Goal: Task Accomplishment & Management: Complete application form

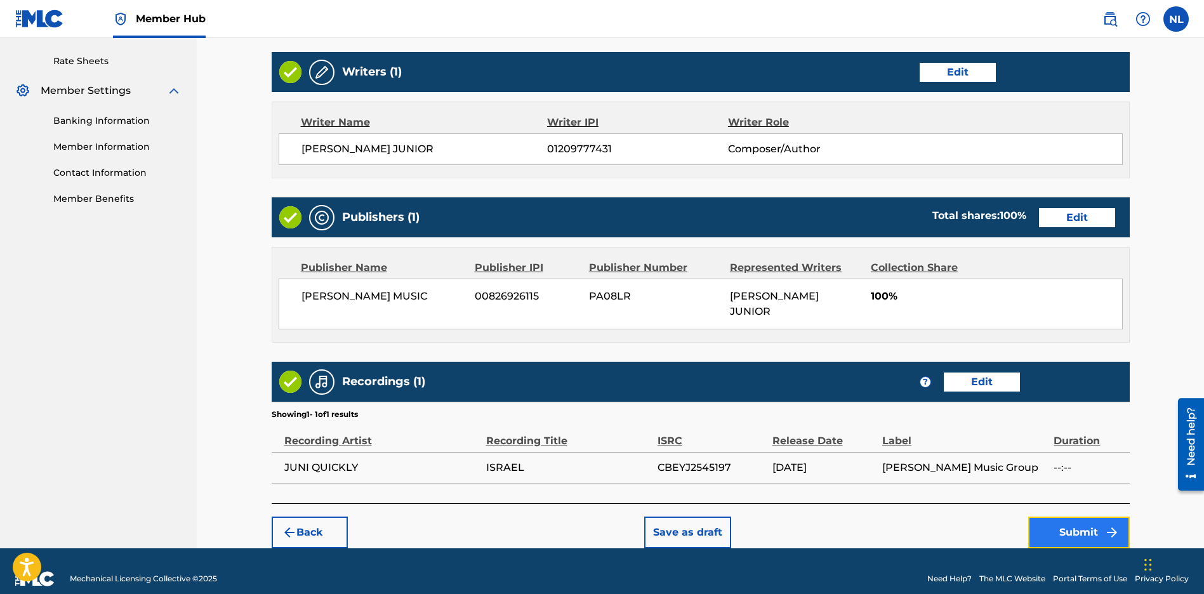
click at [1086, 518] on button "Submit" at bounding box center [1079, 532] width 102 height 32
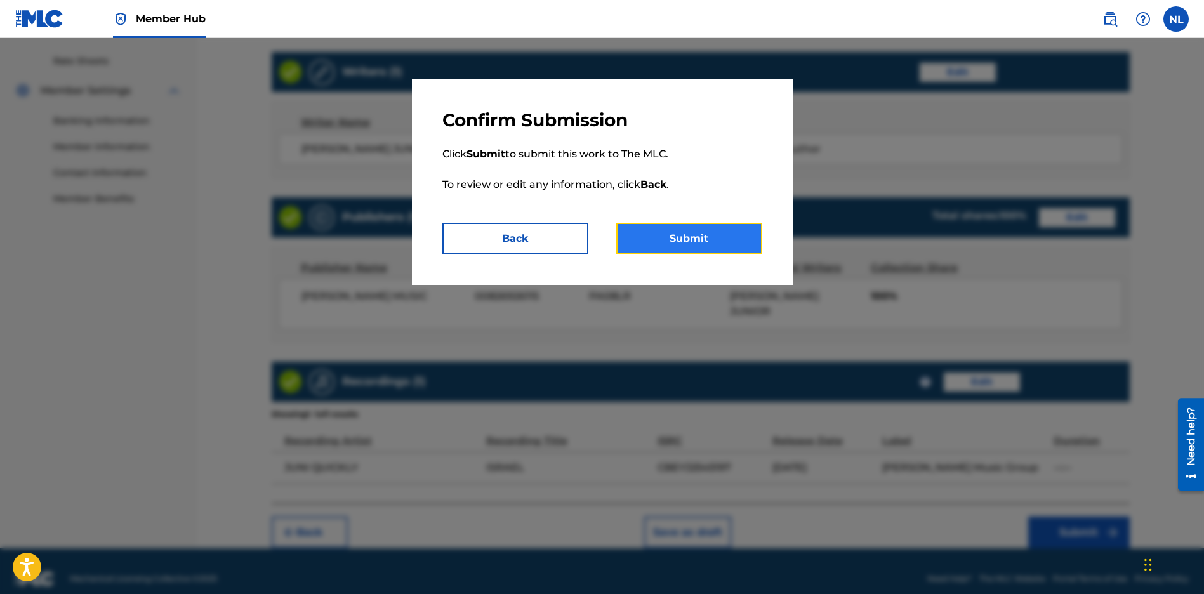
click at [695, 230] on button "Submit" at bounding box center [689, 239] width 146 height 32
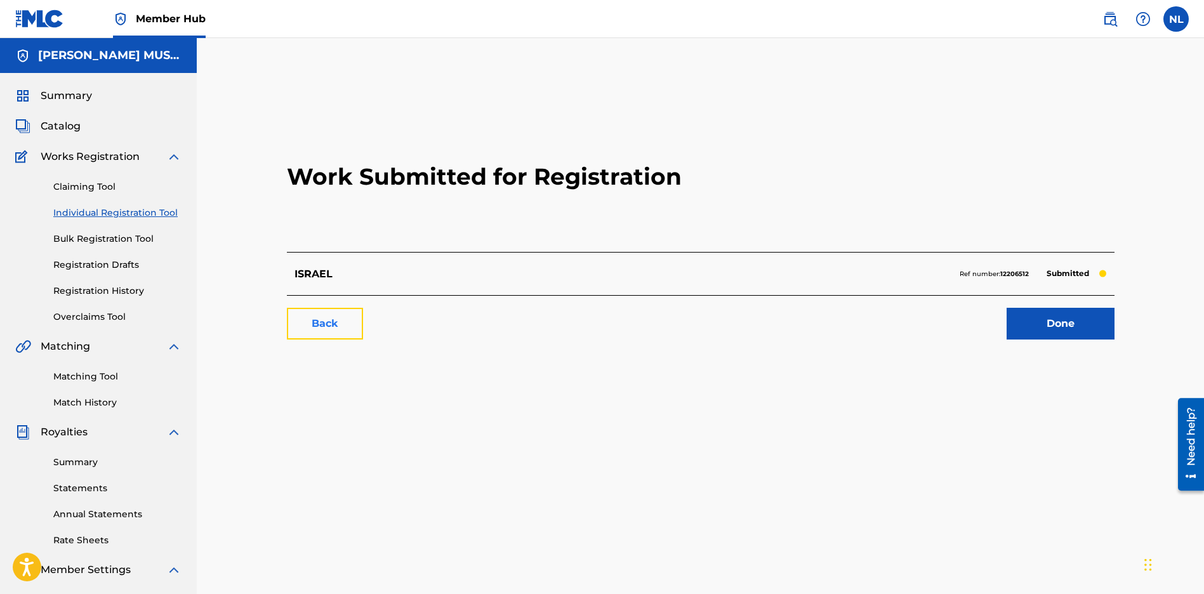
click at [347, 328] on link "Back" at bounding box center [325, 324] width 76 height 32
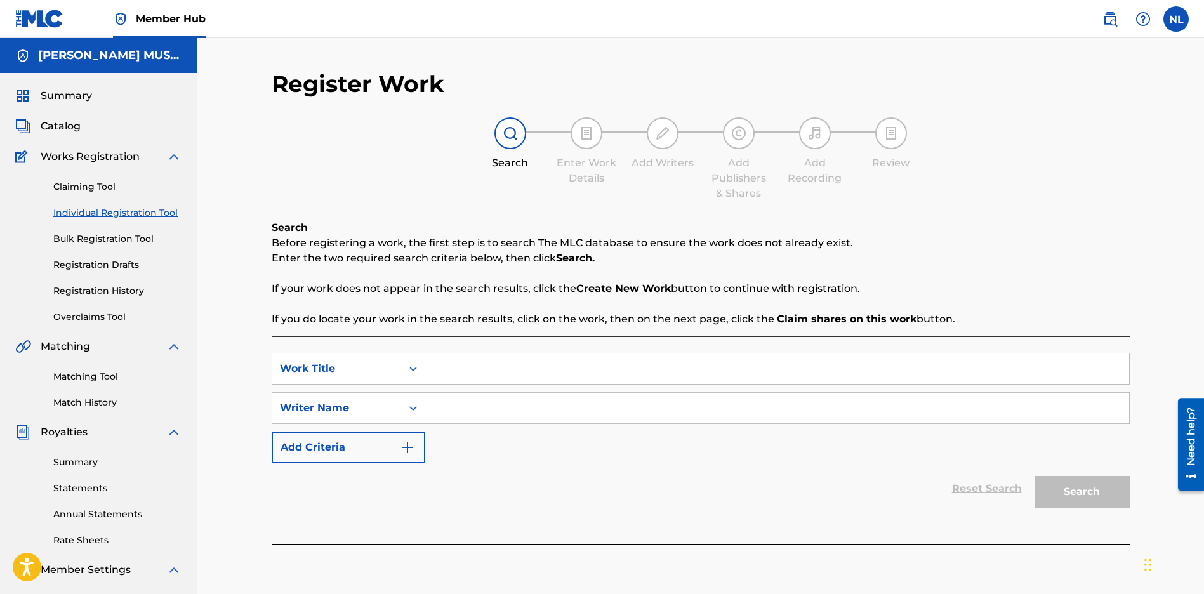
click at [464, 373] on input "Search Form" at bounding box center [777, 368] width 704 height 30
paste input "Diamant"
type input "Diamant"
click at [466, 409] on input "Search Form" at bounding box center [777, 408] width 704 height 30
click at [457, 407] on input "Search Form" at bounding box center [777, 408] width 704 height 30
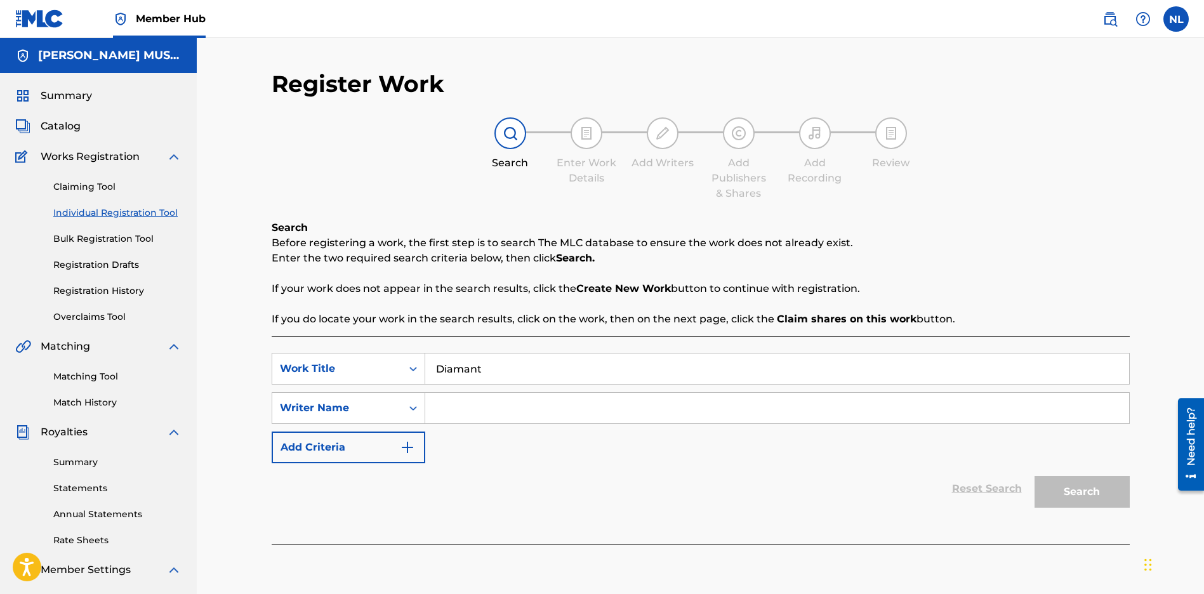
paste input "[PERSON_NAME] JUNIOR"
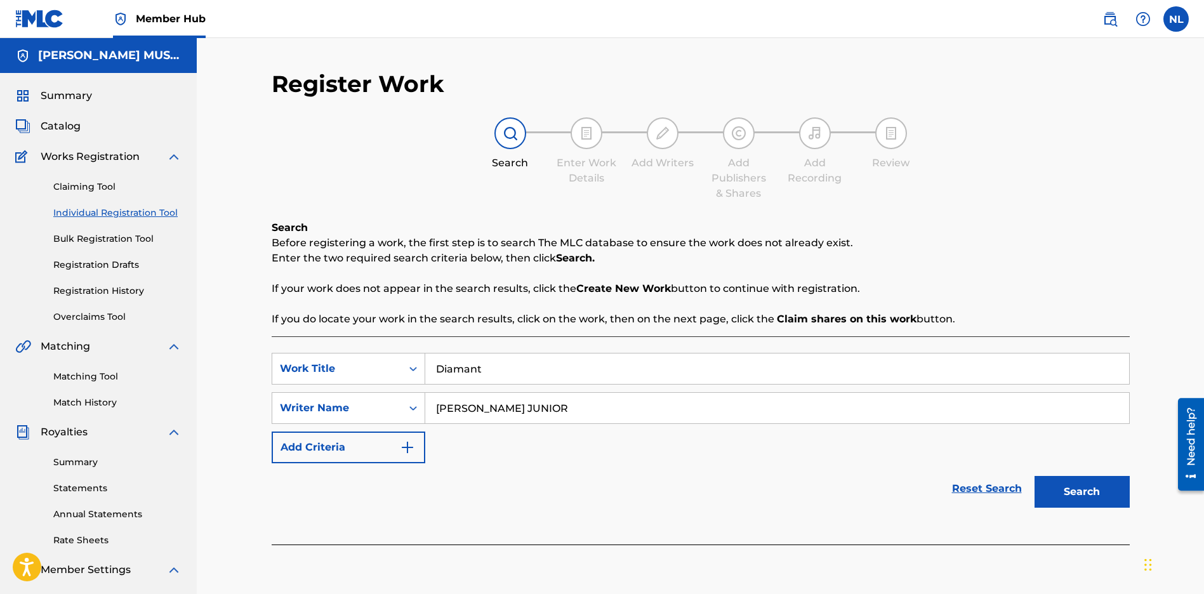
type input "[PERSON_NAME] JUNIOR"
click at [1101, 491] on button "Search" at bounding box center [1081, 492] width 95 height 32
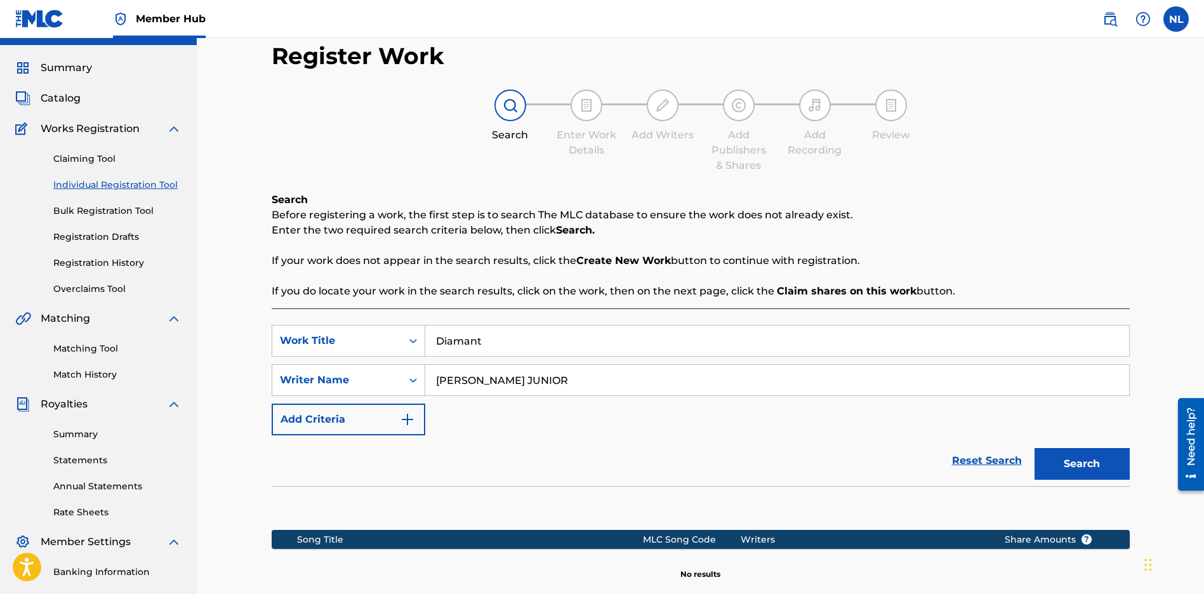
scroll to position [171, 0]
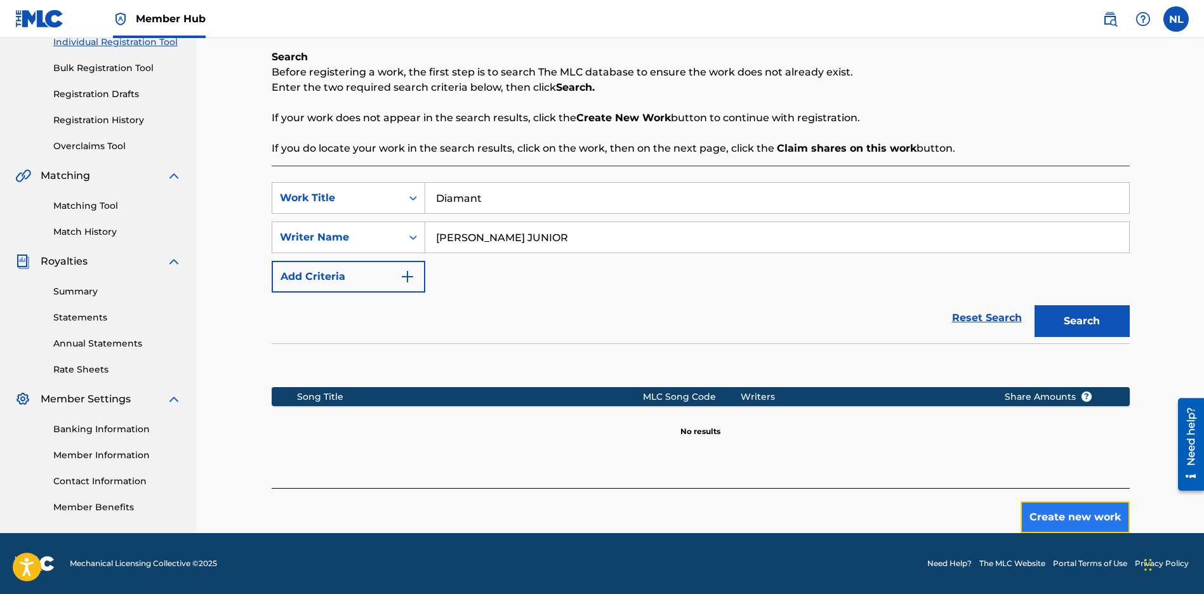
click at [1038, 513] on button "Create new work" at bounding box center [1074, 517] width 109 height 32
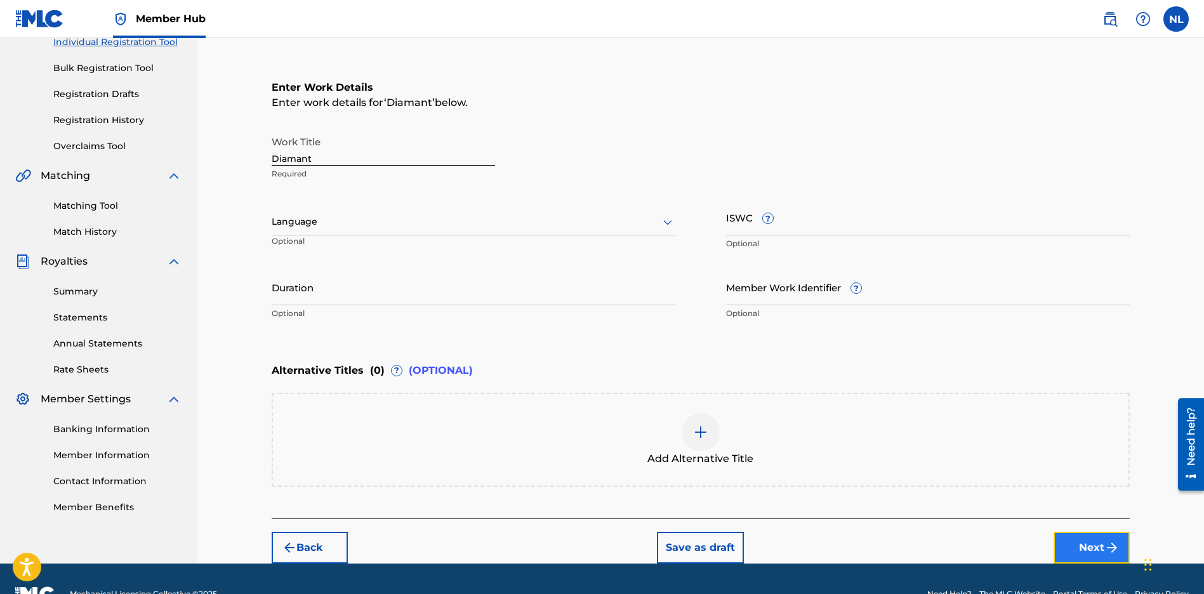
click at [1070, 543] on button "Next" at bounding box center [1091, 548] width 76 height 32
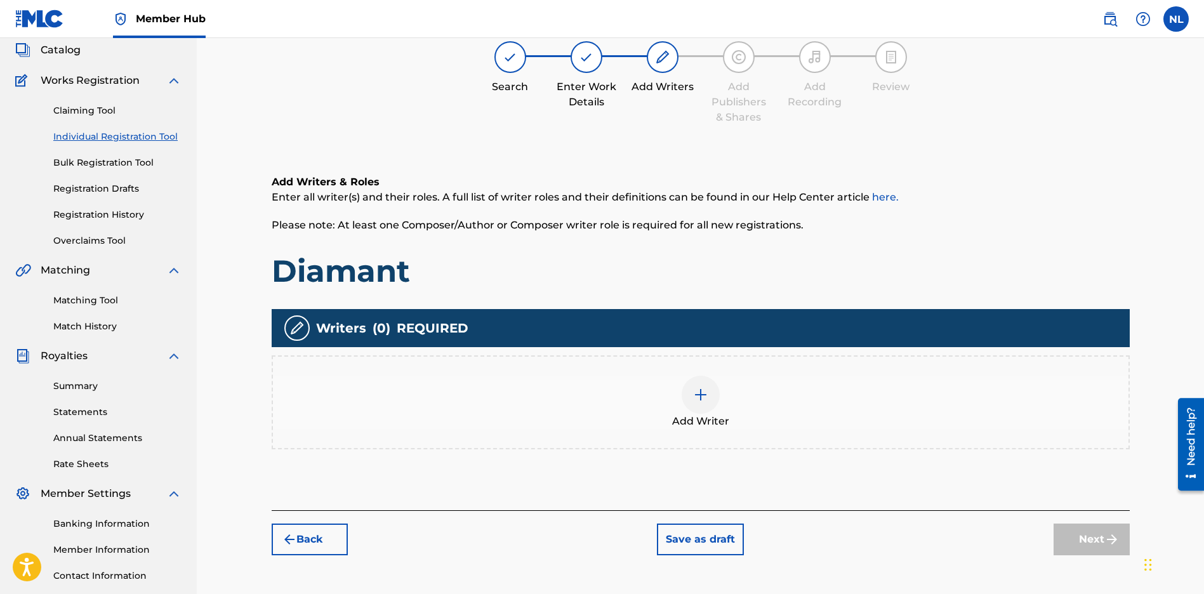
scroll to position [57, 0]
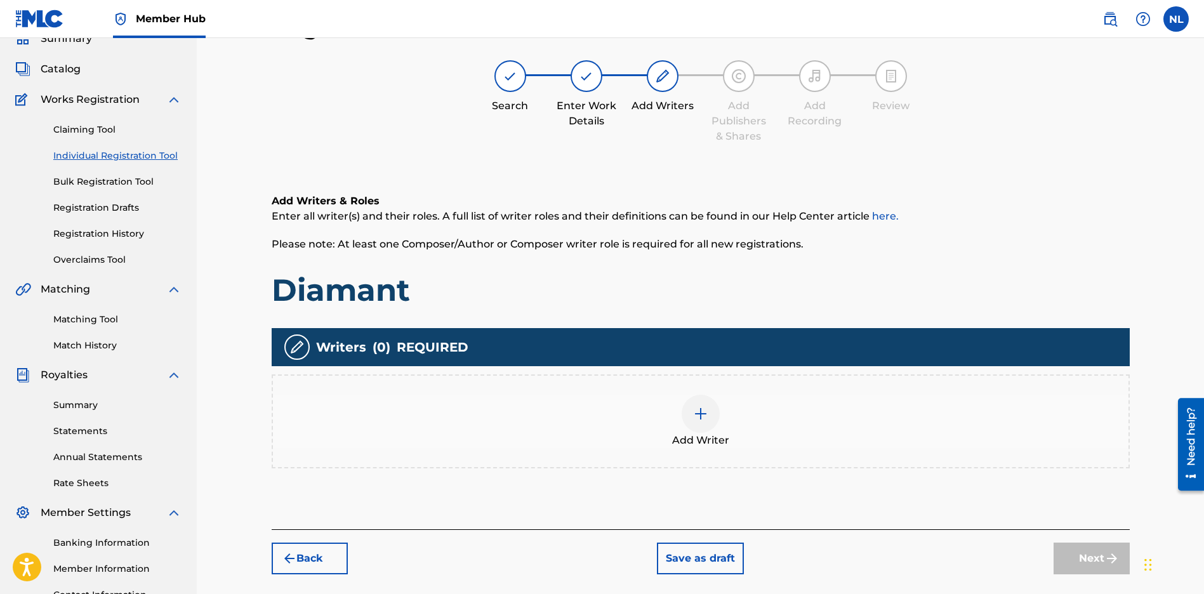
click at [715, 422] on div at bounding box center [700, 414] width 38 height 38
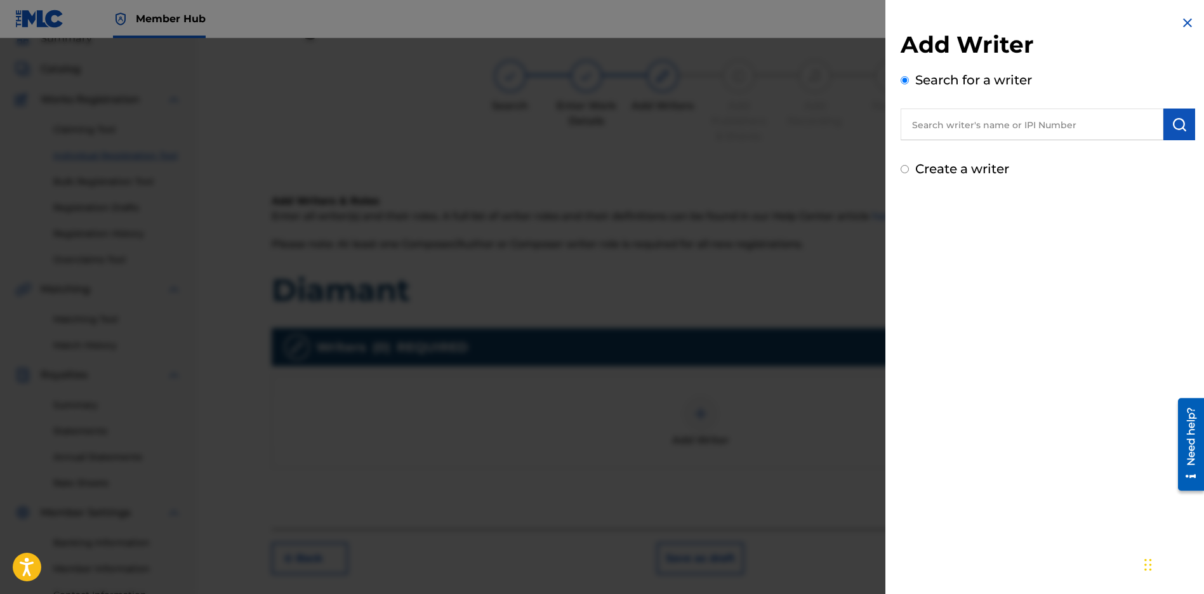
click at [971, 136] on input "text" at bounding box center [1031, 125] width 263 height 32
paste input "[PERSON_NAME] JUNIOR"
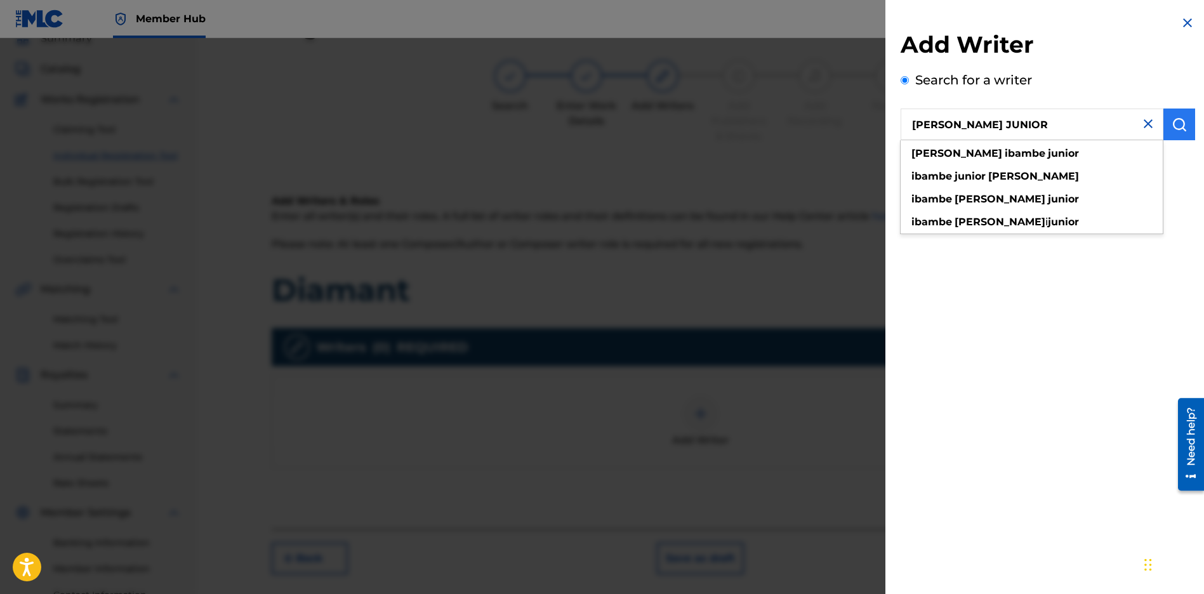
type input "[PERSON_NAME] JUNIOR"
click at [1176, 114] on button "submit" at bounding box center [1179, 125] width 32 height 32
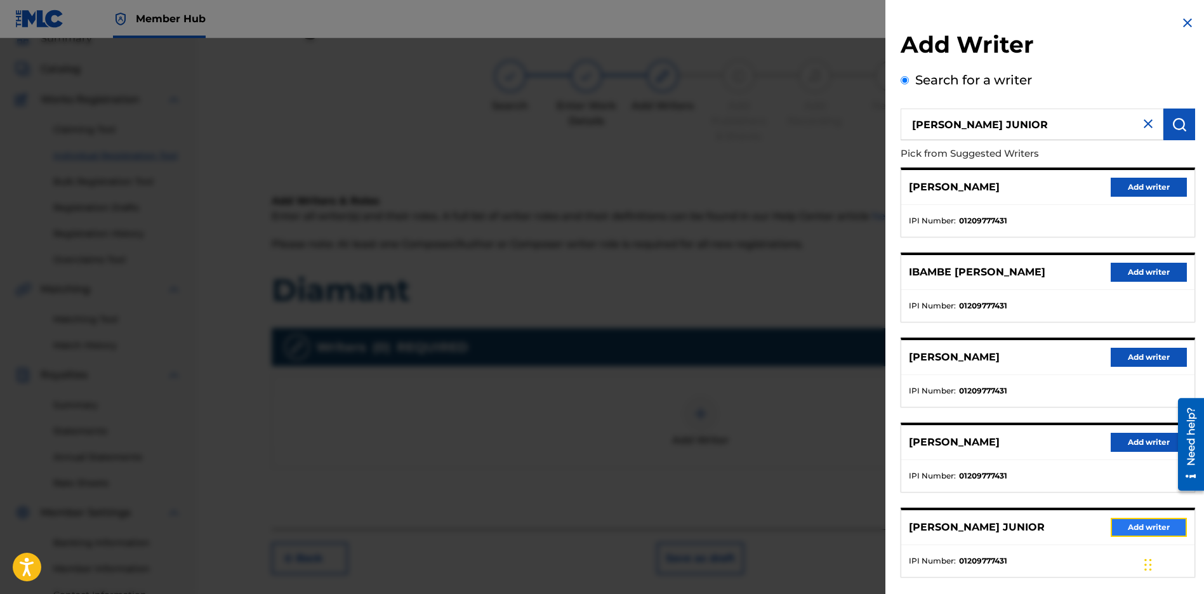
click at [1147, 527] on button "Add writer" at bounding box center [1148, 527] width 76 height 19
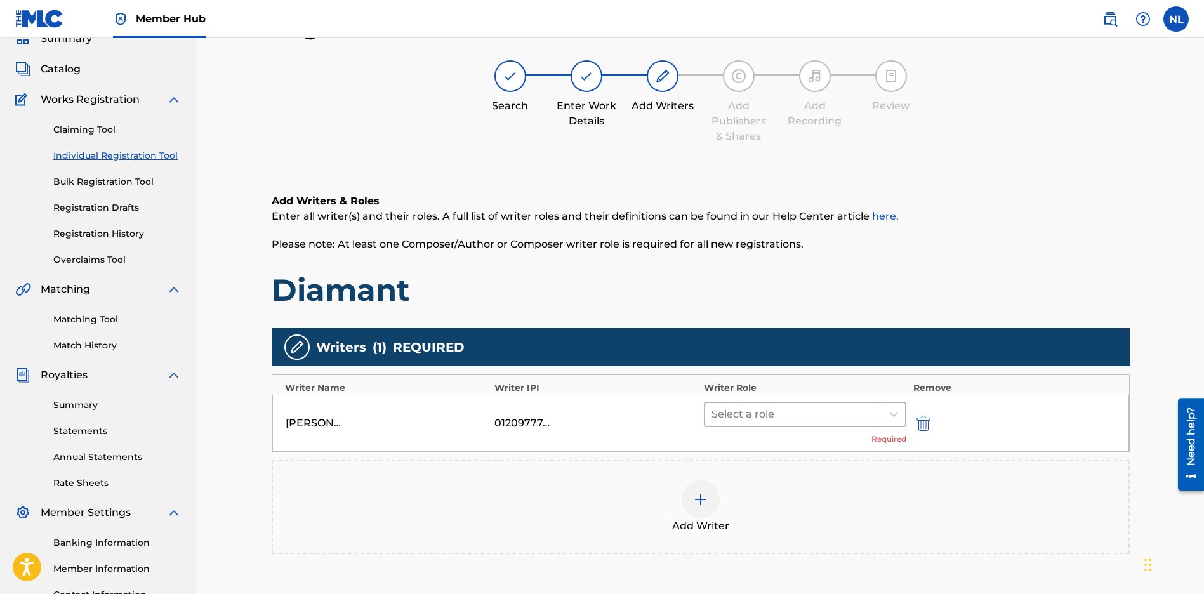
click at [770, 414] on div at bounding box center [793, 414] width 164 height 18
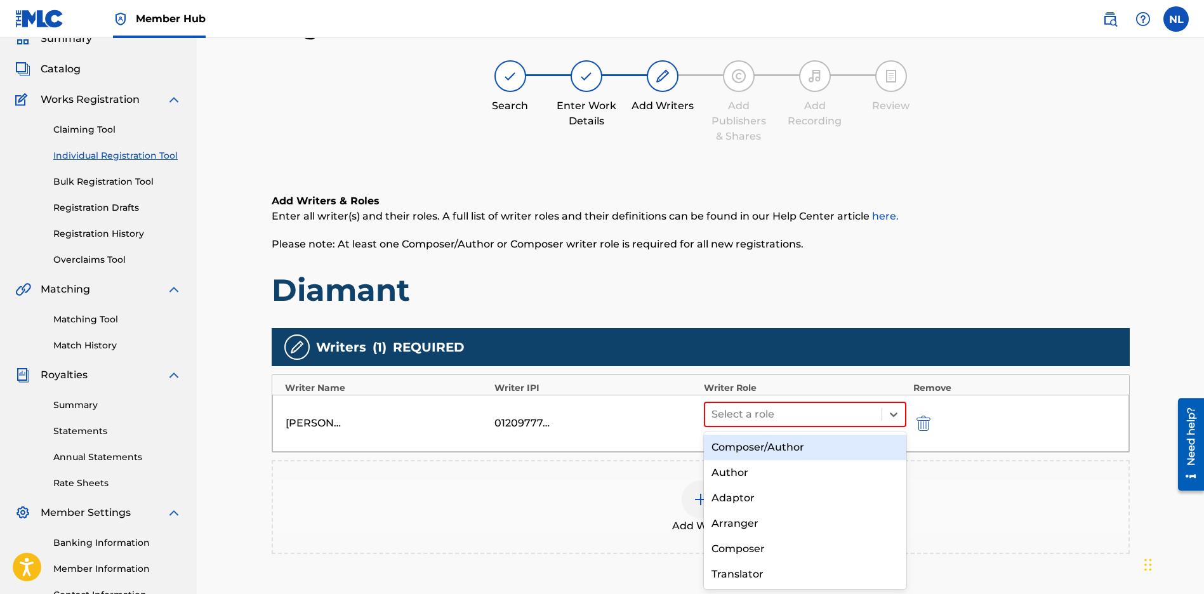
click at [736, 445] on div "Composer/Author" at bounding box center [805, 447] width 203 height 25
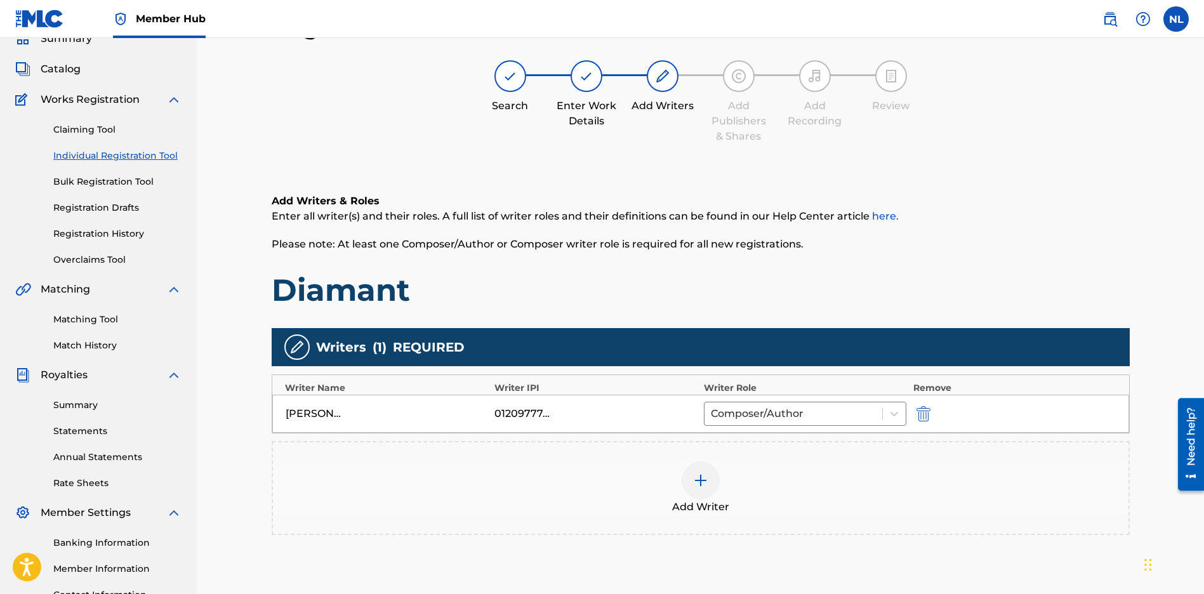
click at [822, 302] on h1 "Diamant" at bounding box center [701, 290] width 858 height 38
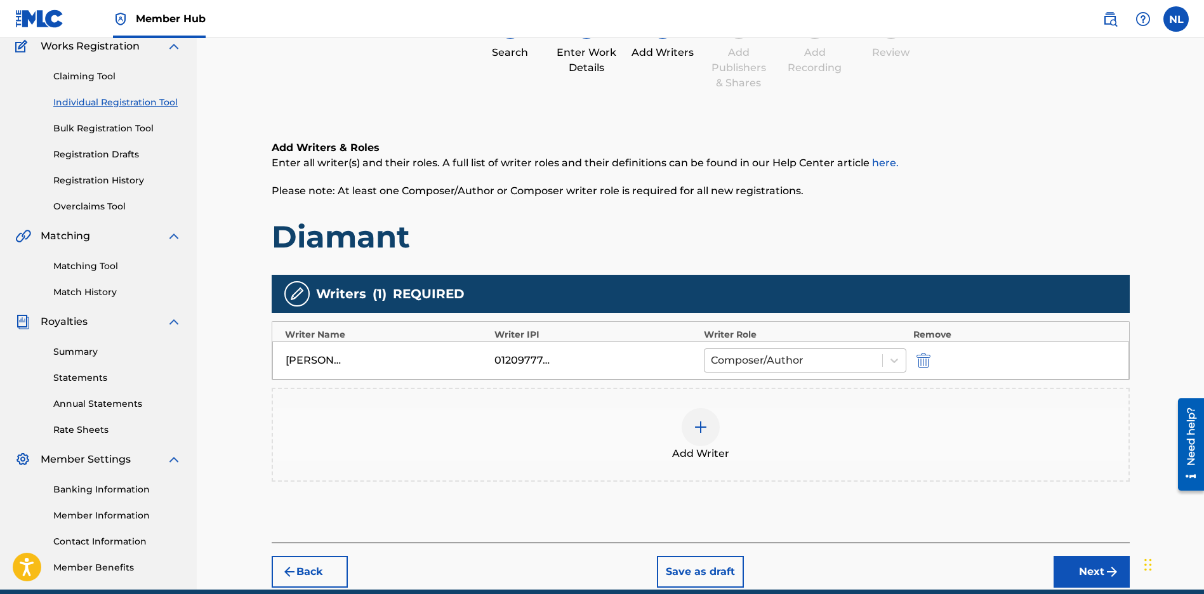
scroll to position [167, 0]
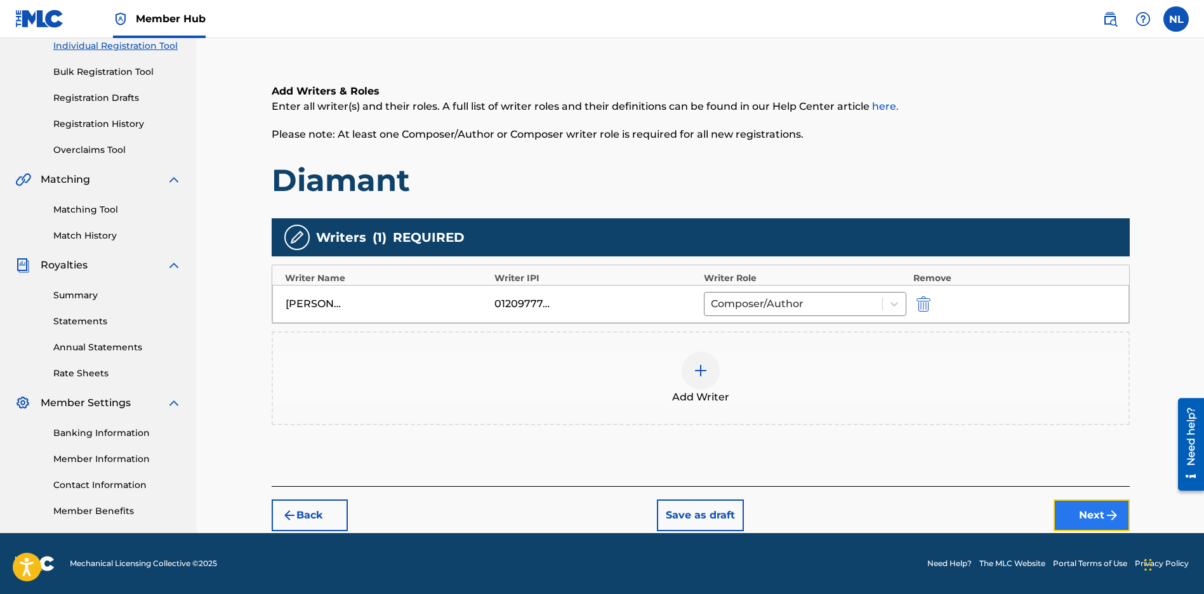
click at [1100, 508] on button "Next" at bounding box center [1091, 515] width 76 height 32
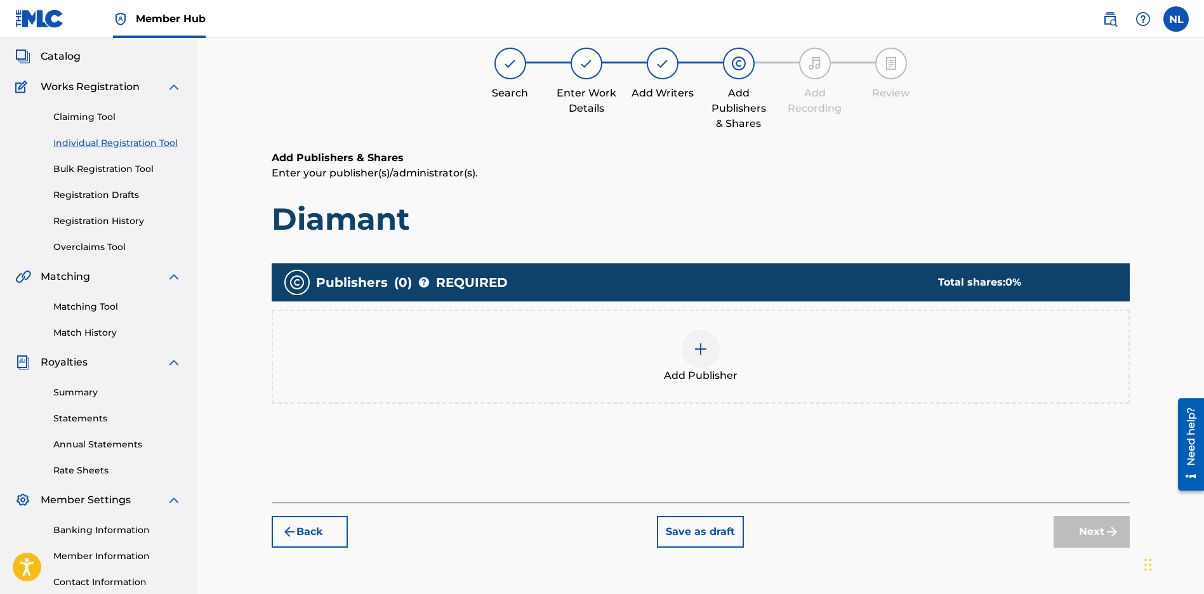
scroll to position [57, 0]
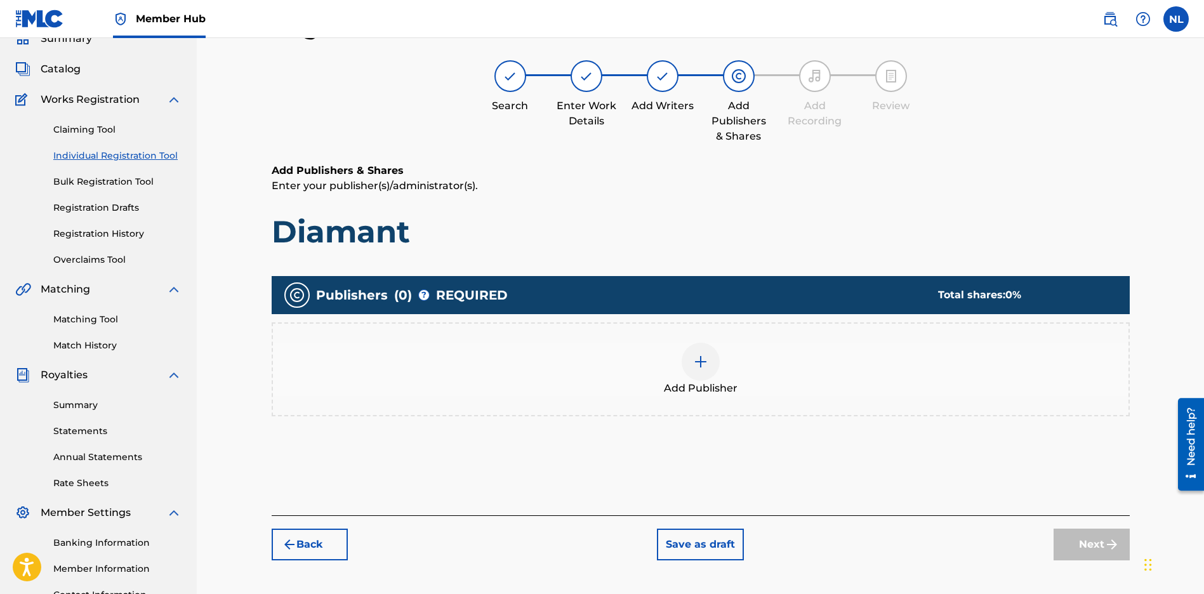
click at [686, 360] on div at bounding box center [700, 362] width 38 height 38
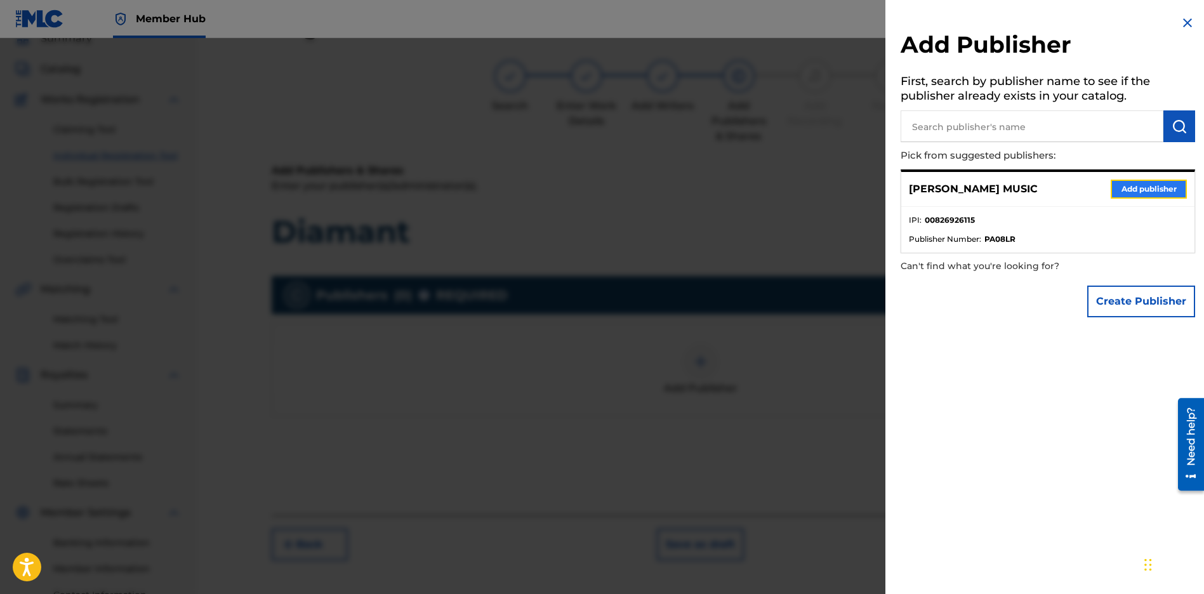
click at [1148, 185] on button "Add publisher" at bounding box center [1148, 189] width 76 height 19
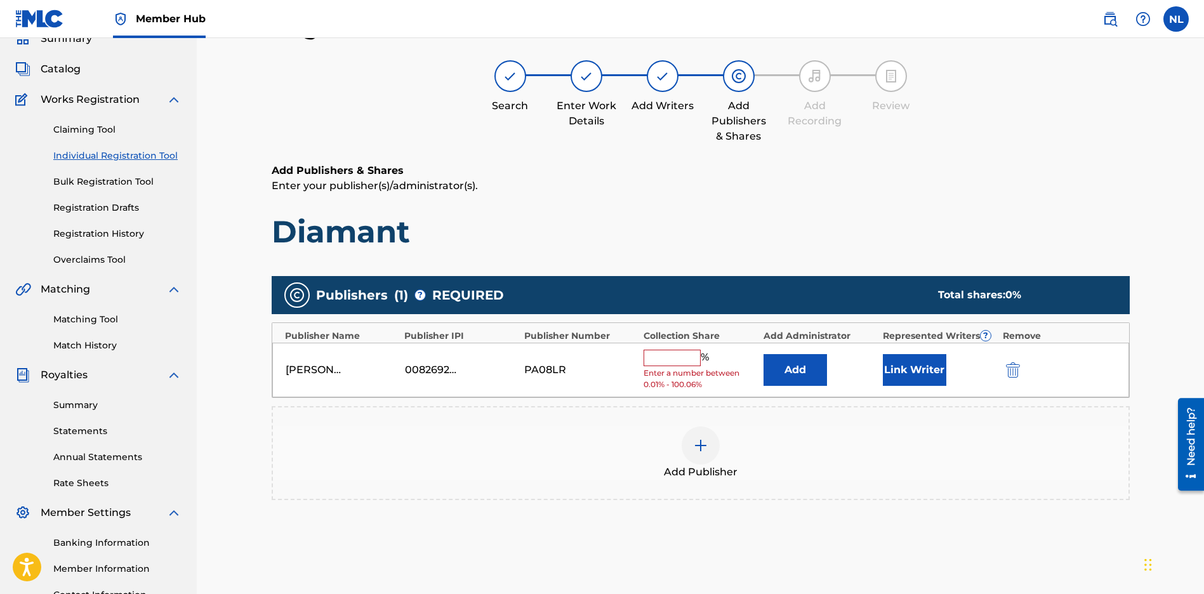
click at [676, 357] on input "text" at bounding box center [671, 358] width 57 height 16
type input "100"
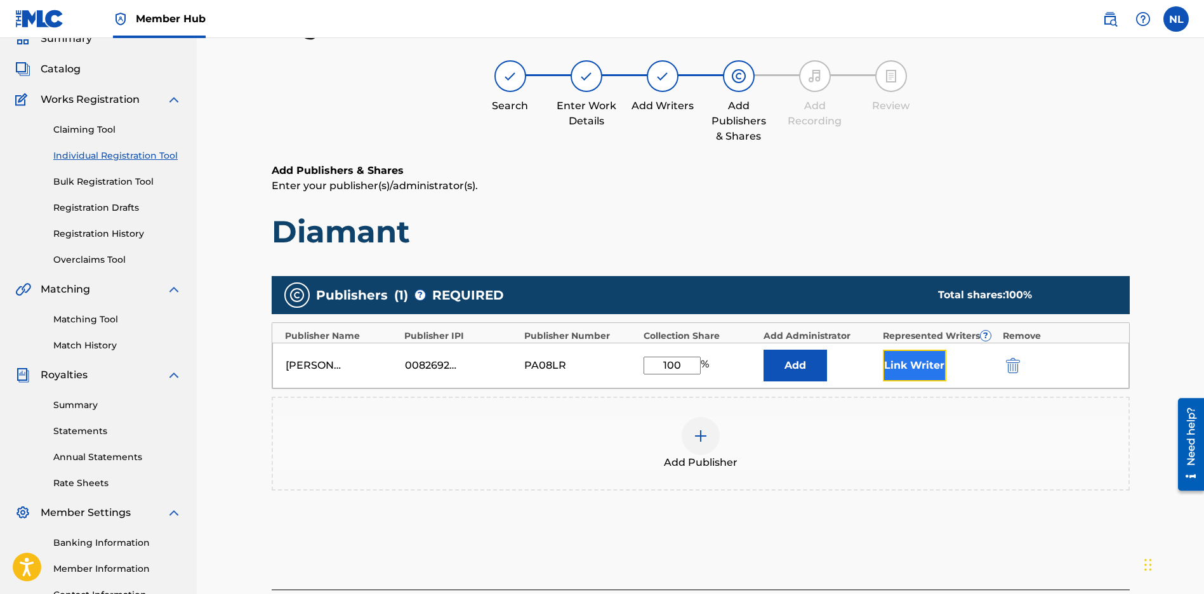
click at [909, 378] on button "Link Writer" at bounding box center [914, 366] width 63 height 32
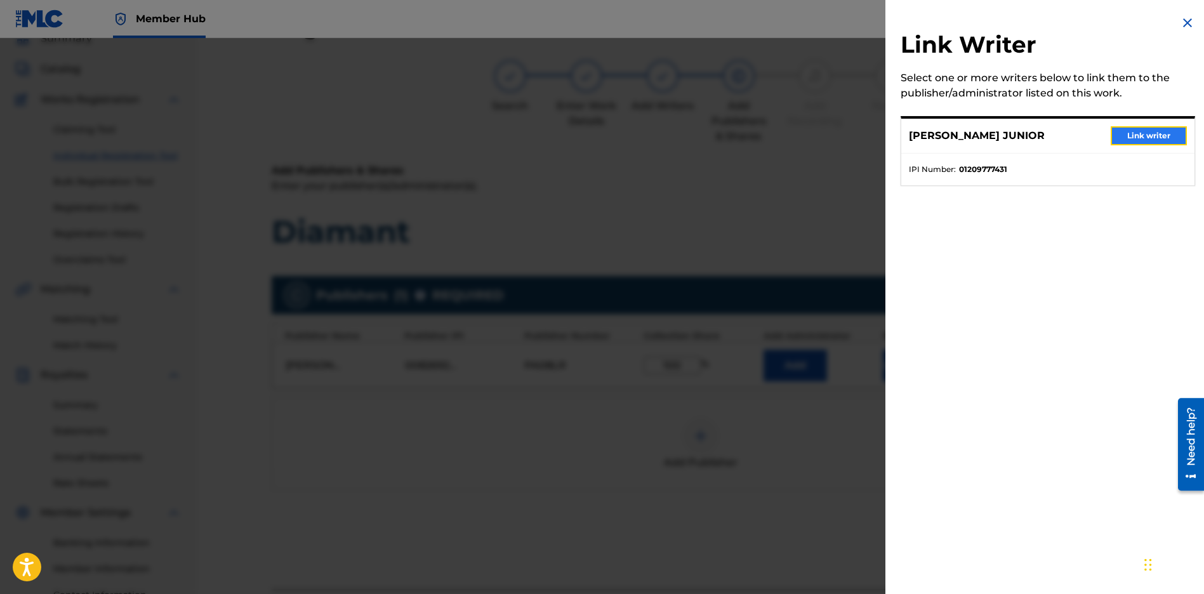
click at [1150, 141] on button "Link writer" at bounding box center [1148, 135] width 76 height 19
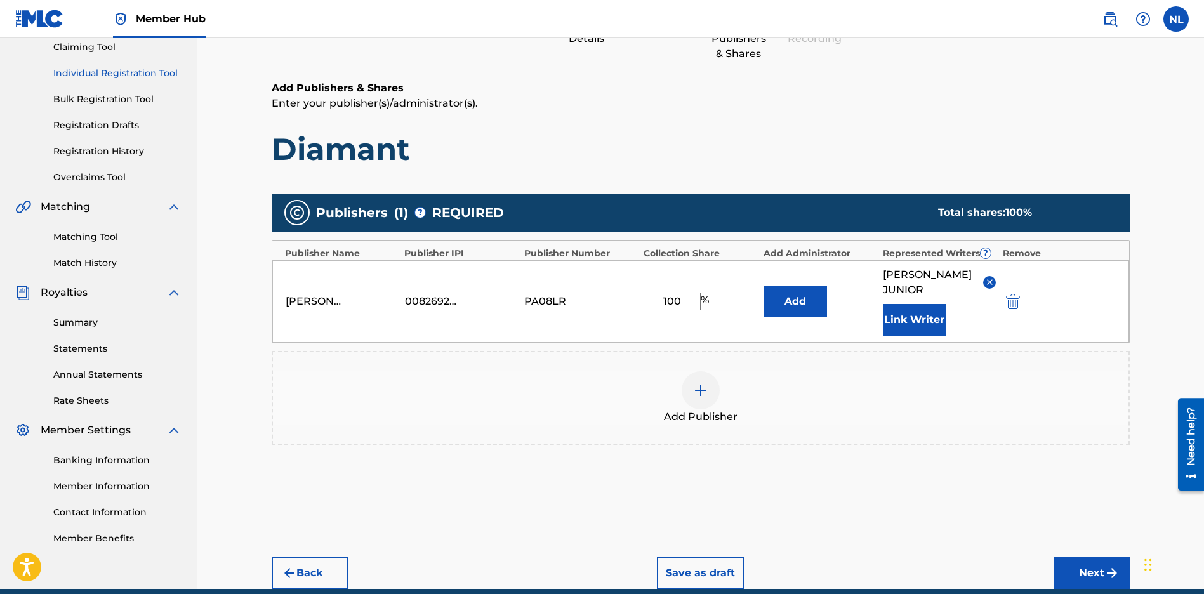
scroll to position [195, 0]
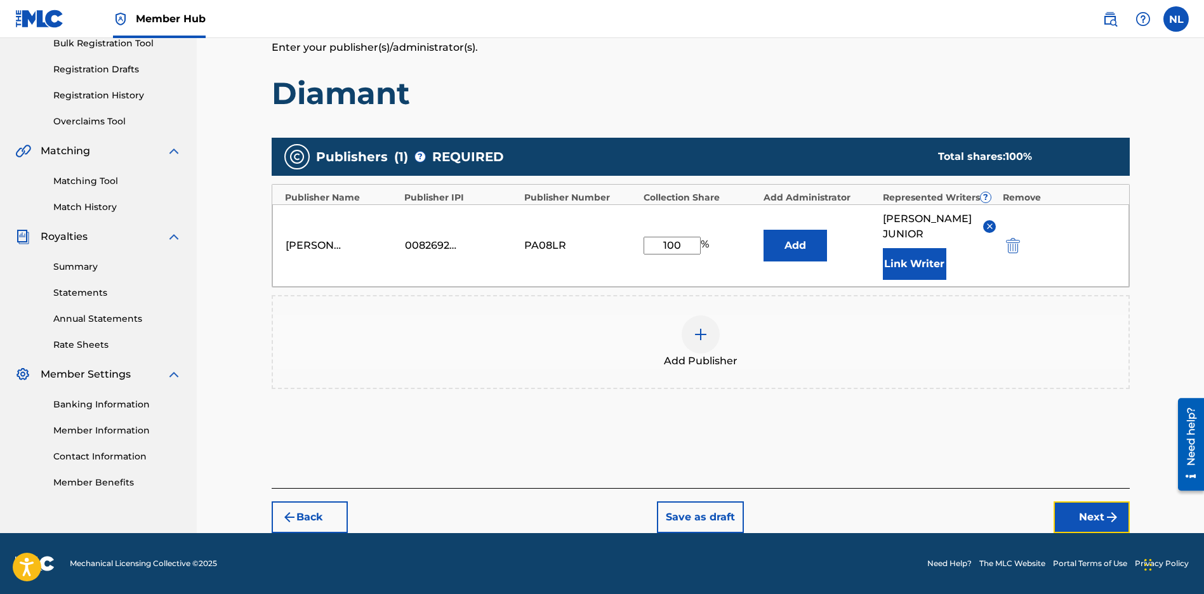
click at [1079, 512] on button "Next" at bounding box center [1091, 517] width 76 height 32
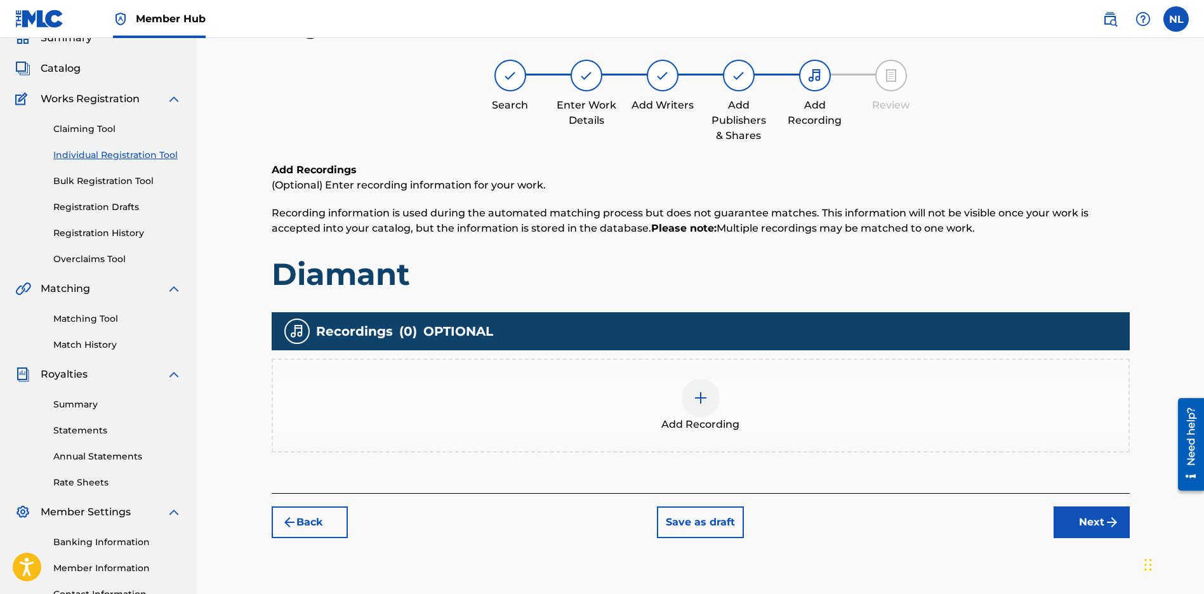
scroll to position [57, 0]
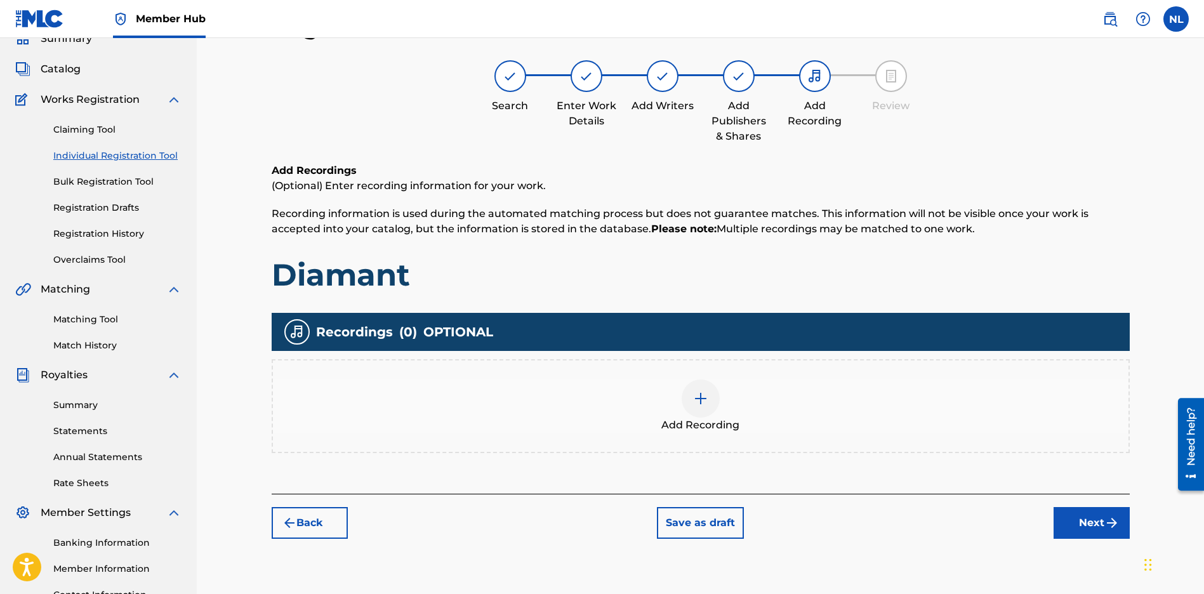
click at [711, 410] on div at bounding box center [700, 398] width 38 height 38
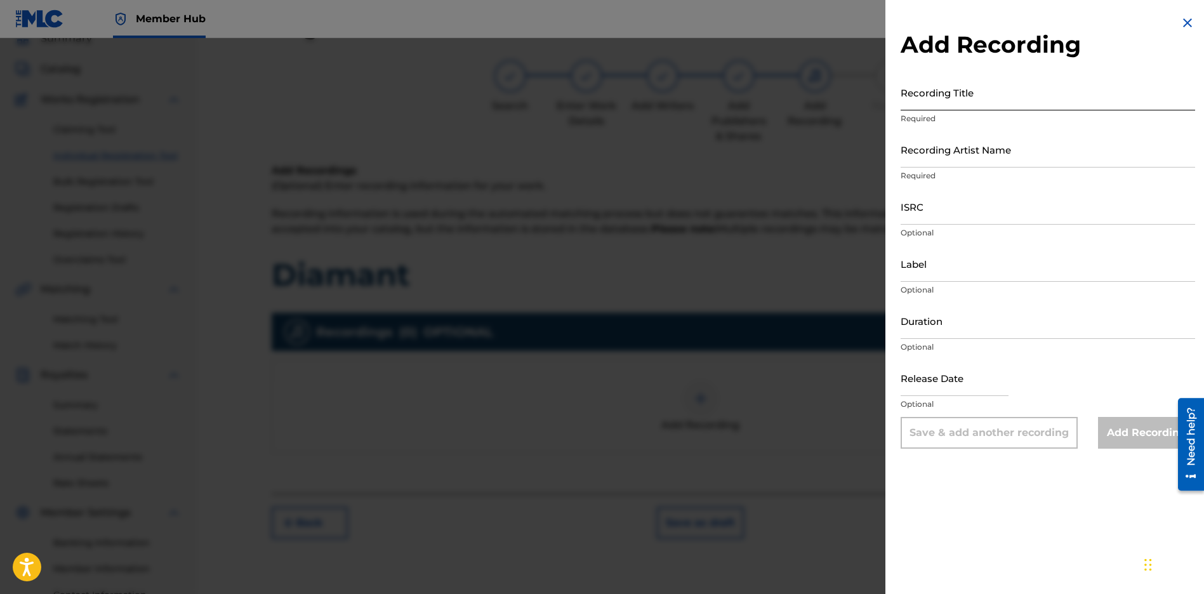
click at [1015, 98] on input "Recording Title" at bounding box center [1047, 92] width 294 height 36
paste input "Diamant"
type input "Diamant"
click at [964, 158] on input "Recording Artist Name" at bounding box center [1047, 149] width 294 height 36
type input "JUNI QUICKLY"
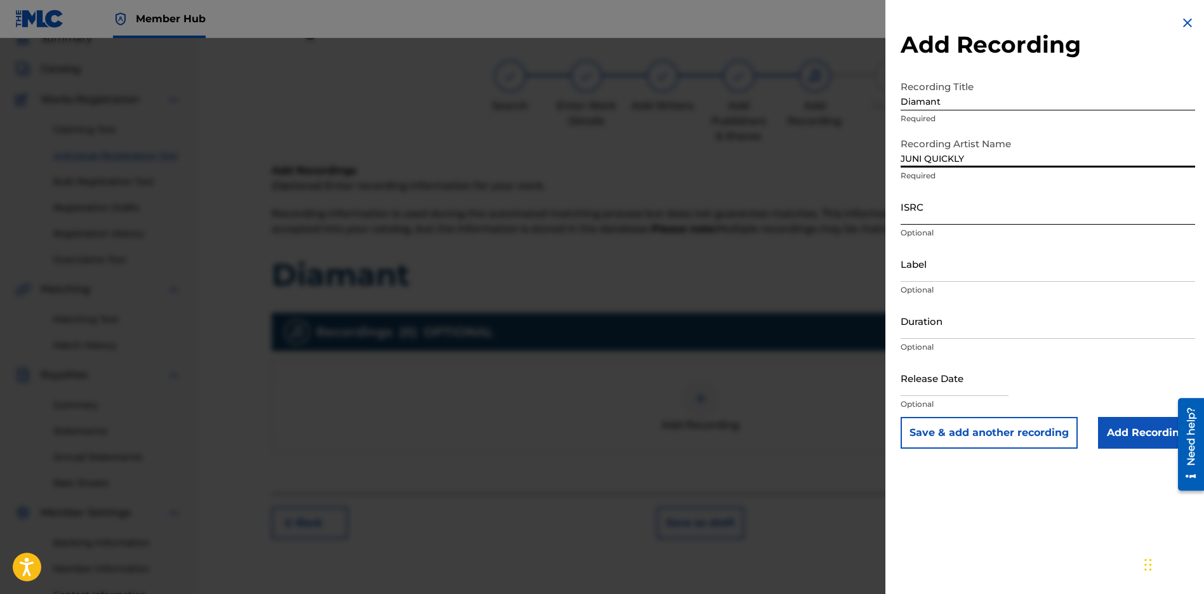
click at [942, 208] on input "ISRC" at bounding box center [1047, 206] width 294 height 36
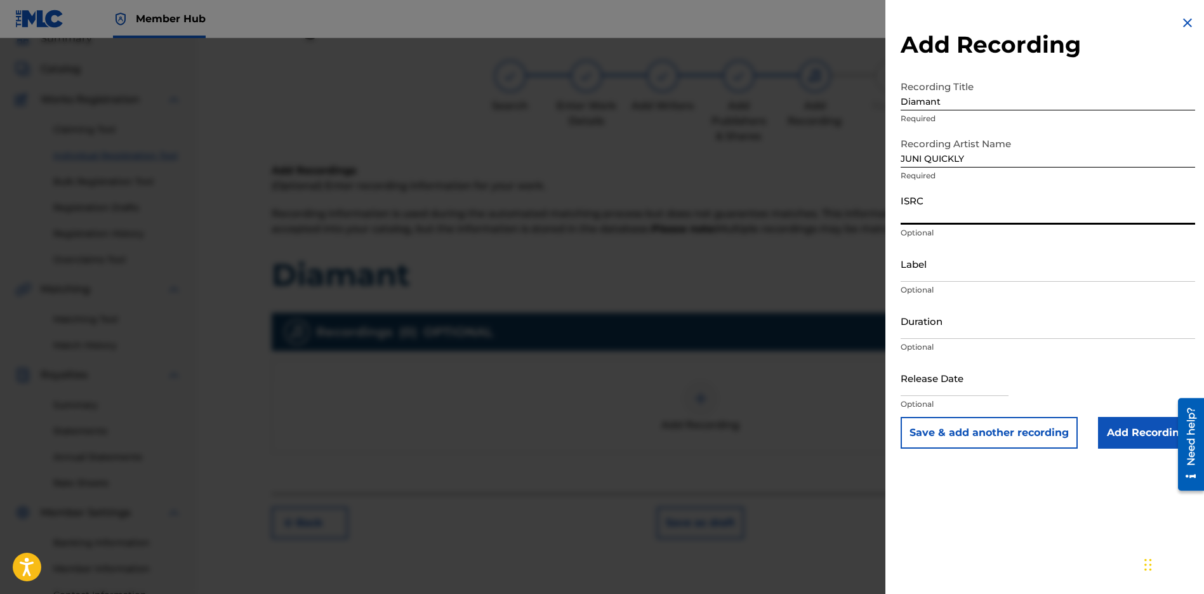
click at [945, 213] on input "ISRC" at bounding box center [1047, 206] width 294 height 36
paste input "CBEYJ2545198"
type input "CBEYJ2545198"
click at [956, 268] on input "Label" at bounding box center [1047, 264] width 294 height 36
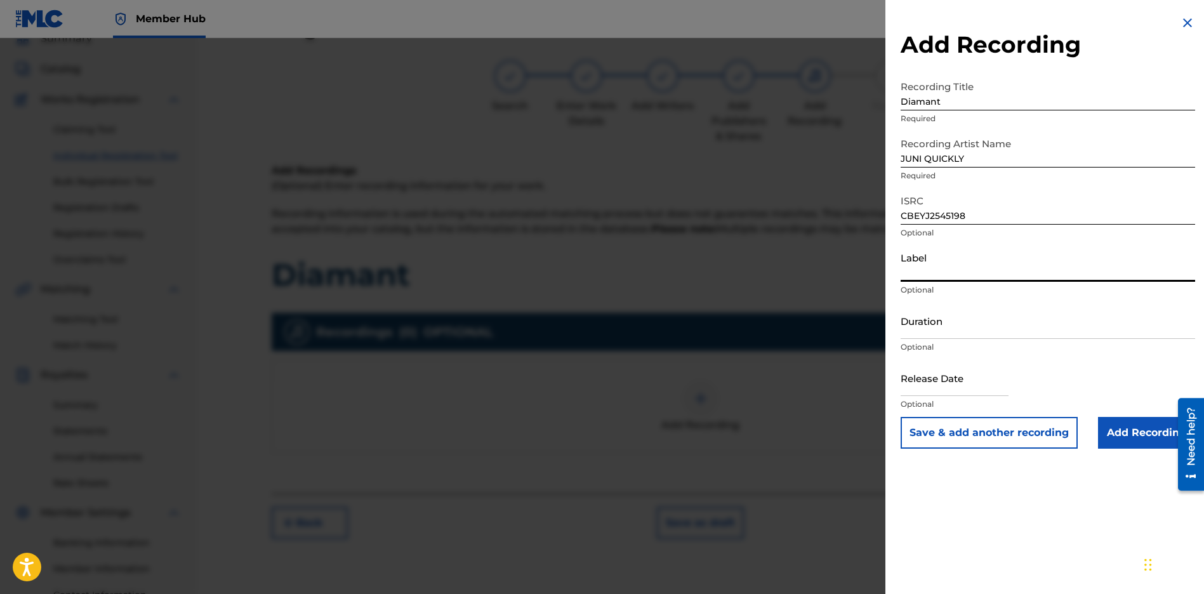
type input "[PERSON_NAME] Music Group"
click at [940, 377] on input "text" at bounding box center [954, 378] width 108 height 36
select select "8"
select select "2025"
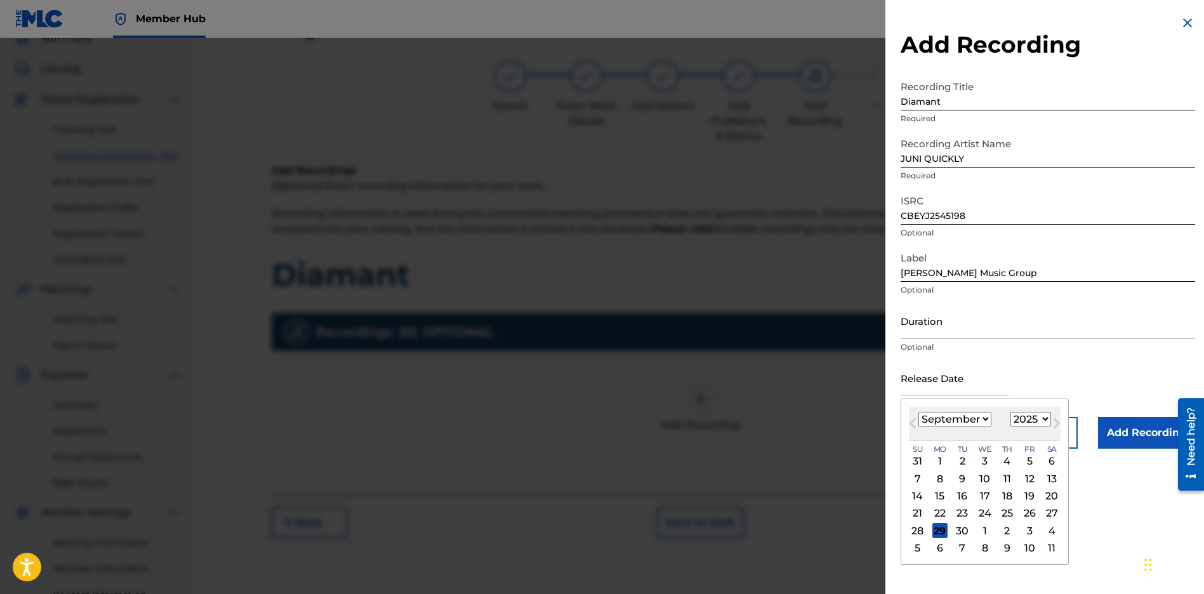
click at [933, 527] on div "29" at bounding box center [939, 530] width 15 height 15
type input "[DATE]"
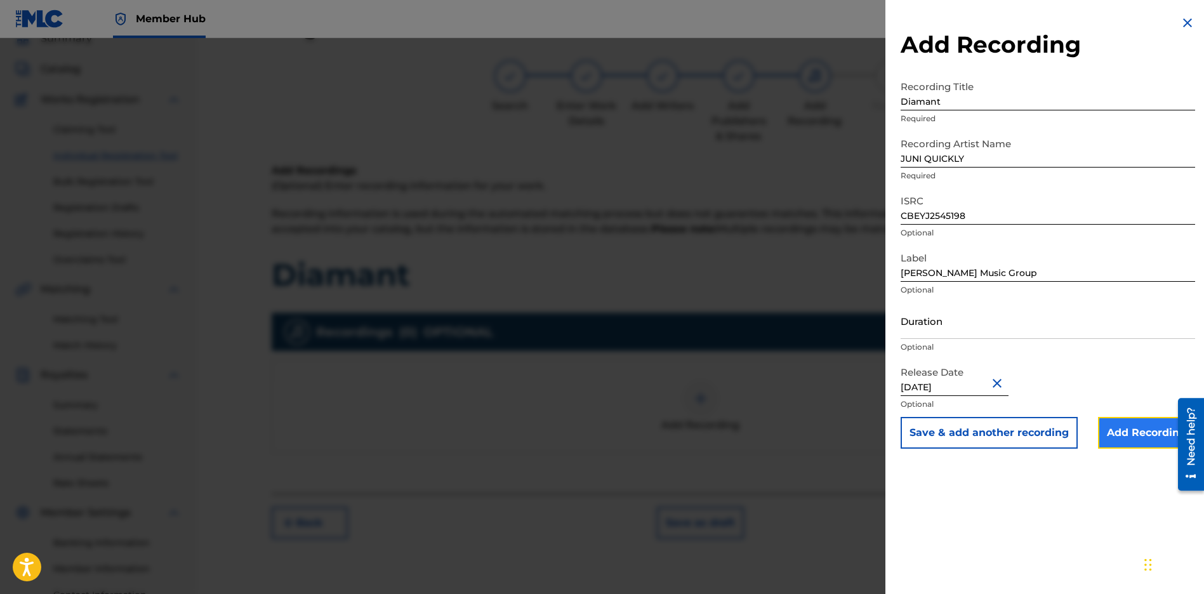
click at [1110, 442] on input "Add Recording" at bounding box center [1146, 433] width 97 height 32
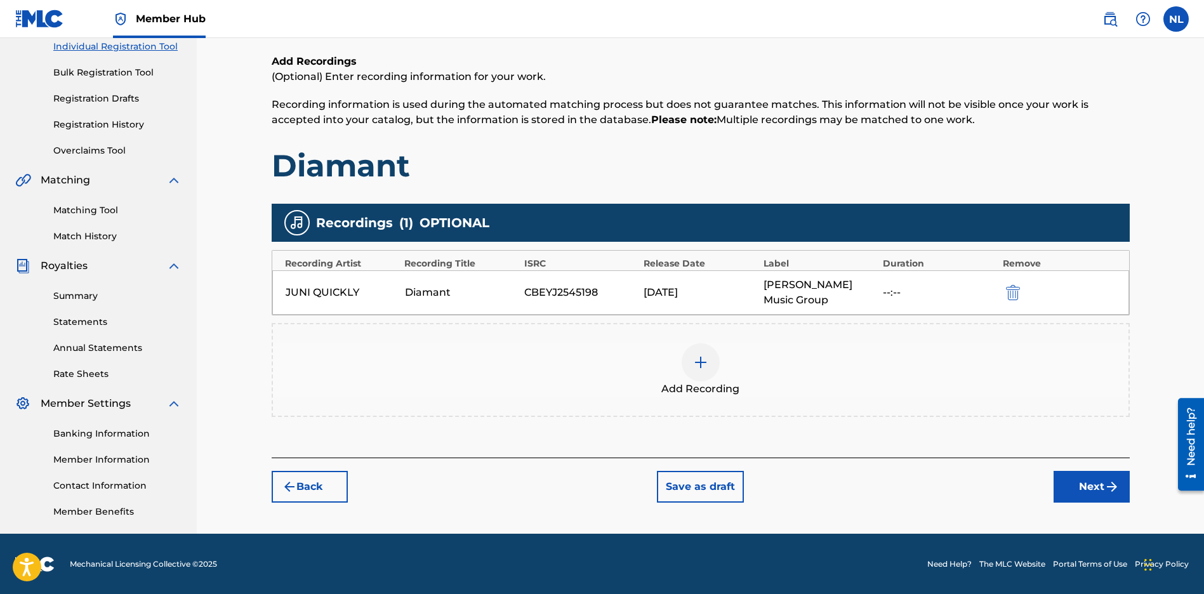
scroll to position [167, 0]
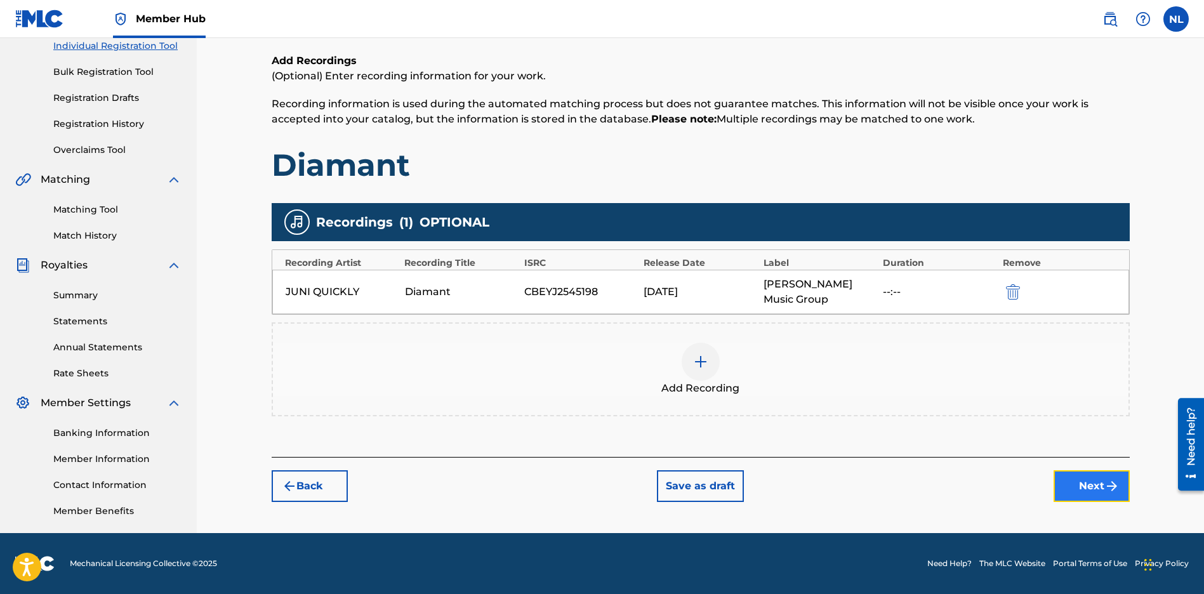
click at [1102, 489] on button "Next" at bounding box center [1091, 486] width 76 height 32
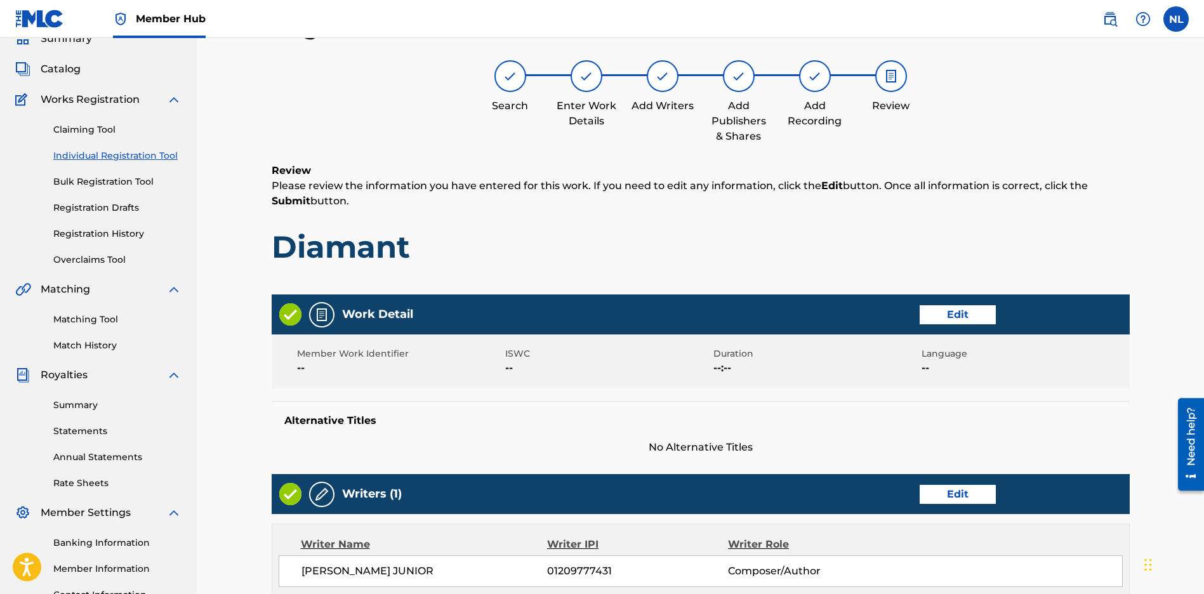
scroll to position [479, 0]
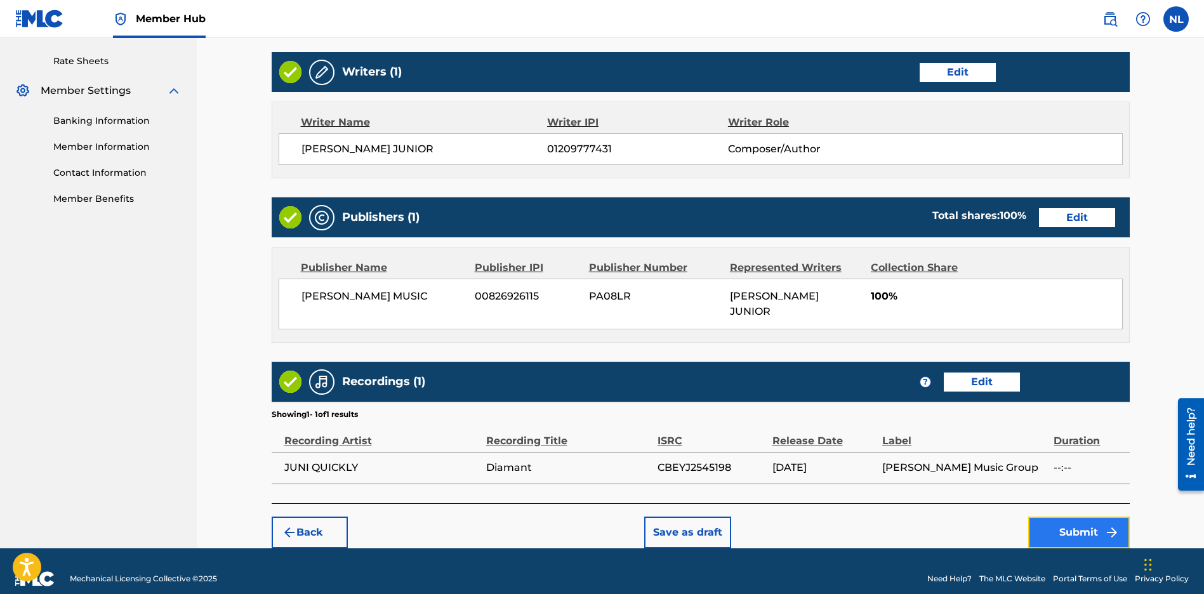
click at [1066, 516] on button "Submit" at bounding box center [1079, 532] width 102 height 32
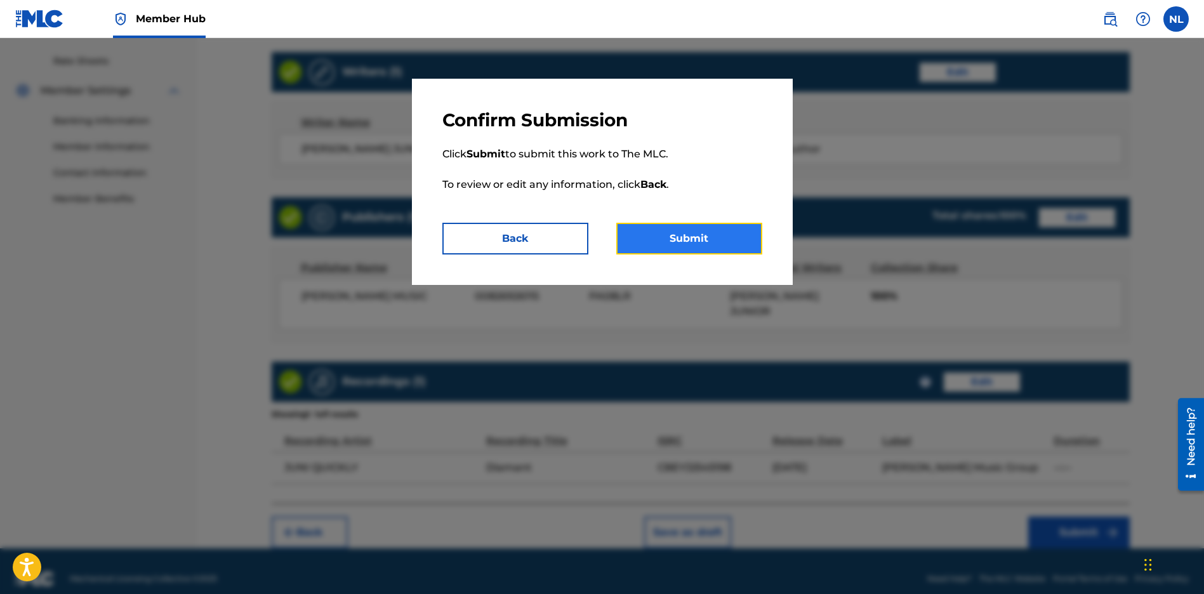
click at [650, 240] on button "Submit" at bounding box center [689, 239] width 146 height 32
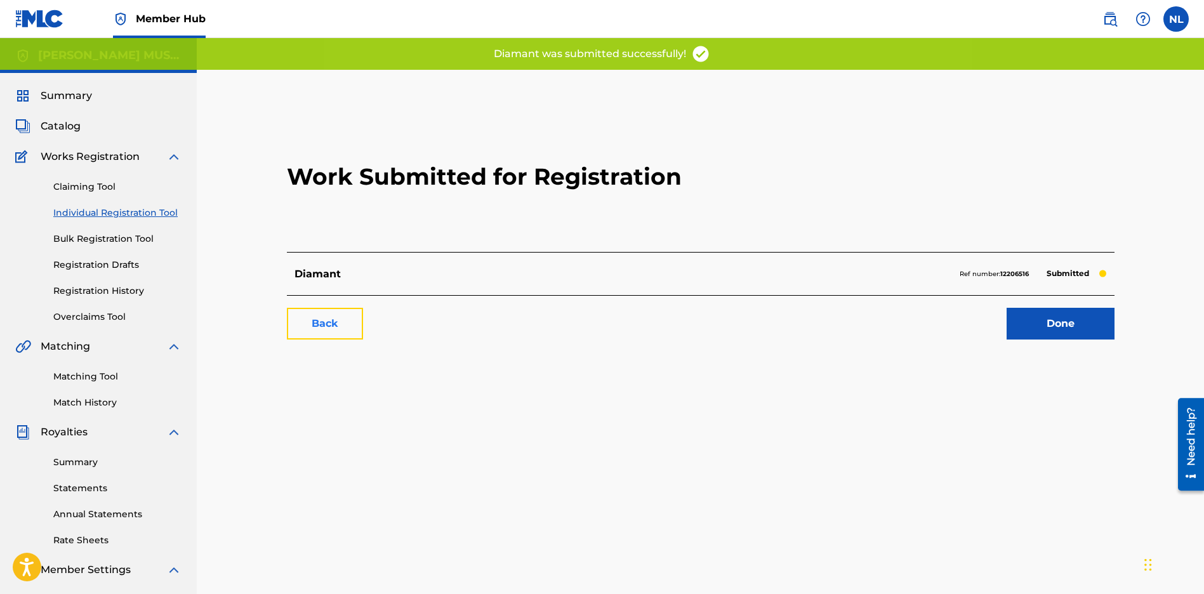
click at [319, 315] on link "Back" at bounding box center [325, 324] width 76 height 32
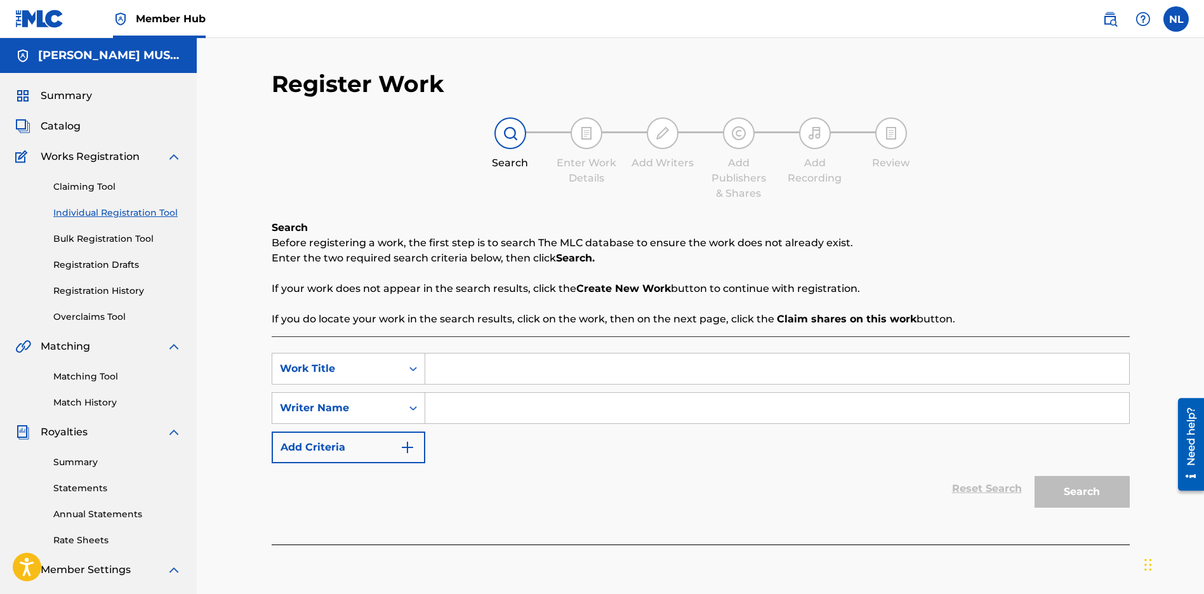
click at [464, 372] on input "Search Form" at bounding box center [777, 368] width 704 height 30
paste input "[GEOGRAPHIC_DATA]"
type input "[GEOGRAPHIC_DATA]"
click at [456, 411] on input "Search Form" at bounding box center [777, 408] width 704 height 30
click at [449, 411] on input "Search Form" at bounding box center [777, 408] width 704 height 30
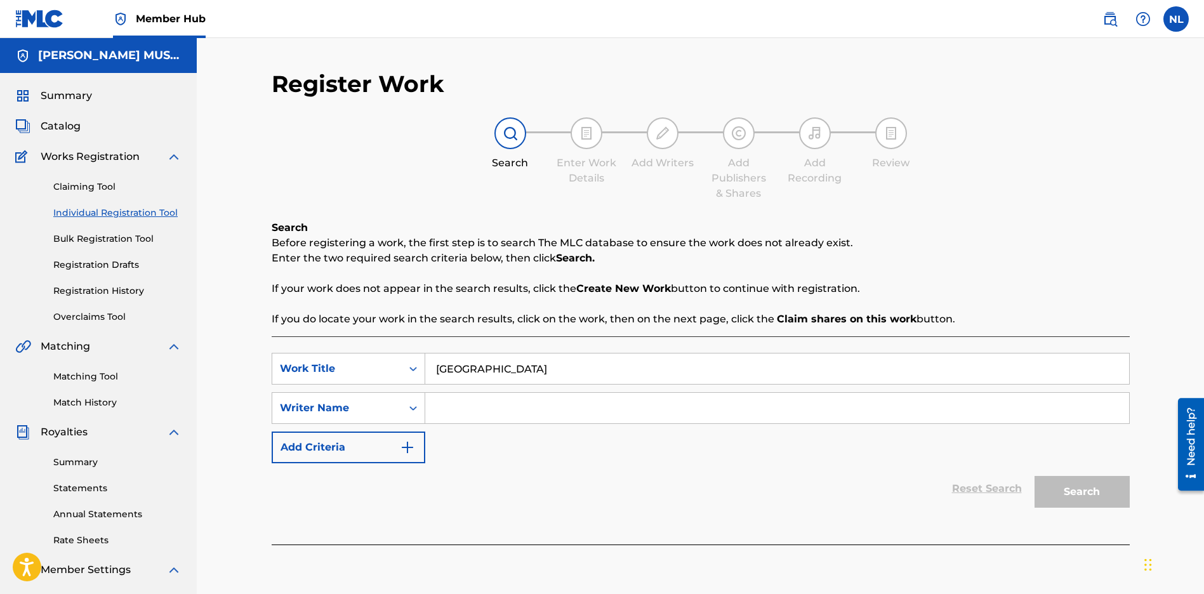
paste input "[PERSON_NAME] JUNIOR"
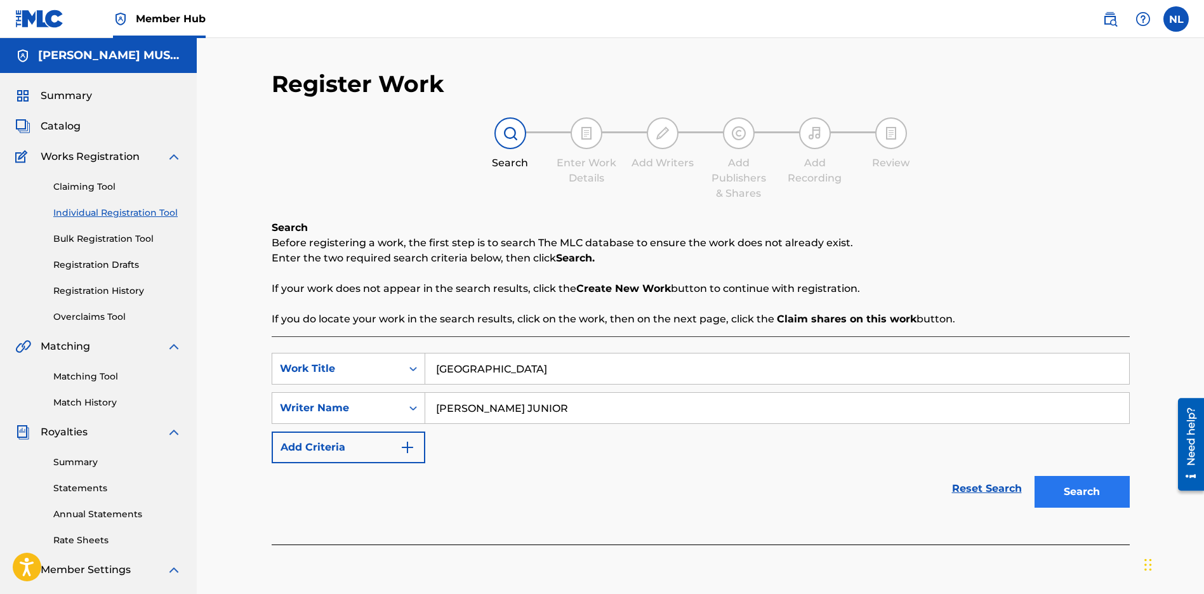
type input "[PERSON_NAME] JUNIOR"
click at [1100, 495] on button "Search" at bounding box center [1081, 492] width 95 height 32
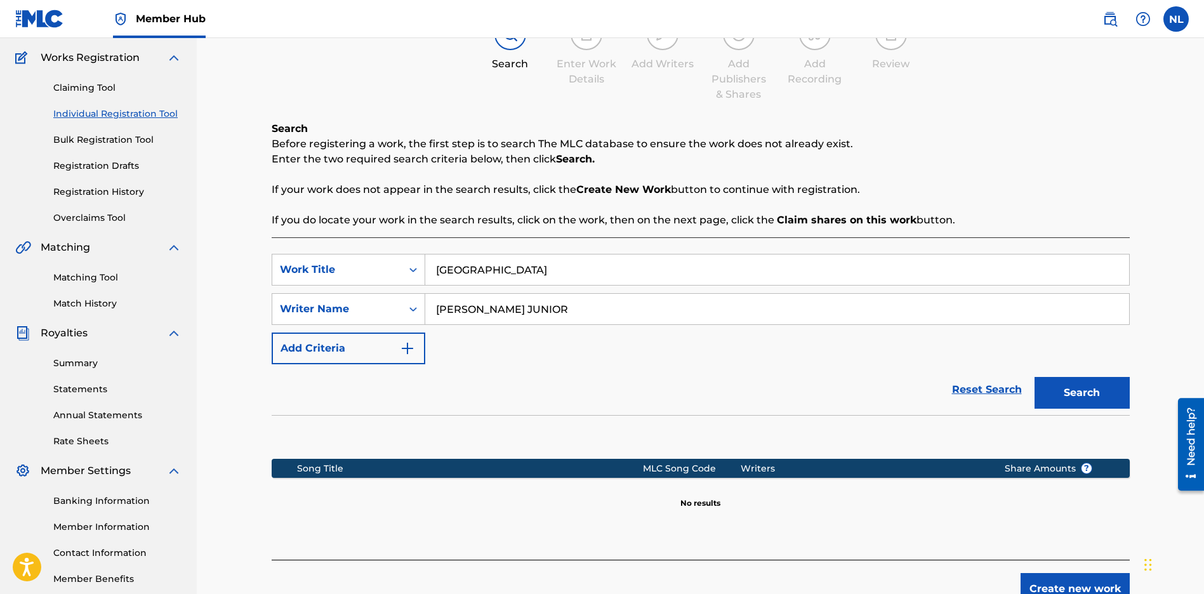
scroll to position [171, 0]
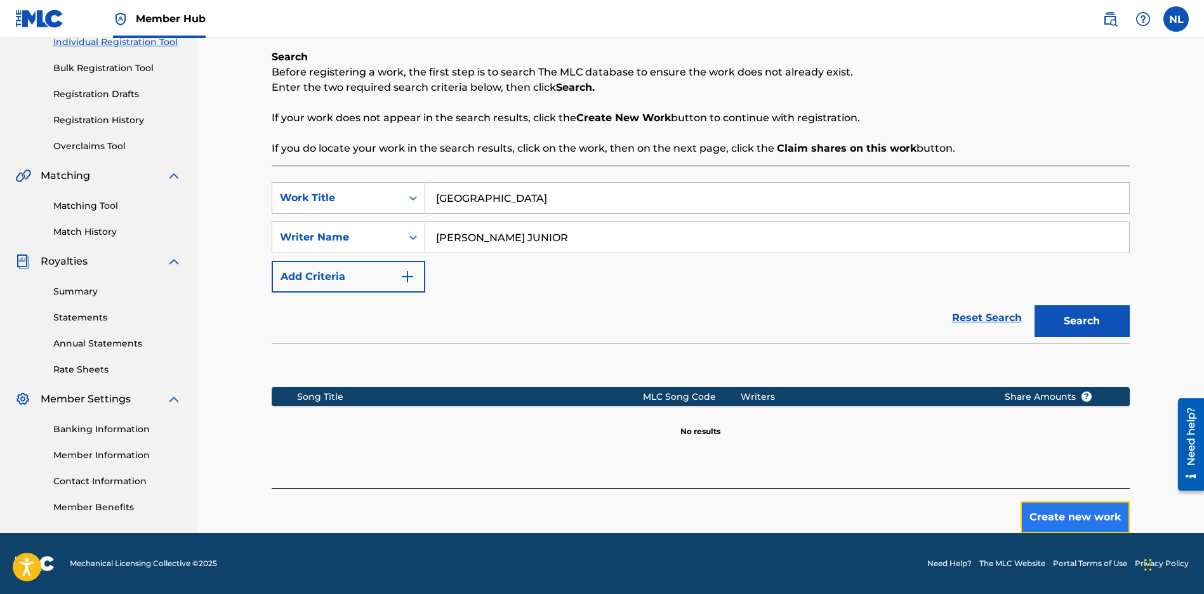
click at [1102, 512] on button "Create new work" at bounding box center [1074, 517] width 109 height 32
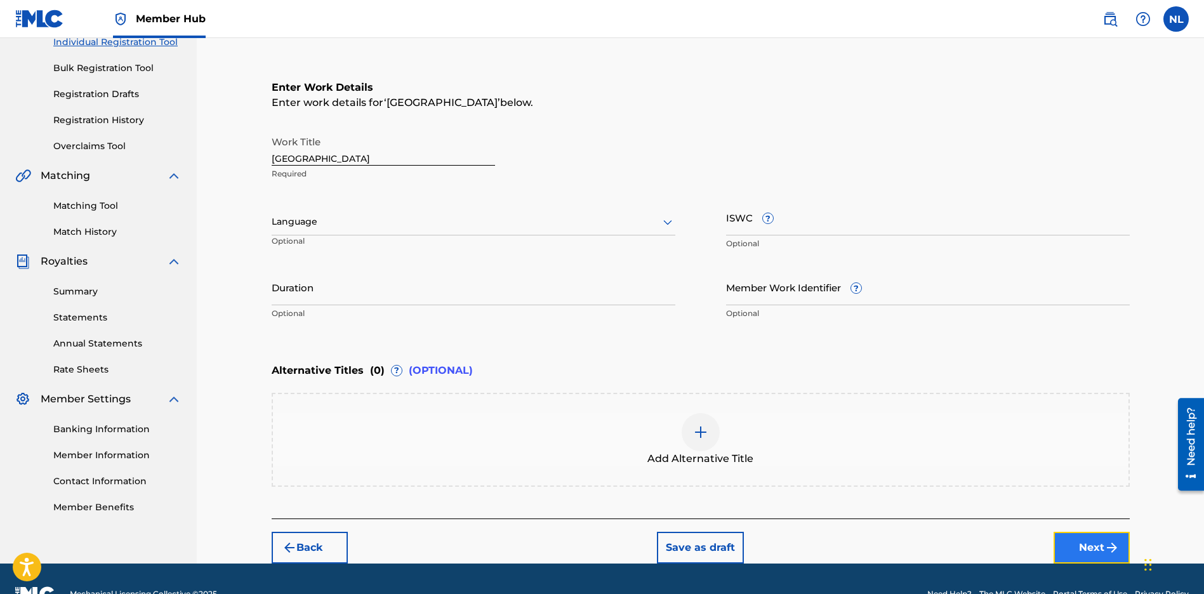
click at [1084, 545] on button "Next" at bounding box center [1091, 548] width 76 height 32
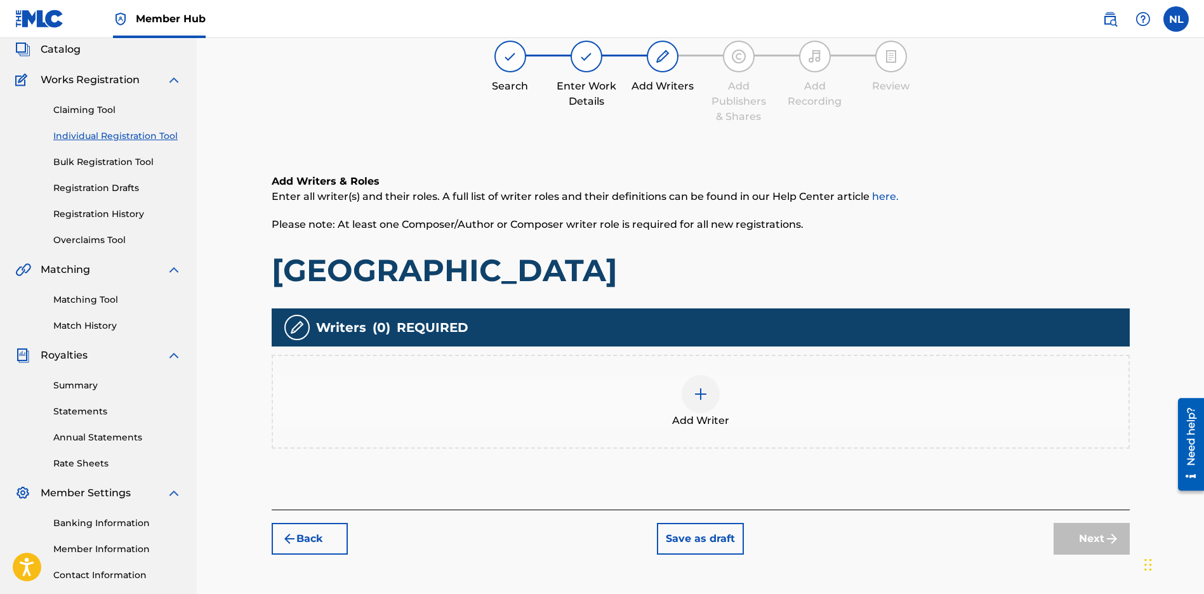
scroll to position [57, 0]
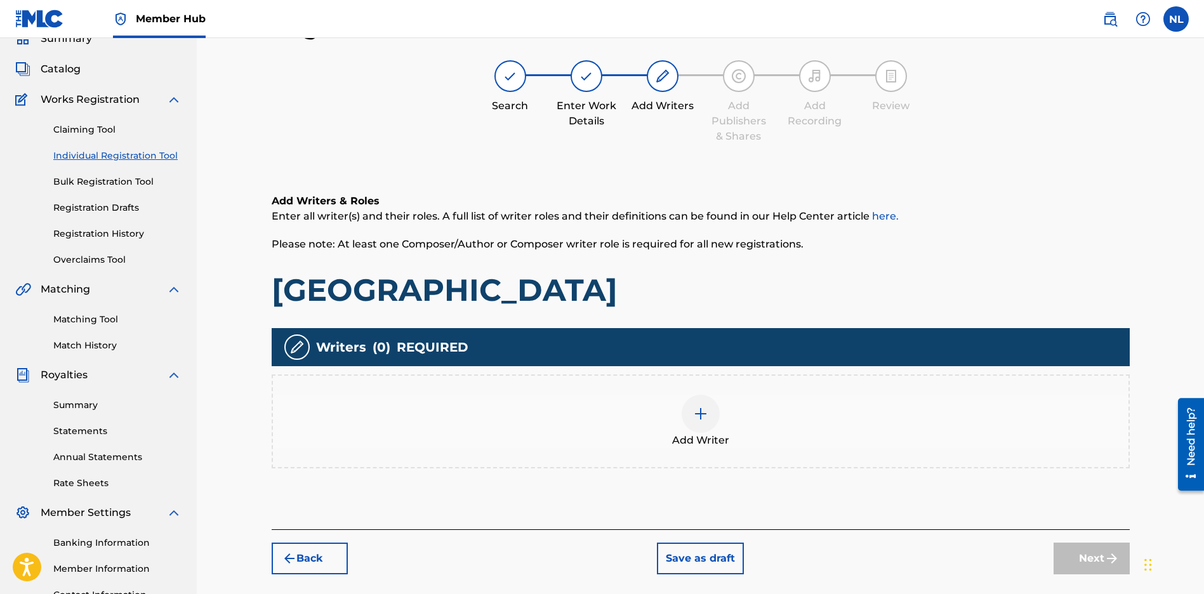
click at [682, 418] on div "Add Writer" at bounding box center [700, 421] width 855 height 53
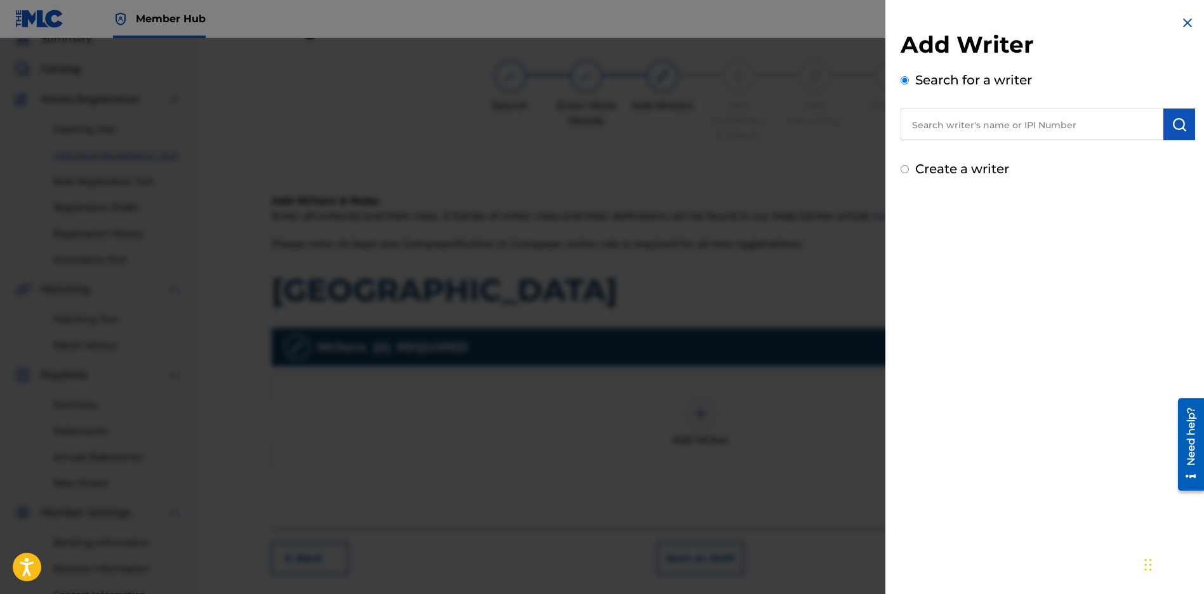
click at [950, 127] on input "text" at bounding box center [1031, 125] width 263 height 32
paste input "[PERSON_NAME] JUNIOR"
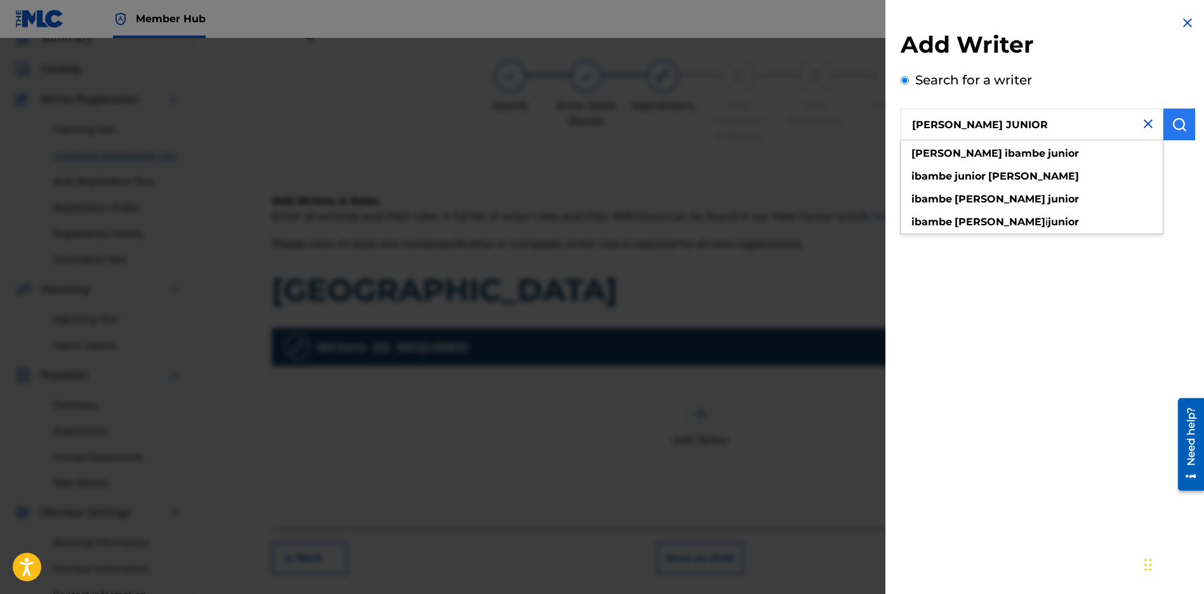
type input "[PERSON_NAME] JUNIOR"
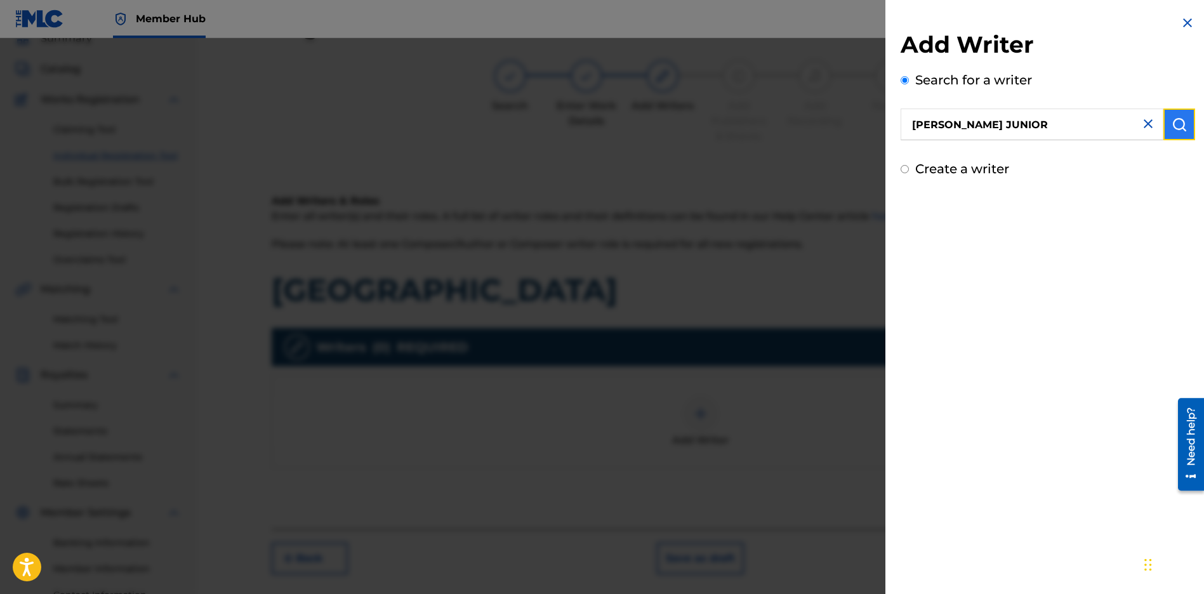
click at [1176, 119] on img "submit" at bounding box center [1178, 124] width 15 height 15
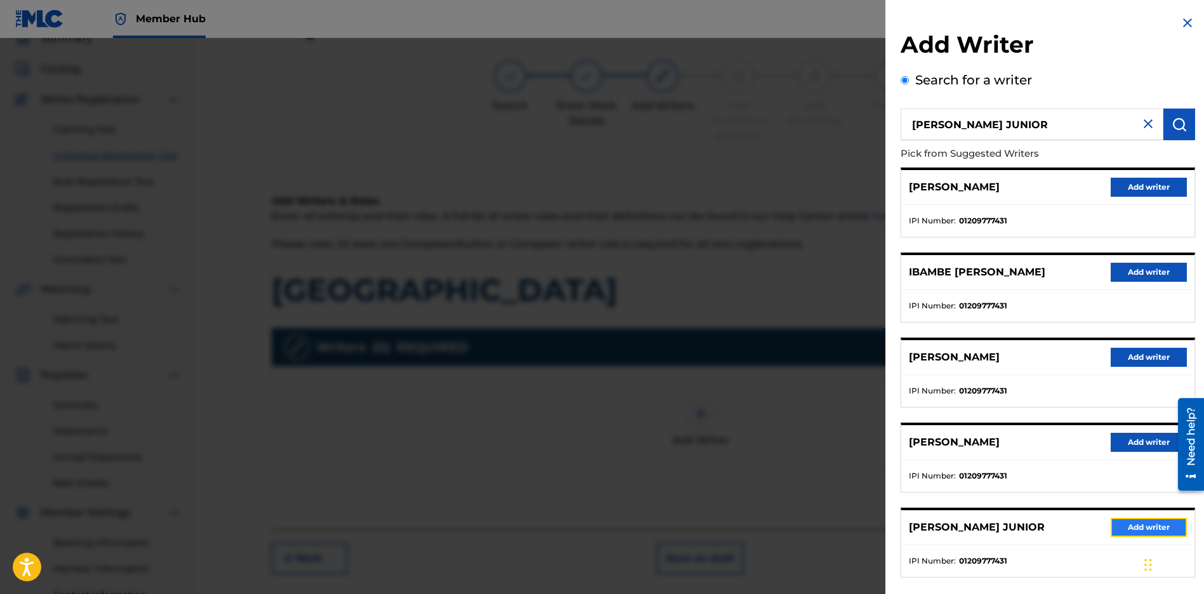
click at [1147, 528] on button "Add writer" at bounding box center [1148, 527] width 76 height 19
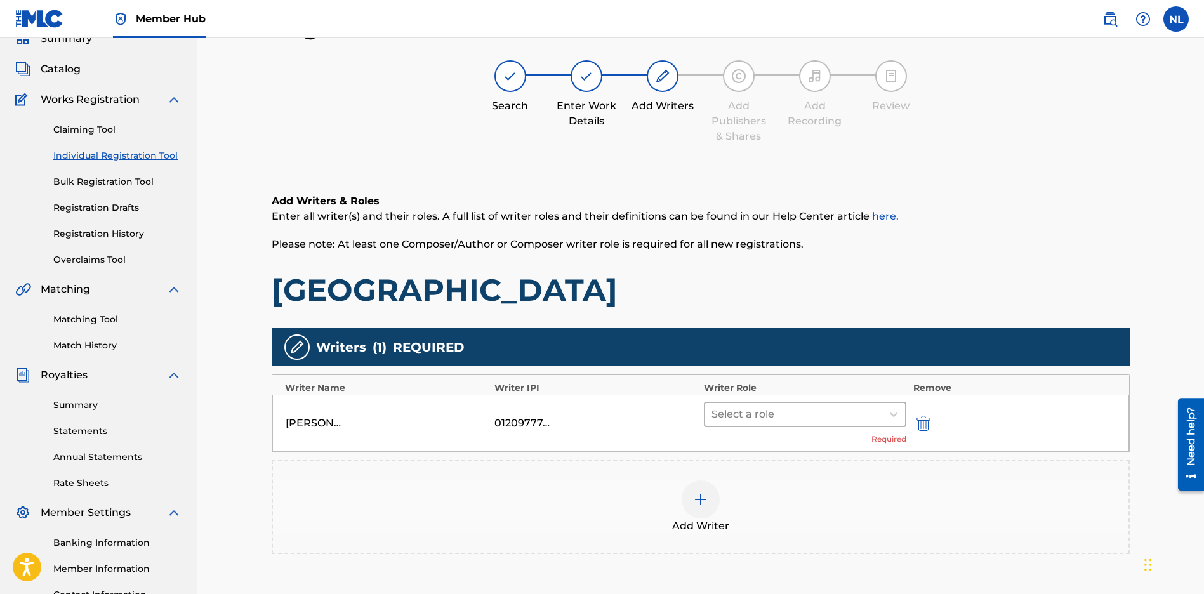
click at [773, 419] on div at bounding box center [793, 414] width 164 height 18
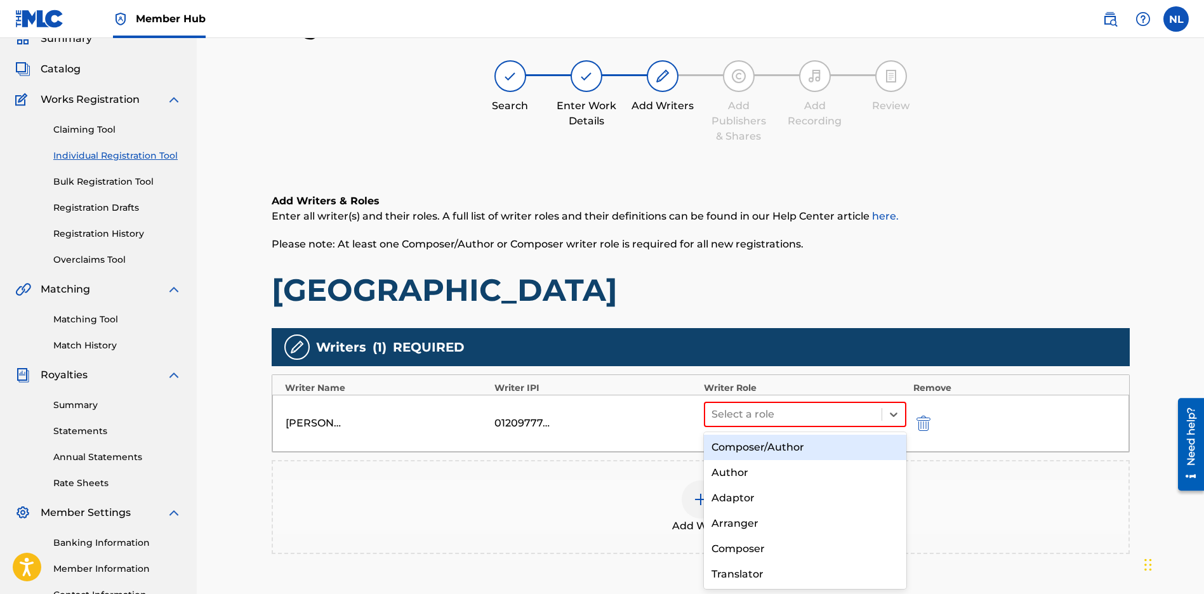
click at [788, 451] on div "Composer/Author" at bounding box center [805, 447] width 203 height 25
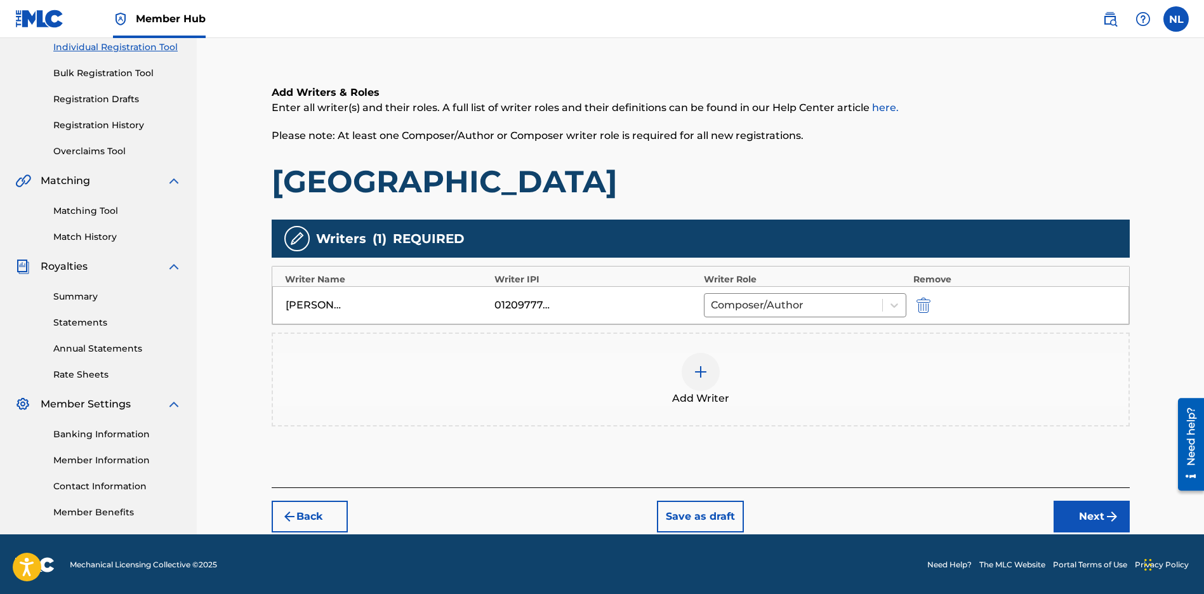
scroll to position [167, 0]
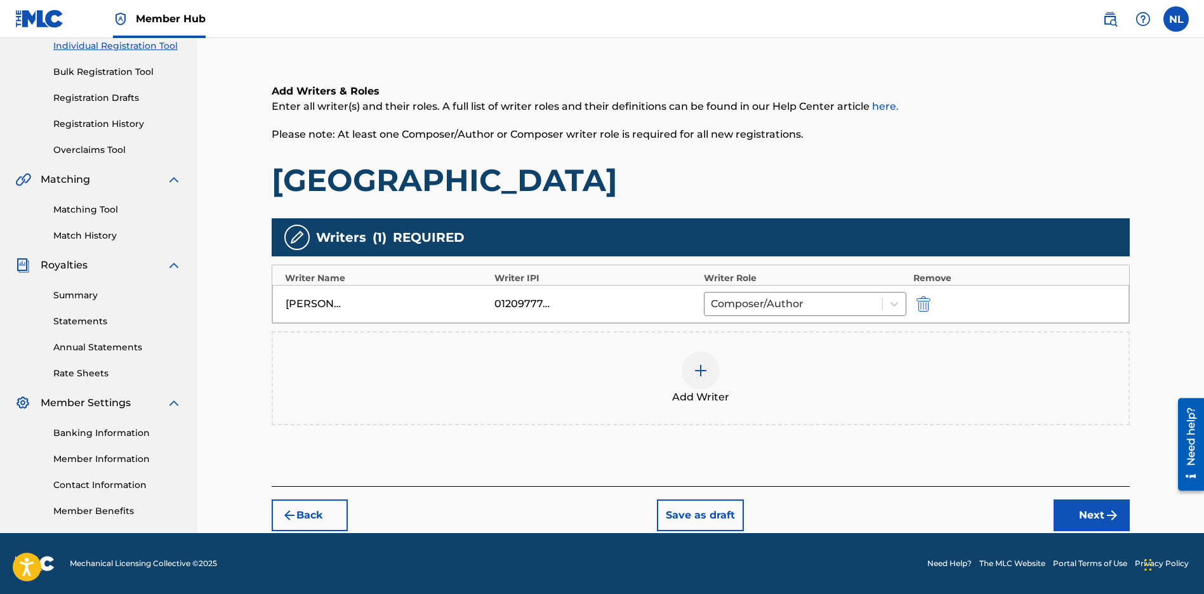
click at [691, 293] on div "[PERSON_NAME] JUNIOR 01209777431 Composer/Author" at bounding box center [700, 304] width 857 height 38
click at [1107, 520] on img "submit" at bounding box center [1111, 515] width 15 height 15
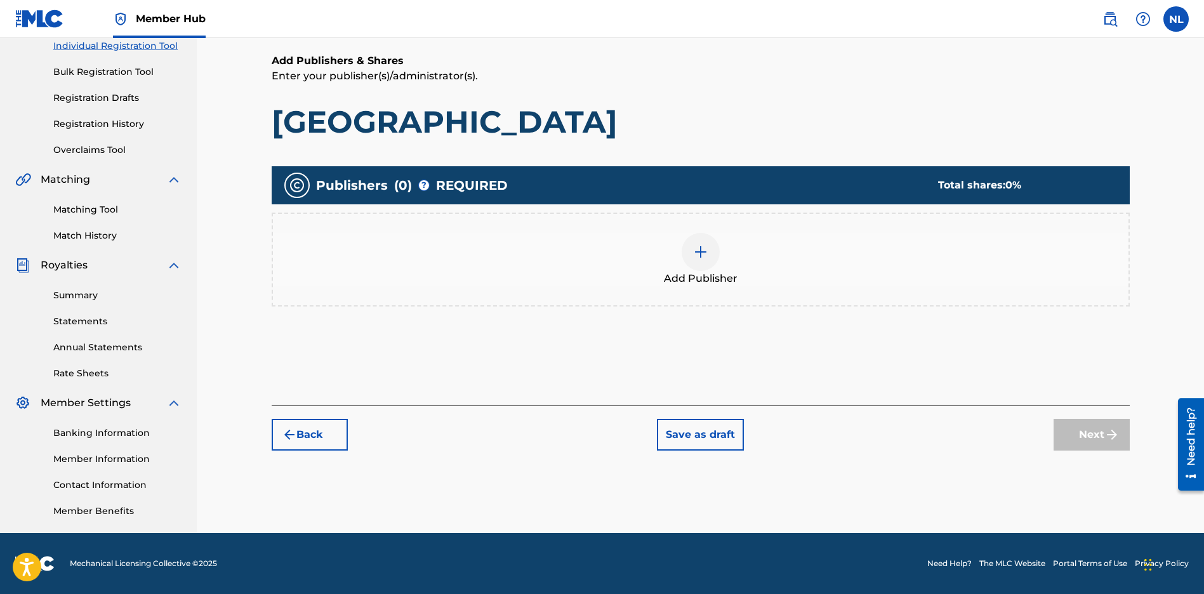
scroll to position [57, 0]
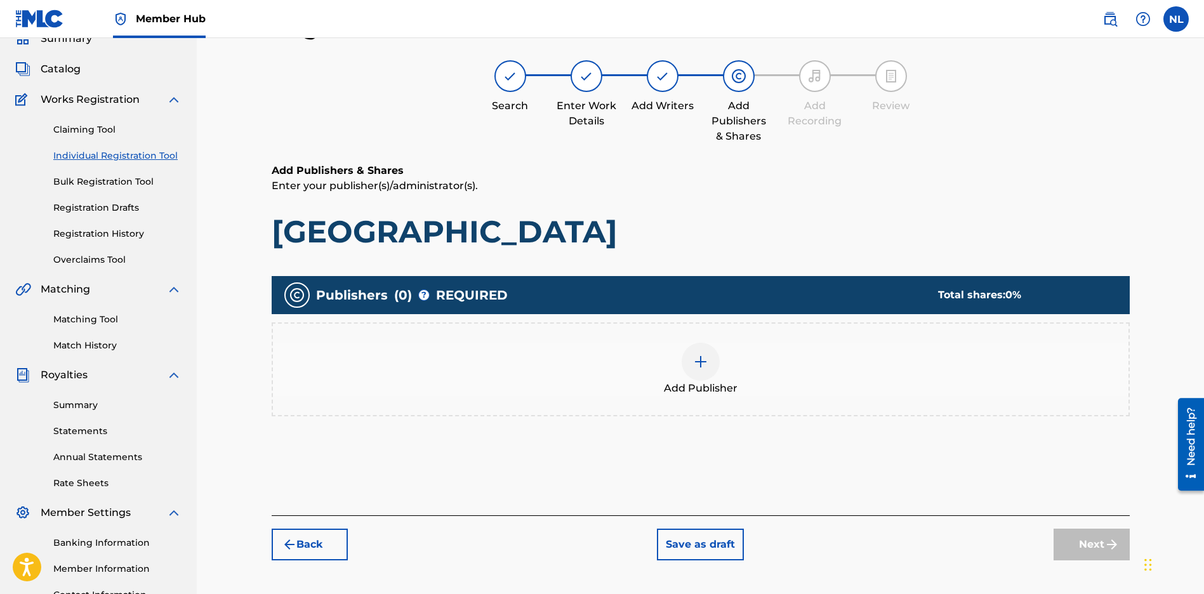
click at [716, 364] on div at bounding box center [700, 362] width 38 height 38
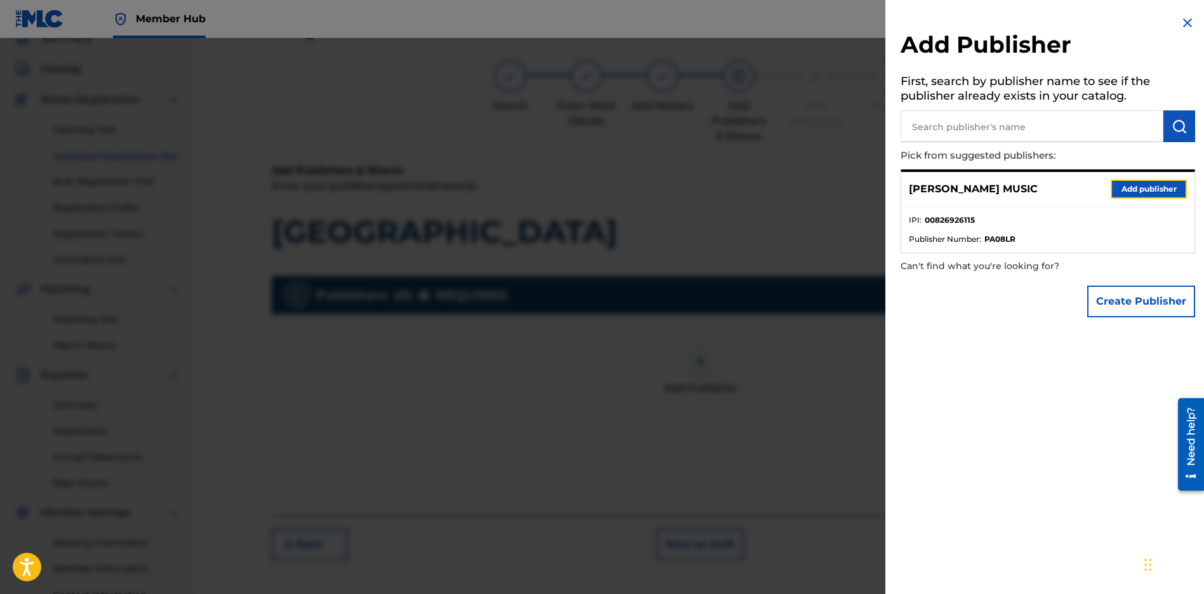
click at [1118, 184] on button "Add publisher" at bounding box center [1148, 189] width 76 height 19
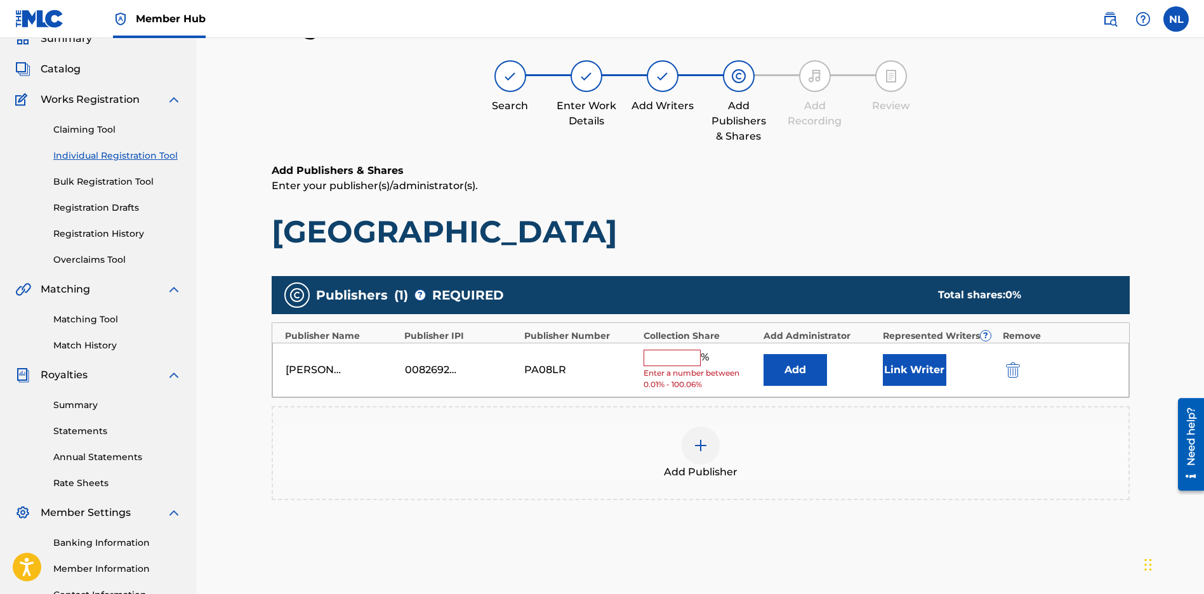
click at [681, 358] on input "text" at bounding box center [671, 358] width 57 height 16
type input "100"
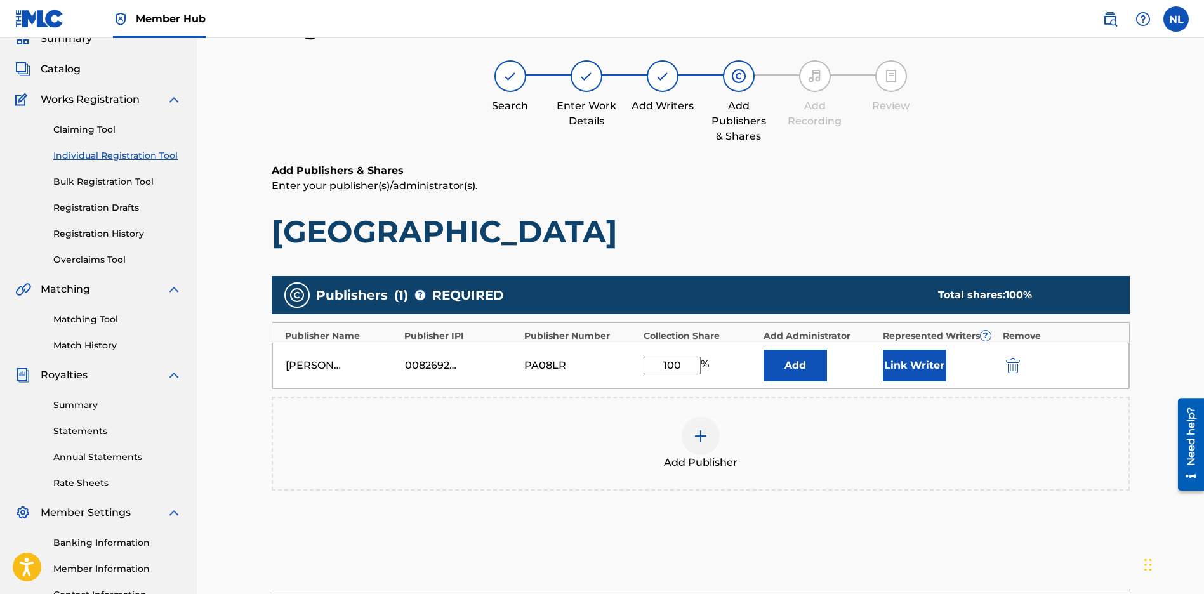
scroll to position [0, 0]
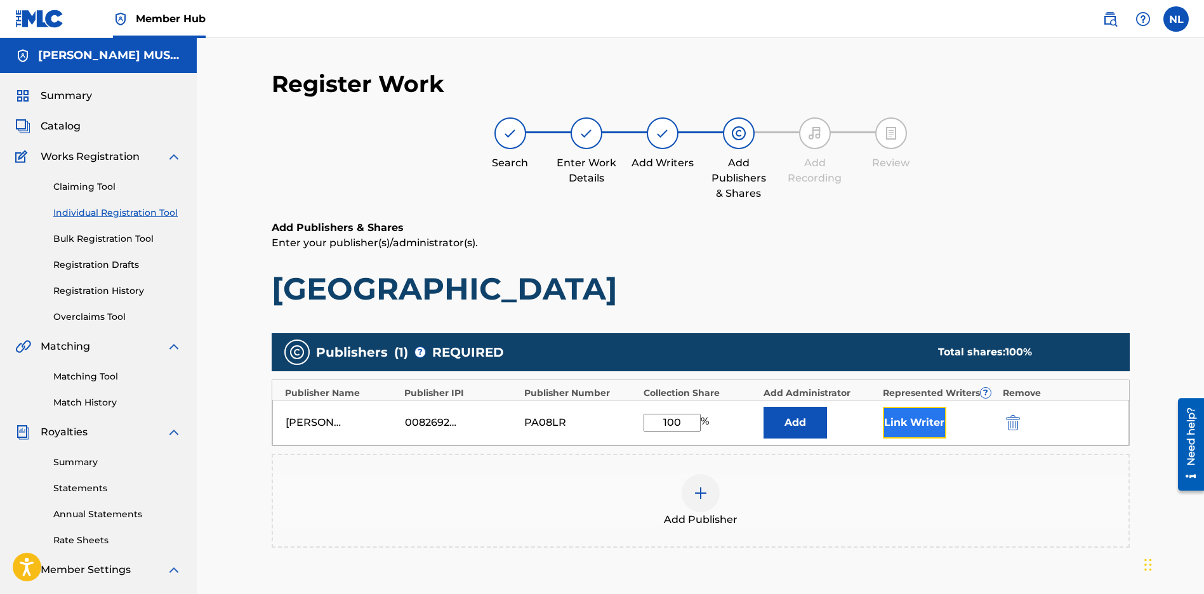
click at [920, 421] on button "Link Writer" at bounding box center [914, 423] width 63 height 32
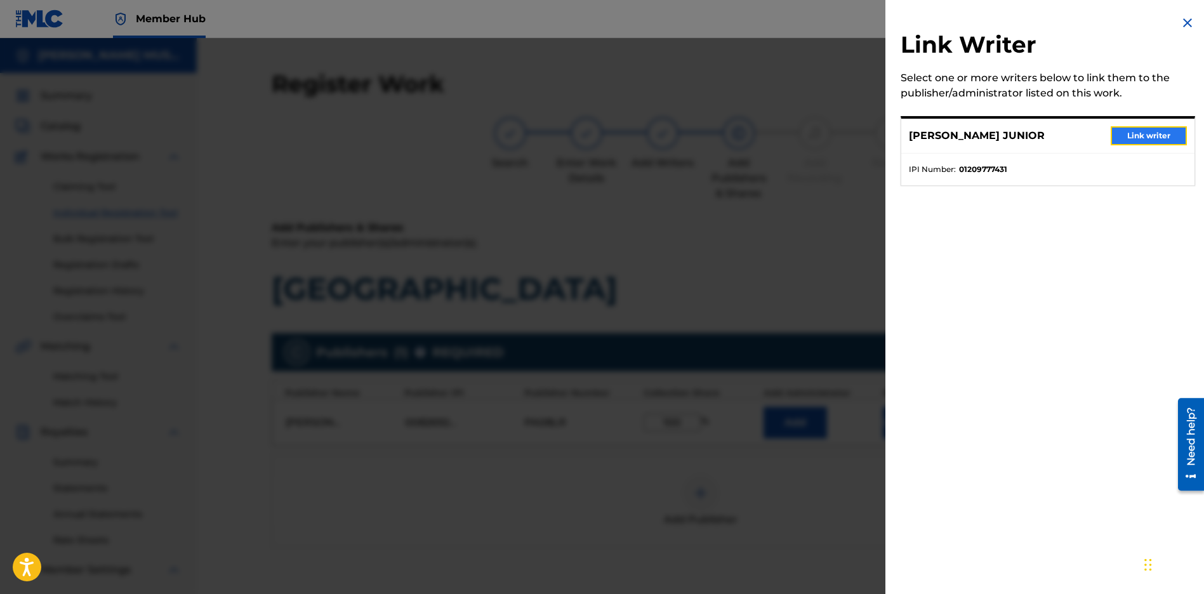
click at [1153, 133] on button "Link writer" at bounding box center [1148, 135] width 76 height 19
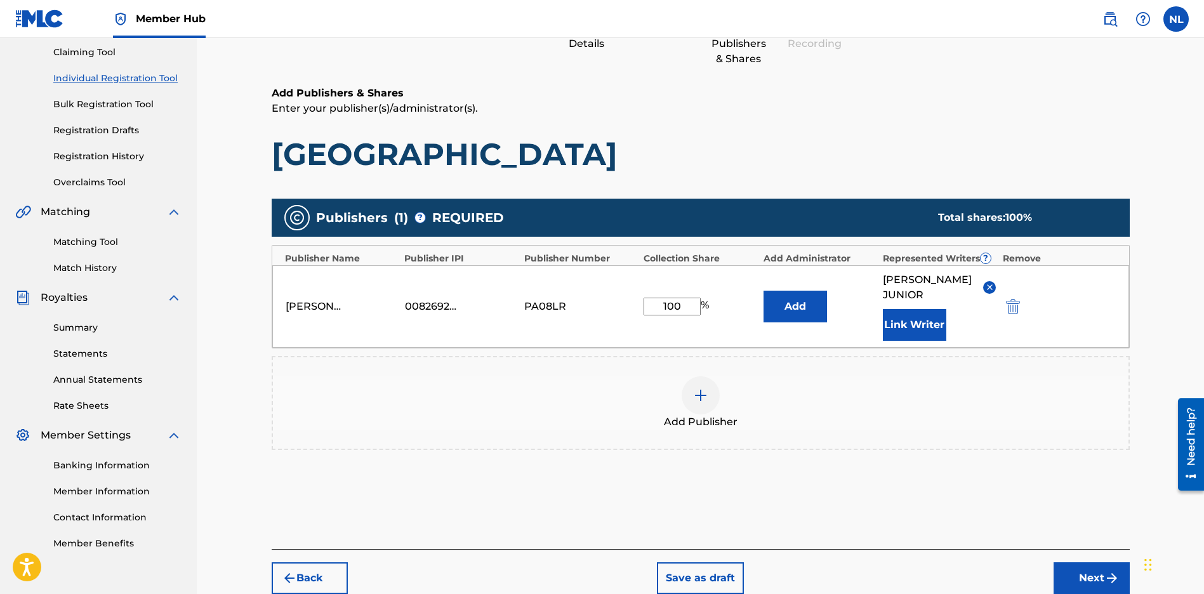
scroll to position [195, 0]
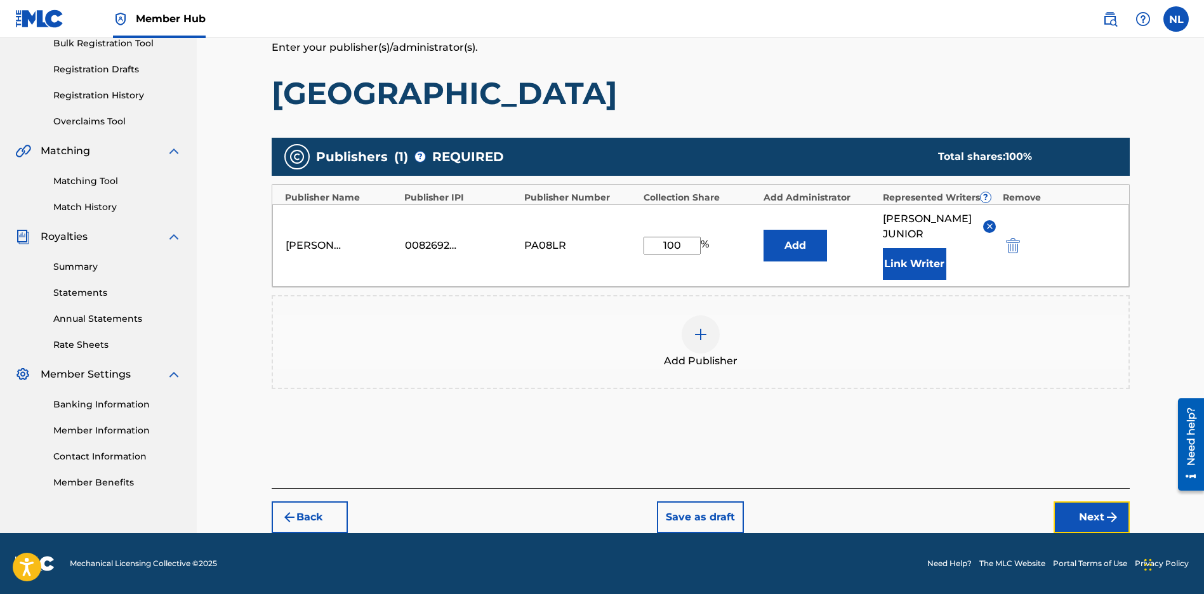
click at [1103, 524] on button "Next" at bounding box center [1091, 517] width 76 height 32
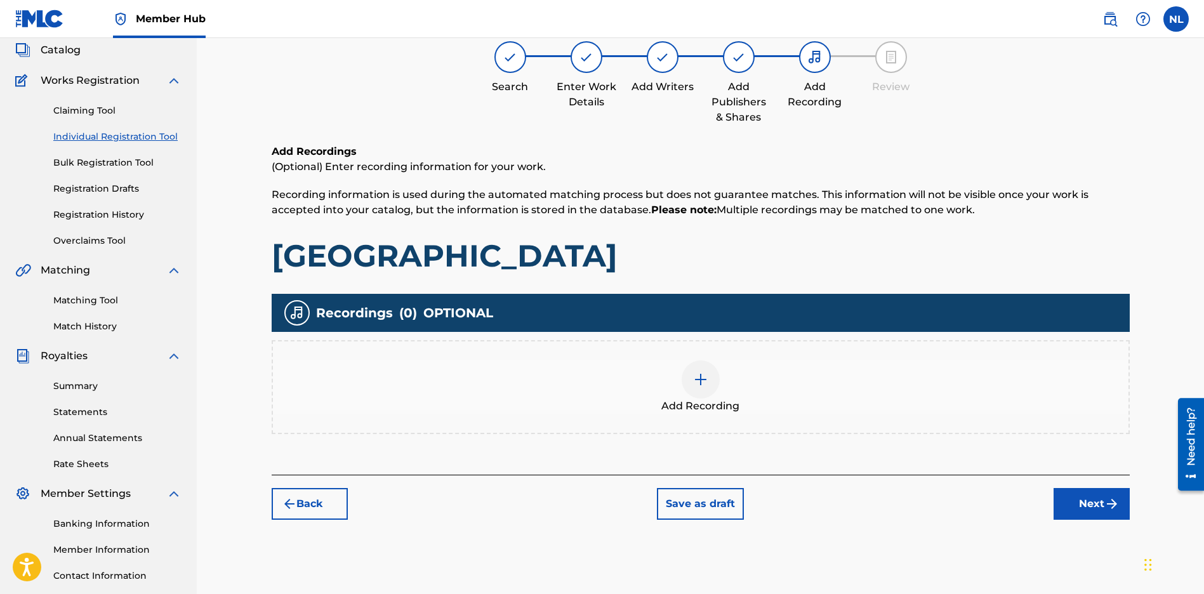
scroll to position [57, 0]
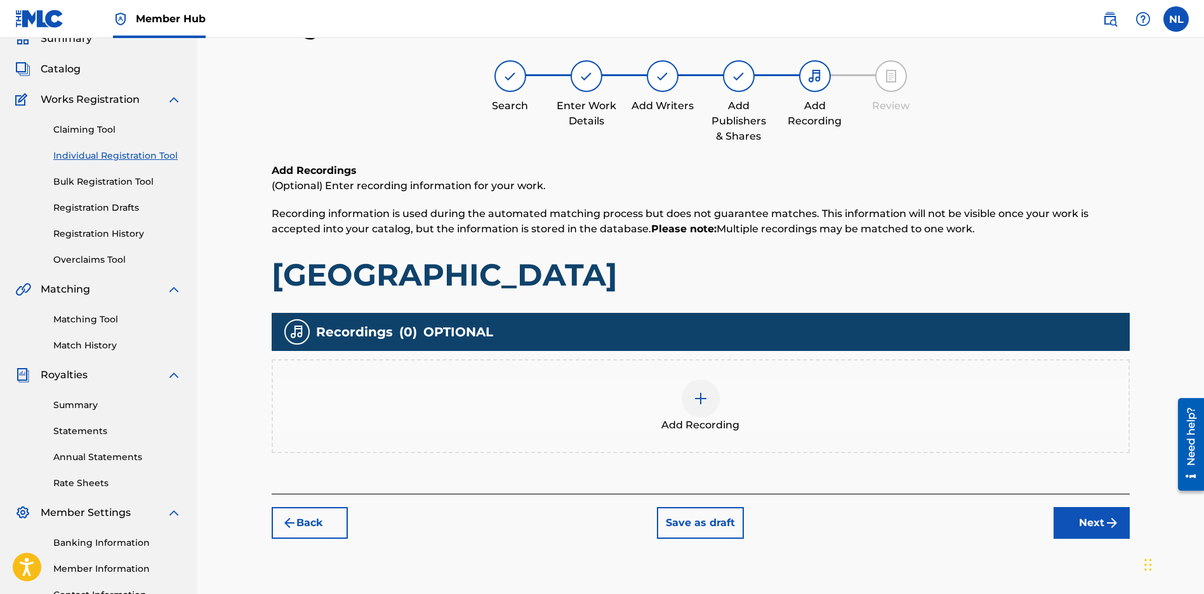
click at [714, 397] on div at bounding box center [700, 398] width 38 height 38
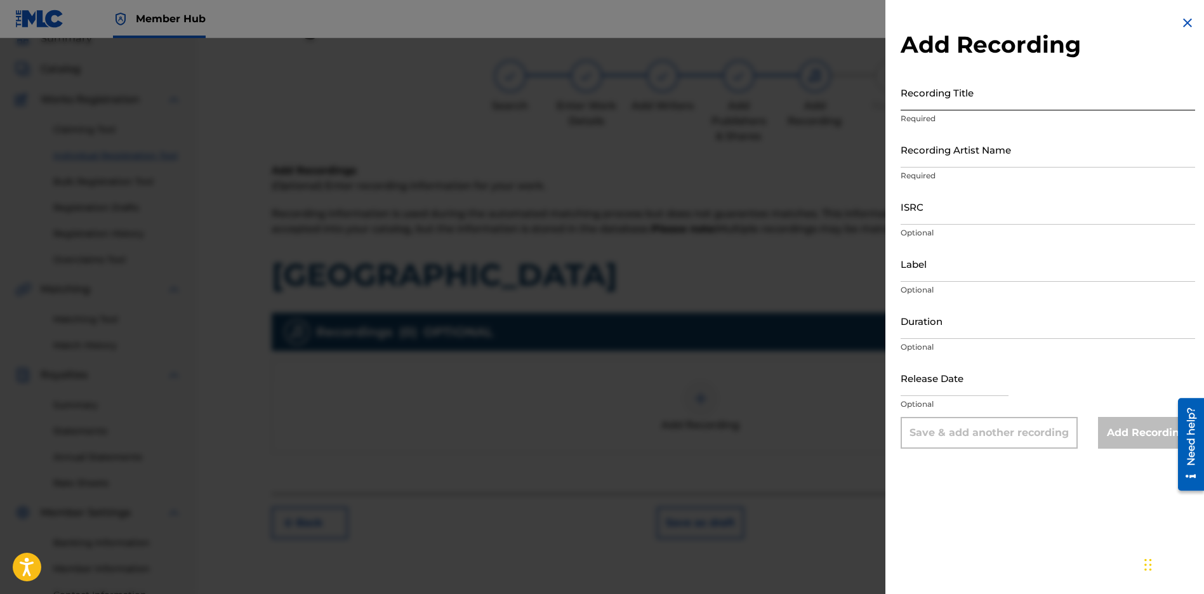
click at [952, 95] on input "Recording Title" at bounding box center [1047, 92] width 294 height 36
click at [918, 100] on input "Recording Title" at bounding box center [1047, 92] width 294 height 36
paste input "[GEOGRAPHIC_DATA]"
type input "[GEOGRAPHIC_DATA]"
click at [928, 156] on input "Recording Artist Name" at bounding box center [1047, 149] width 294 height 36
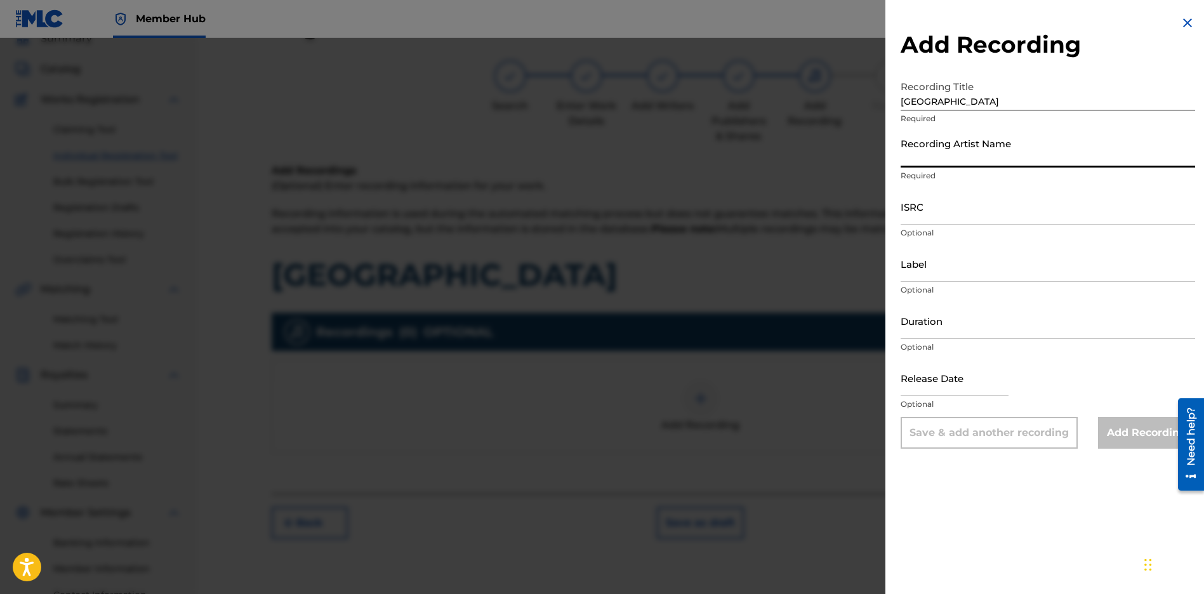
type input "JUNI QUICKLY"
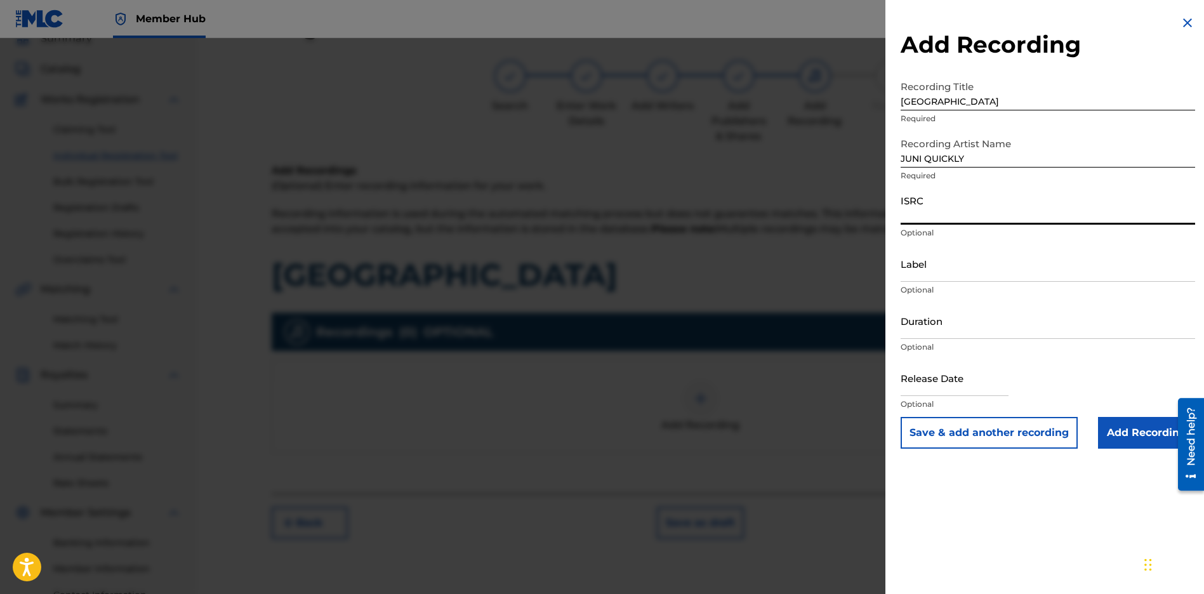
click at [945, 212] on input "ISRC" at bounding box center [1047, 206] width 294 height 36
click at [931, 218] on input "ISRC" at bounding box center [1047, 206] width 294 height 36
paste input "CBEYJ2545199"
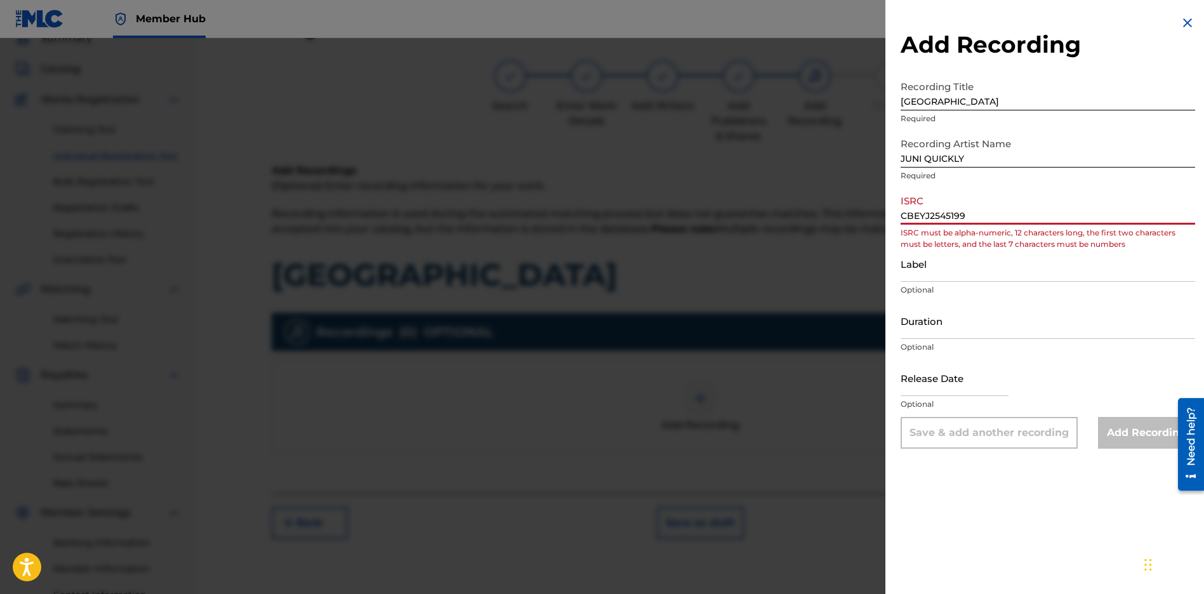
click at [915, 209] on input "CBEYJ2545199" at bounding box center [1047, 206] width 294 height 36
click at [918, 220] on input "CBEYJ2545199" at bounding box center [1047, 206] width 294 height 36
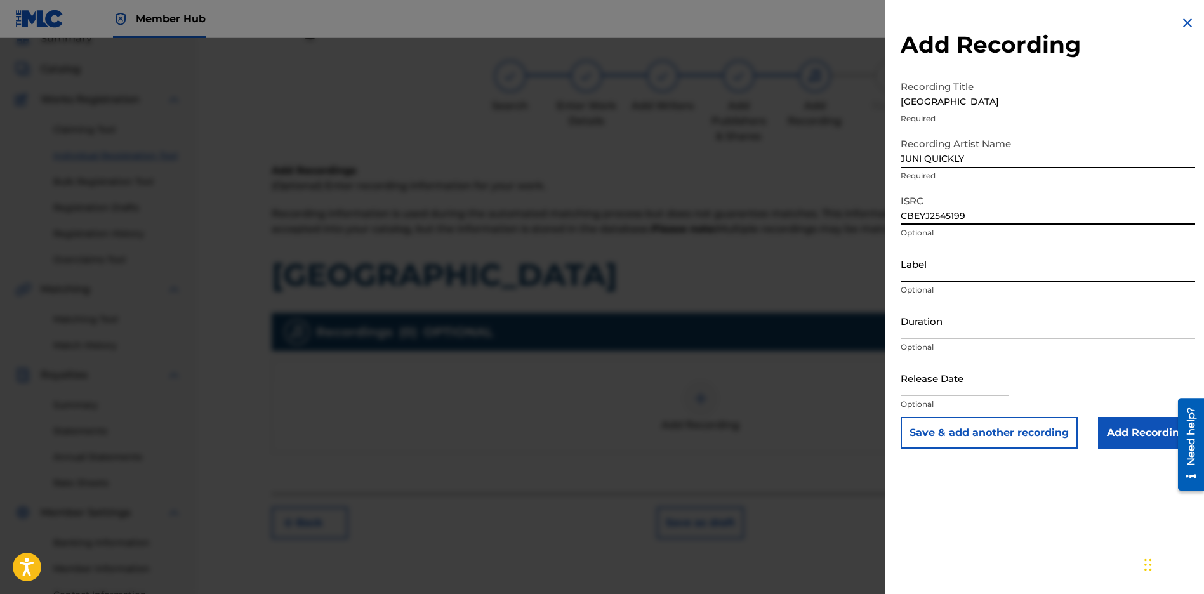
type input "CBEYJ2545199"
click at [930, 263] on input "Label" at bounding box center [1047, 264] width 294 height 36
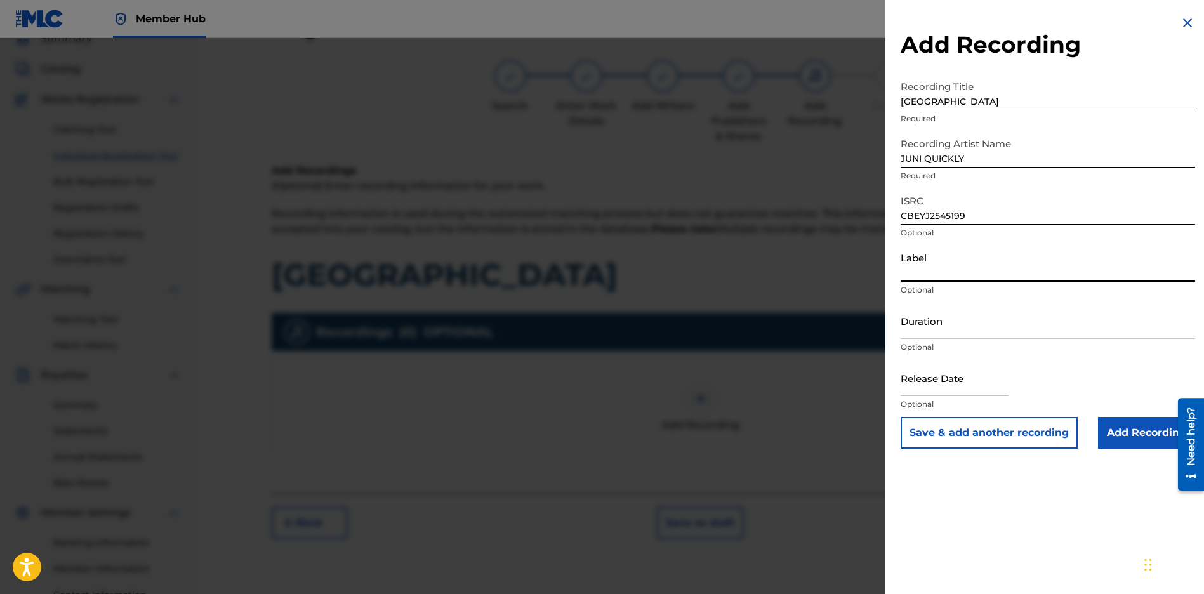
type input "[PERSON_NAME] Music Group"
click at [936, 388] on input "text" at bounding box center [954, 378] width 108 height 36
select select "8"
select select "2025"
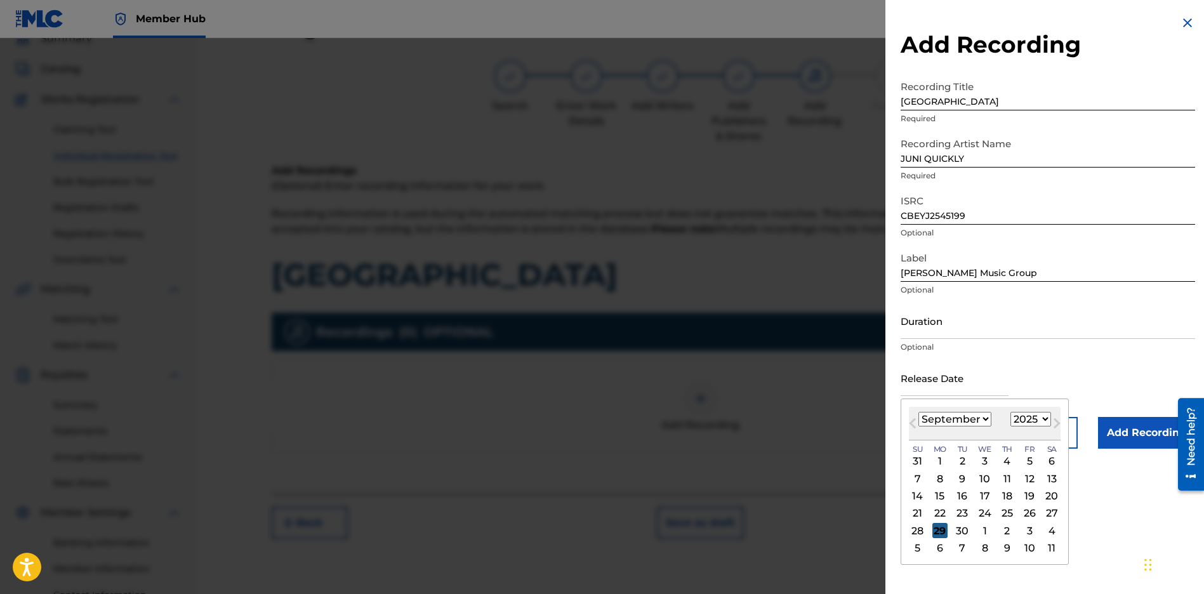
click at [932, 529] on div "29" at bounding box center [939, 530] width 15 height 15
type input "[DATE]"
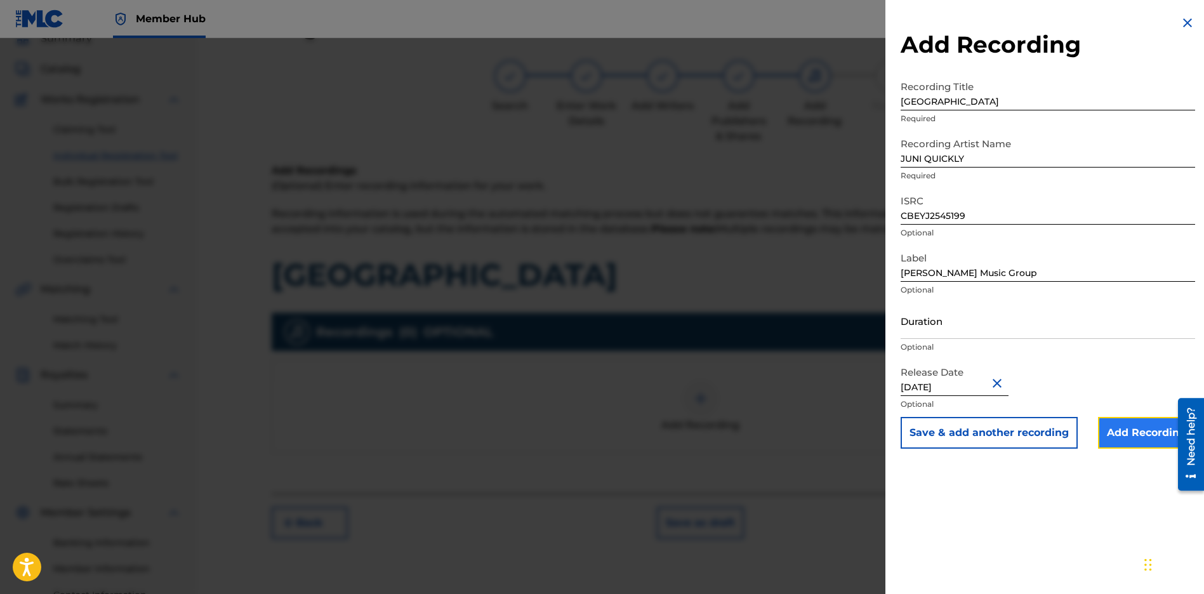
click at [1148, 440] on input "Add Recording" at bounding box center [1146, 433] width 97 height 32
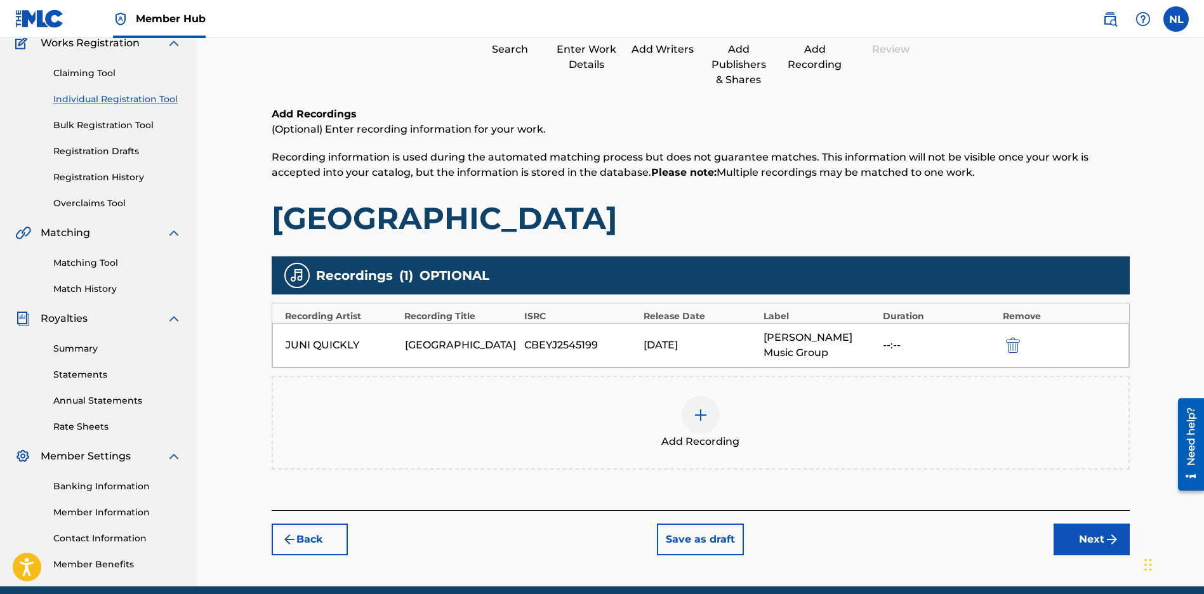
scroll to position [167, 0]
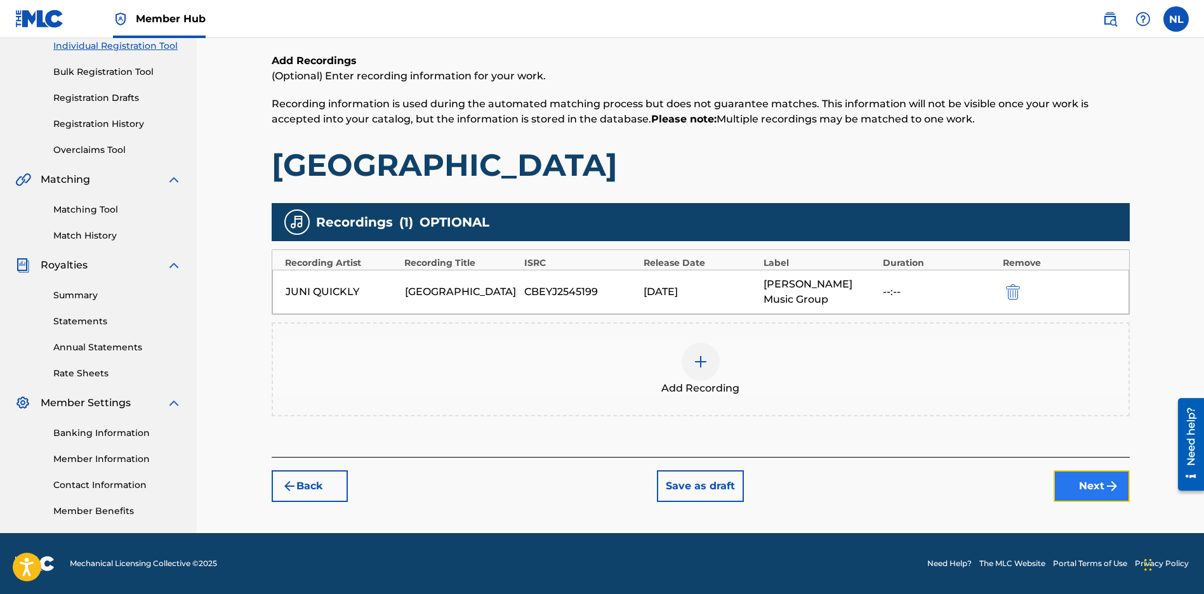
click at [1112, 496] on button "Next" at bounding box center [1091, 486] width 76 height 32
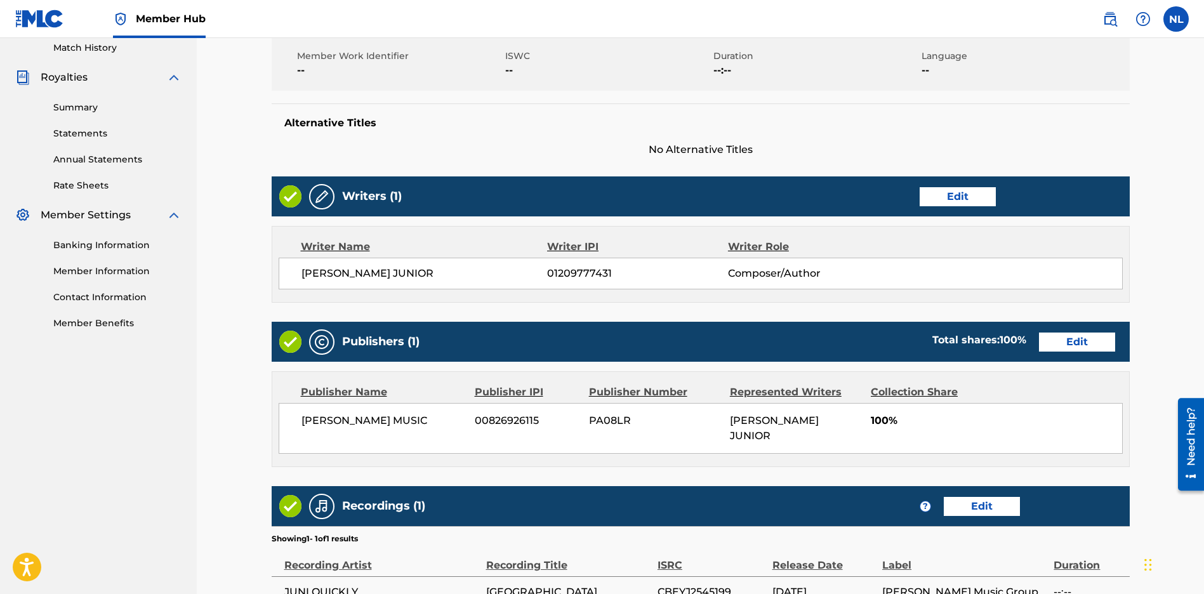
scroll to position [479, 0]
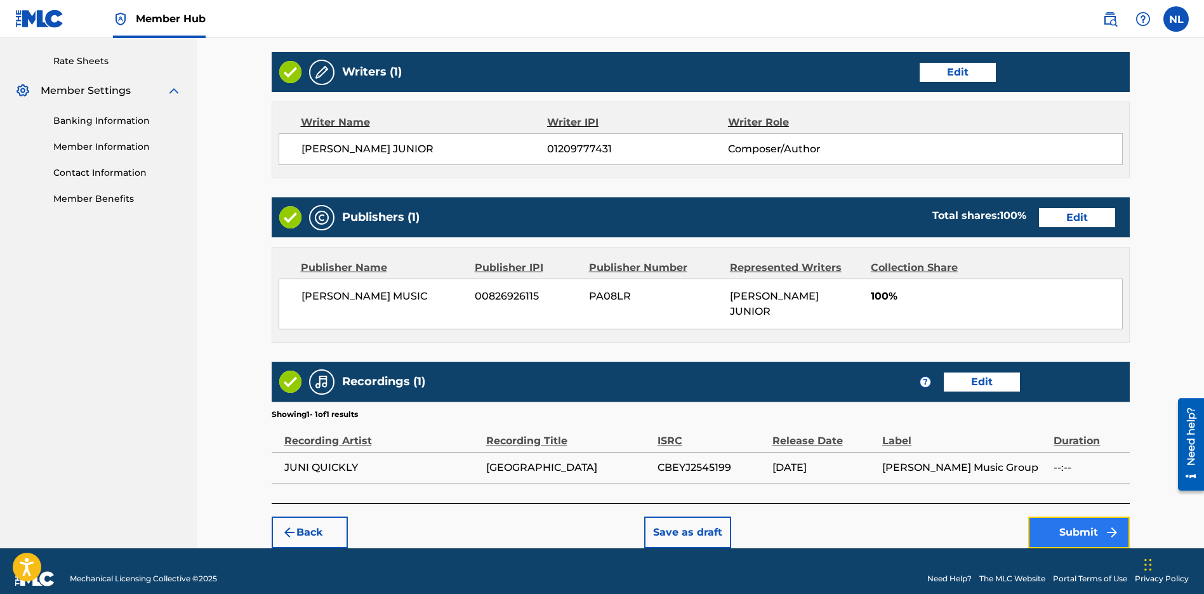
click at [1077, 516] on button "Submit" at bounding box center [1079, 532] width 102 height 32
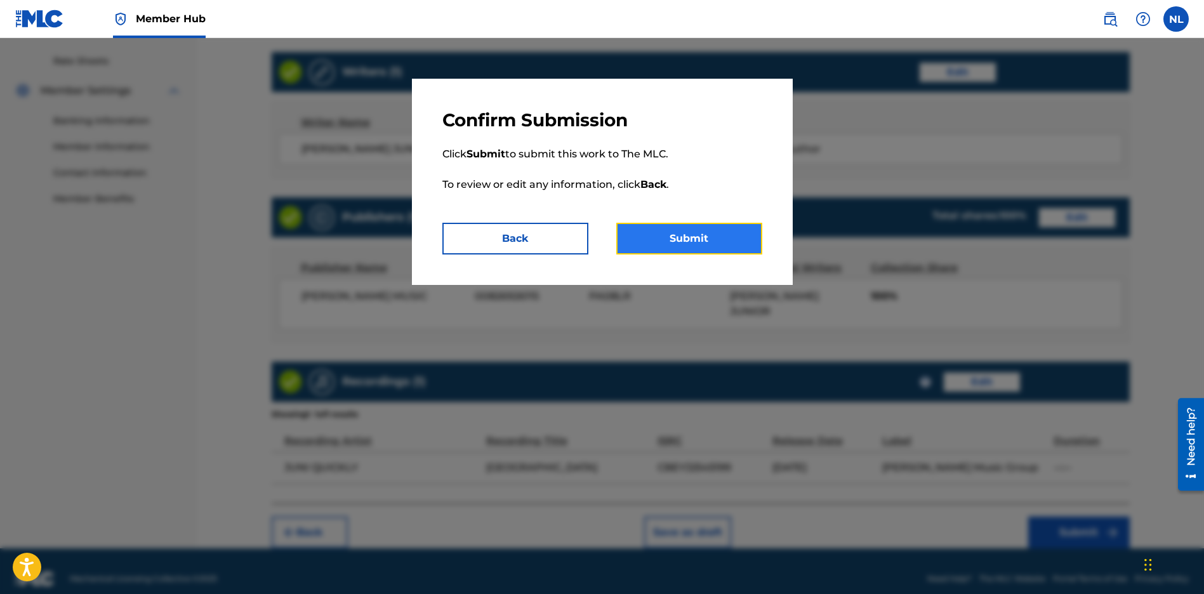
click at [734, 250] on button "Submit" at bounding box center [689, 239] width 146 height 32
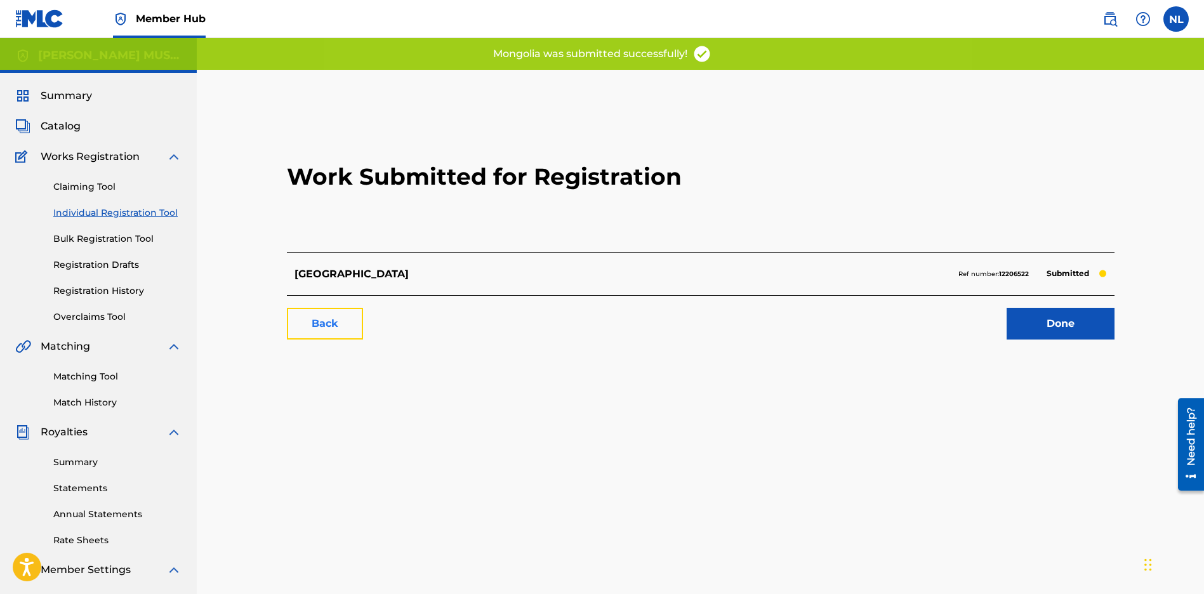
click at [321, 314] on link "Back" at bounding box center [325, 324] width 76 height 32
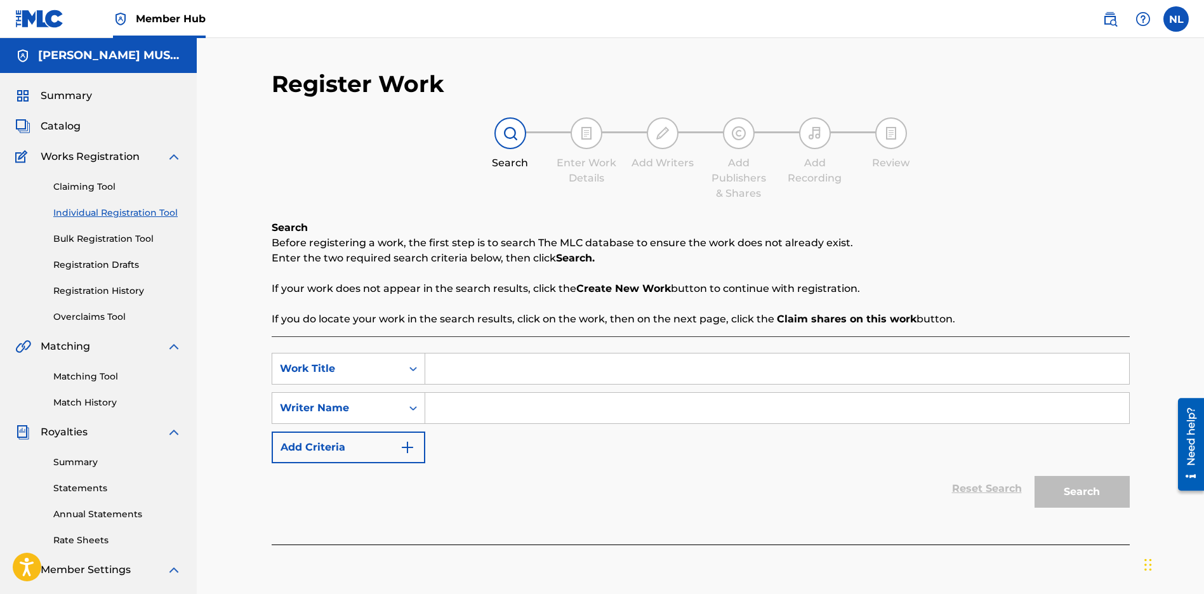
click at [451, 371] on input "Search Form" at bounding box center [777, 368] width 704 height 30
paste input "[GEOGRAPHIC_DATA]"
type input "[GEOGRAPHIC_DATA]"
click at [448, 402] on input "Search Form" at bounding box center [777, 408] width 704 height 30
click at [448, 415] on input "Search Form" at bounding box center [777, 408] width 704 height 30
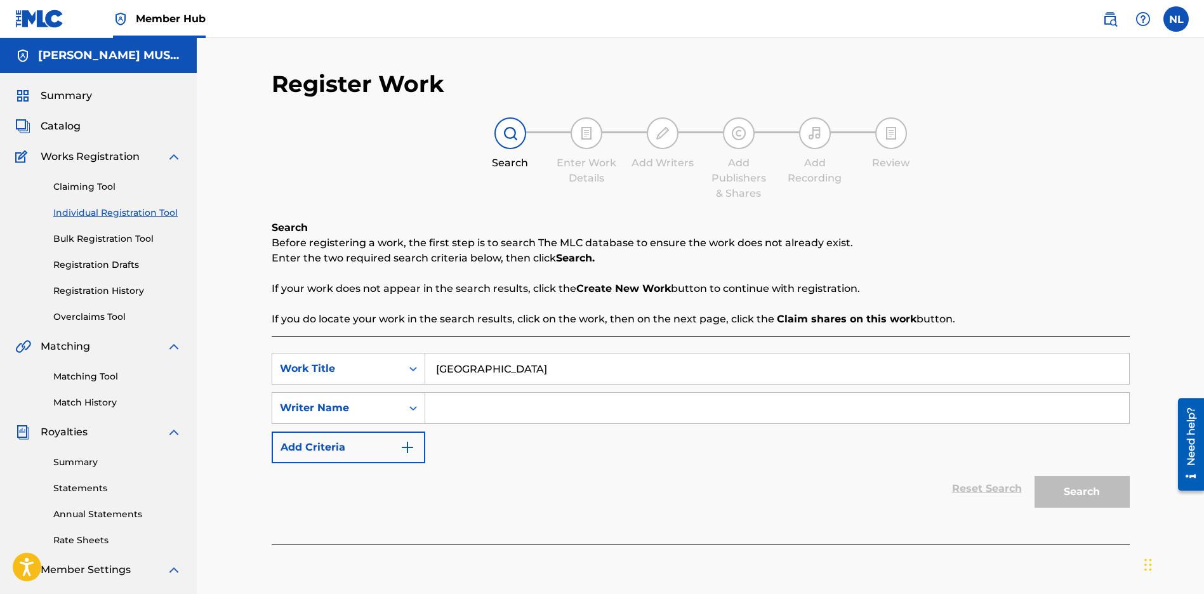
paste input "[PERSON_NAME] JUNIOR"
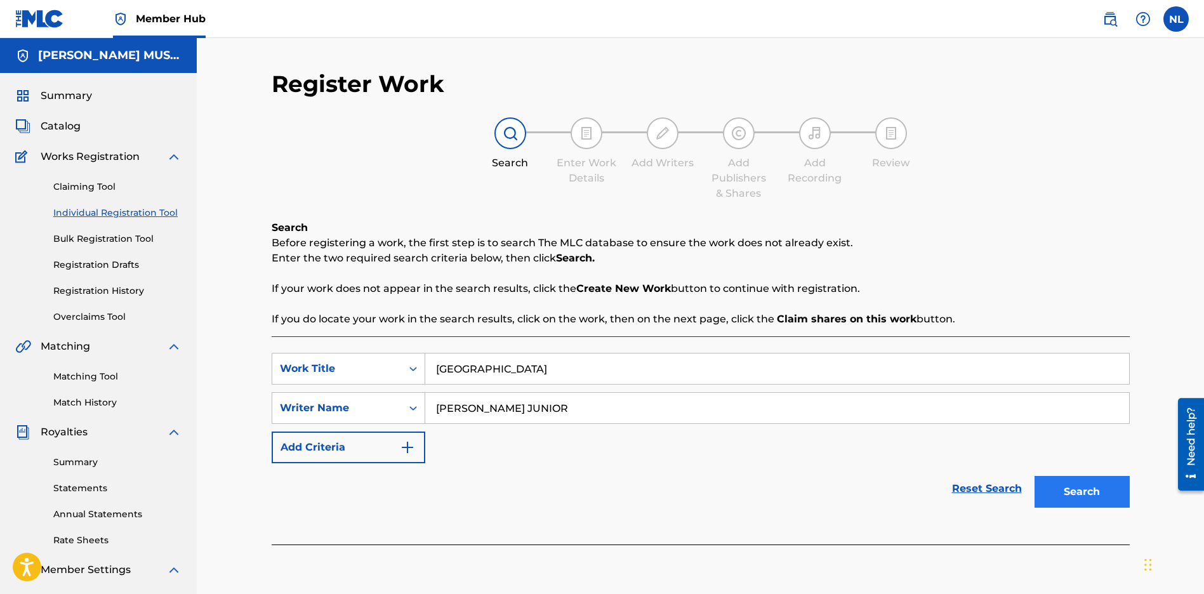
type input "[PERSON_NAME] JUNIOR"
click at [1086, 497] on button "Search" at bounding box center [1081, 492] width 95 height 32
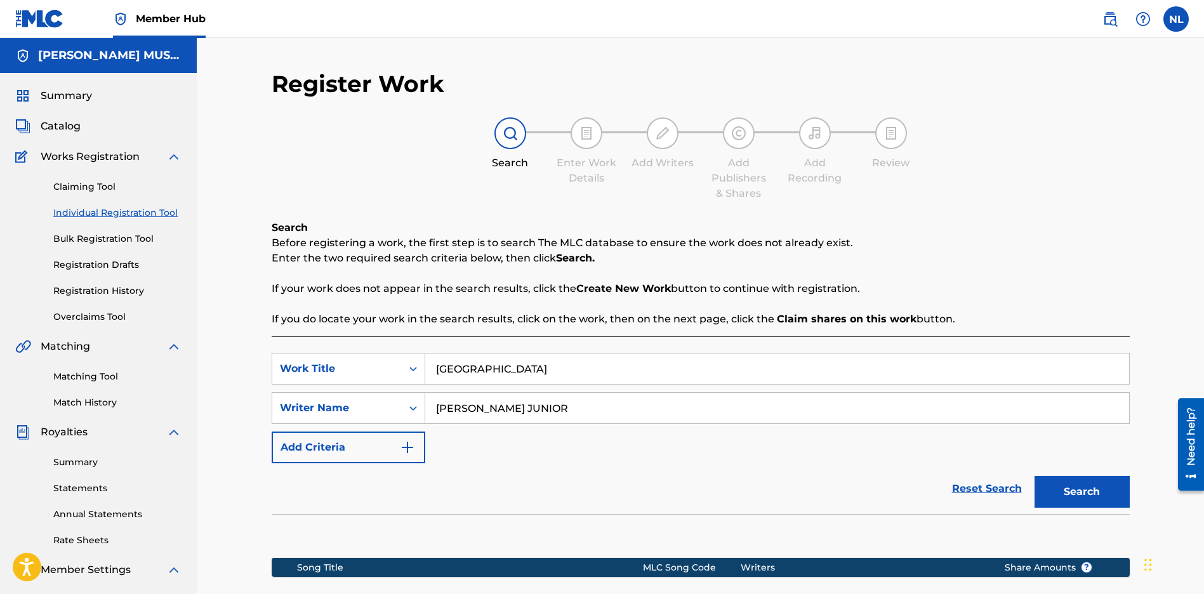
scroll to position [171, 0]
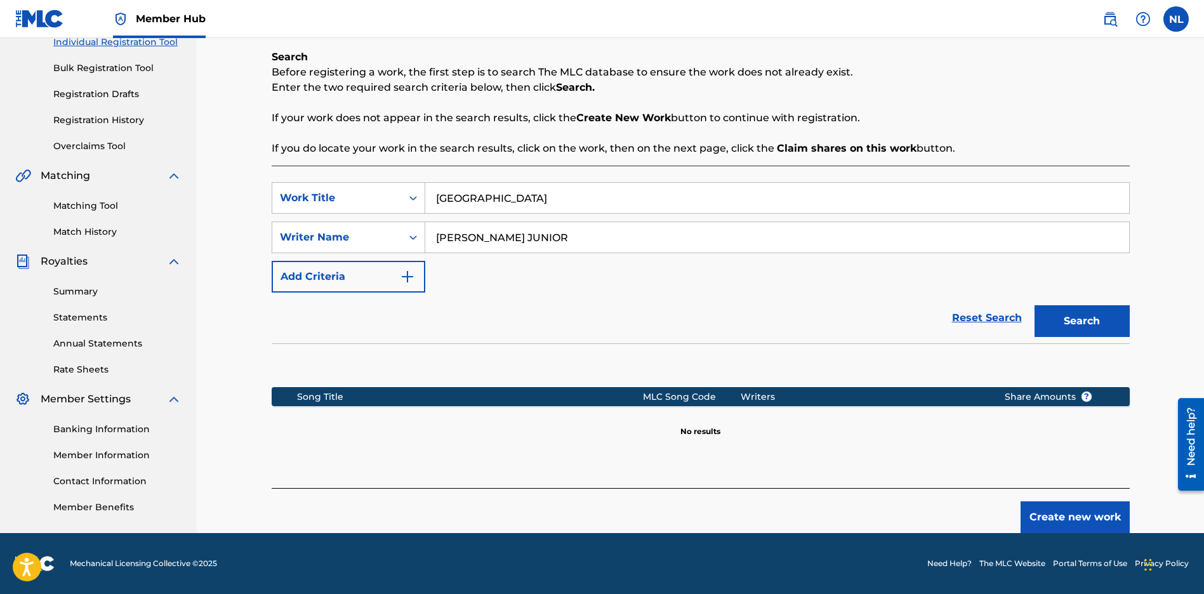
click at [553, 242] on input "[PERSON_NAME] JUNIOR" at bounding box center [777, 237] width 704 height 30
click at [1065, 509] on button "Create new work" at bounding box center [1074, 517] width 109 height 32
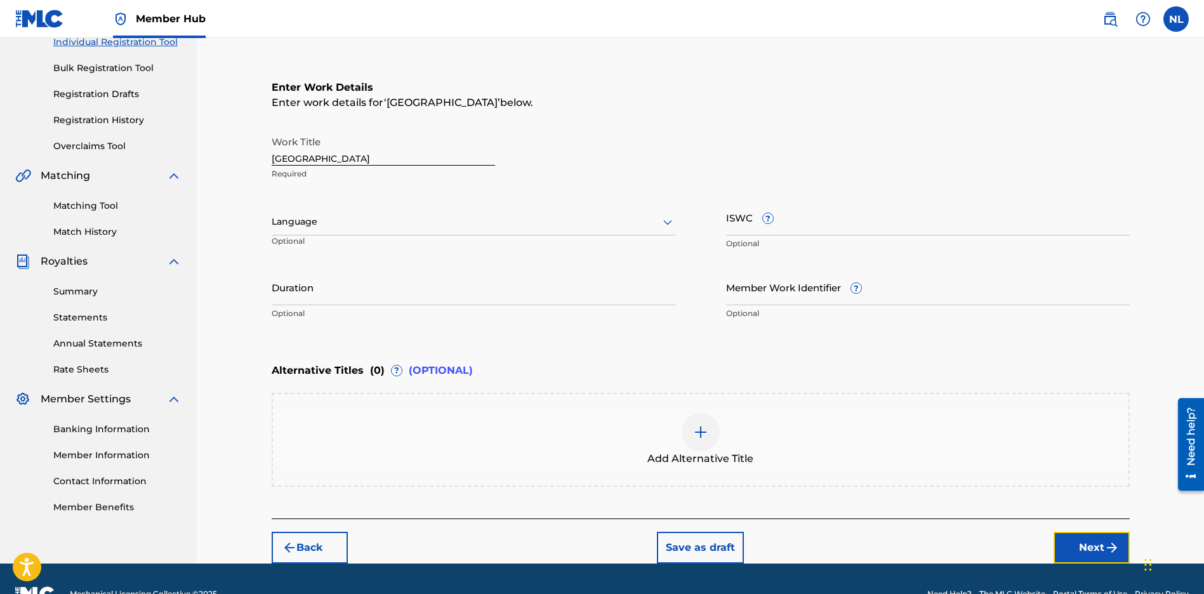
click at [1075, 549] on button "Next" at bounding box center [1091, 548] width 76 height 32
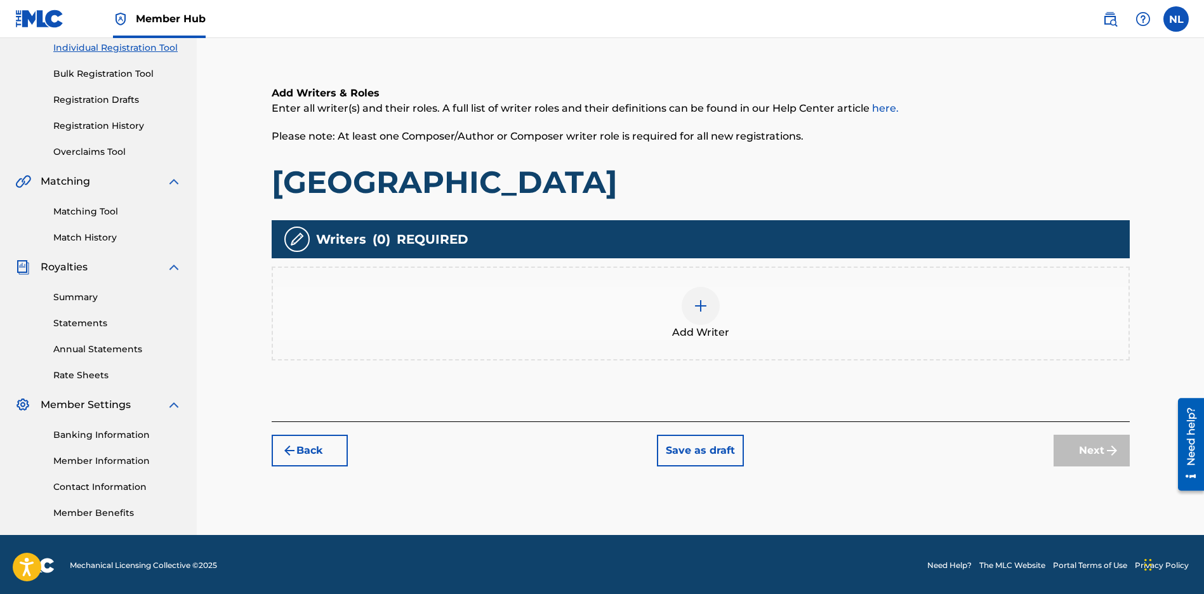
scroll to position [167, 0]
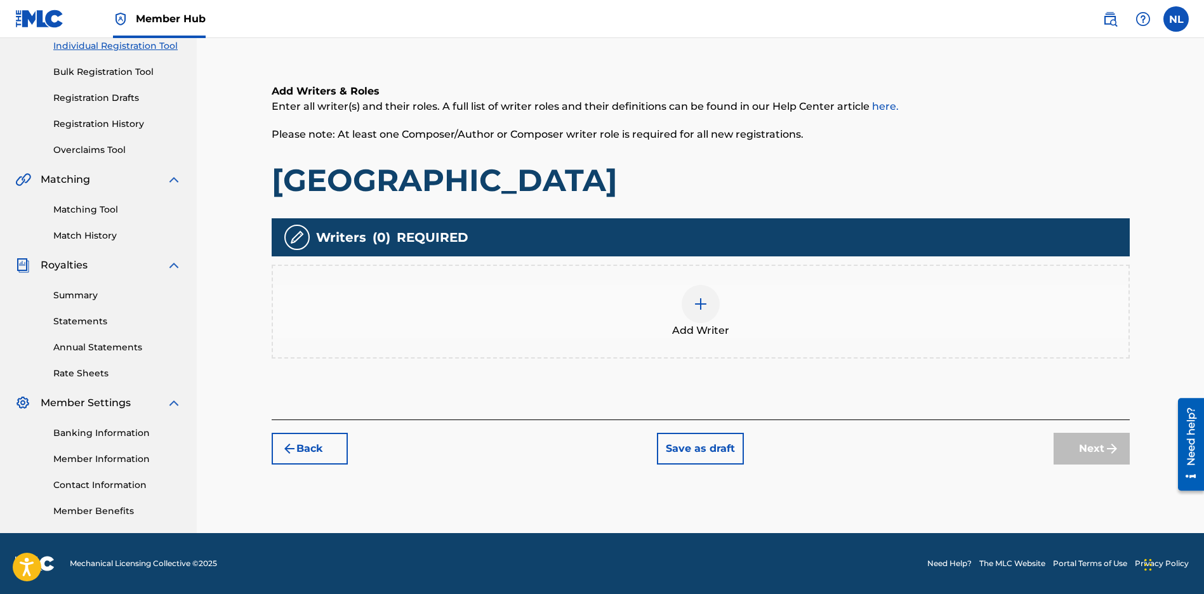
click at [721, 309] on div "Add Writer" at bounding box center [700, 311] width 855 height 53
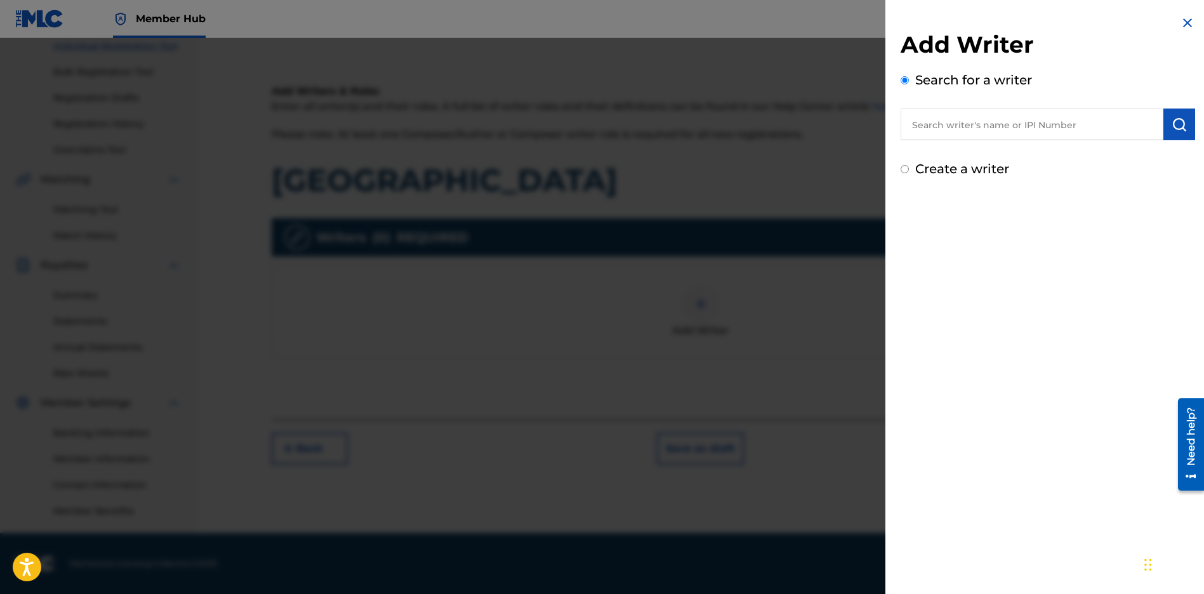
paste input "[PERSON_NAME] JUNIOR"
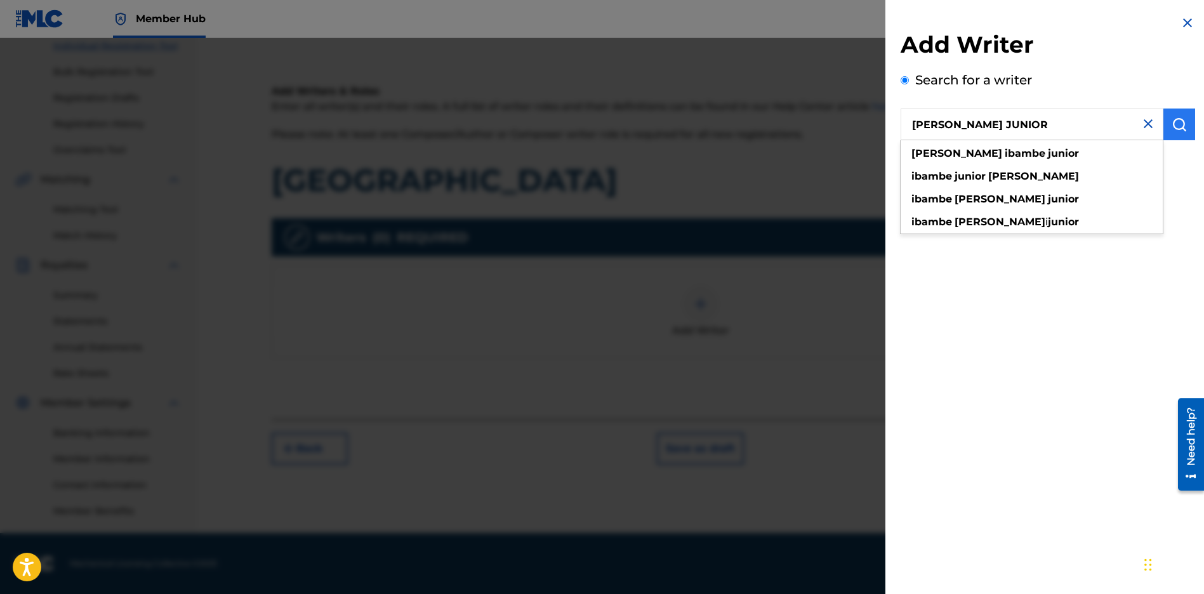
type input "[PERSON_NAME] JUNIOR"
click at [1185, 115] on button "submit" at bounding box center [1179, 125] width 32 height 32
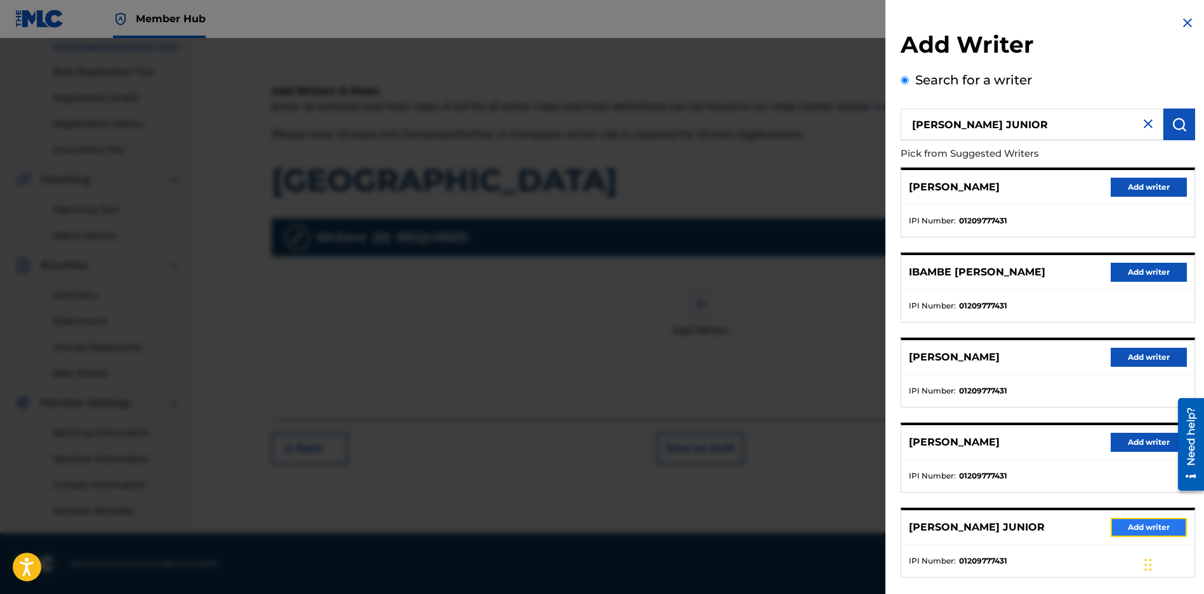
click at [1125, 528] on button "Add writer" at bounding box center [1148, 527] width 76 height 19
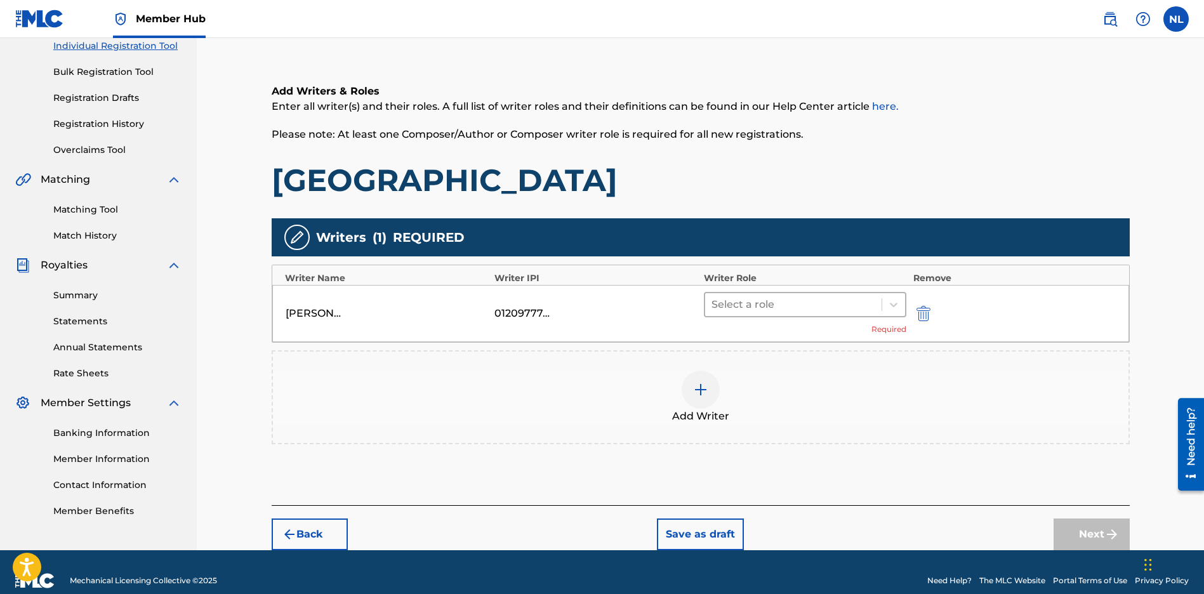
click at [725, 306] on div at bounding box center [793, 305] width 164 height 18
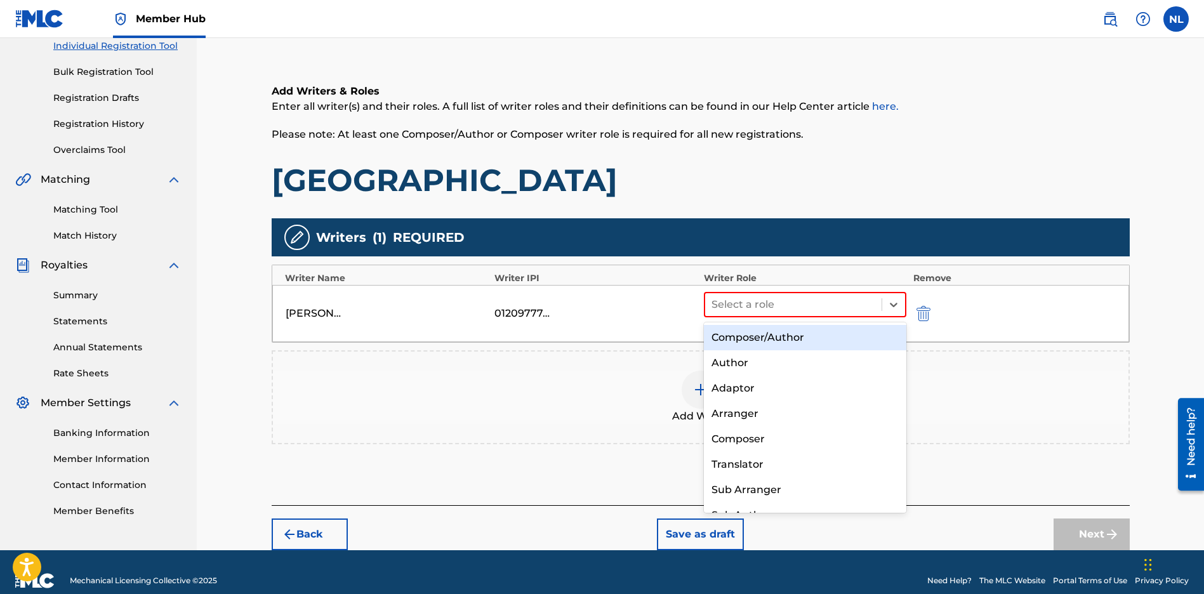
click at [729, 332] on div "Composer/Author" at bounding box center [805, 337] width 203 height 25
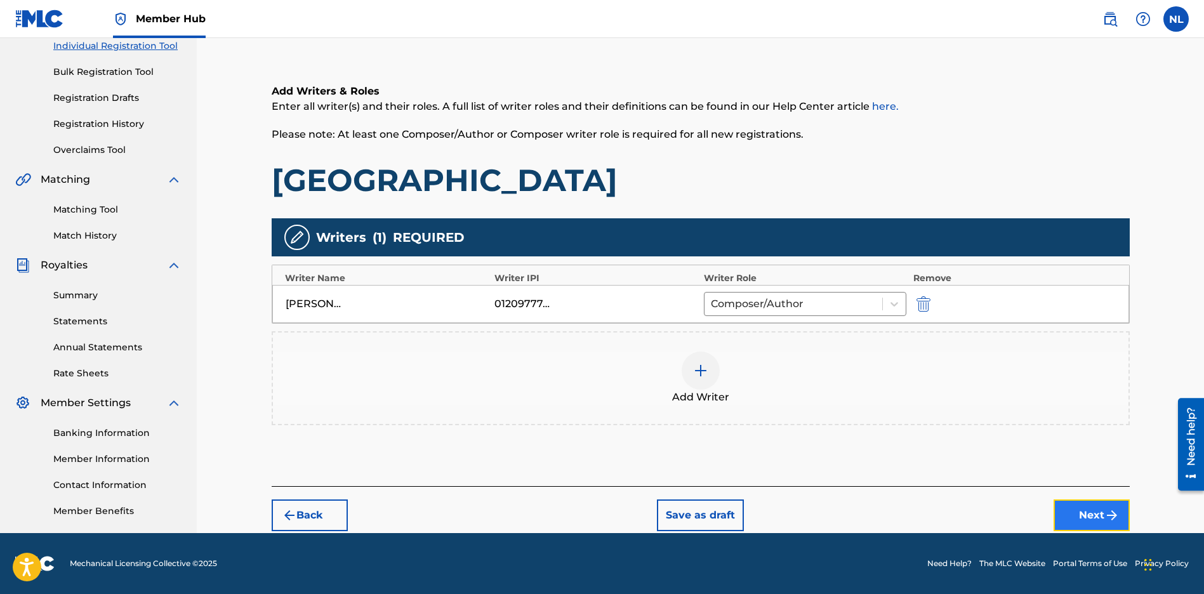
click at [1098, 523] on button "Next" at bounding box center [1091, 515] width 76 height 32
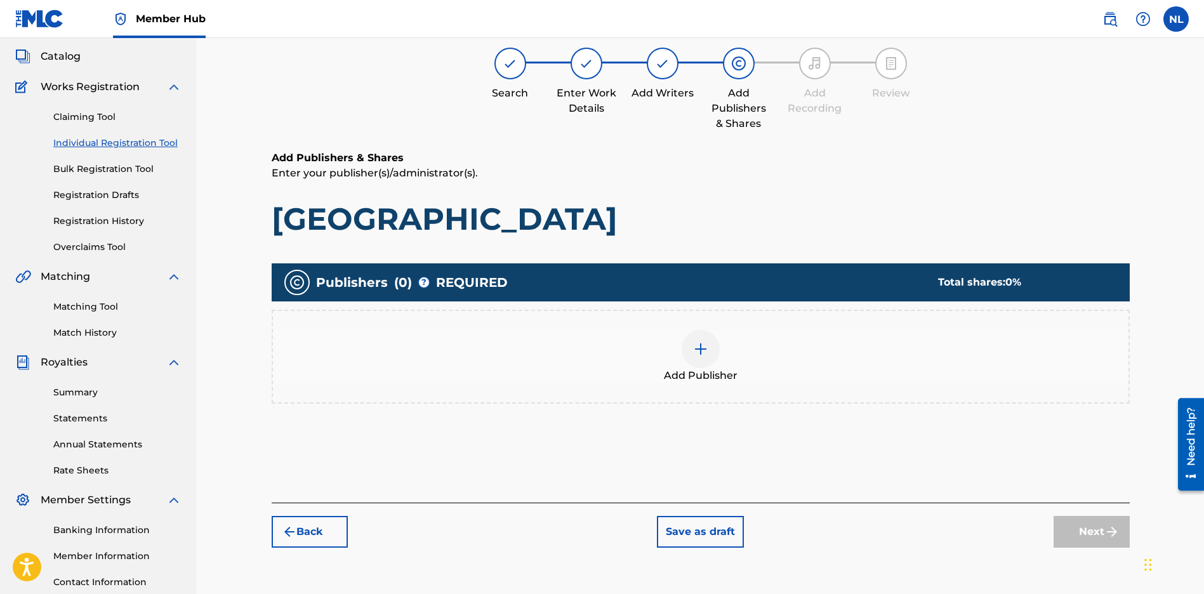
scroll to position [57, 0]
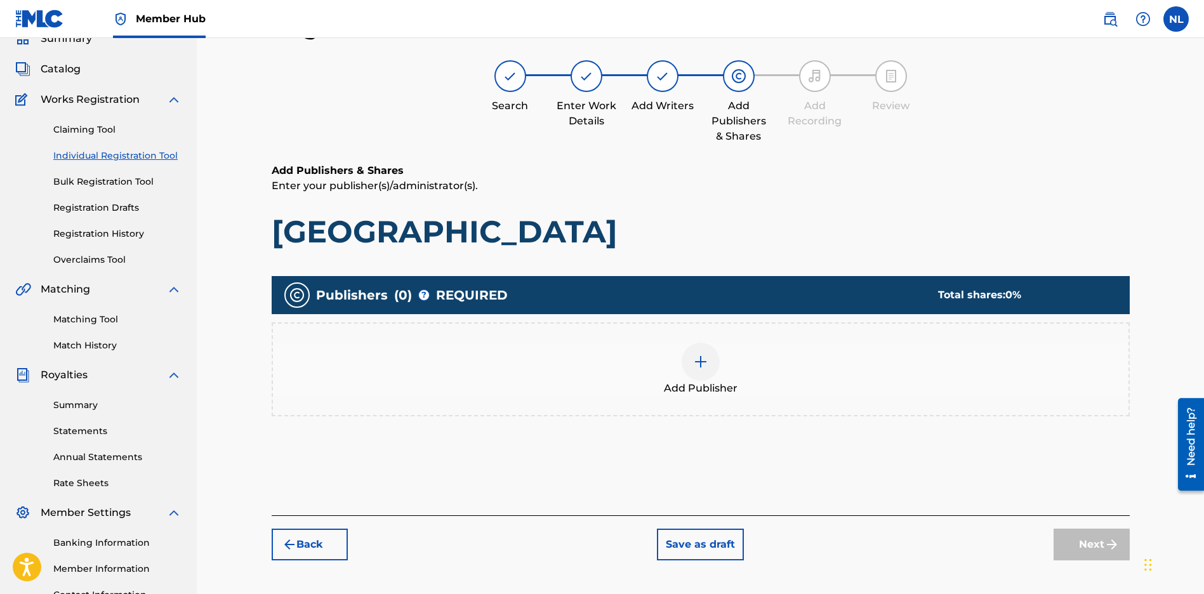
click at [695, 365] on img at bounding box center [700, 361] width 15 height 15
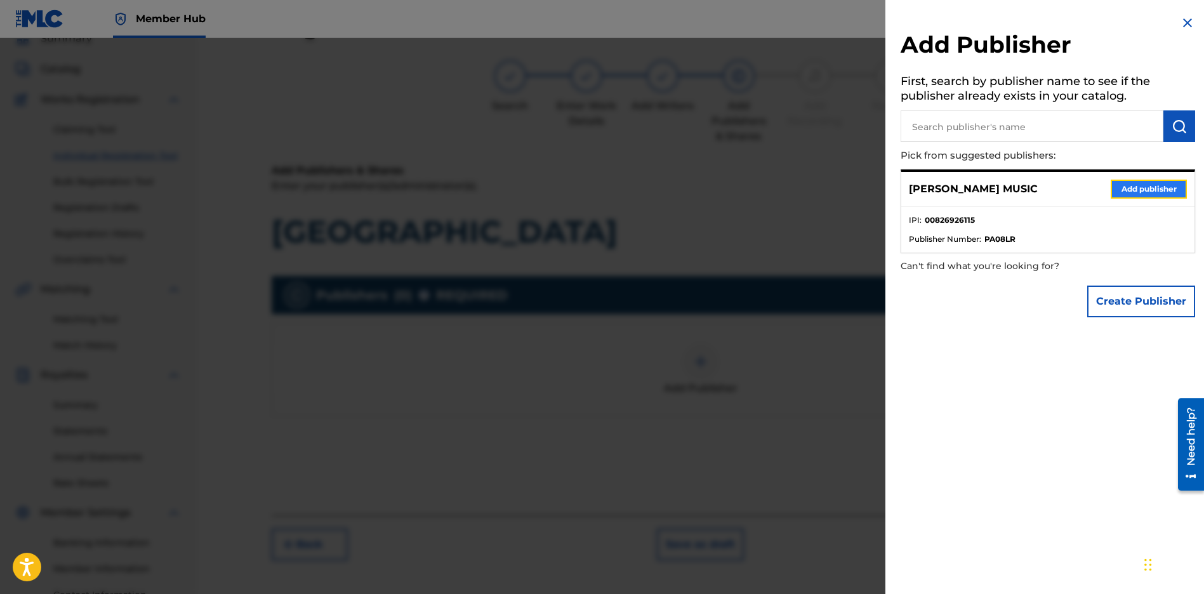
click at [1159, 184] on button "Add publisher" at bounding box center [1148, 189] width 76 height 19
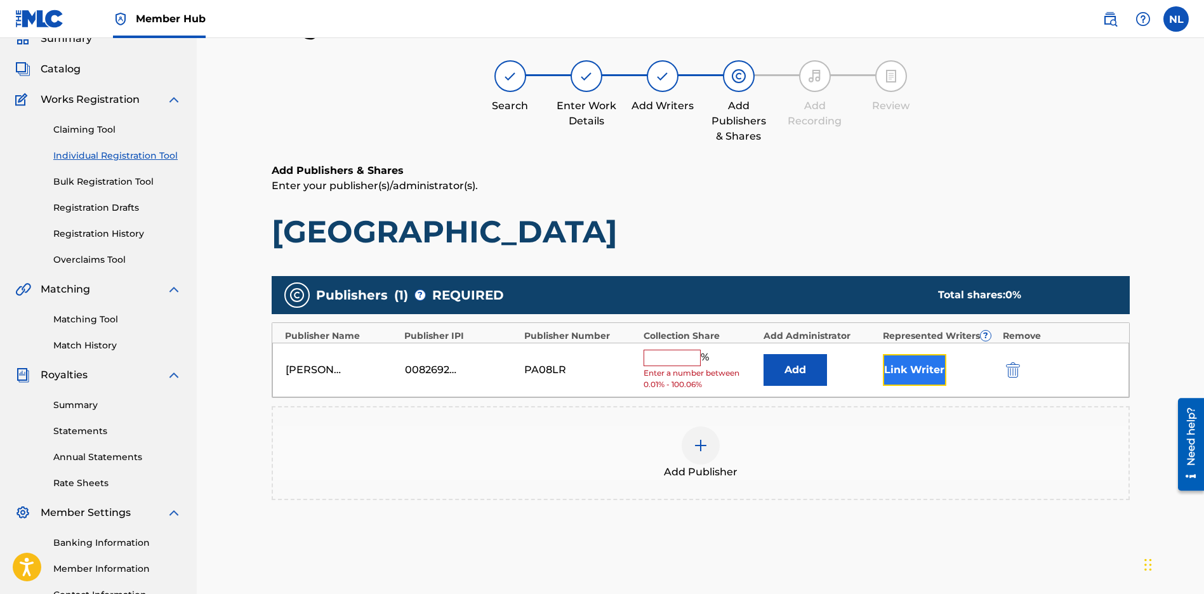
click at [915, 369] on button "Link Writer" at bounding box center [914, 370] width 63 height 32
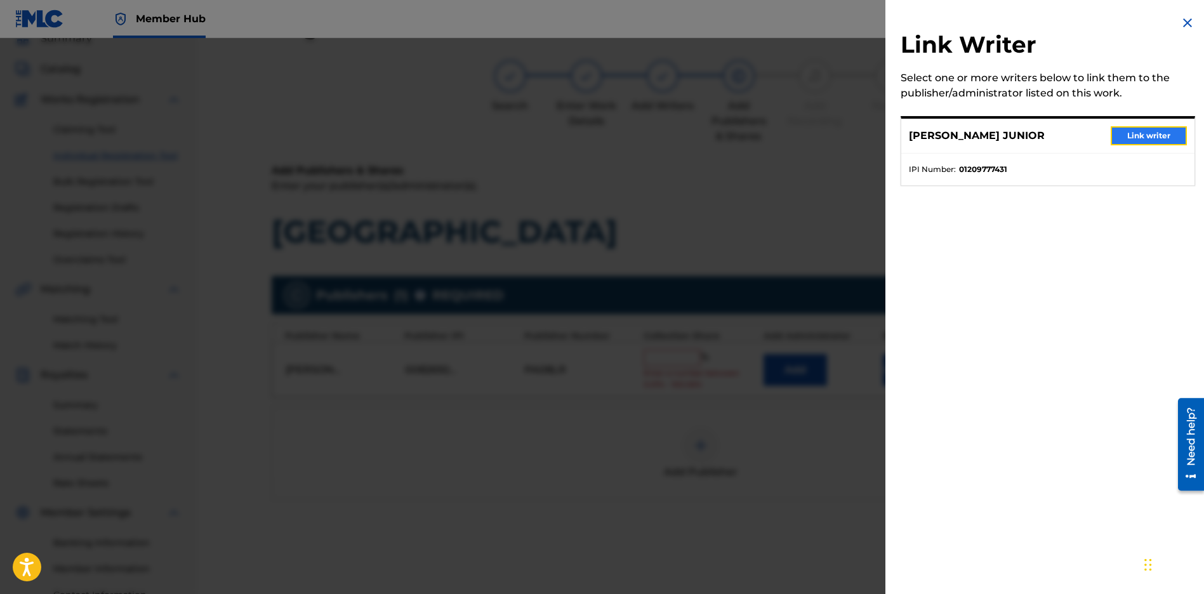
click at [1145, 138] on button "Link writer" at bounding box center [1148, 135] width 76 height 19
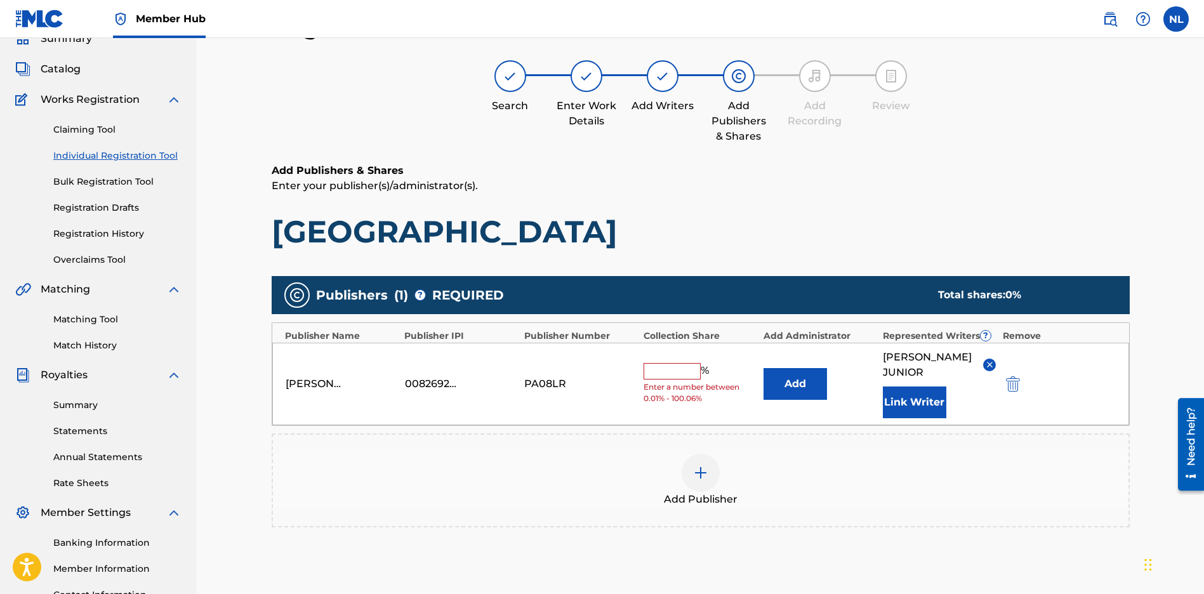
click at [667, 378] on input "text" at bounding box center [671, 371] width 57 height 16
type input "100"
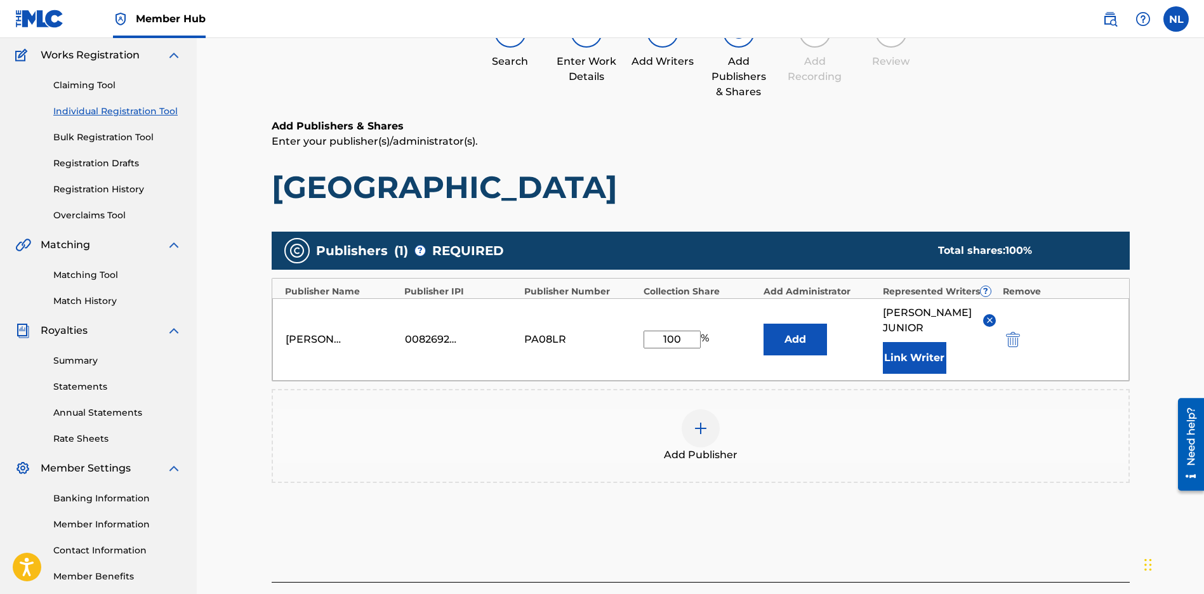
scroll to position [195, 0]
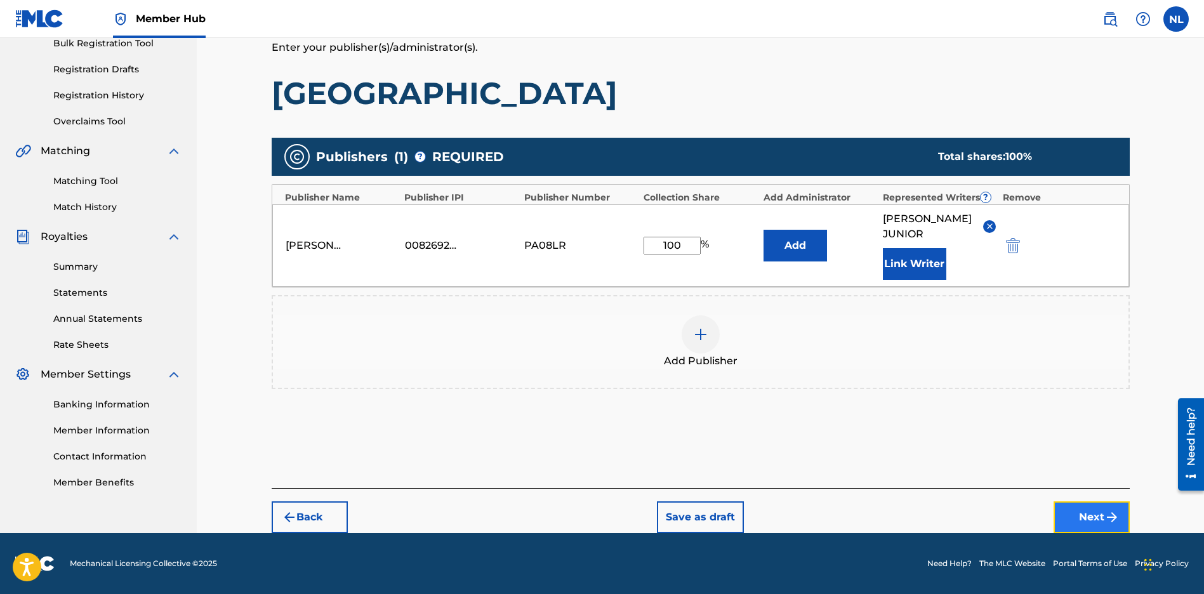
click at [1077, 528] on button "Next" at bounding box center [1091, 517] width 76 height 32
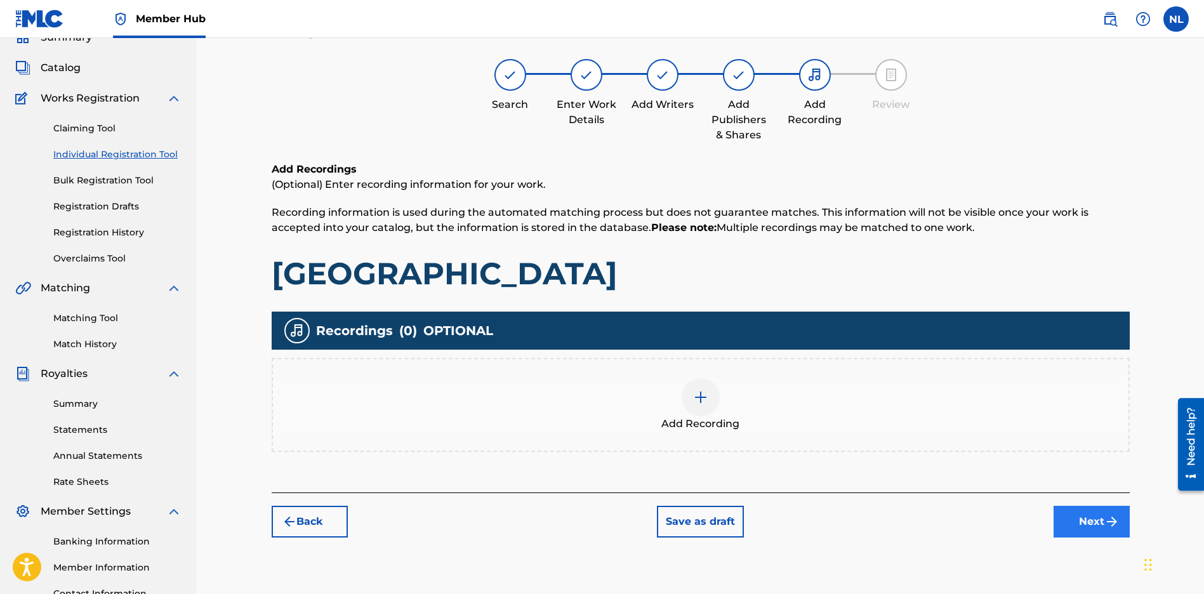
scroll to position [57, 0]
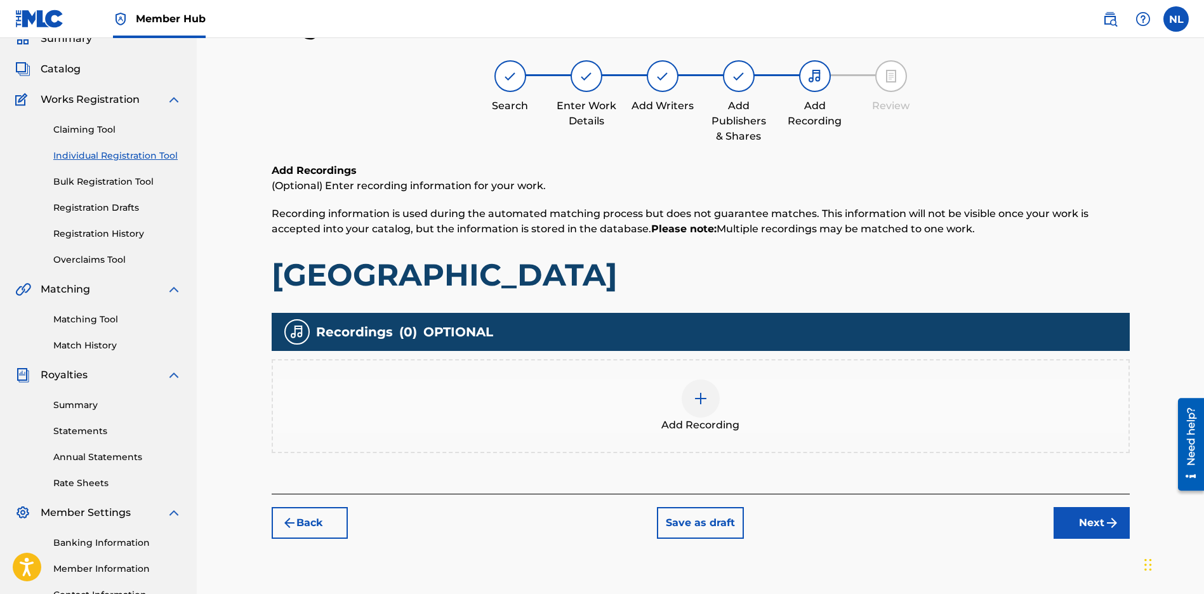
click at [694, 407] on div at bounding box center [700, 398] width 38 height 38
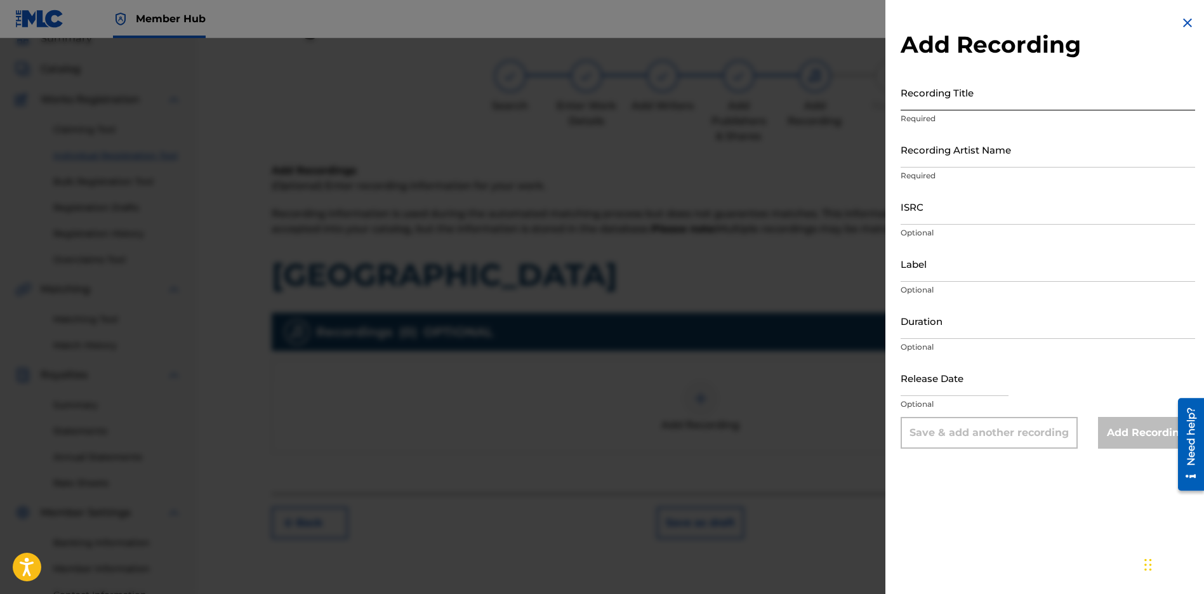
click at [961, 96] on input "Recording Title" at bounding box center [1047, 92] width 294 height 36
click at [928, 102] on input "Recording Title" at bounding box center [1047, 92] width 294 height 36
paste input "[GEOGRAPHIC_DATA]"
type input "[GEOGRAPHIC_DATA]"
click at [942, 155] on input "Recording Artist Name" at bounding box center [1047, 149] width 294 height 36
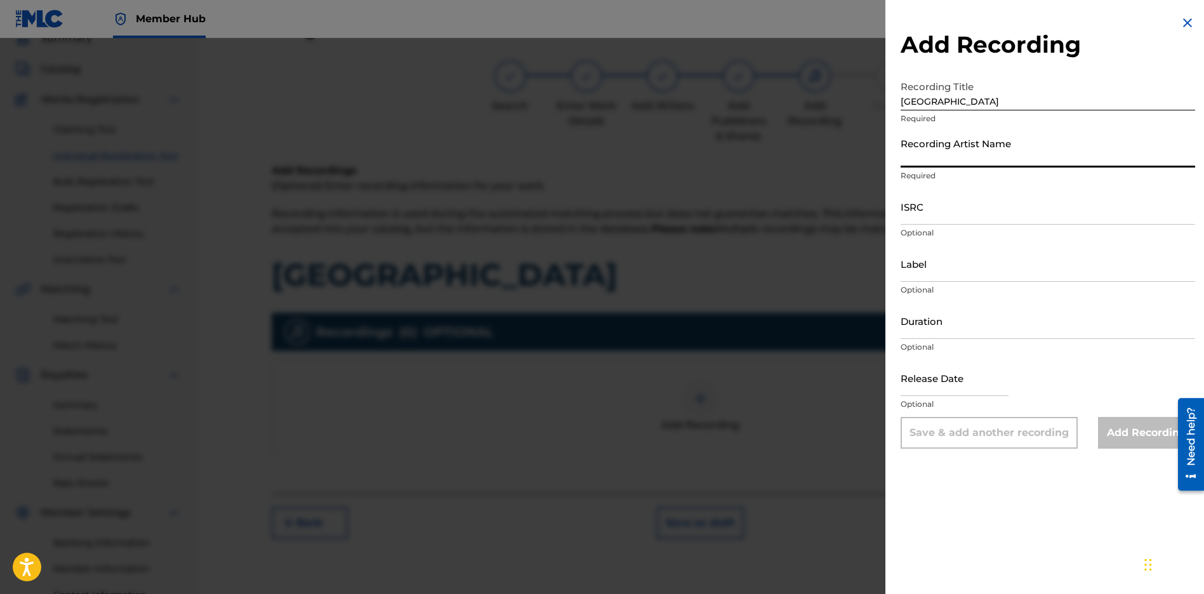
type input "JUNI QUICKLY"
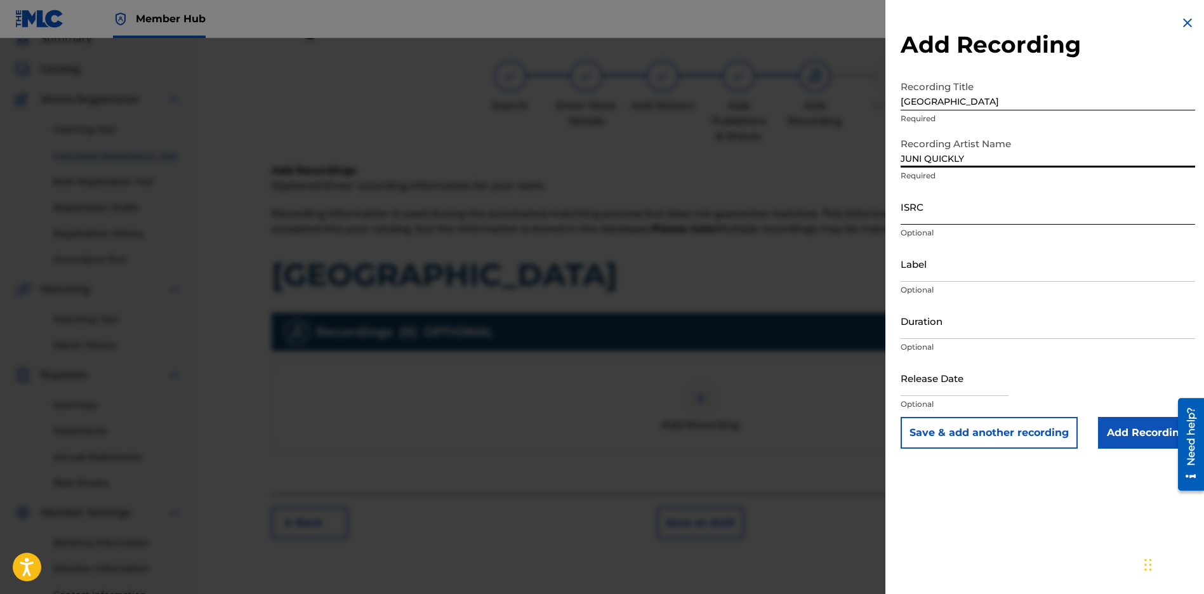
click at [974, 214] on input "ISRC" at bounding box center [1047, 206] width 294 height 36
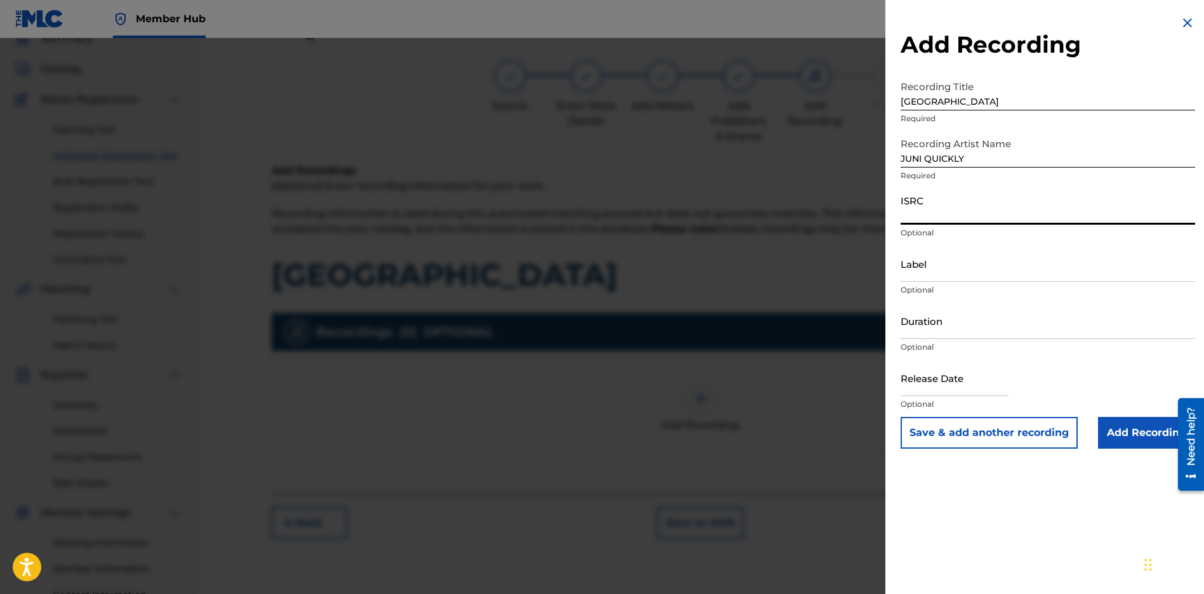
click at [954, 213] on input "ISRC" at bounding box center [1047, 206] width 294 height 36
paste input "CBEYJ2545200"
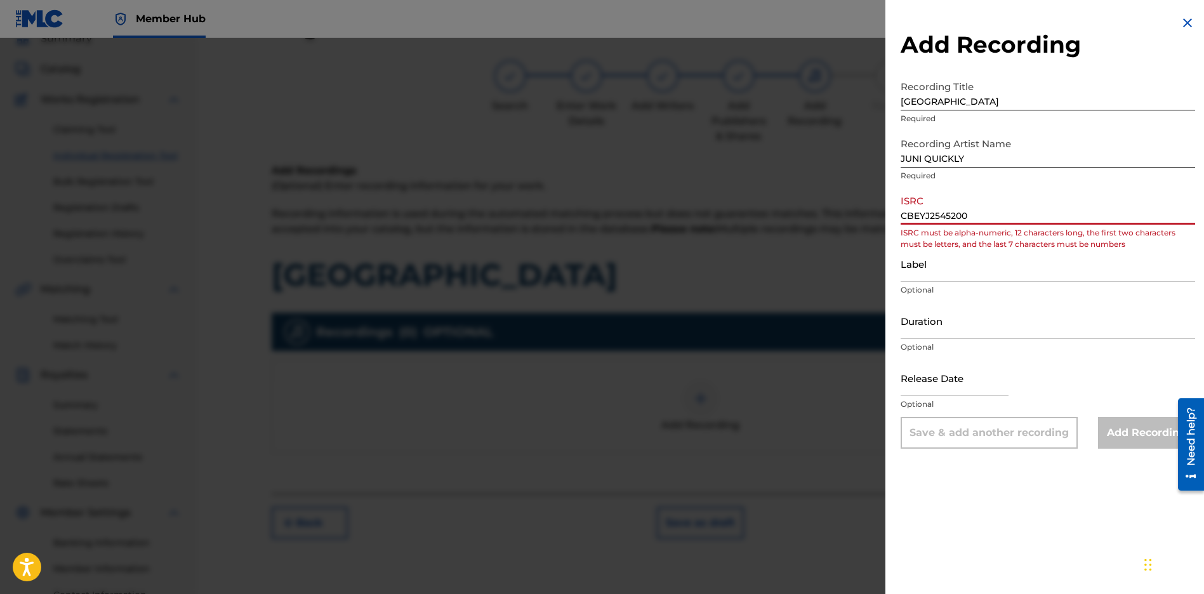
click at [916, 218] on input "CBEYJ2545200" at bounding box center [1047, 206] width 294 height 36
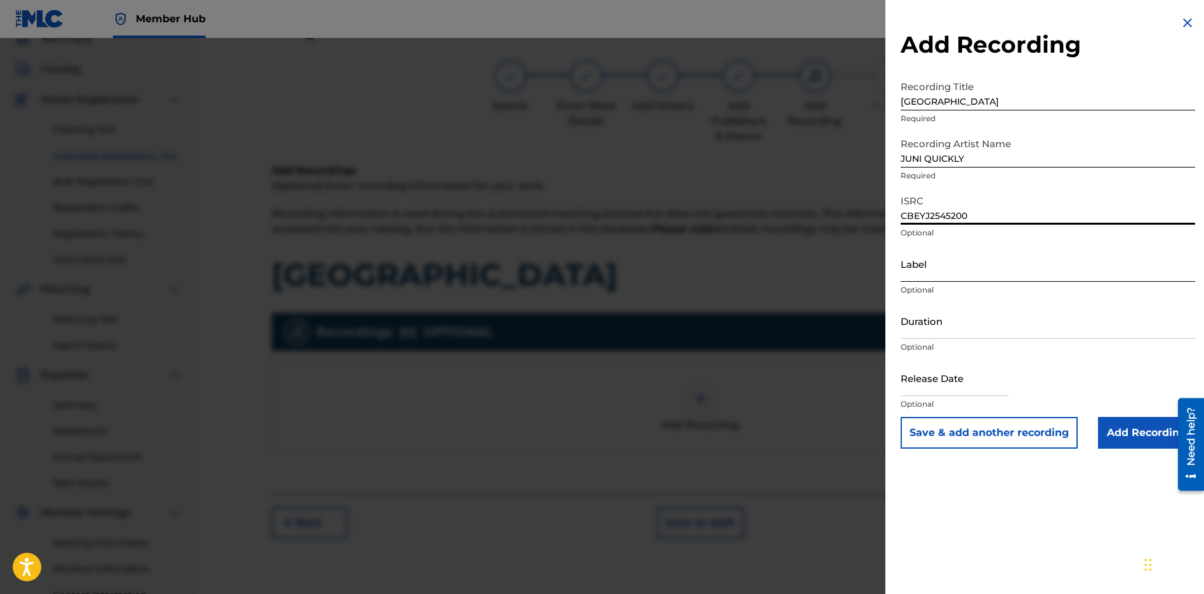
type input "CBEYJ2545200"
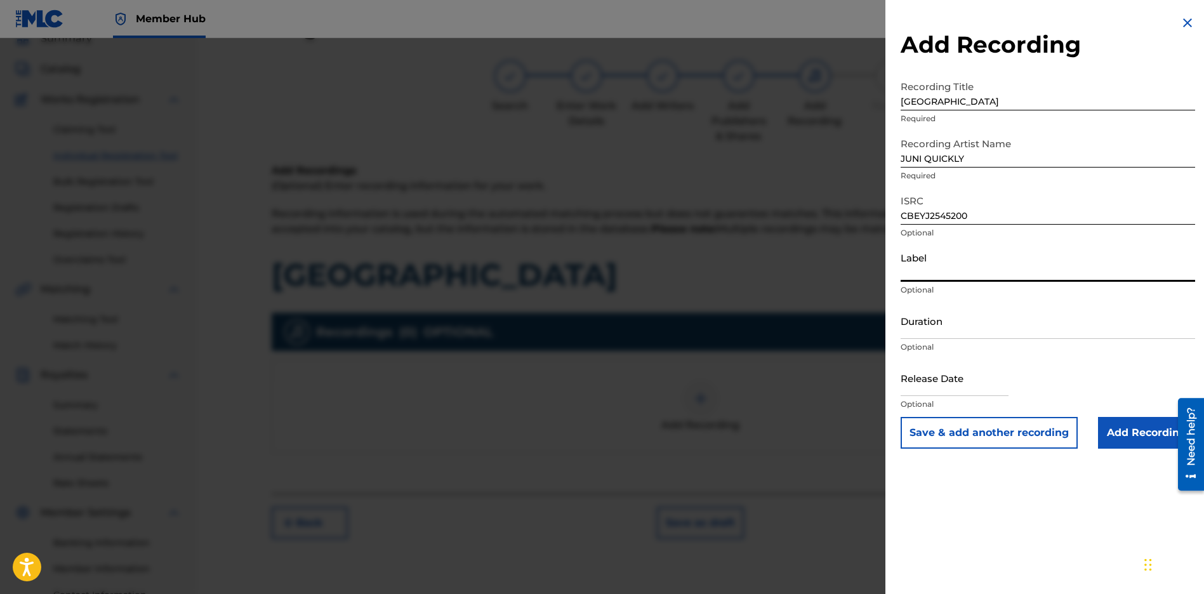
click at [961, 271] on input "Label" at bounding box center [1047, 264] width 294 height 36
type input "[PERSON_NAME] Music Group"
click at [940, 378] on input "text" at bounding box center [954, 378] width 108 height 36
select select "8"
select select "2025"
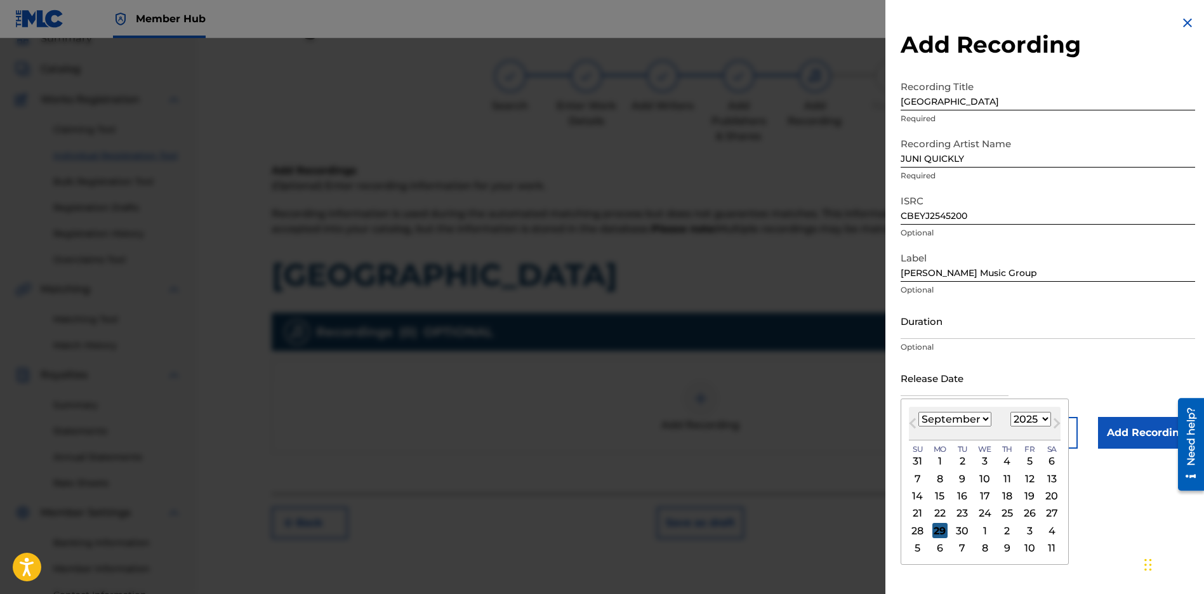
click at [932, 533] on div "29" at bounding box center [939, 530] width 15 height 15
type input "[DATE]"
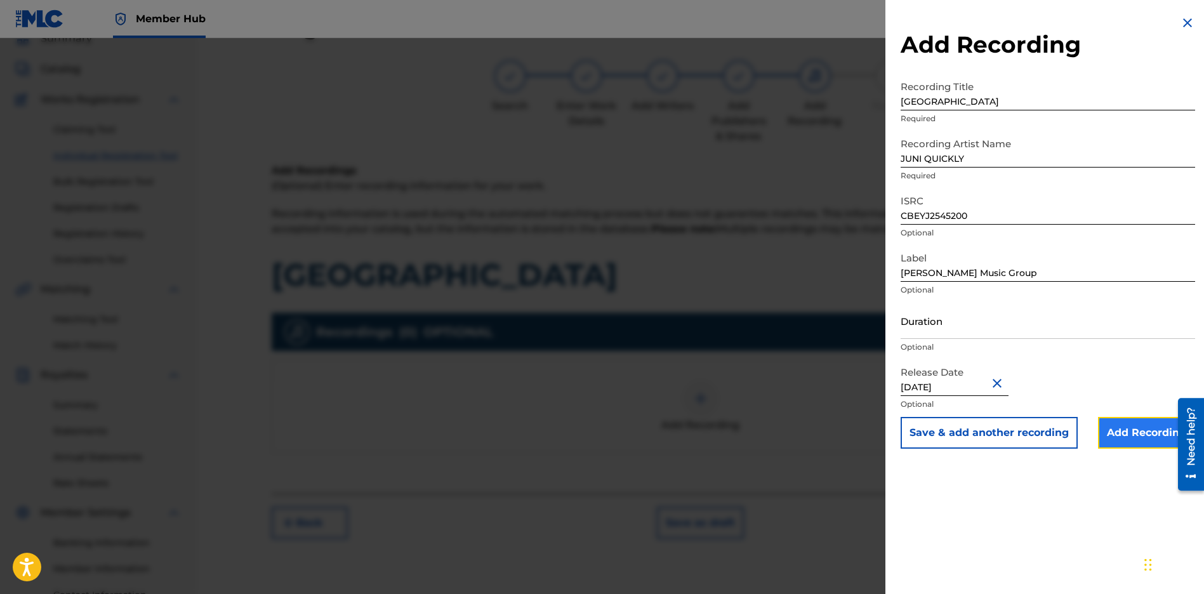
click at [1155, 435] on input "Add Recording" at bounding box center [1146, 433] width 97 height 32
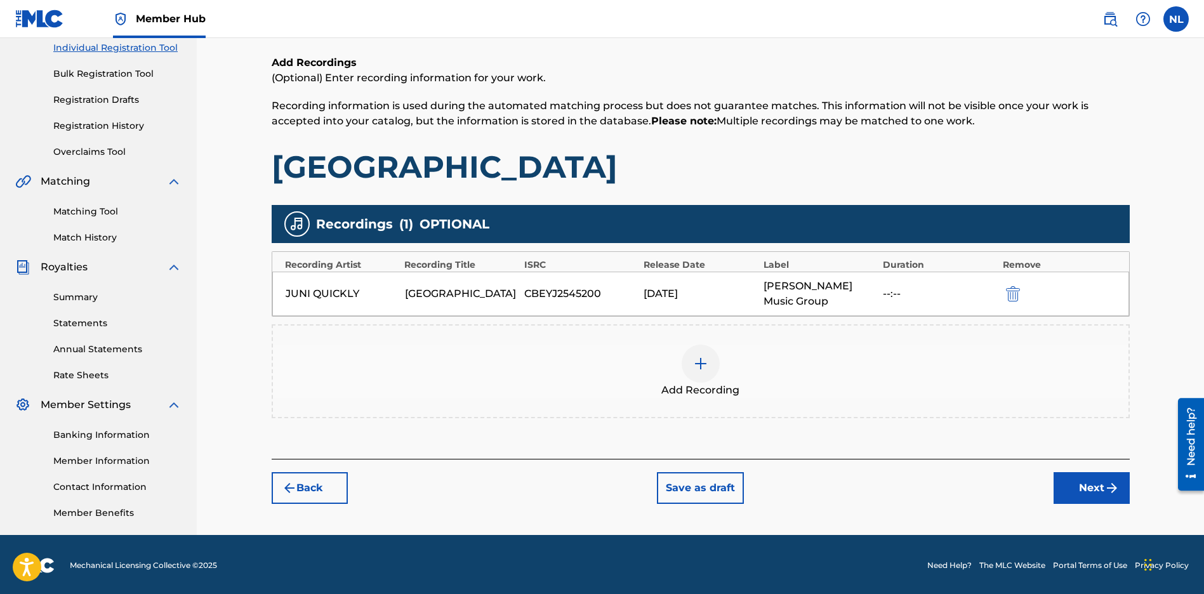
scroll to position [167, 0]
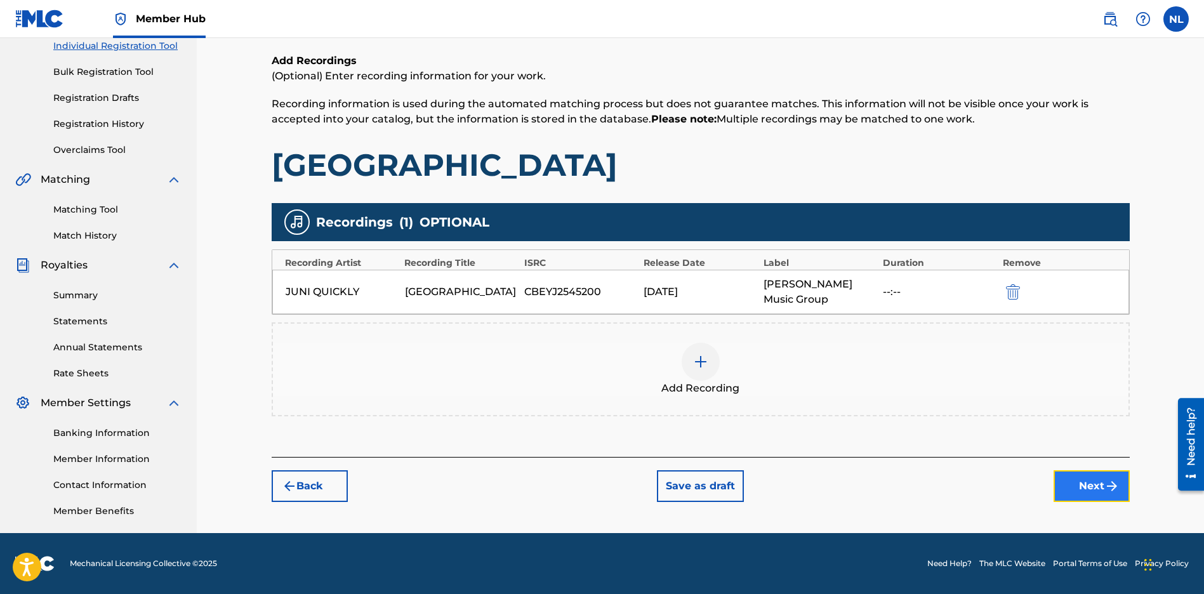
click at [1103, 497] on button "Next" at bounding box center [1091, 486] width 76 height 32
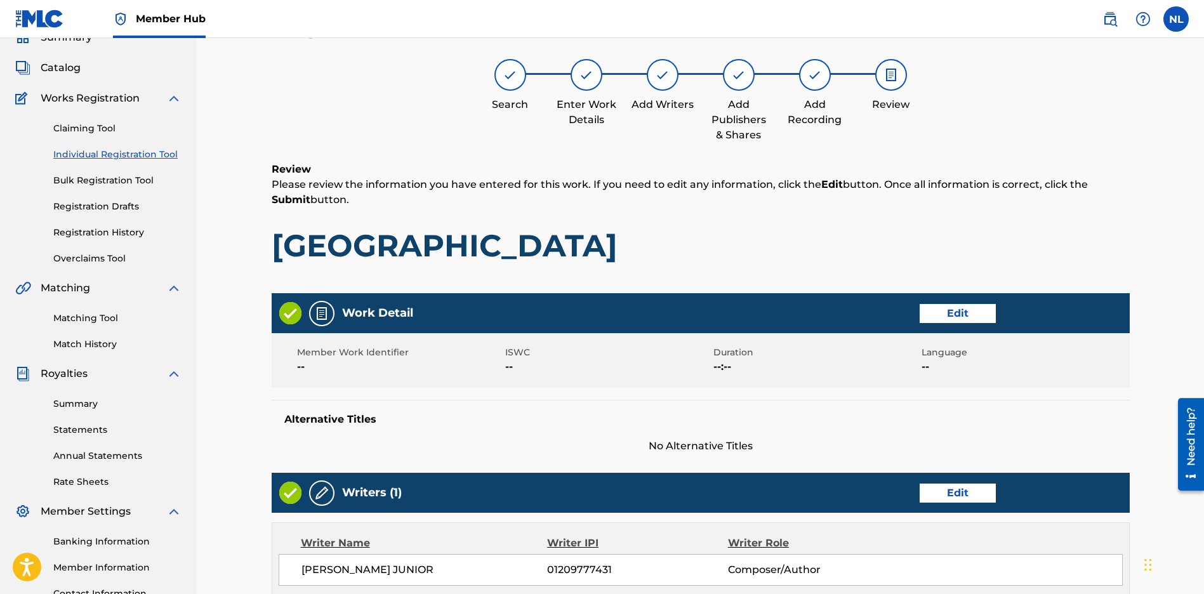
scroll to position [479, 0]
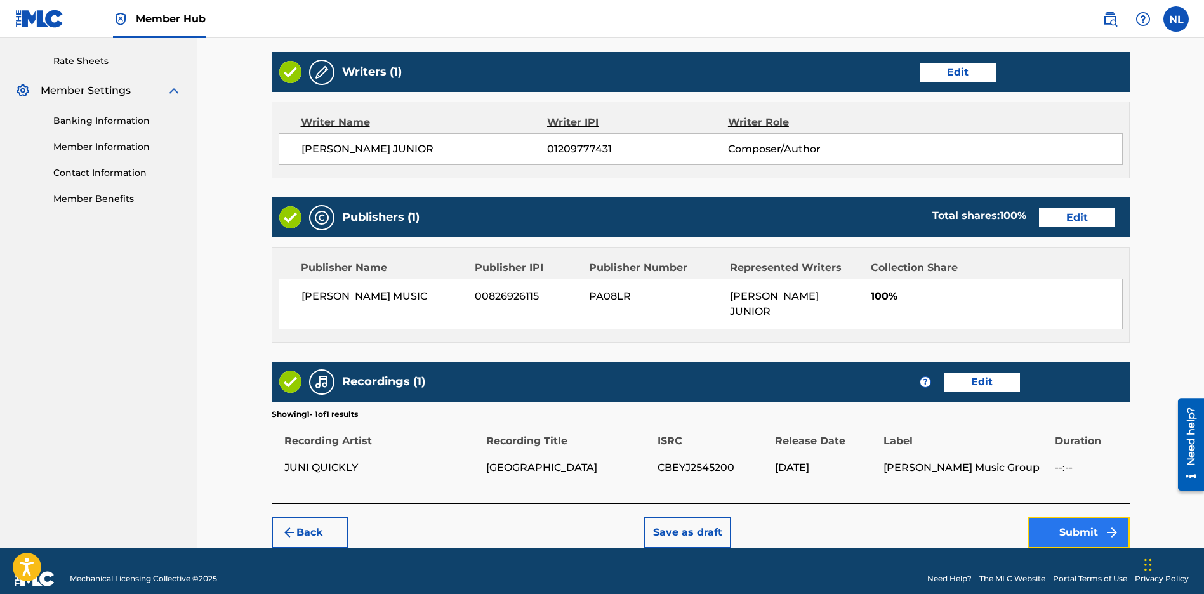
click at [1097, 518] on button "Submit" at bounding box center [1079, 532] width 102 height 32
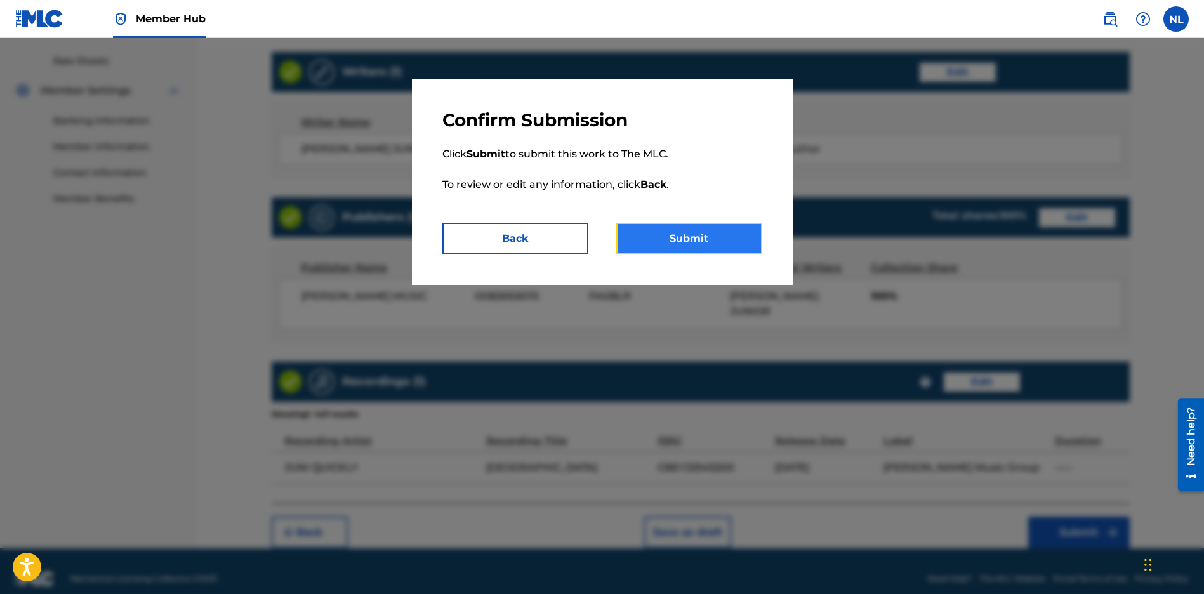
click at [665, 249] on button "Submit" at bounding box center [689, 239] width 146 height 32
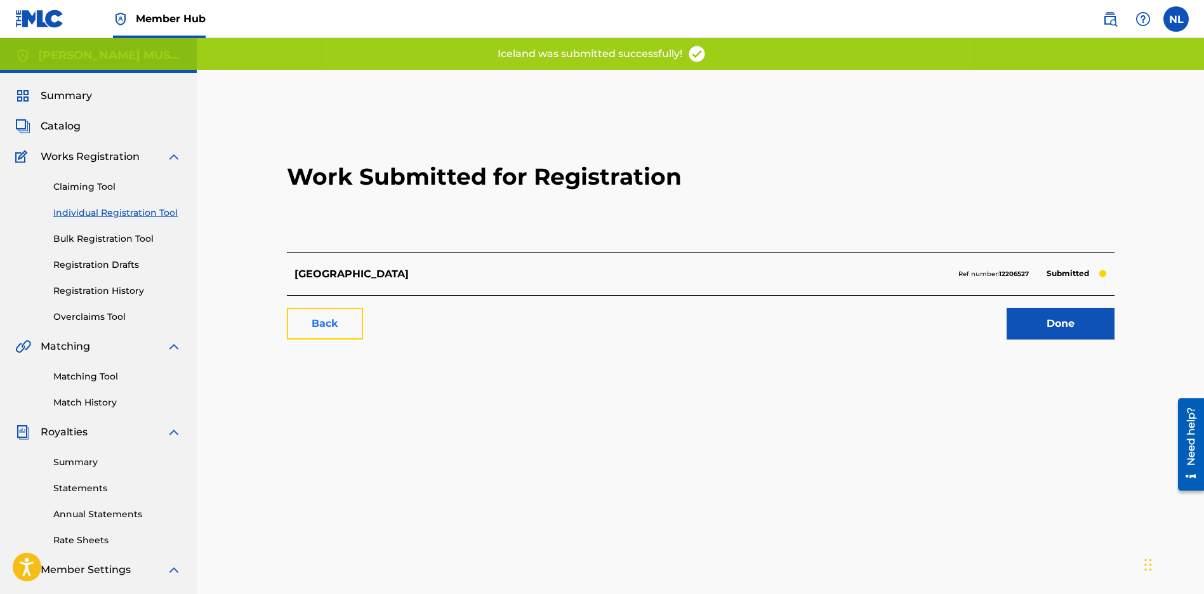
click at [346, 317] on link "Back" at bounding box center [325, 324] width 76 height 32
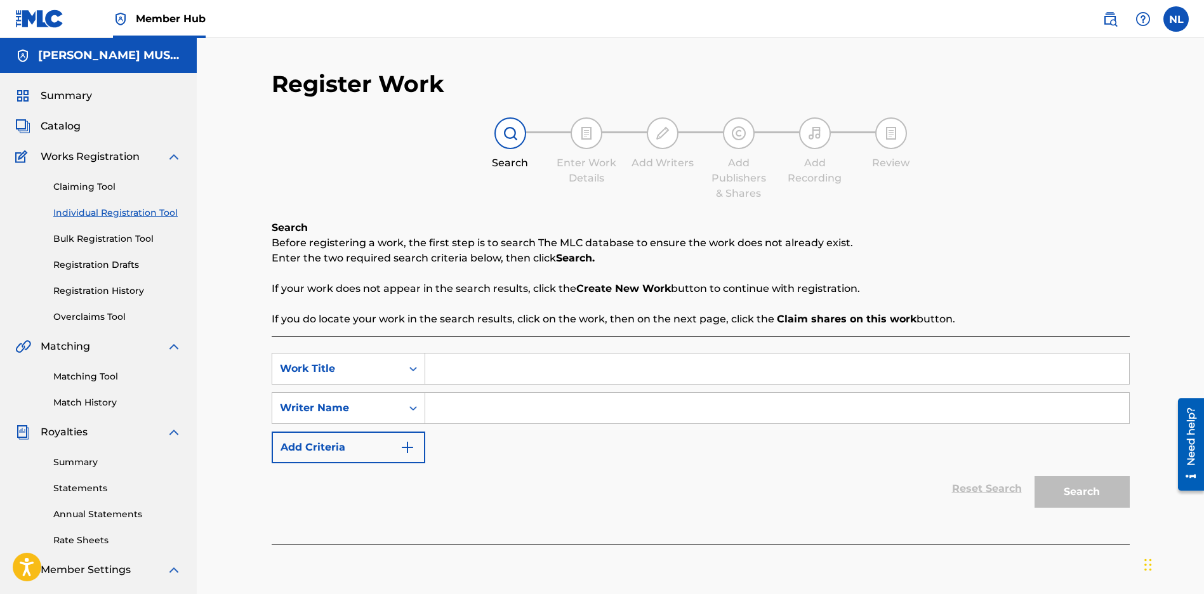
click at [463, 372] on input "Search Form" at bounding box center [777, 368] width 704 height 30
paste input "[GEOGRAPHIC_DATA]"
type input "[GEOGRAPHIC_DATA]"
click at [452, 412] on input "Search Form" at bounding box center [777, 408] width 704 height 30
click at [468, 411] on input "Search Form" at bounding box center [777, 408] width 704 height 30
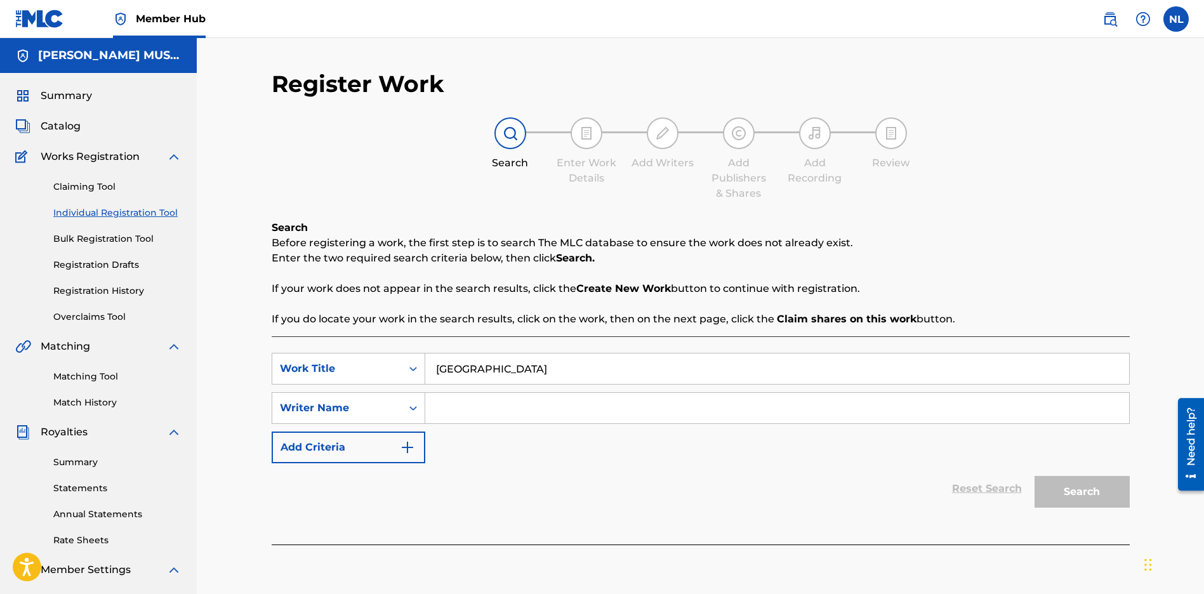
paste input "[PERSON_NAME] JUNIOR"
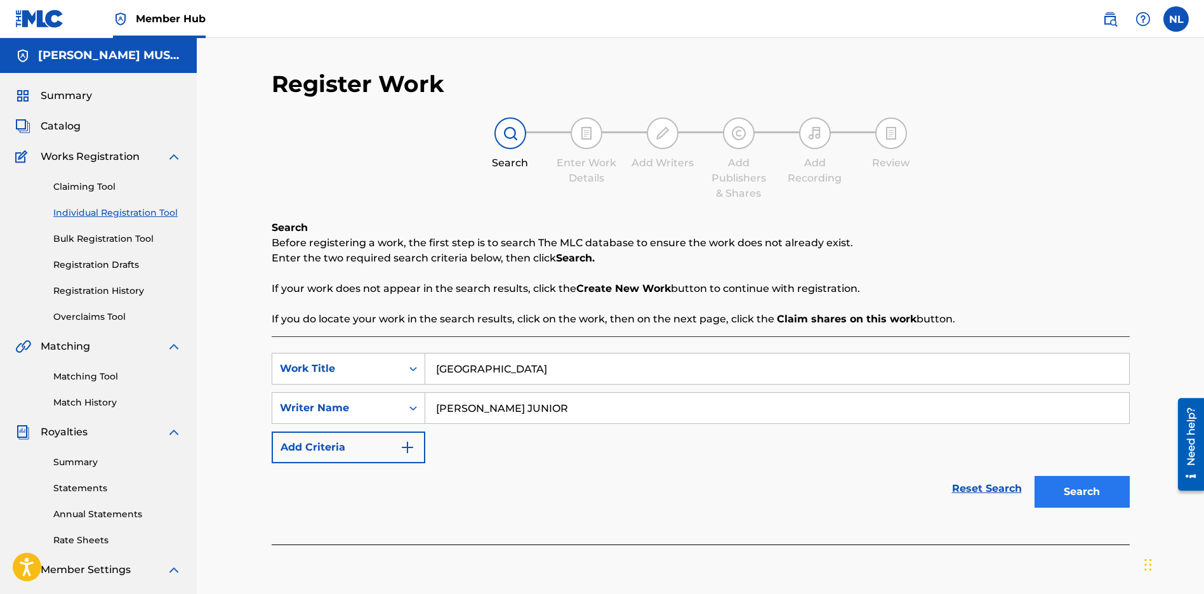
type input "[PERSON_NAME] JUNIOR"
click at [1096, 483] on button "Search" at bounding box center [1081, 492] width 95 height 32
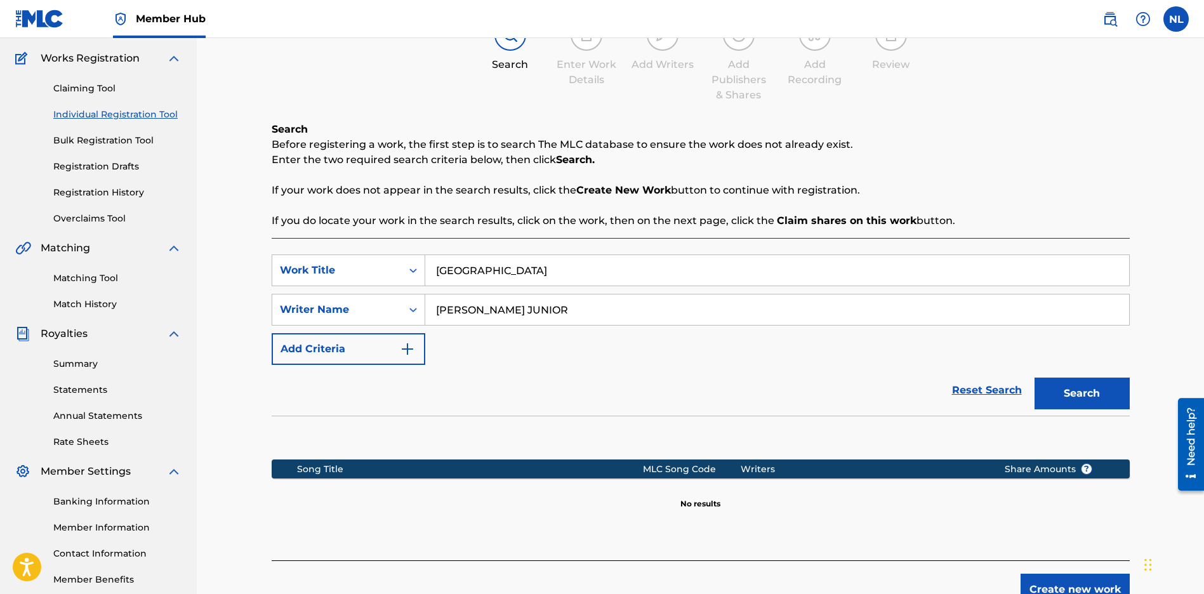
scroll to position [171, 0]
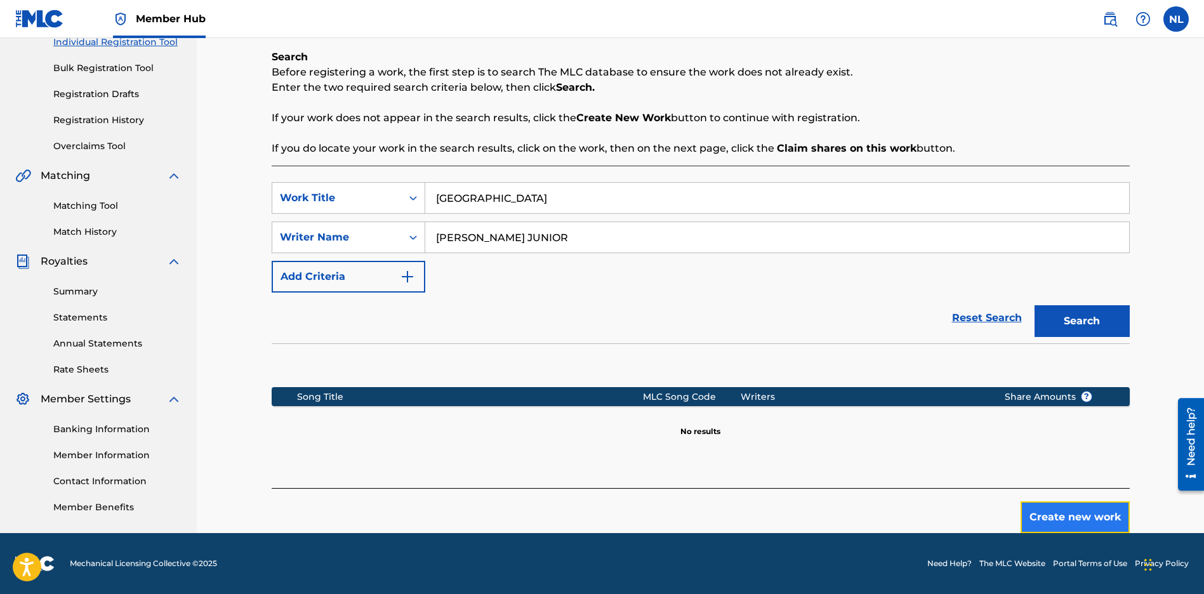
click at [1085, 517] on button "Create new work" at bounding box center [1074, 517] width 109 height 32
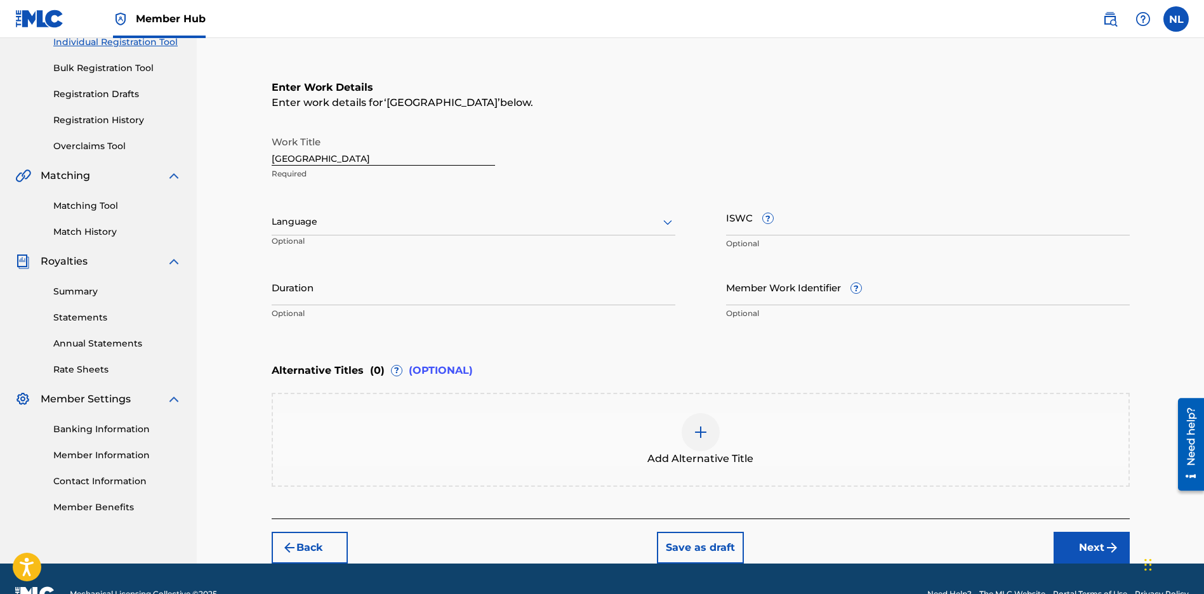
scroll to position [201, 0]
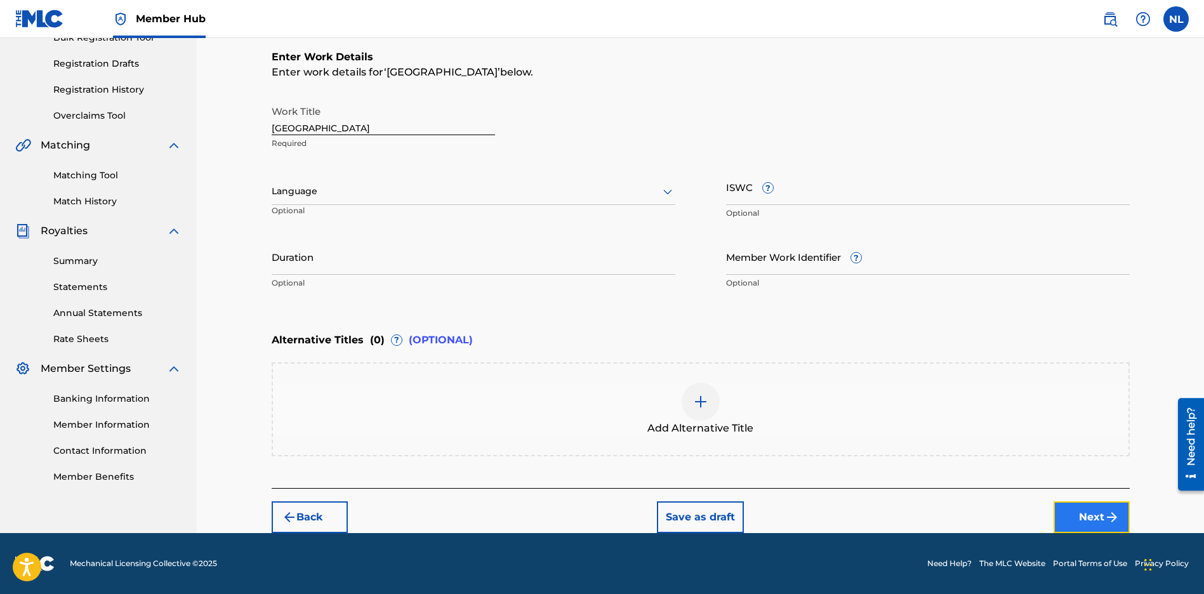
click at [1086, 513] on button "Next" at bounding box center [1091, 517] width 76 height 32
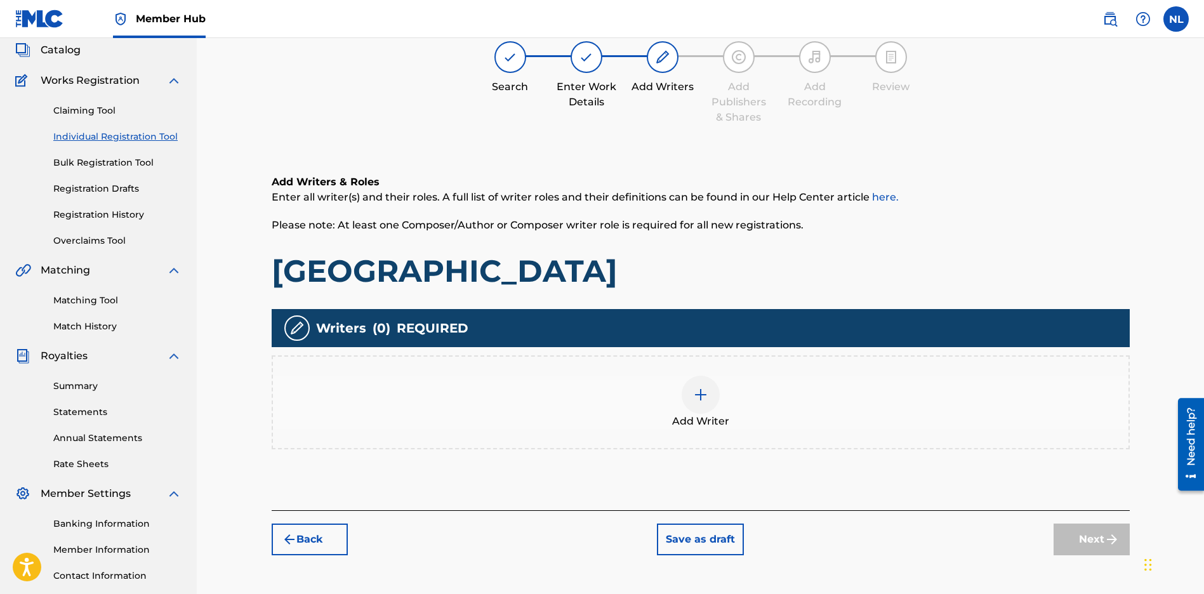
scroll to position [57, 0]
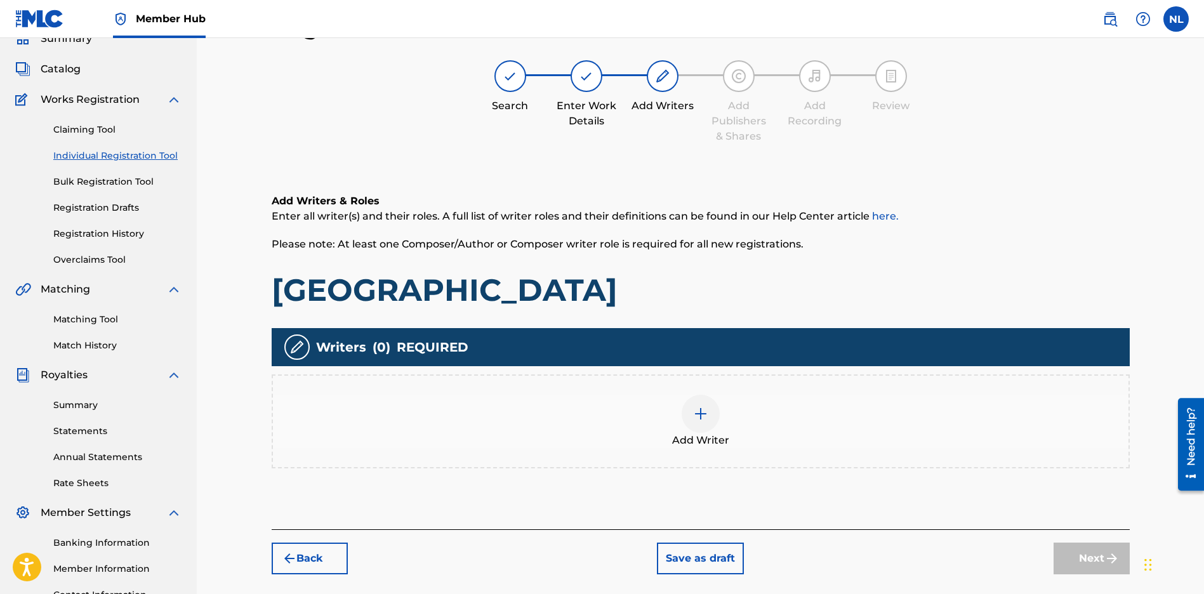
click at [700, 420] on img at bounding box center [700, 413] width 15 height 15
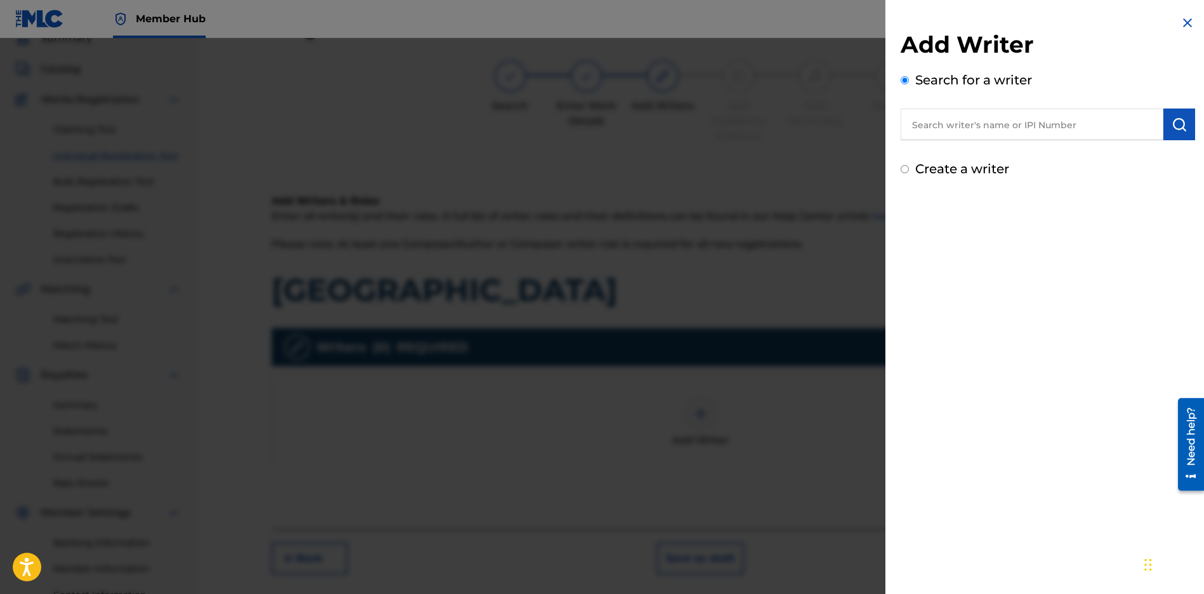
click at [1005, 136] on input "text" at bounding box center [1031, 125] width 263 height 32
click at [941, 129] on input "text" at bounding box center [1031, 125] width 263 height 32
paste input "[PERSON_NAME] JUNIOR"
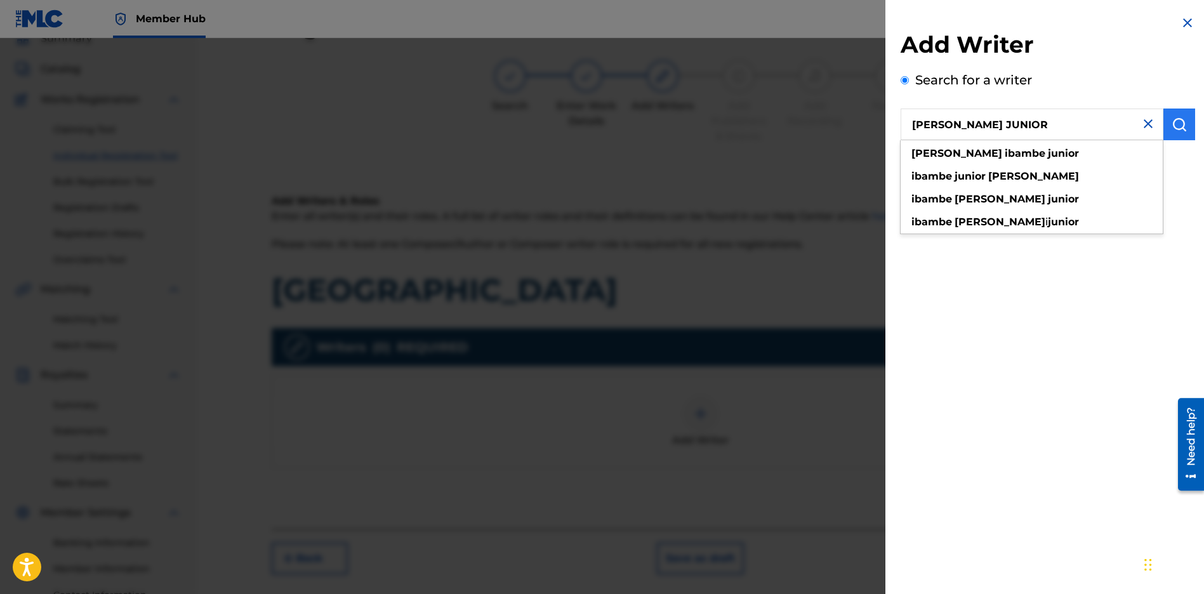
type input "[PERSON_NAME] JUNIOR"
click at [1180, 113] on button "submit" at bounding box center [1179, 125] width 32 height 32
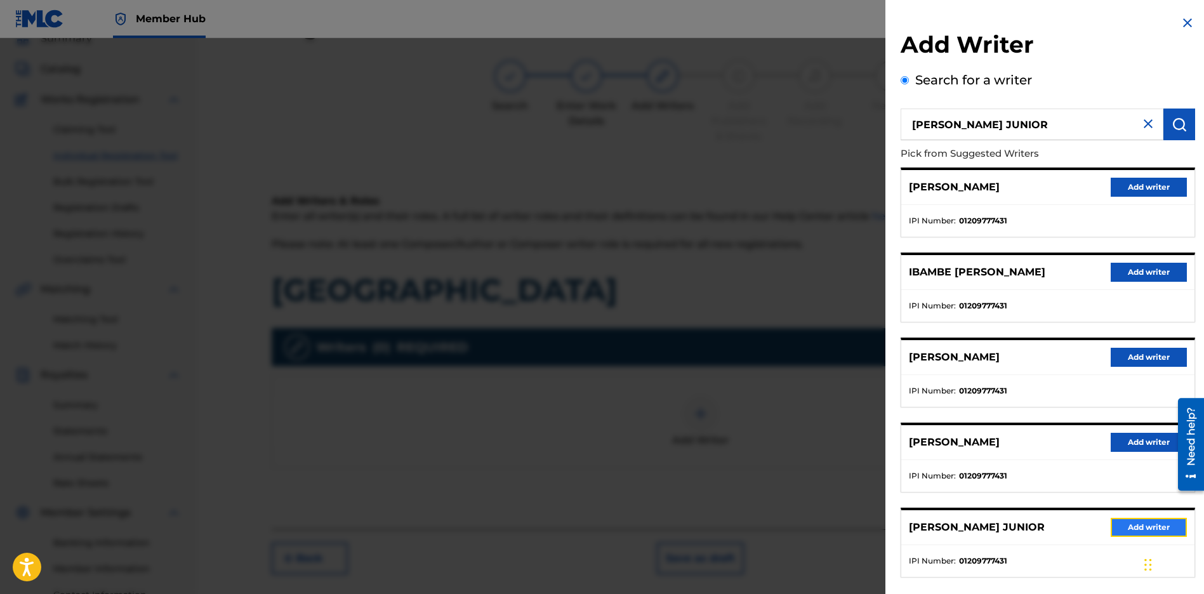
click at [1140, 530] on button "Add writer" at bounding box center [1148, 527] width 76 height 19
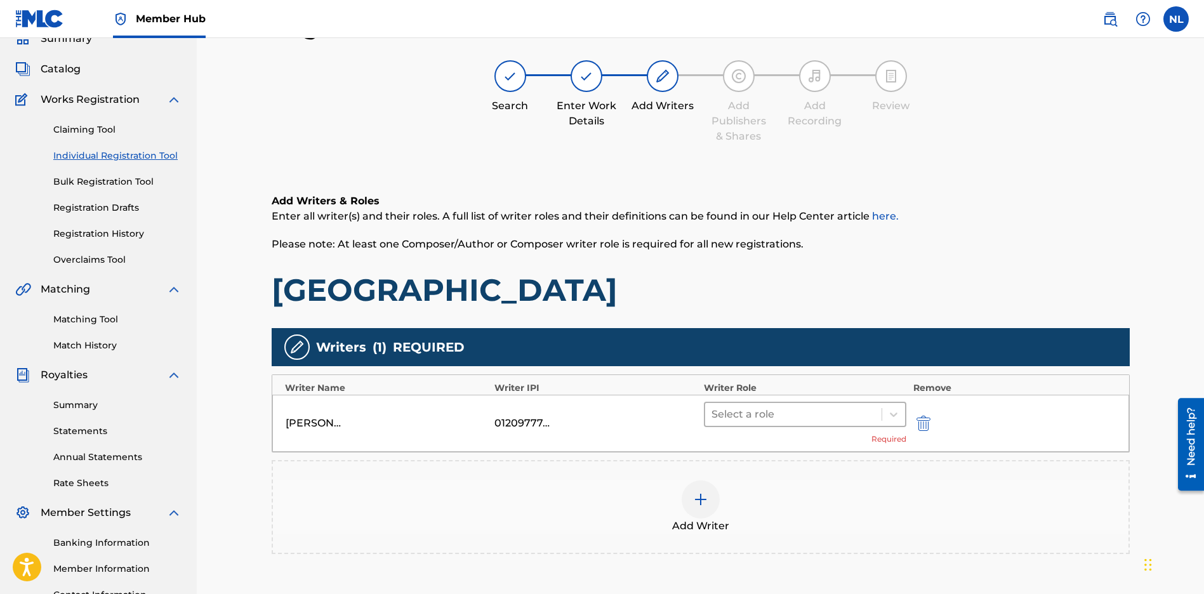
click at [770, 406] on div at bounding box center [793, 414] width 164 height 18
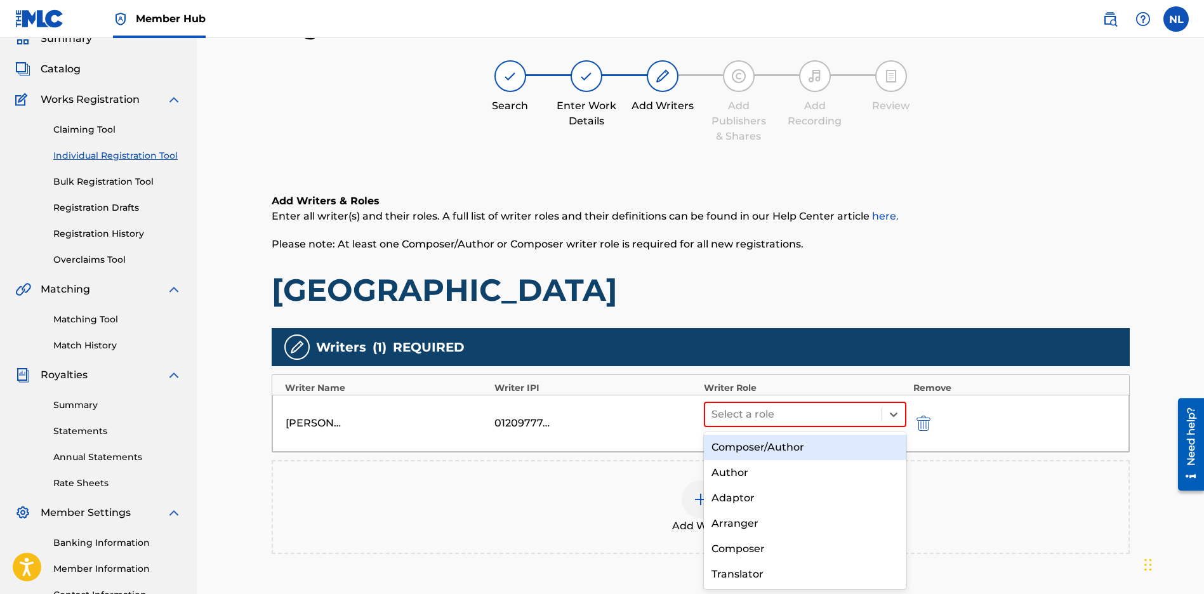
click at [728, 442] on div "Composer/Author" at bounding box center [805, 447] width 203 height 25
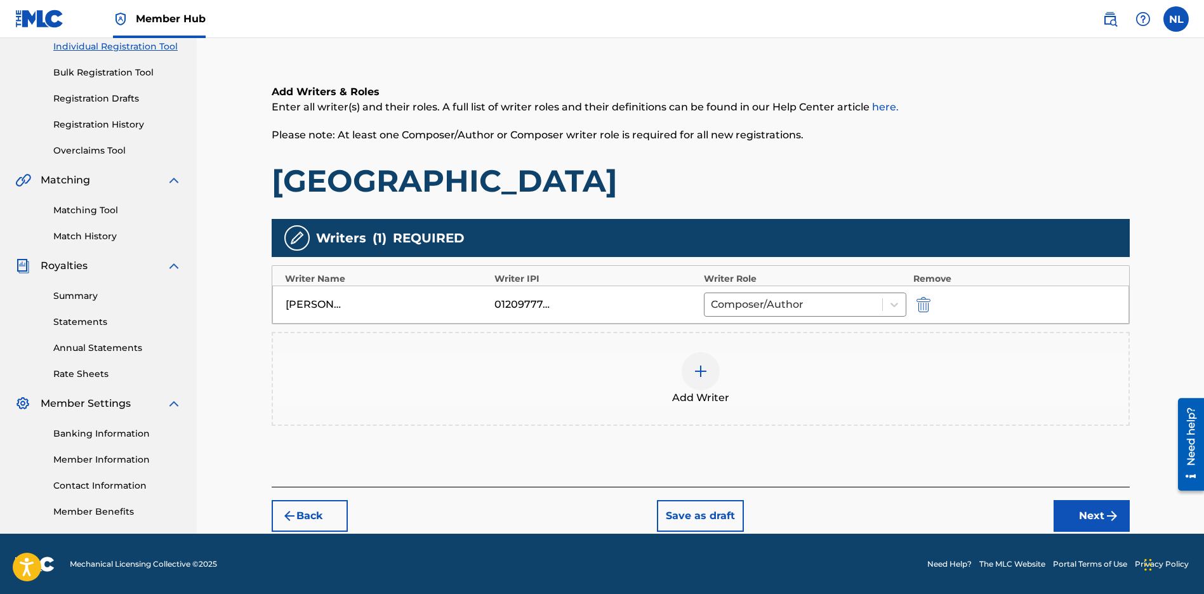
scroll to position [167, 0]
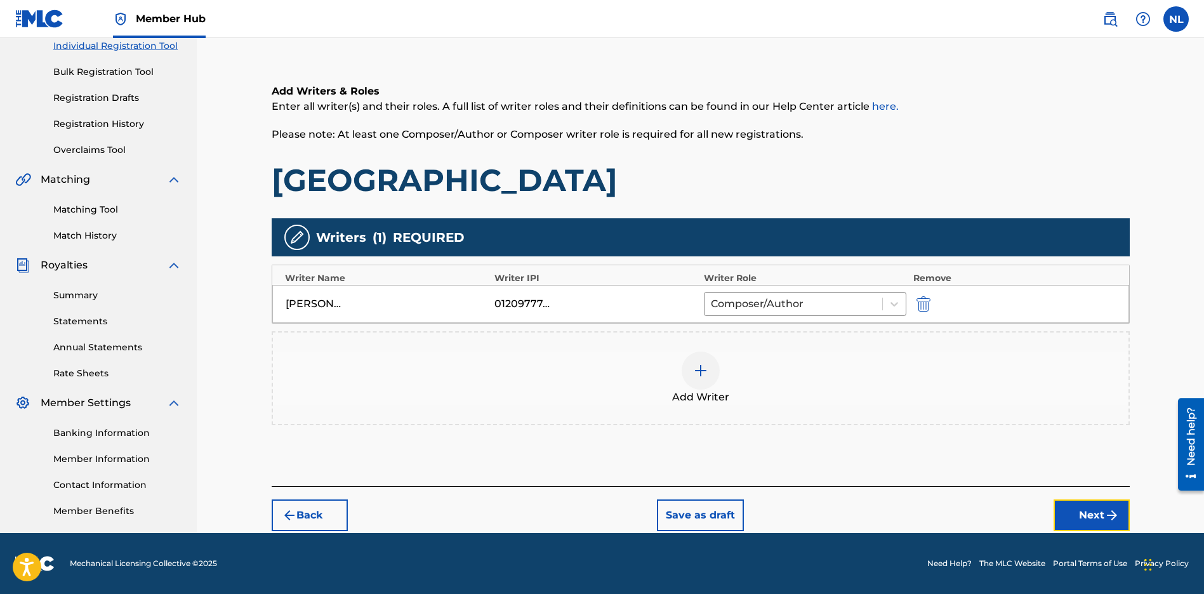
click at [1098, 515] on button "Next" at bounding box center [1091, 515] width 76 height 32
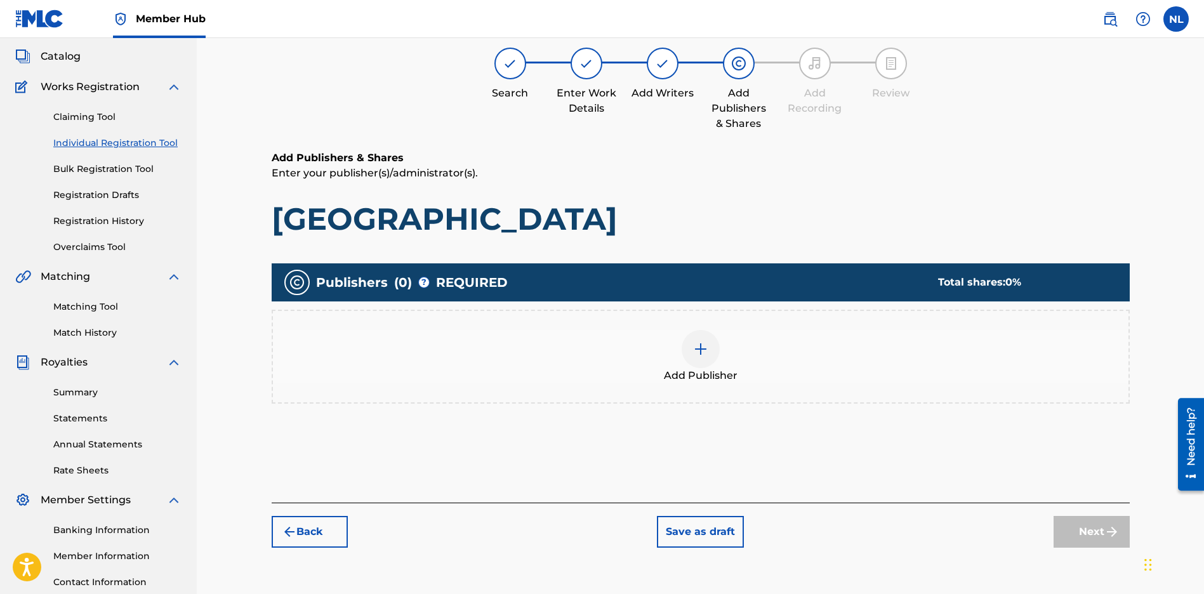
scroll to position [57, 0]
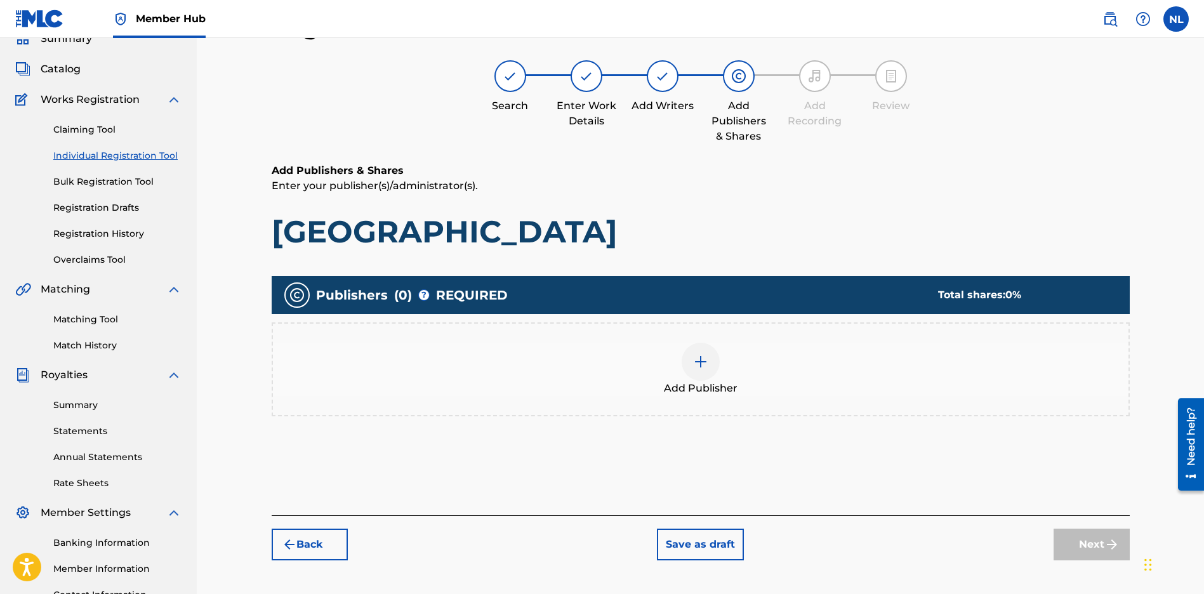
click at [707, 365] on div at bounding box center [700, 362] width 38 height 38
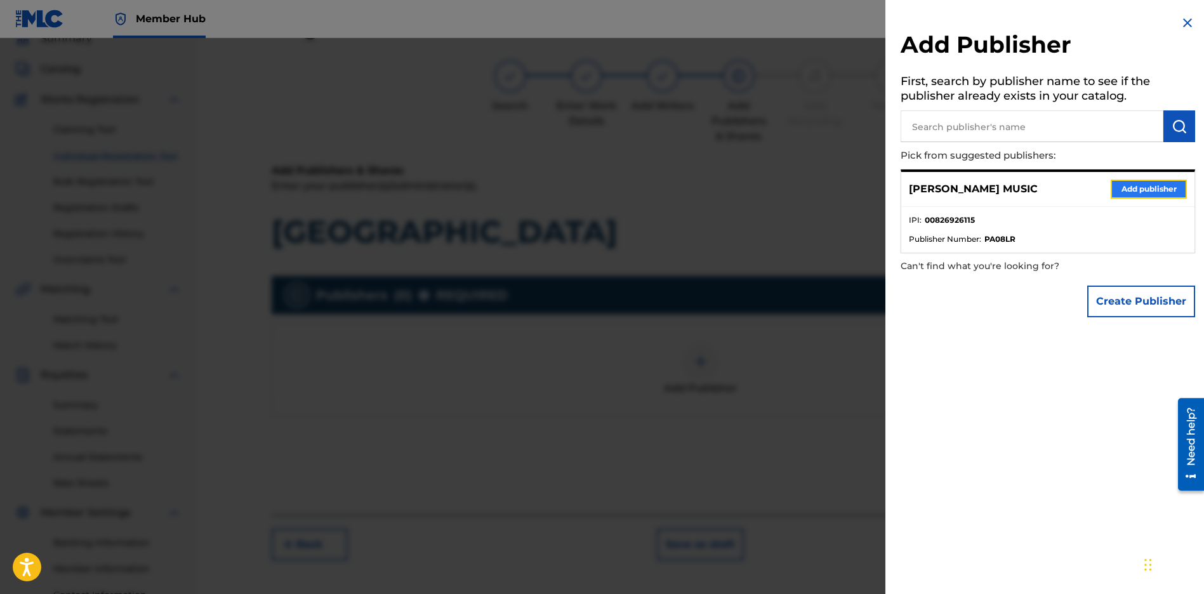
click at [1149, 183] on button "Add publisher" at bounding box center [1148, 189] width 76 height 19
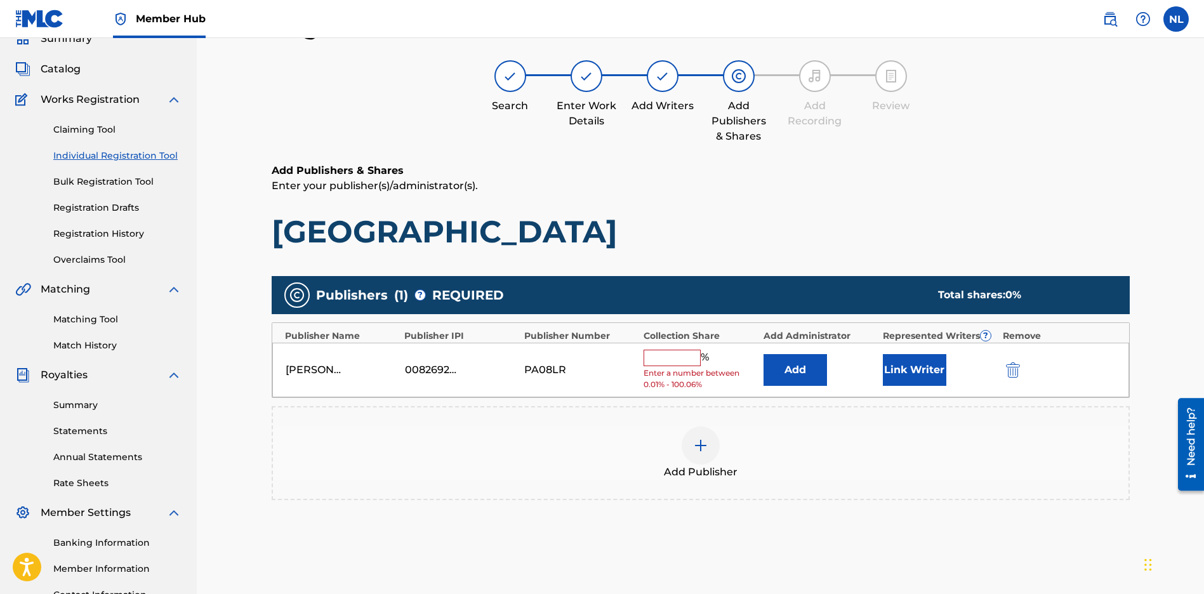
click at [670, 356] on input "text" at bounding box center [671, 358] width 57 height 16
type input "100"
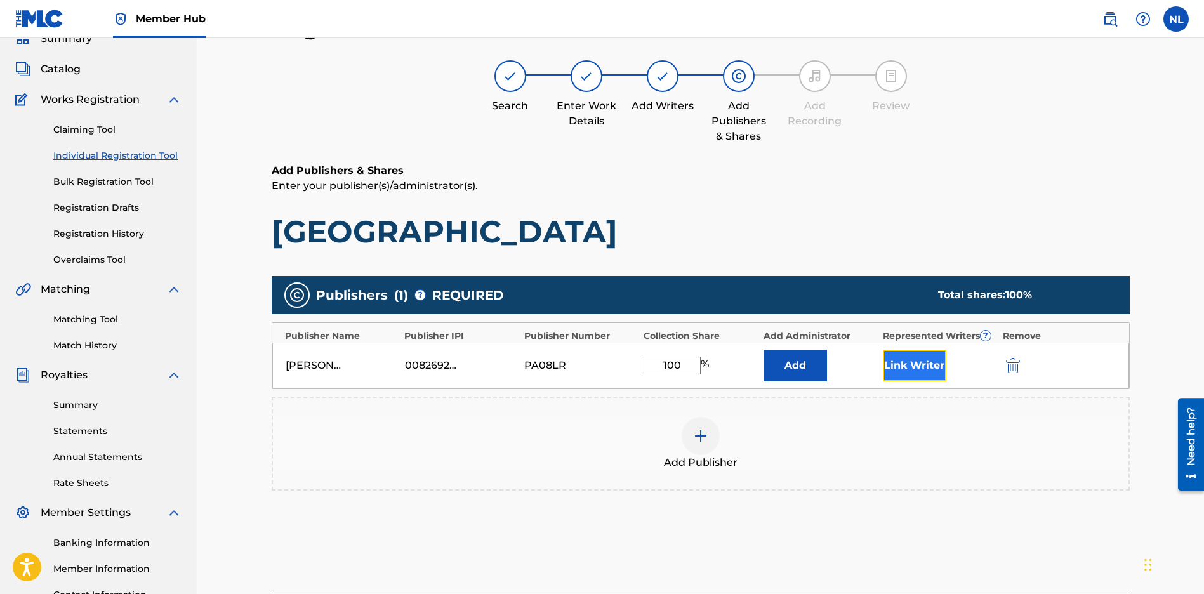
click at [932, 371] on button "Link Writer" at bounding box center [914, 366] width 63 height 32
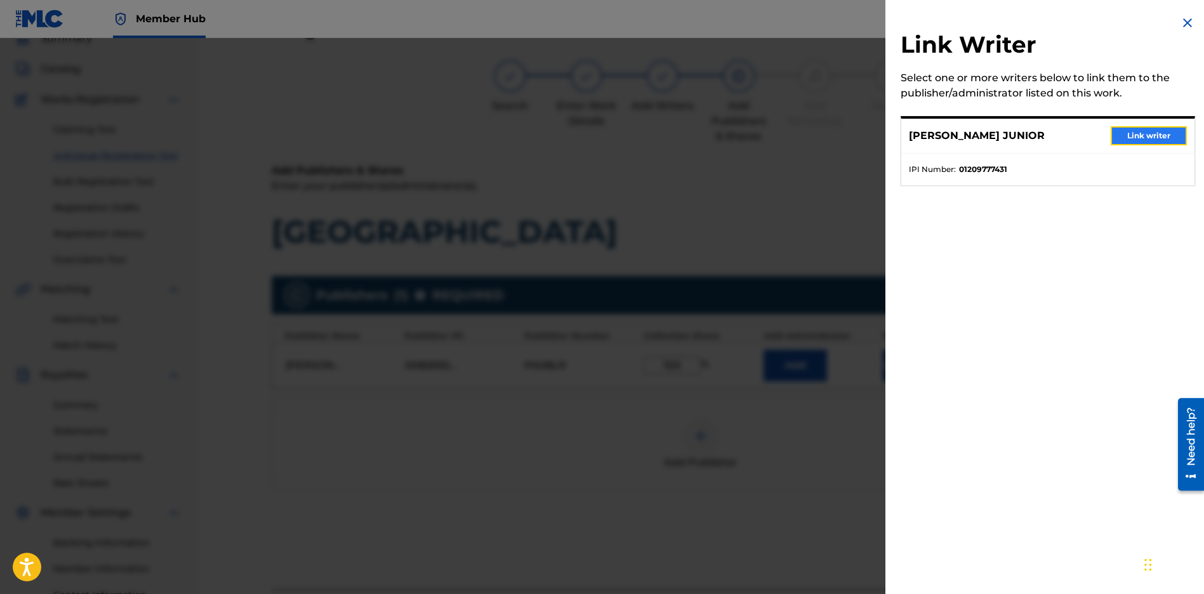
click at [1133, 131] on button "Link writer" at bounding box center [1148, 135] width 76 height 19
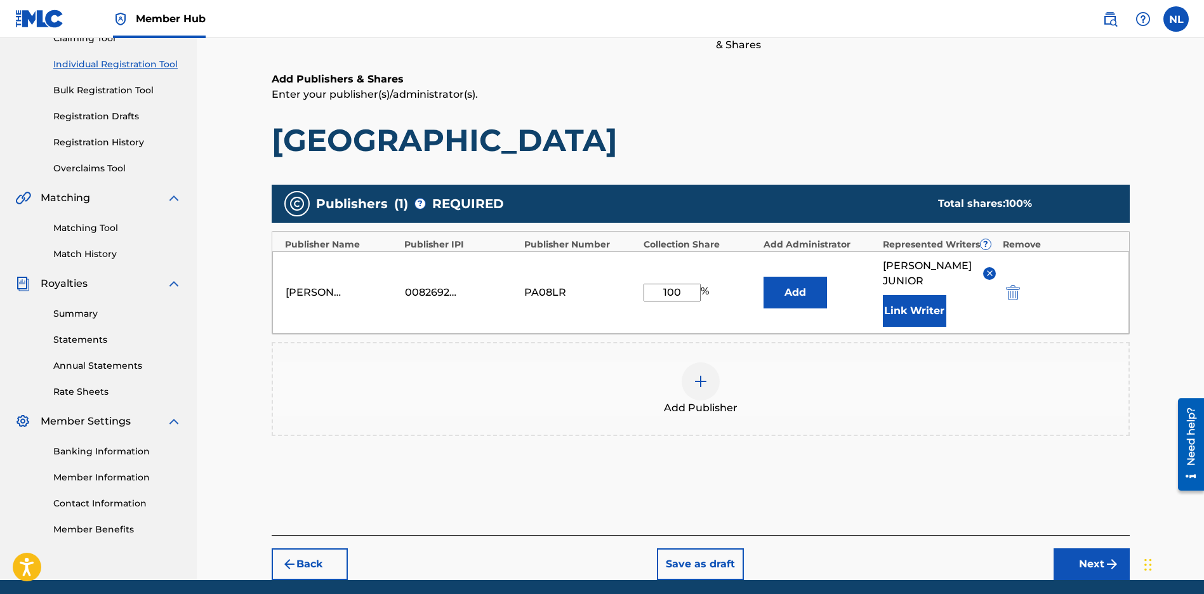
scroll to position [195, 0]
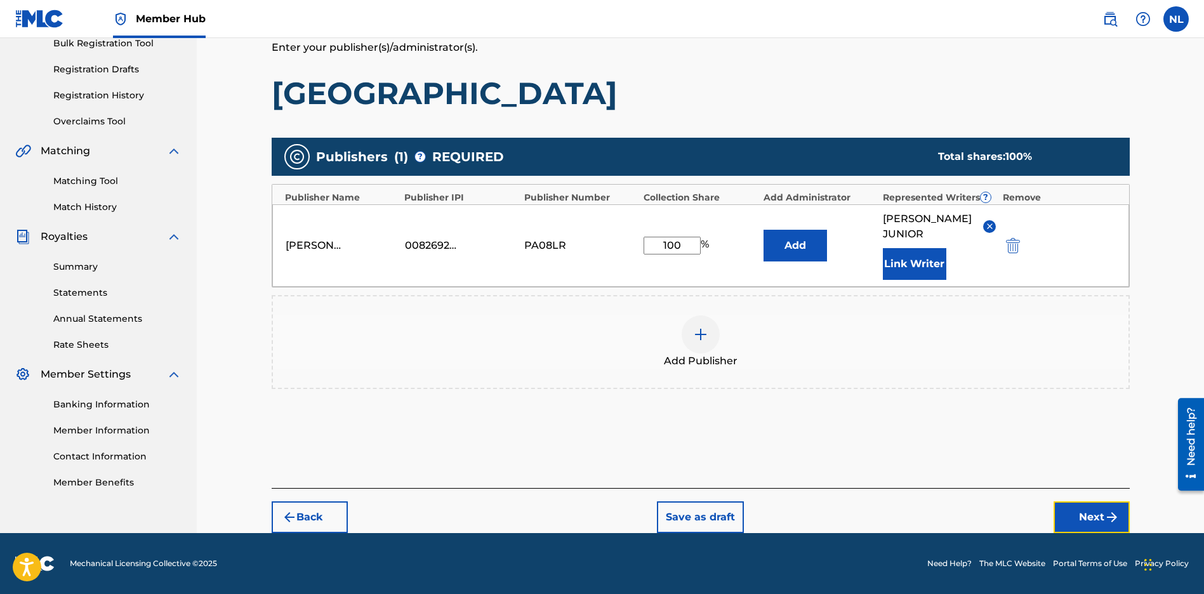
click at [1101, 511] on button "Next" at bounding box center [1091, 517] width 76 height 32
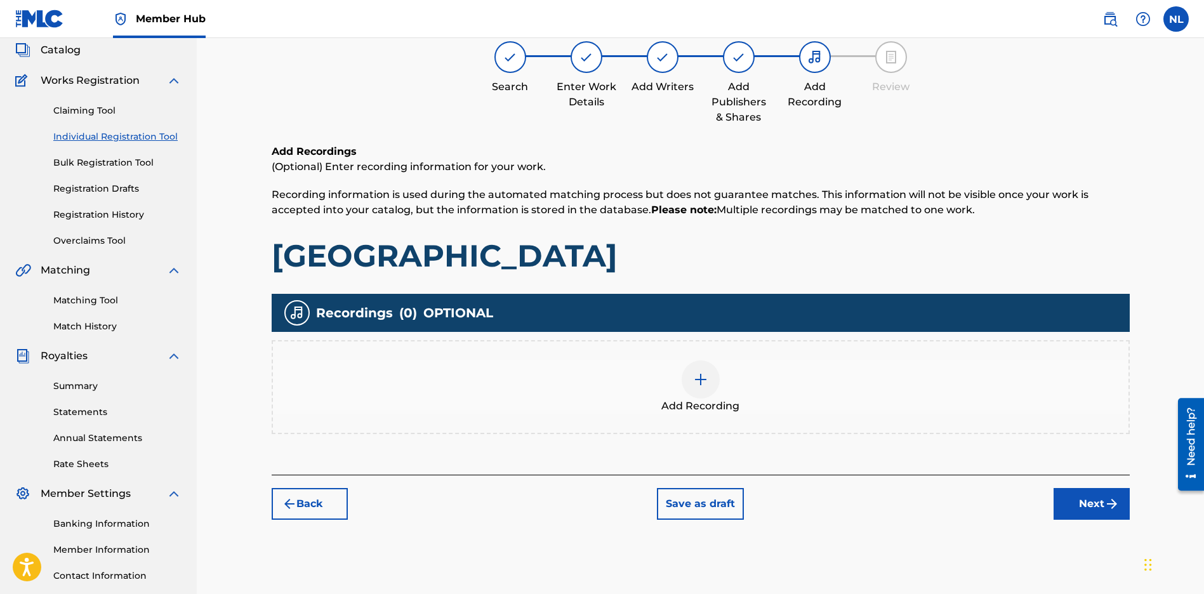
scroll to position [57, 0]
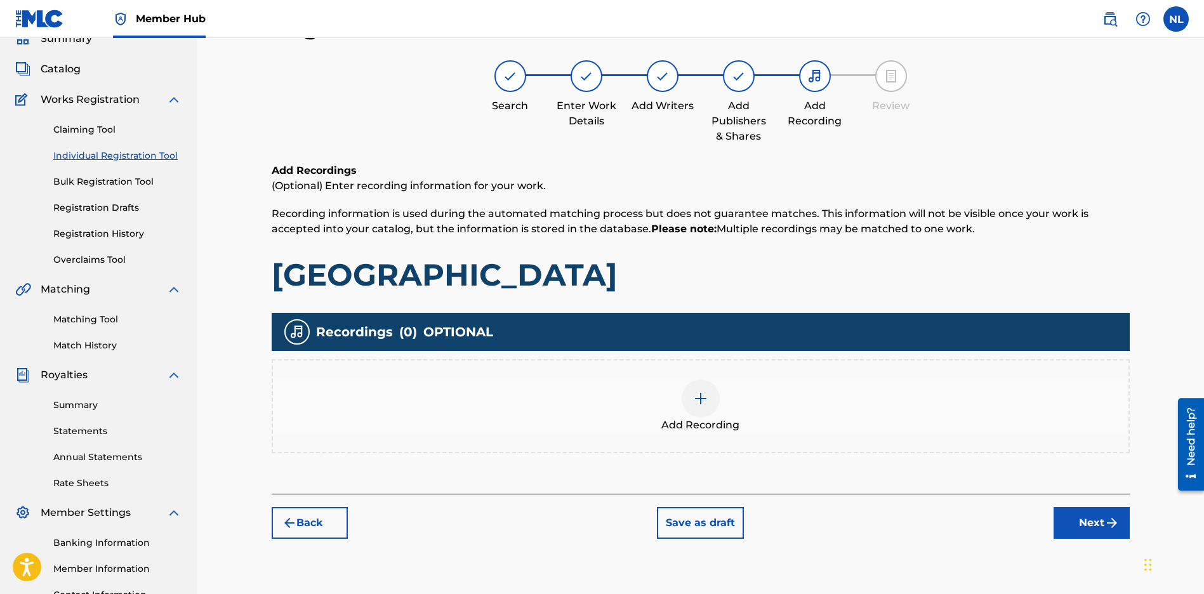
click at [681, 412] on div "Add Recording" at bounding box center [700, 405] width 855 height 53
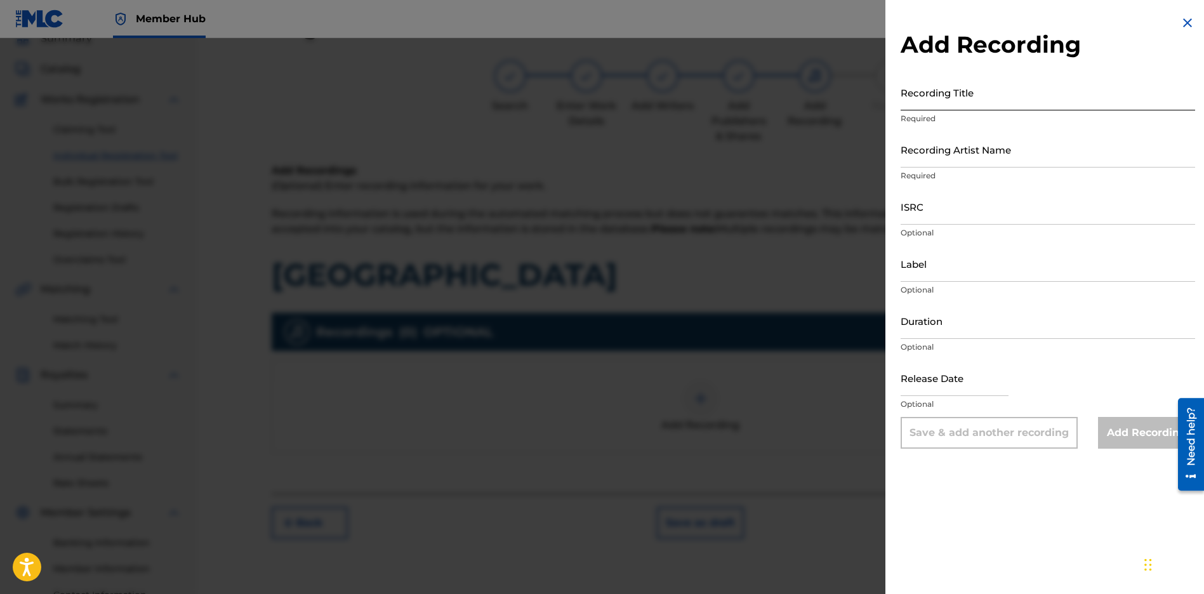
click at [956, 98] on input "Recording Title" at bounding box center [1047, 92] width 294 height 36
click at [911, 101] on input "Recording Title" at bounding box center [1047, 92] width 294 height 36
paste input "[GEOGRAPHIC_DATA]"
type input "[GEOGRAPHIC_DATA]"
click at [939, 160] on input "Recording Artist Name" at bounding box center [1047, 149] width 294 height 36
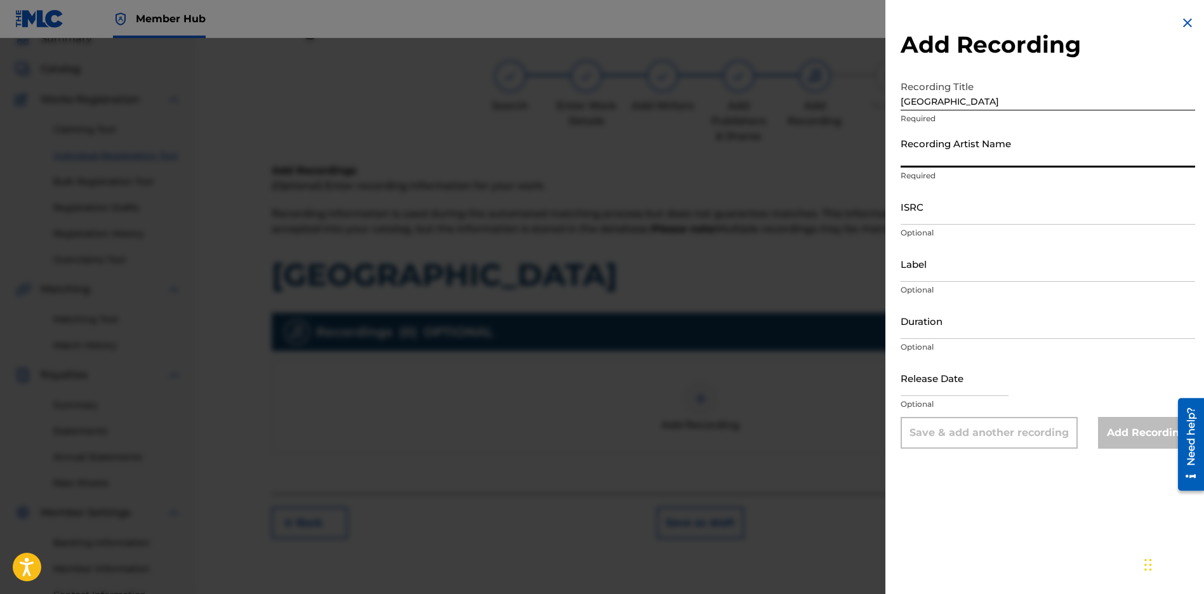
type input "JUNI QUICKLY"
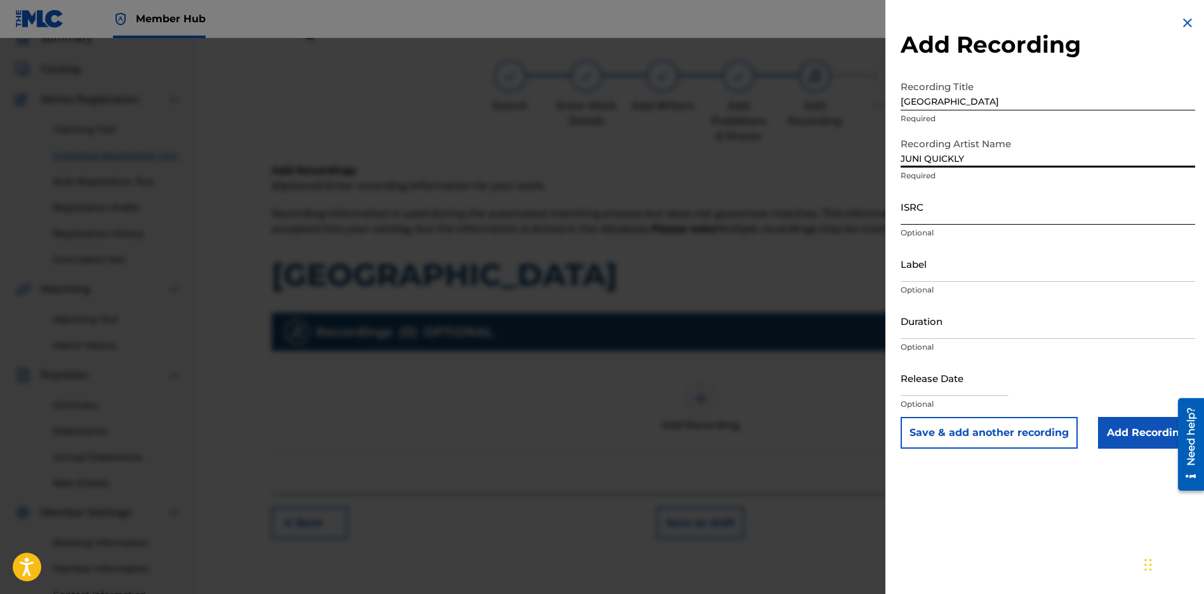
click at [1016, 216] on input "ISRC" at bounding box center [1047, 206] width 294 height 36
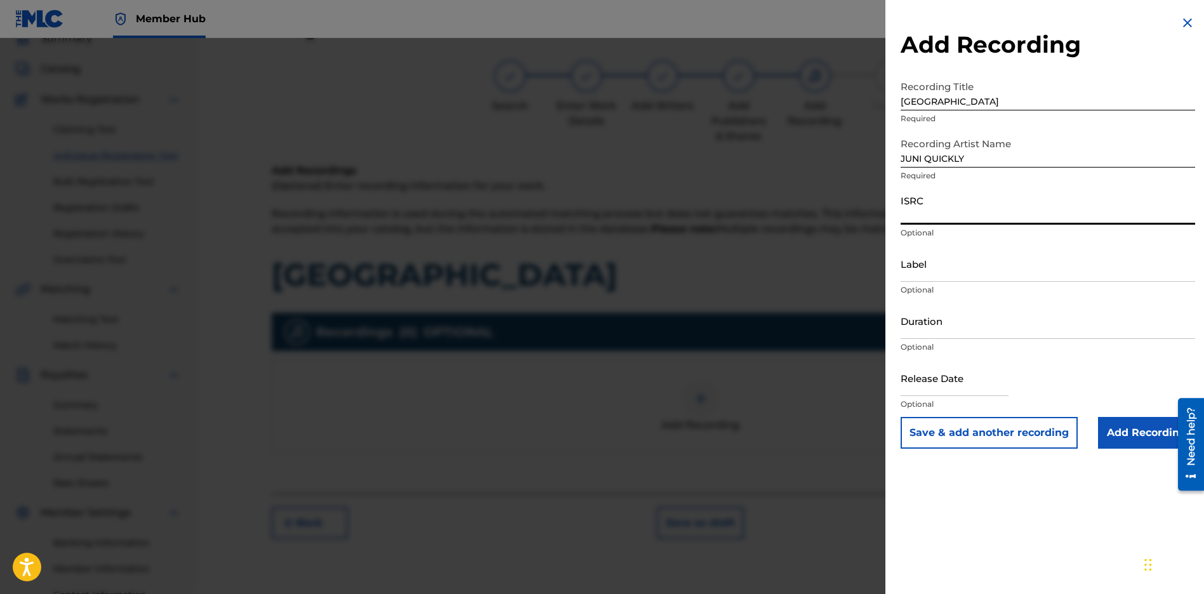
click at [937, 209] on input "ISRC" at bounding box center [1047, 206] width 294 height 36
paste input "CBEYJ2545201"
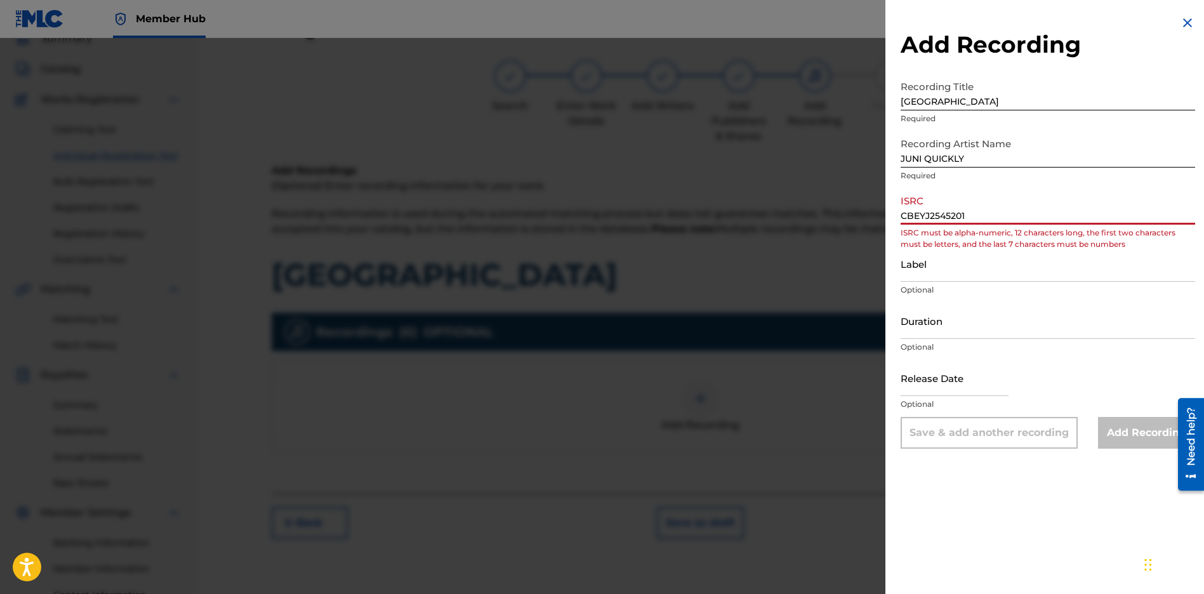
click at [920, 214] on input "CBEYJ2545201" at bounding box center [1047, 206] width 294 height 36
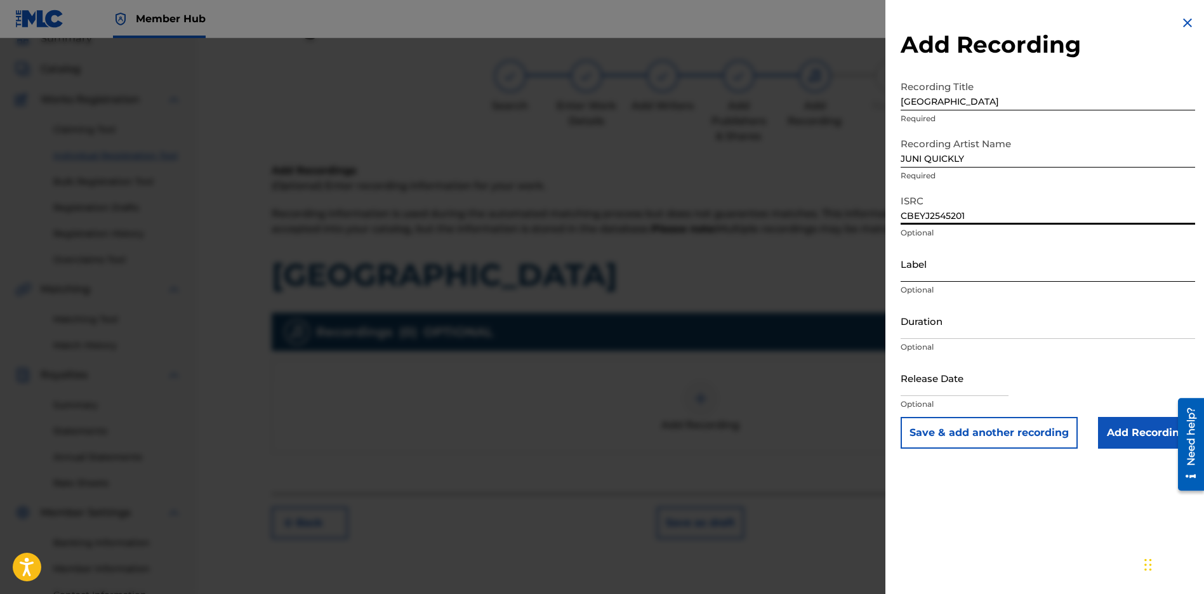
type input "CBEYJ2545201"
click at [979, 264] on input "Label" at bounding box center [1047, 264] width 294 height 36
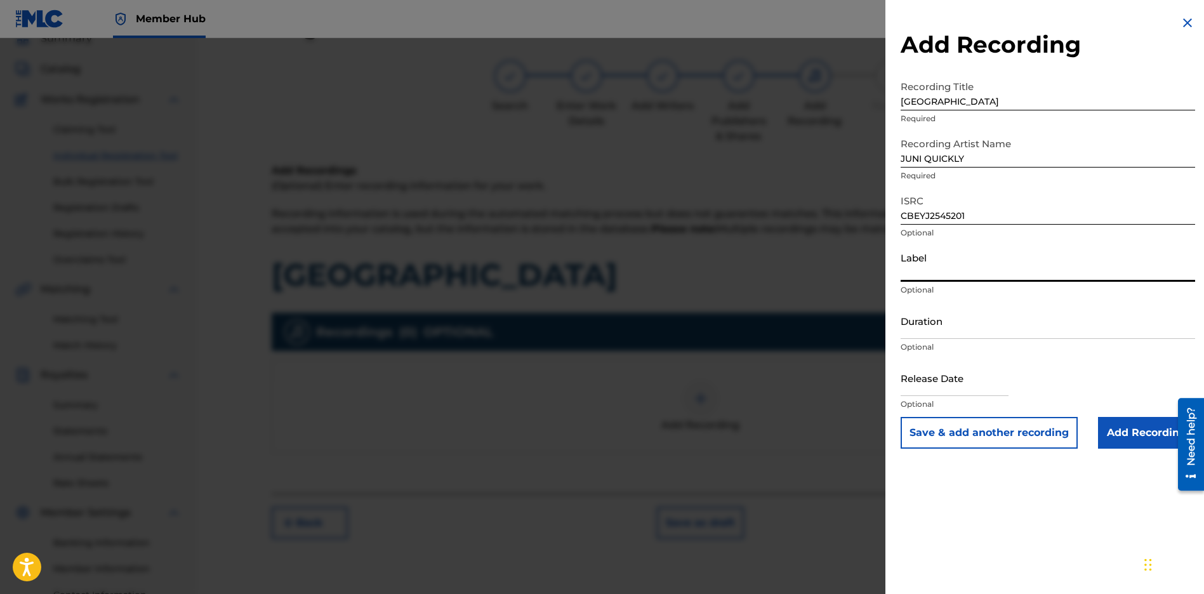
type input "[PERSON_NAME] Music Group"
click at [939, 379] on input "text" at bounding box center [954, 378] width 108 height 36
select select "8"
select select "2025"
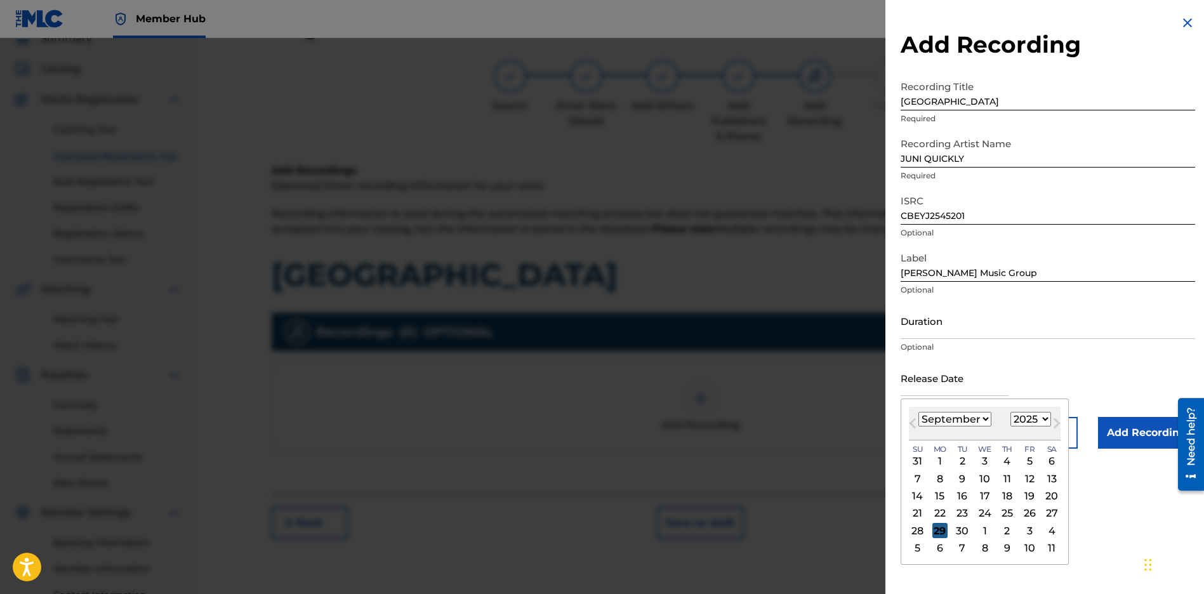
click at [932, 526] on div "29" at bounding box center [939, 530] width 15 height 15
type input "[DATE]"
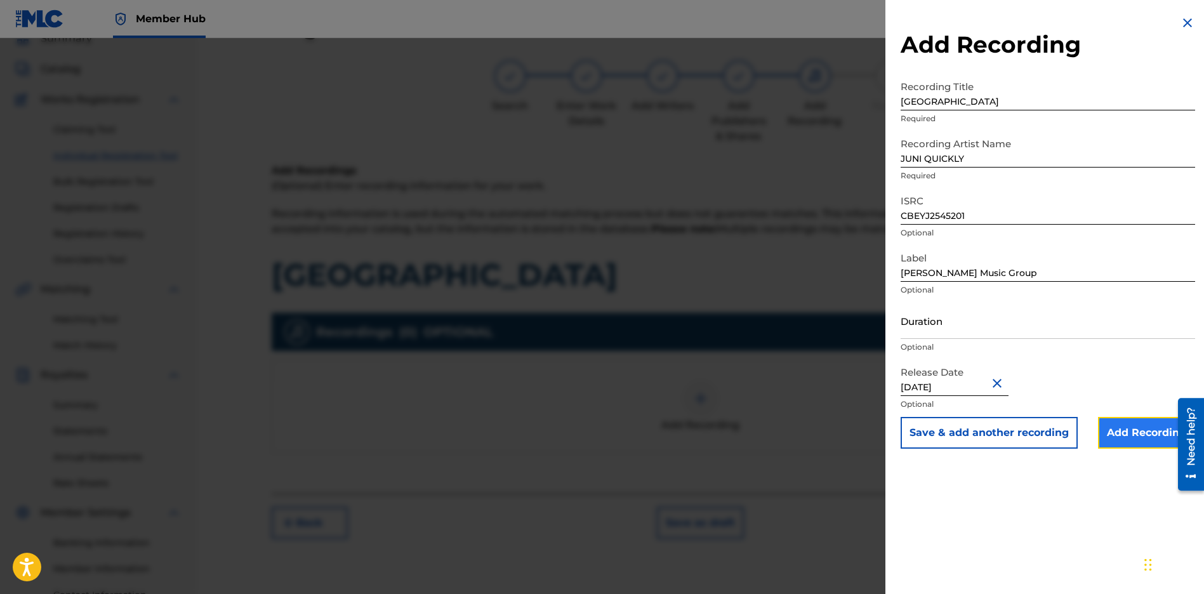
click at [1142, 445] on input "Add Recording" at bounding box center [1146, 433] width 97 height 32
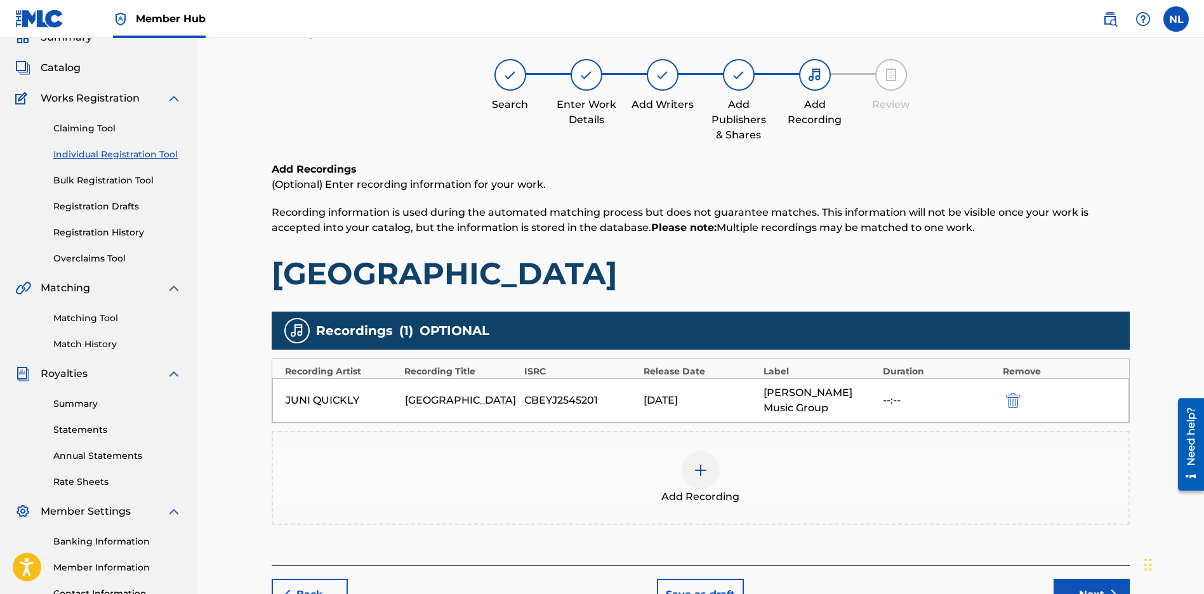
scroll to position [167, 0]
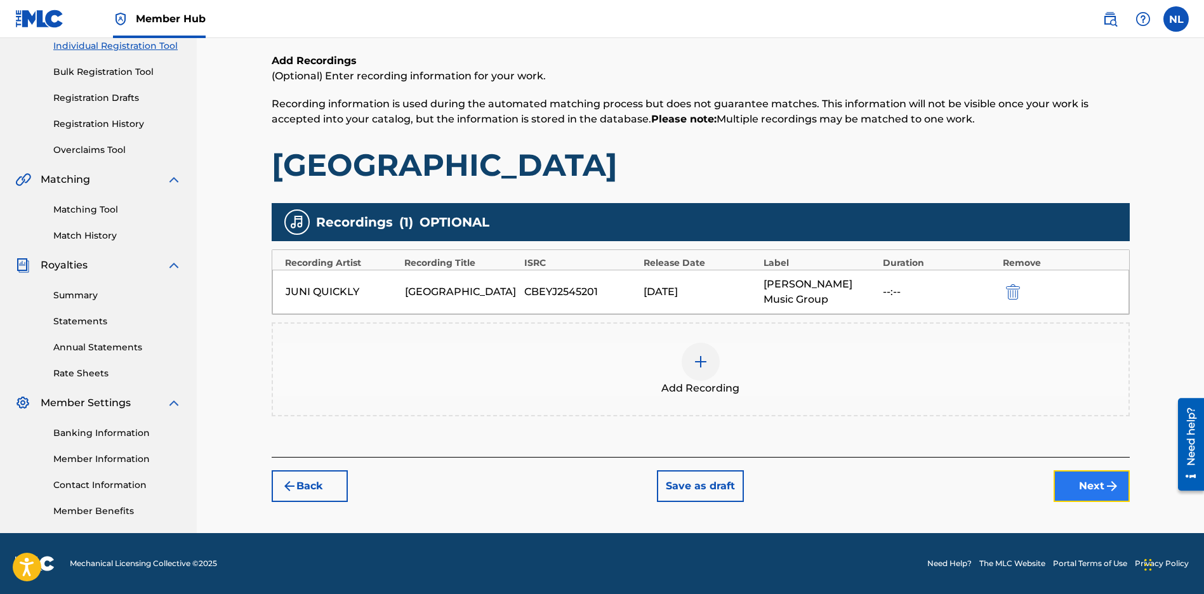
click at [1091, 501] on button "Next" at bounding box center [1091, 486] width 76 height 32
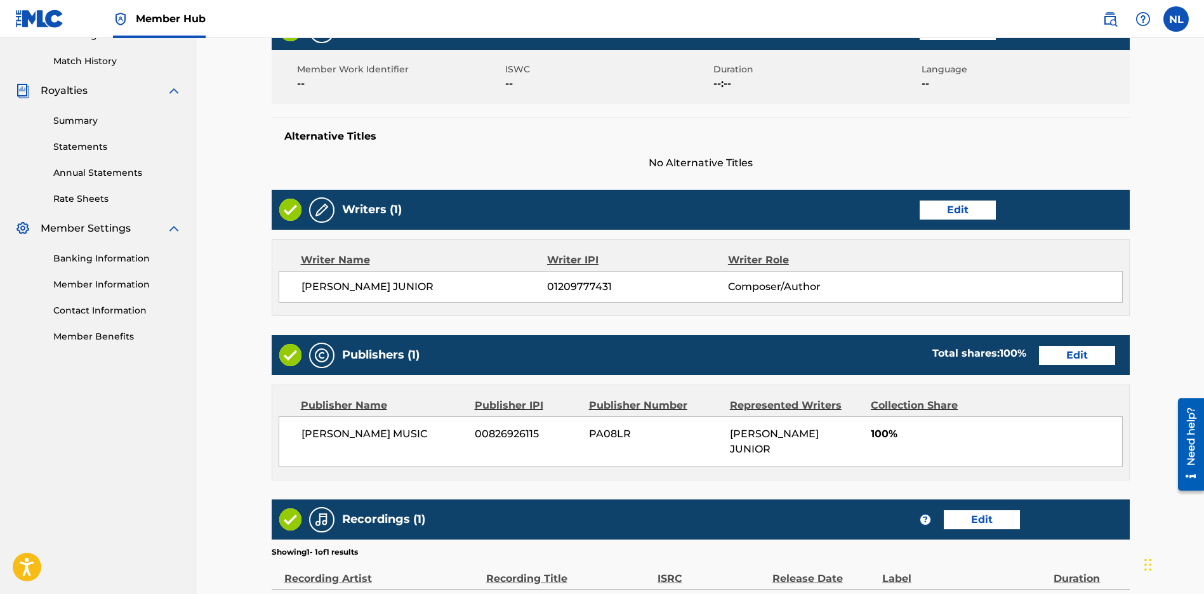
scroll to position [479, 0]
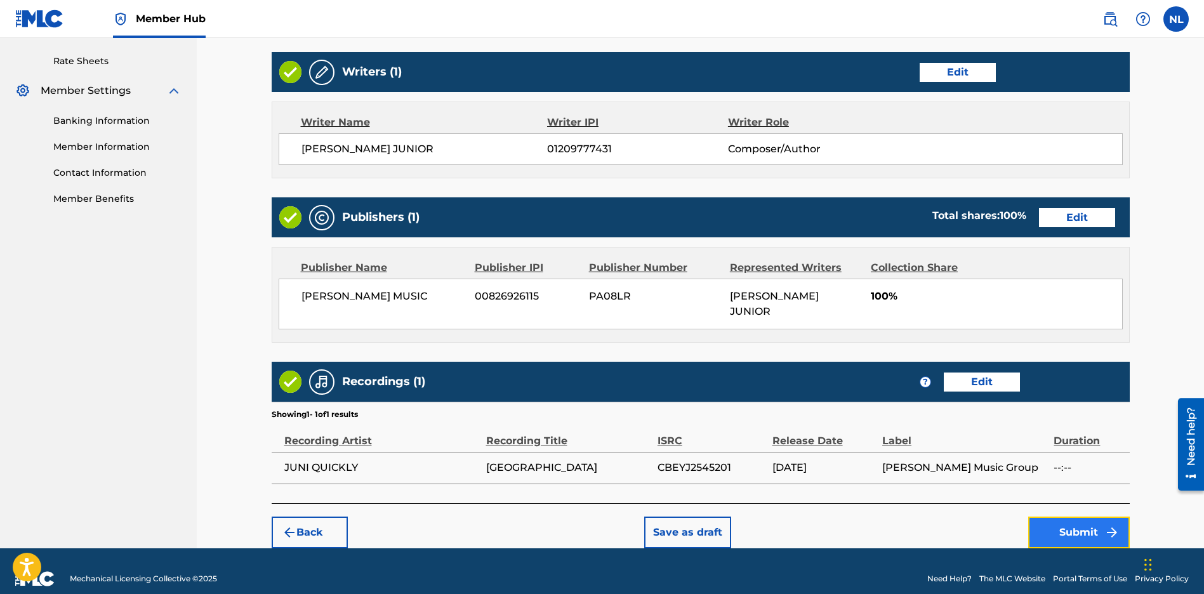
click at [1062, 516] on button "Submit" at bounding box center [1079, 532] width 102 height 32
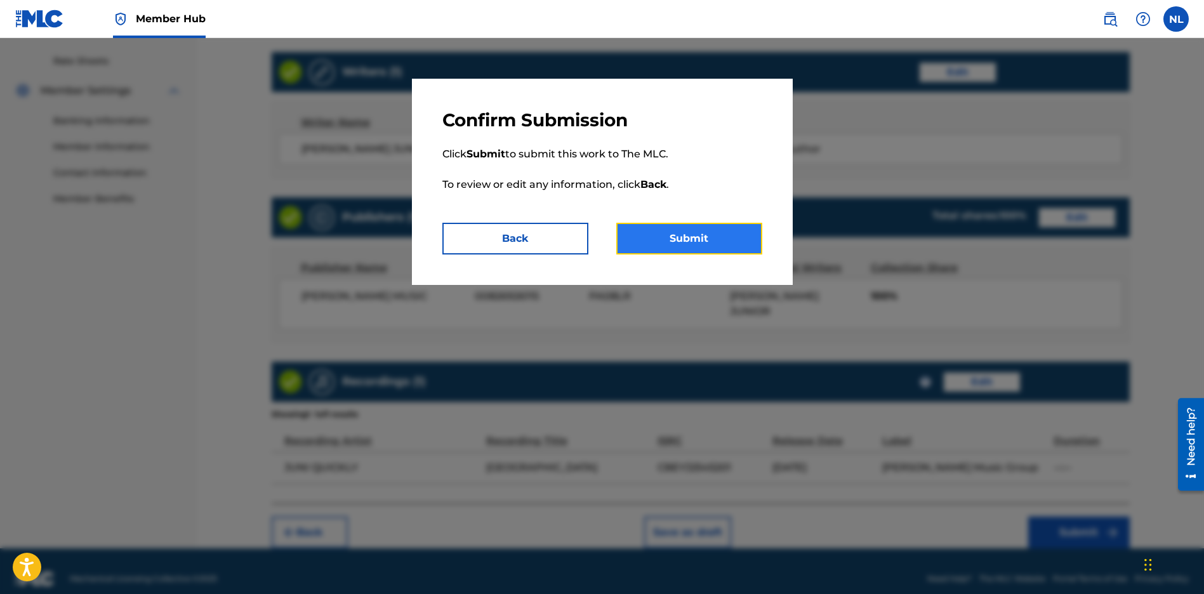
click at [718, 235] on button "Submit" at bounding box center [689, 239] width 146 height 32
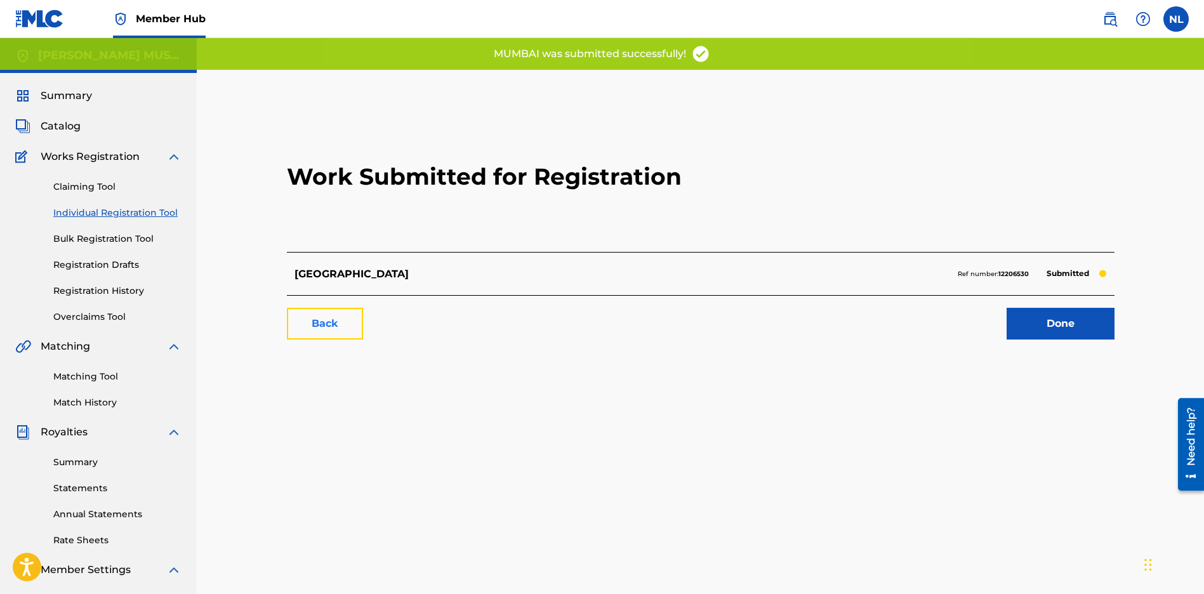
click at [315, 313] on link "Back" at bounding box center [325, 324] width 76 height 32
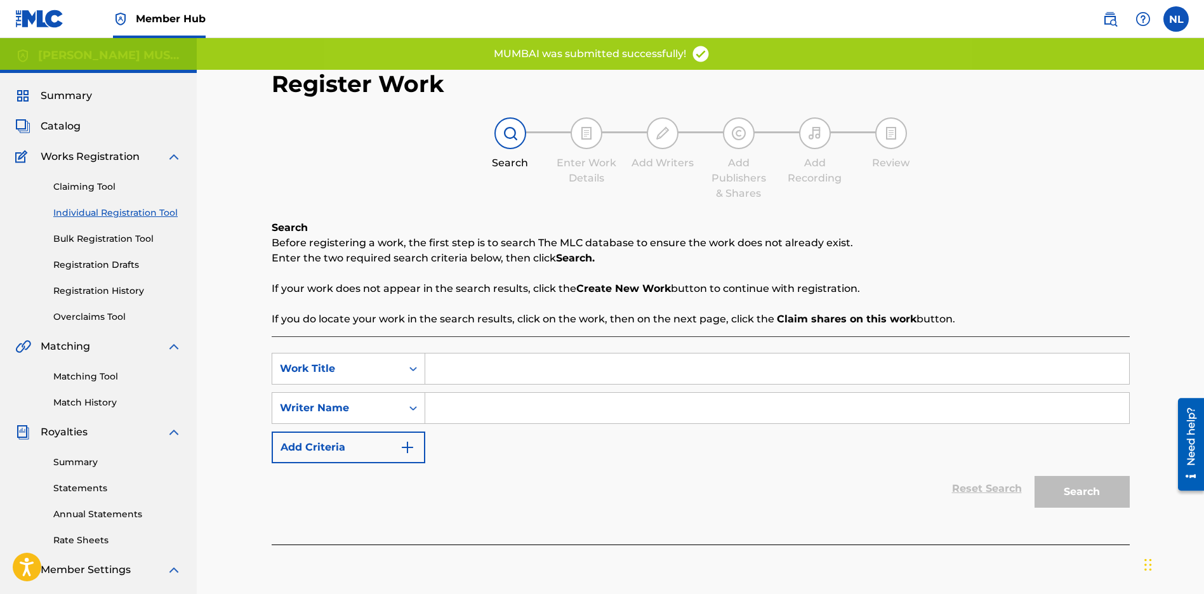
scroll to position [54, 0]
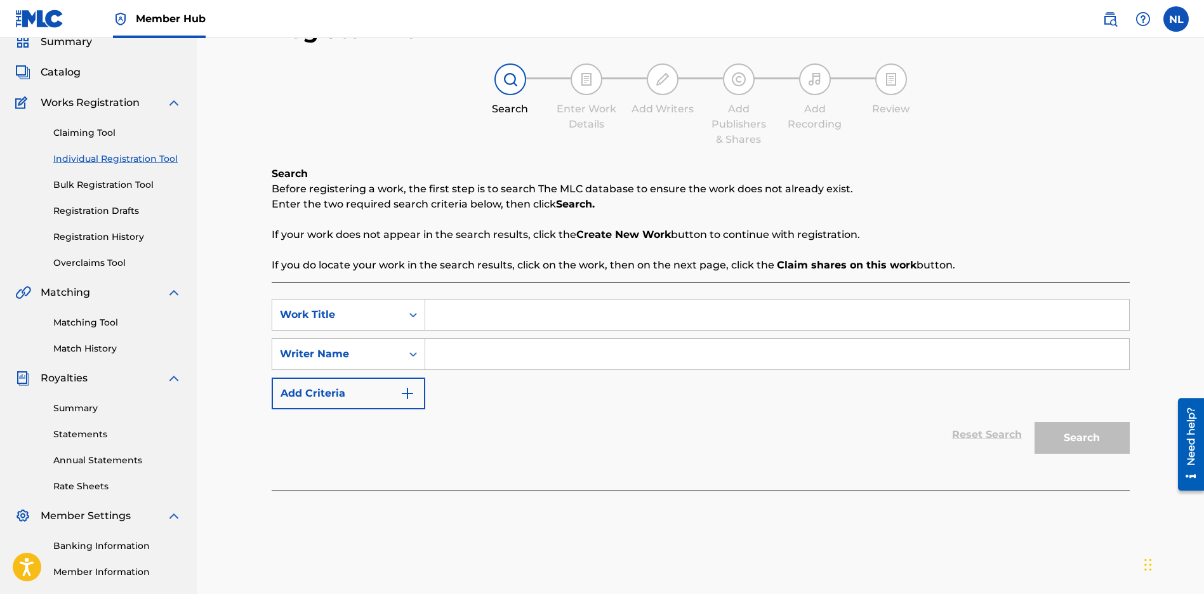
click at [468, 312] on input "Search Form" at bounding box center [777, 314] width 704 height 30
paste input "[GEOGRAPHIC_DATA]"
type input "[GEOGRAPHIC_DATA]"
drag, startPoint x: 453, startPoint y: 358, endPoint x: 479, endPoint y: 358, distance: 26.0
click at [454, 358] on input "Search Form" at bounding box center [777, 354] width 704 height 30
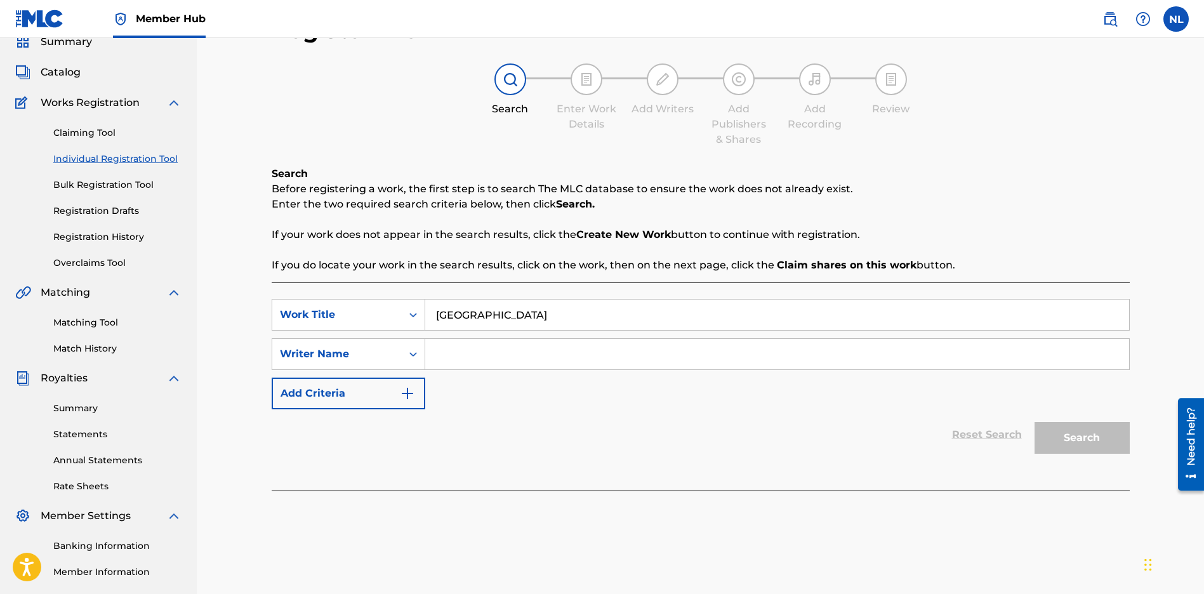
click at [447, 355] on input "Search Form" at bounding box center [777, 354] width 704 height 30
paste input "[PERSON_NAME] JUNIOR"
type input "[PERSON_NAME] JUNIOR"
click at [1085, 447] on button "Search" at bounding box center [1081, 438] width 95 height 32
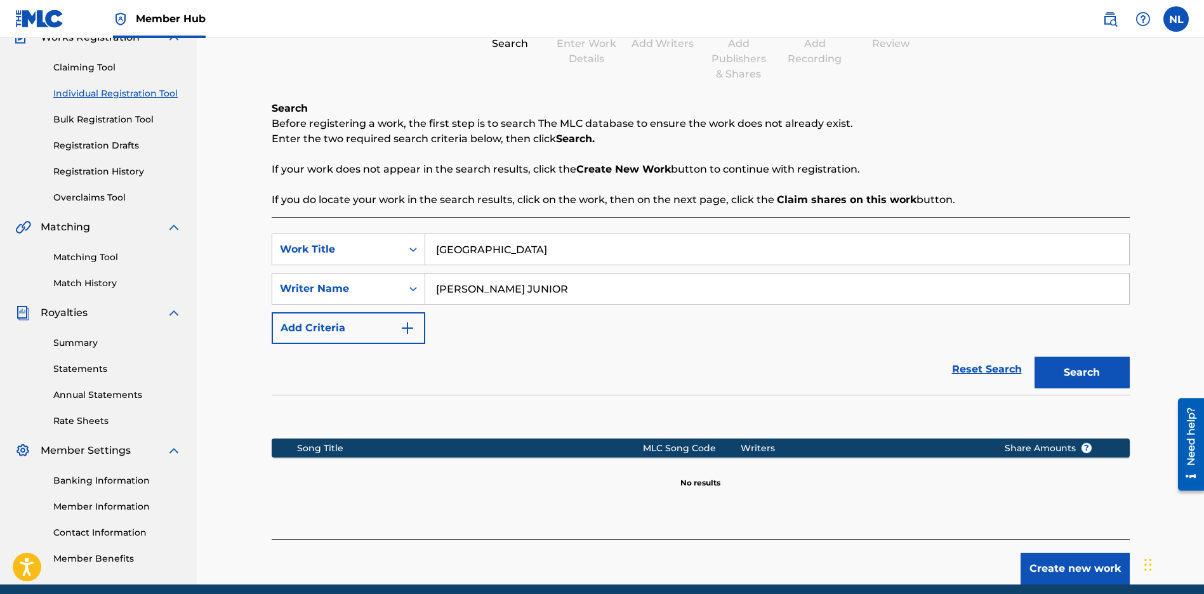
scroll to position [171, 0]
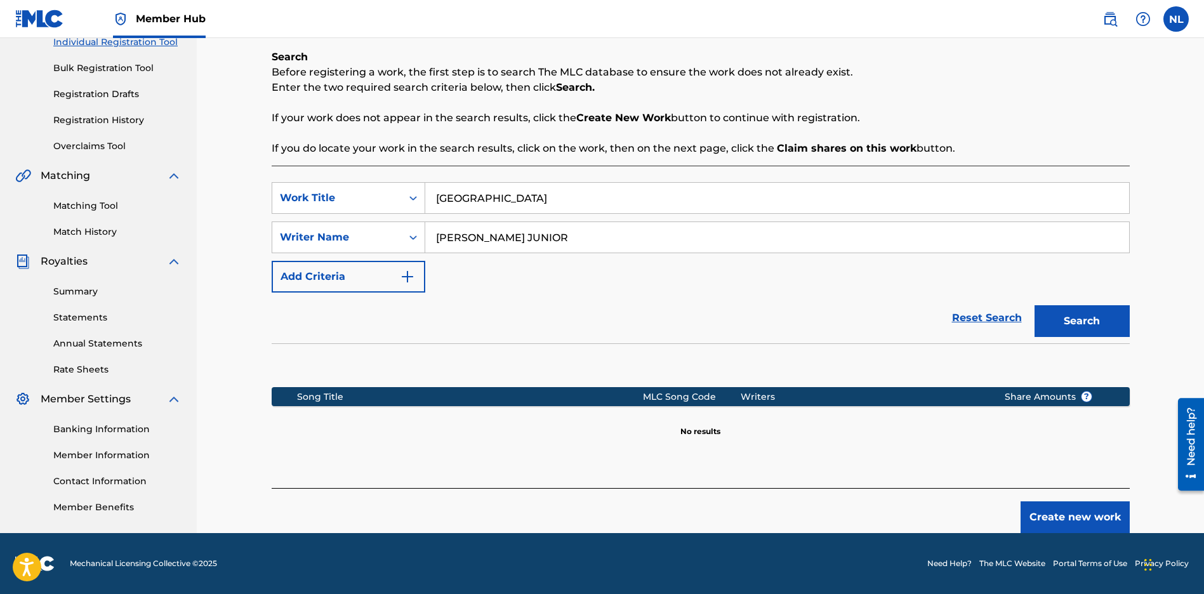
click at [553, 237] on input "[PERSON_NAME] JUNIOR" at bounding box center [777, 237] width 704 height 30
click at [1090, 515] on button "Create new work" at bounding box center [1074, 517] width 109 height 32
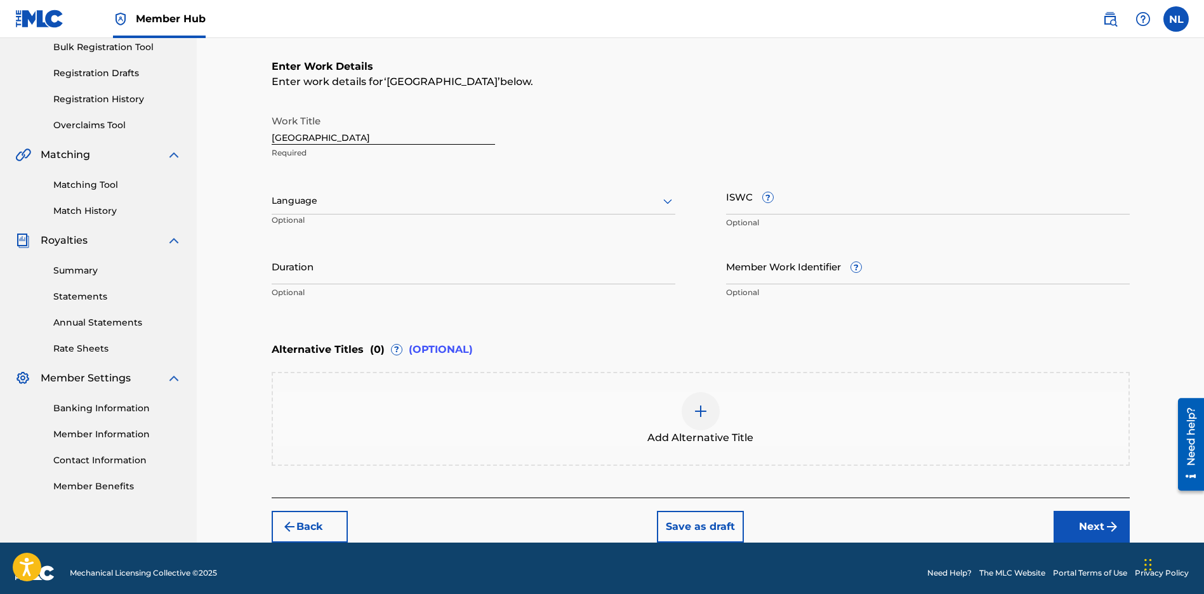
scroll to position [201, 0]
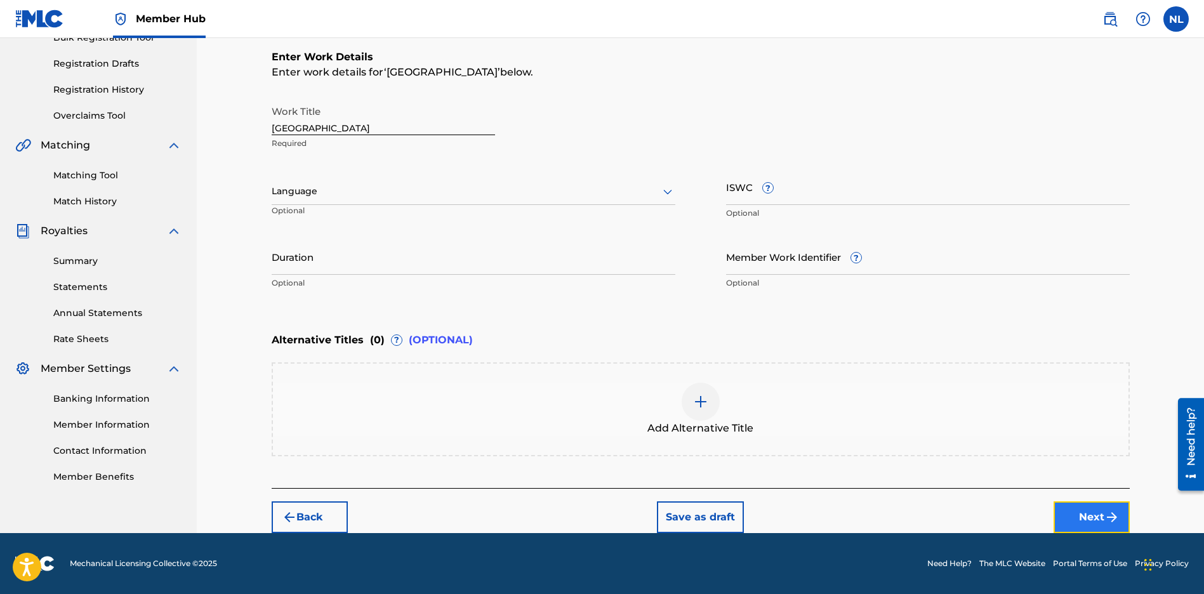
click at [1088, 523] on button "Next" at bounding box center [1091, 517] width 76 height 32
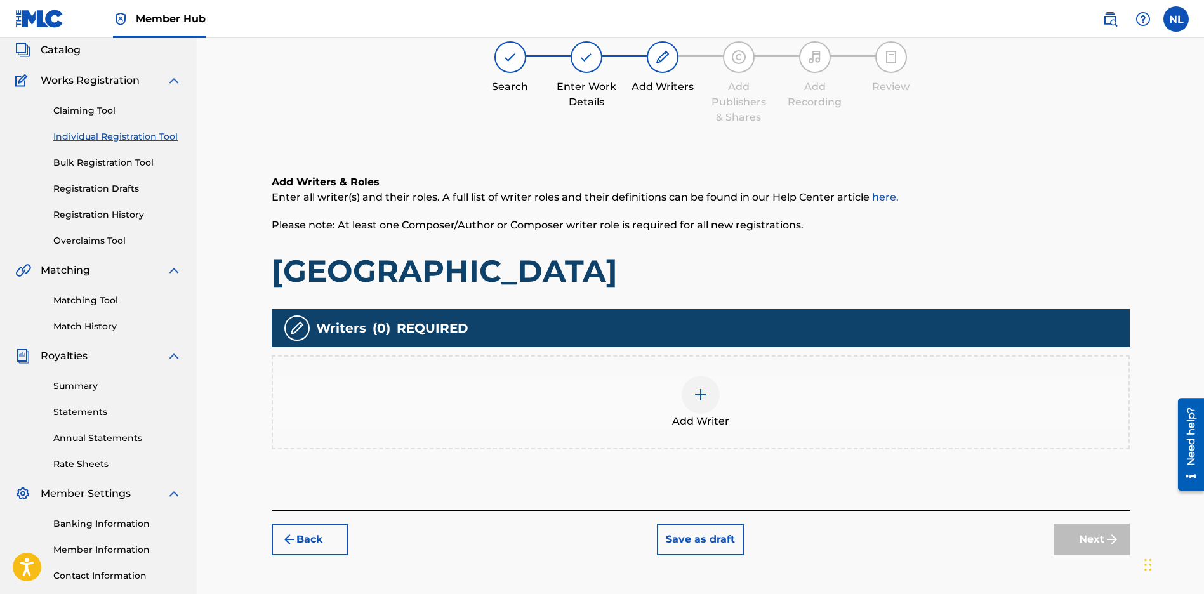
scroll to position [57, 0]
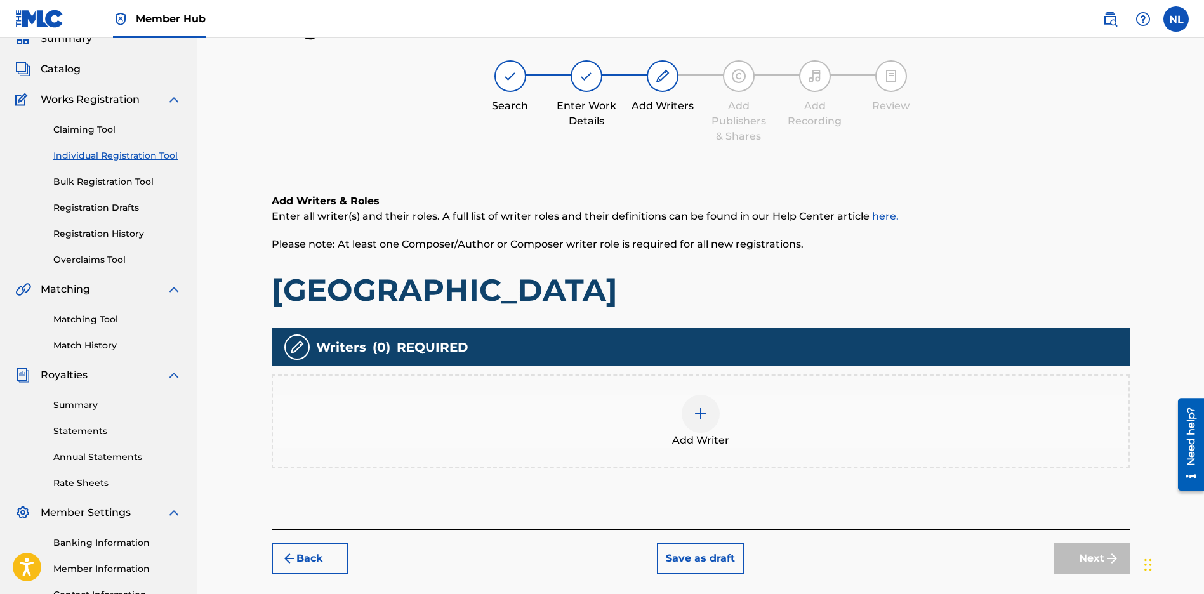
click at [697, 420] on img at bounding box center [700, 413] width 15 height 15
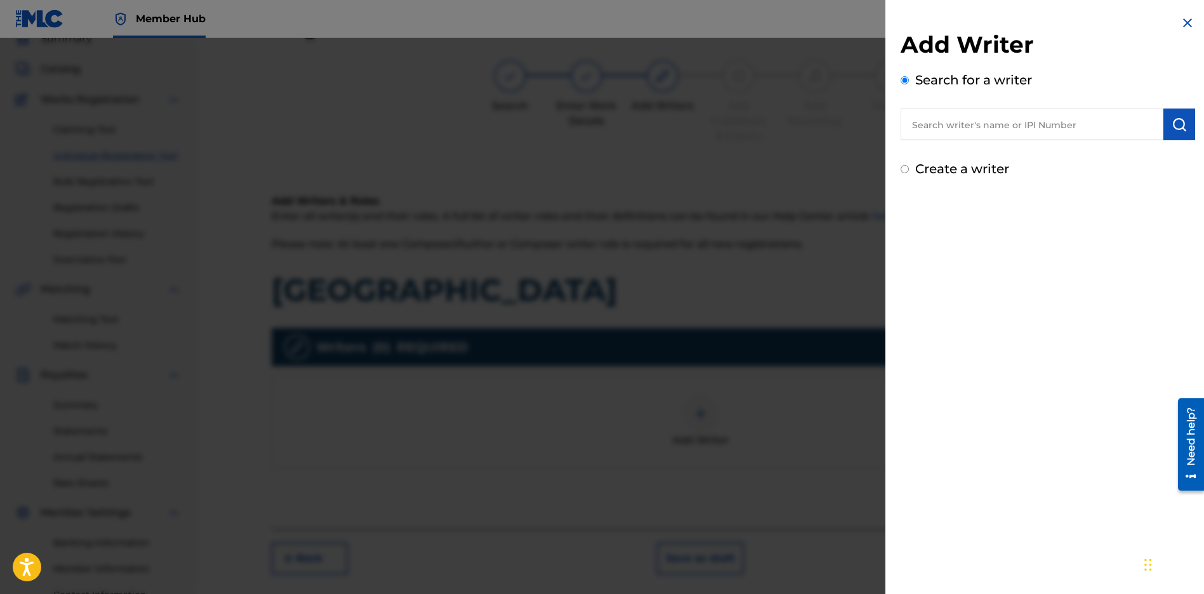
click at [953, 116] on input "text" at bounding box center [1031, 125] width 263 height 32
click at [930, 123] on input "text" at bounding box center [1031, 125] width 263 height 32
paste input "[PERSON_NAME] JUNIOR"
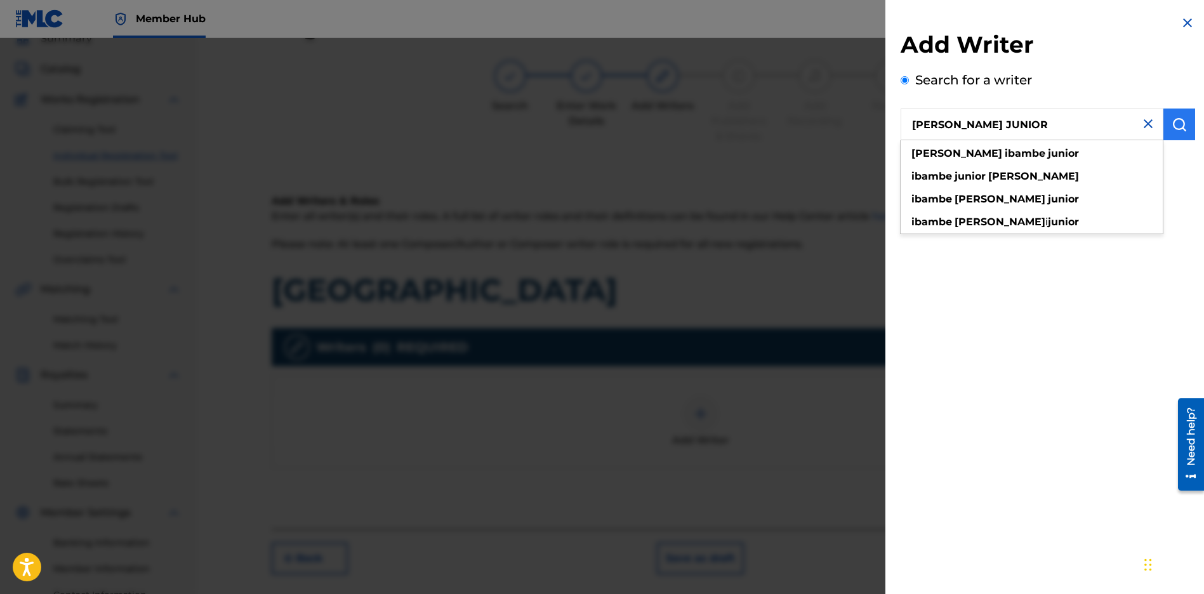
type input "[PERSON_NAME] JUNIOR"
click at [1176, 115] on button "submit" at bounding box center [1179, 125] width 32 height 32
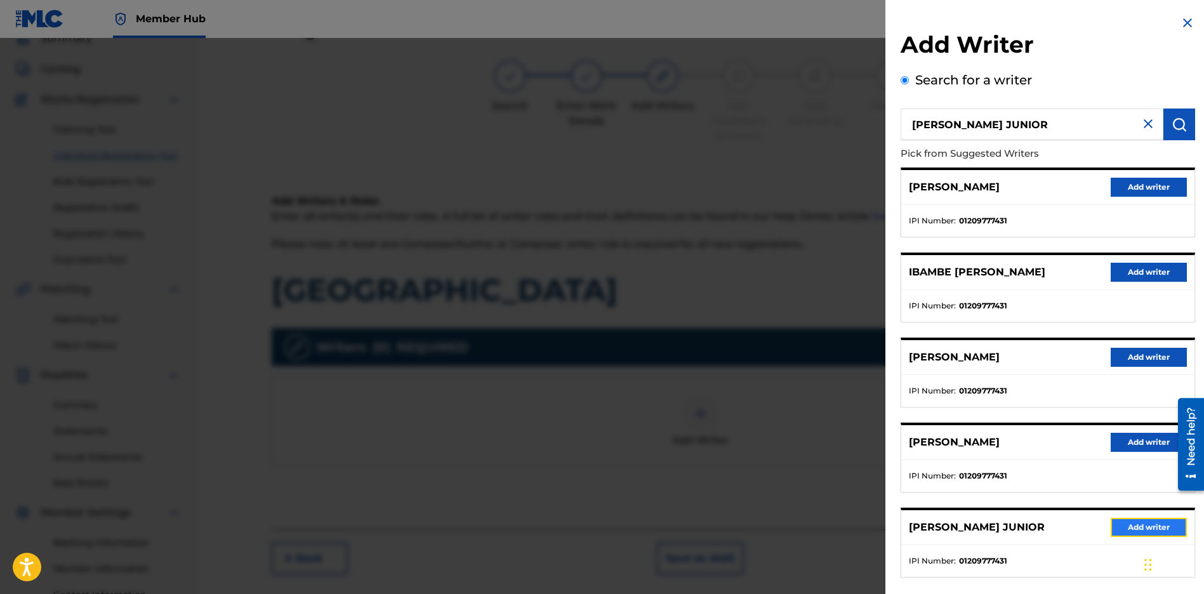
click at [1122, 529] on button "Add writer" at bounding box center [1148, 527] width 76 height 19
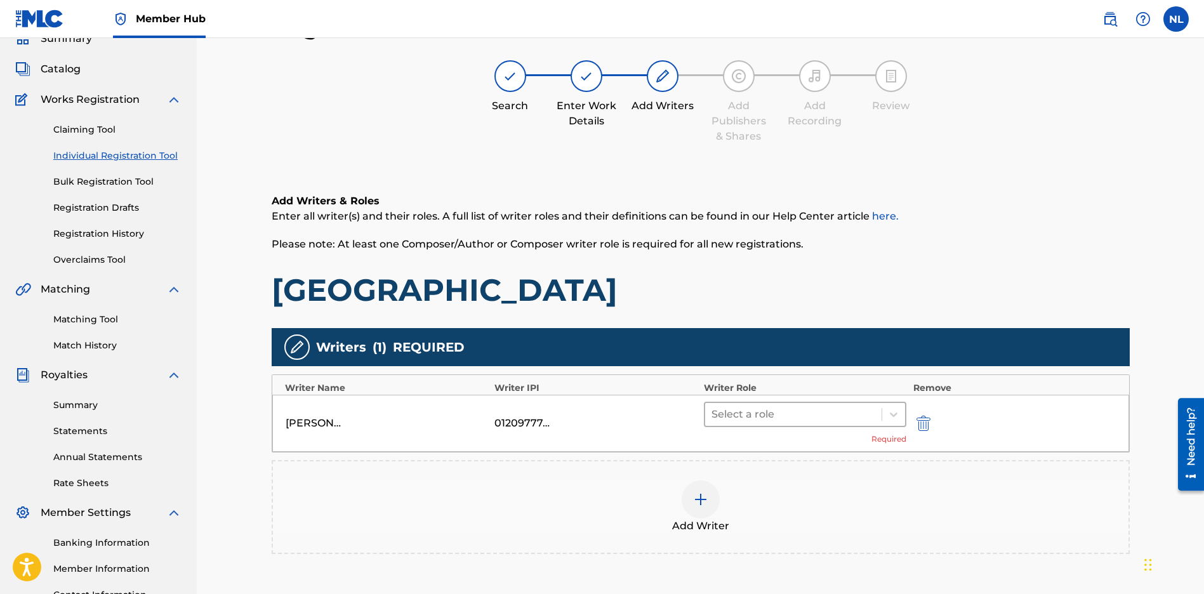
click at [753, 419] on div at bounding box center [793, 414] width 164 height 18
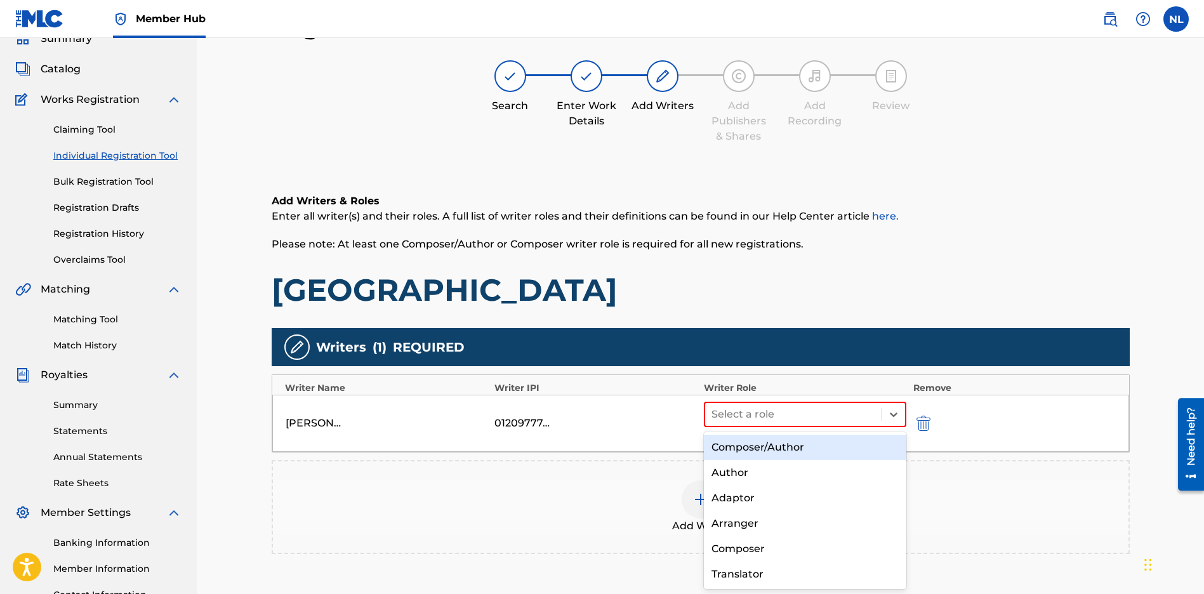
click at [728, 444] on div "Composer/Author" at bounding box center [805, 447] width 203 height 25
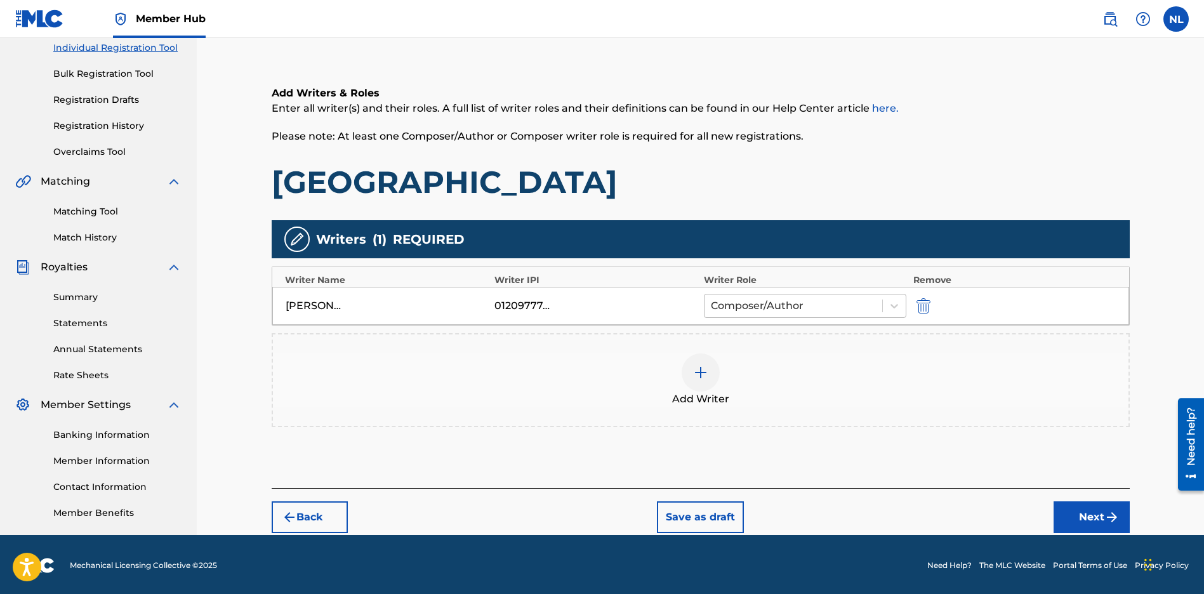
scroll to position [167, 0]
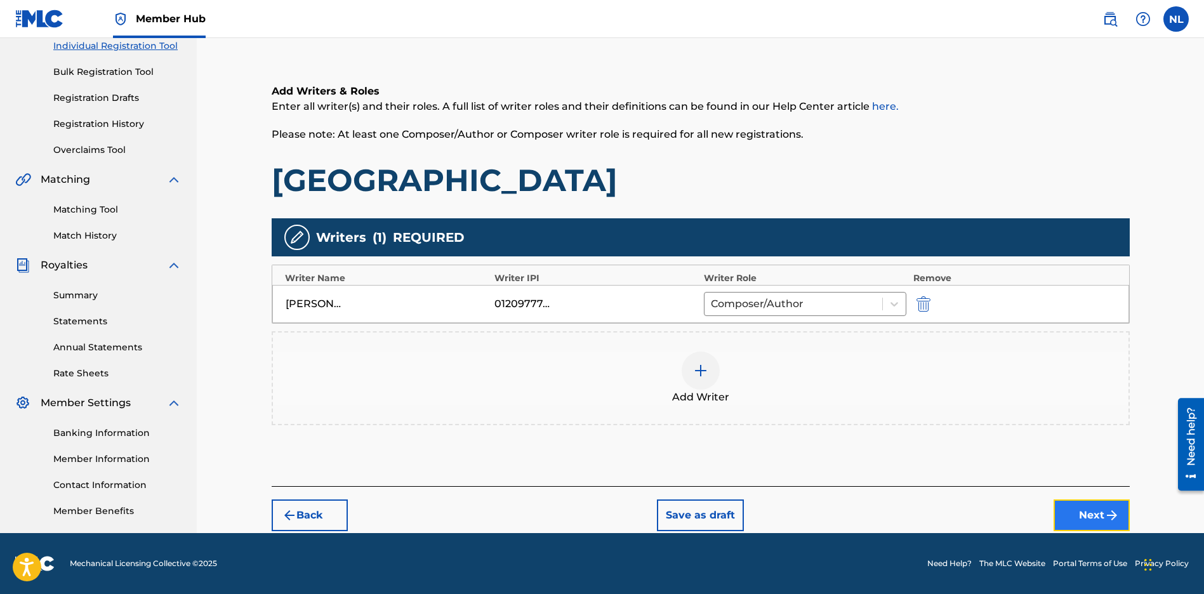
click at [1100, 505] on button "Next" at bounding box center [1091, 515] width 76 height 32
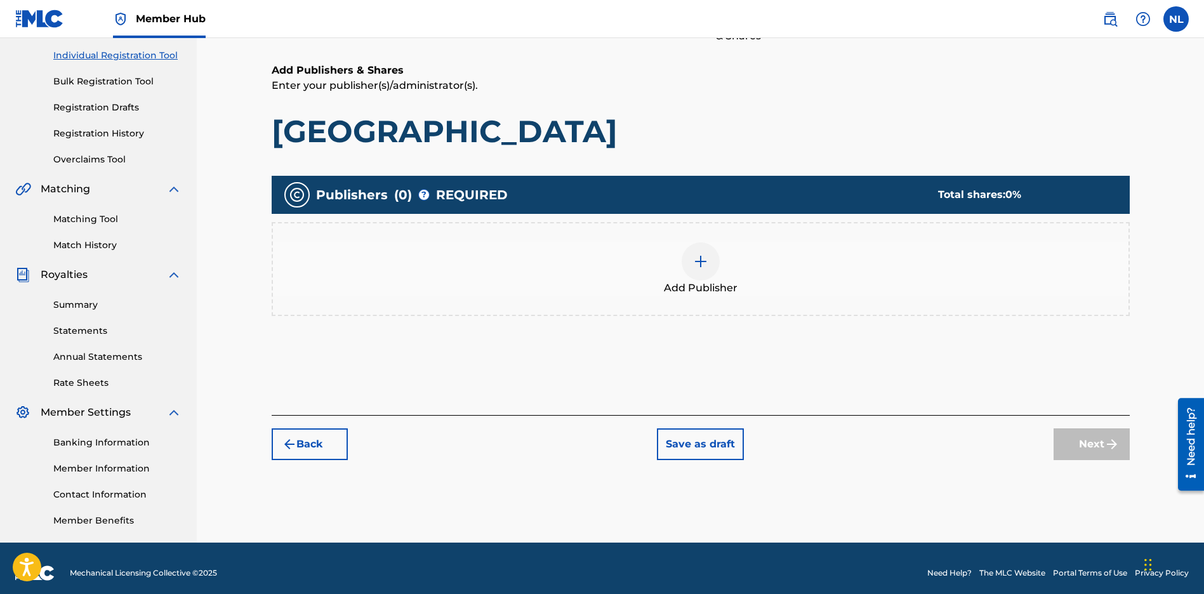
scroll to position [57, 0]
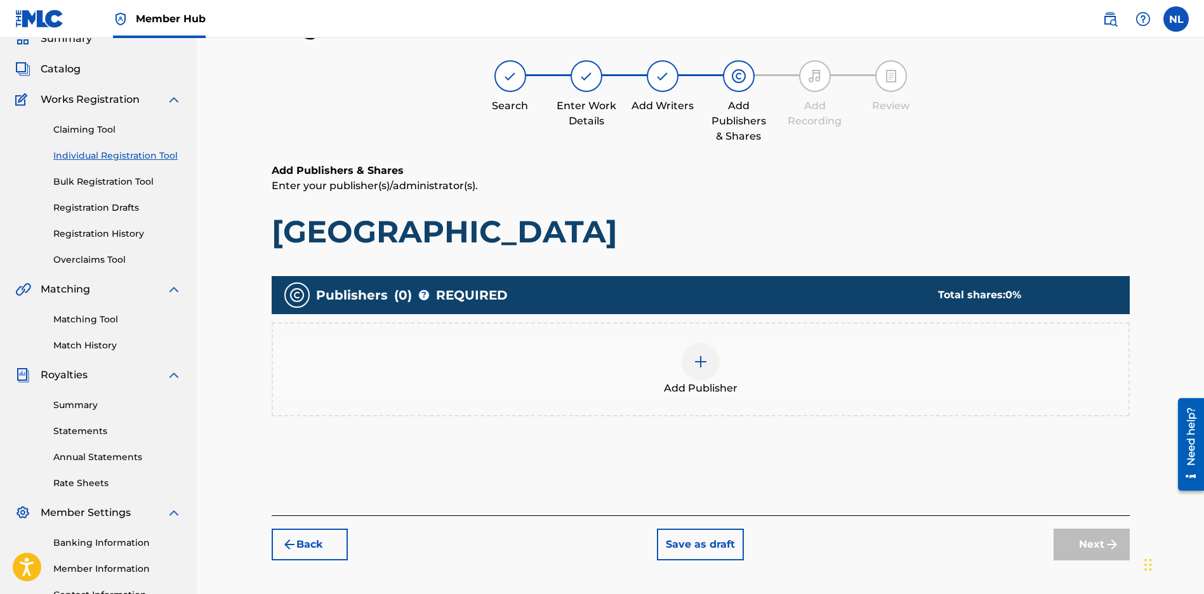
click at [713, 368] on div at bounding box center [700, 362] width 38 height 38
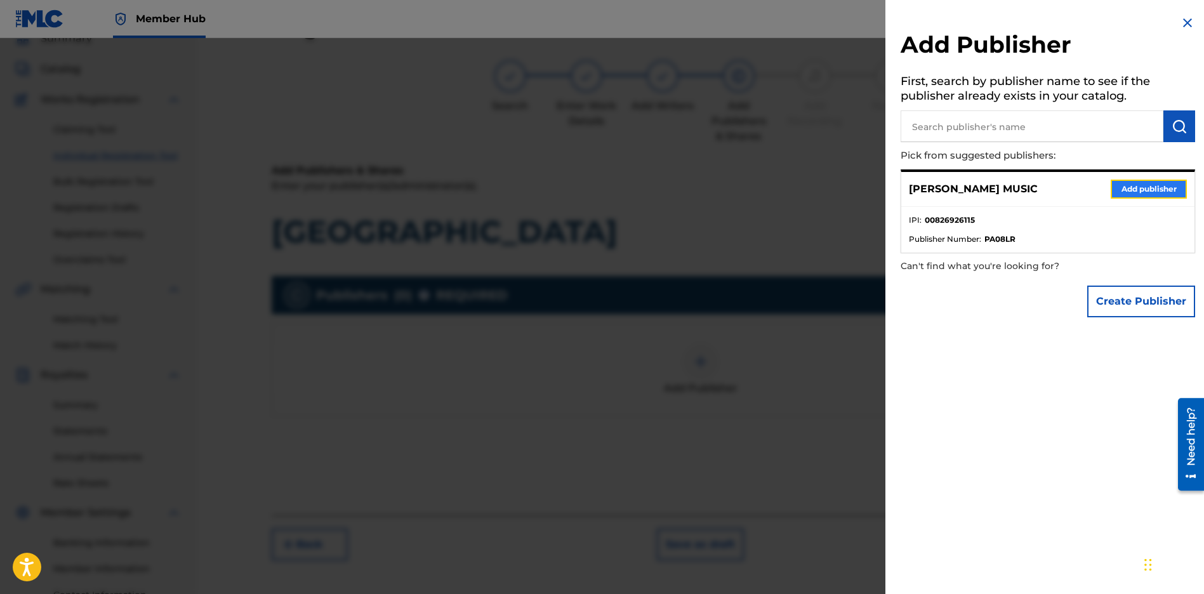
click at [1150, 191] on button "Add publisher" at bounding box center [1148, 189] width 76 height 19
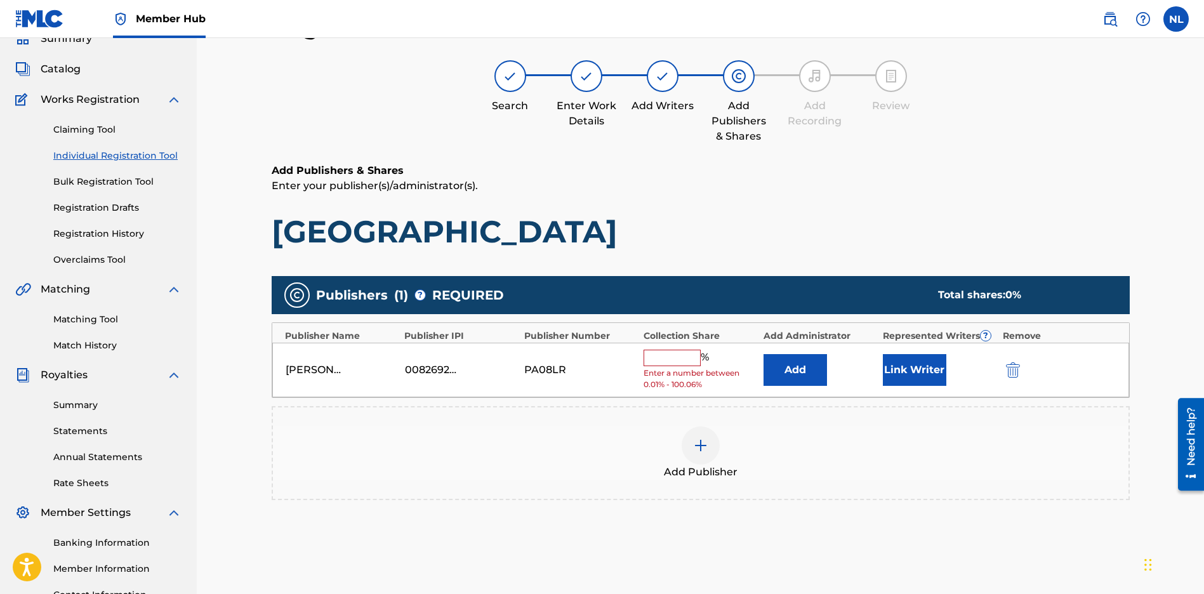
click at [648, 350] on input "text" at bounding box center [671, 358] width 57 height 16
type input "100"
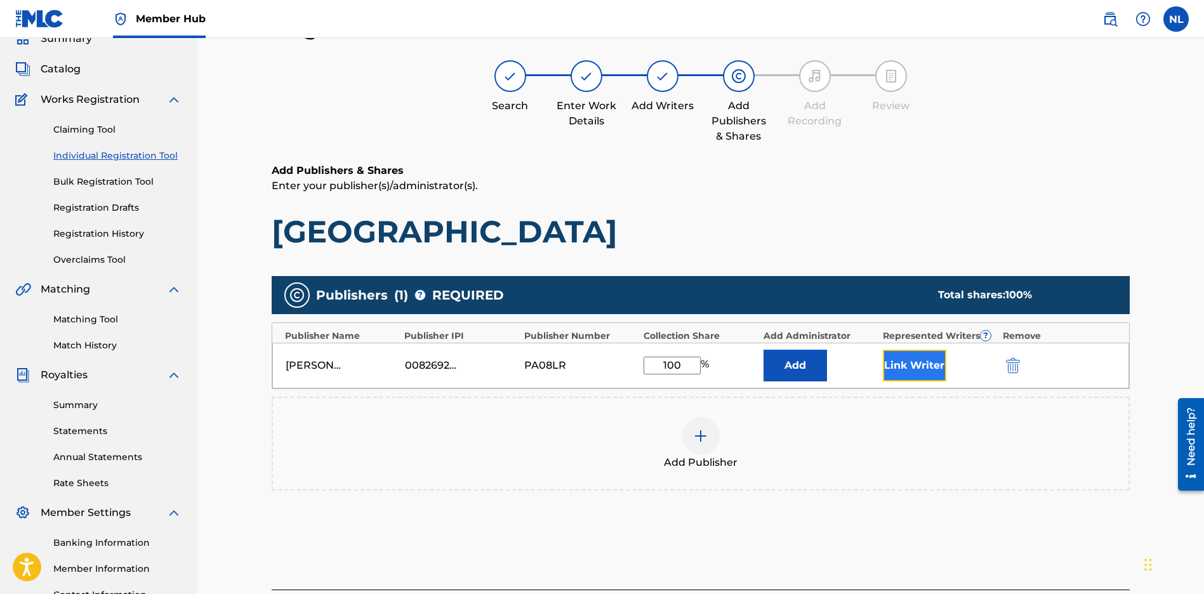
click at [921, 367] on button "Link Writer" at bounding box center [914, 366] width 63 height 32
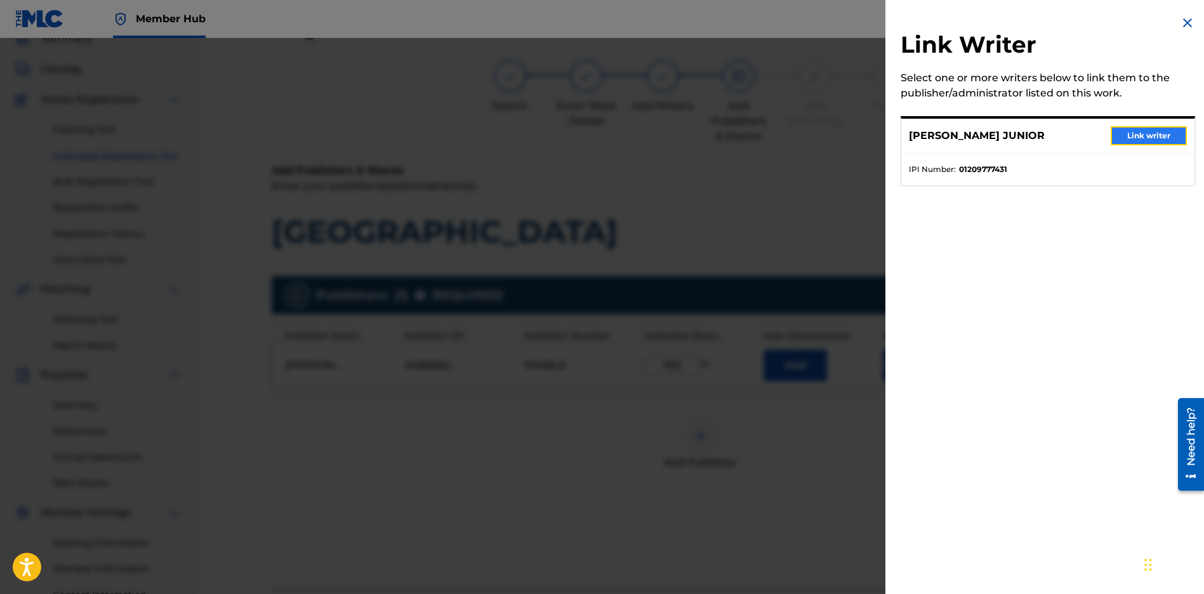
click at [1147, 129] on button "Link writer" at bounding box center [1148, 135] width 76 height 19
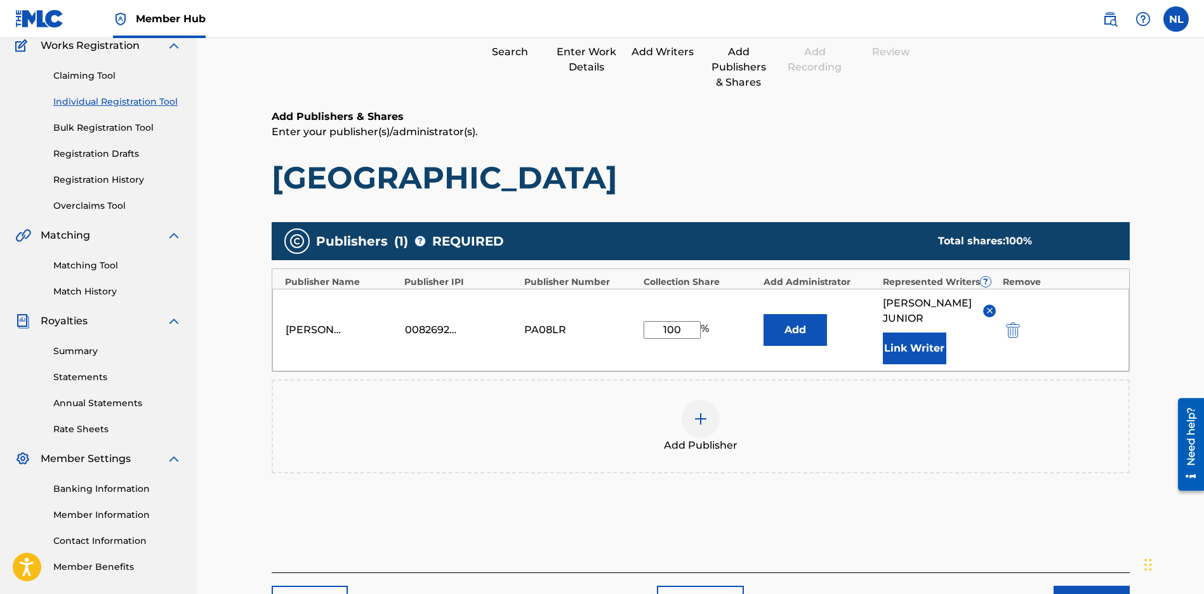
scroll to position [195, 0]
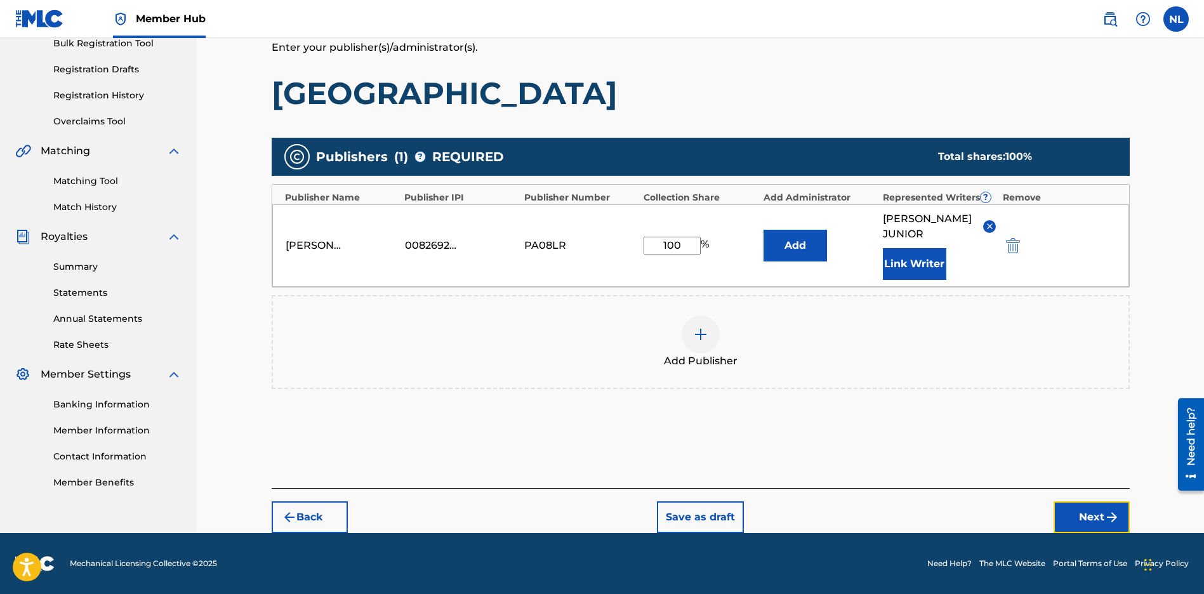
click at [1095, 523] on button "Next" at bounding box center [1091, 517] width 76 height 32
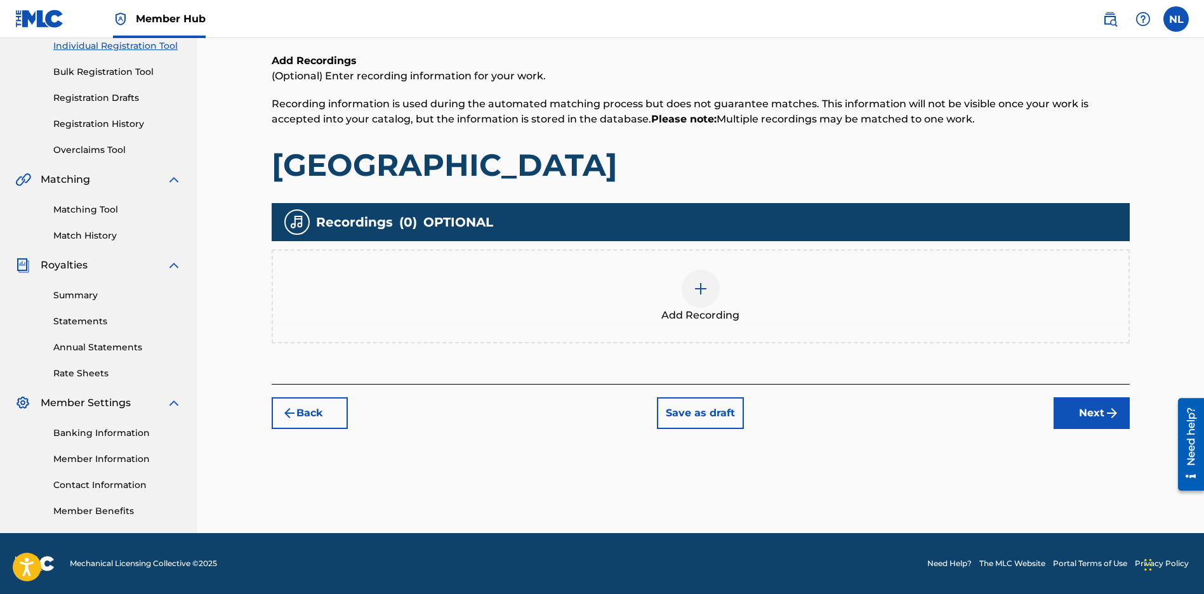
scroll to position [57, 0]
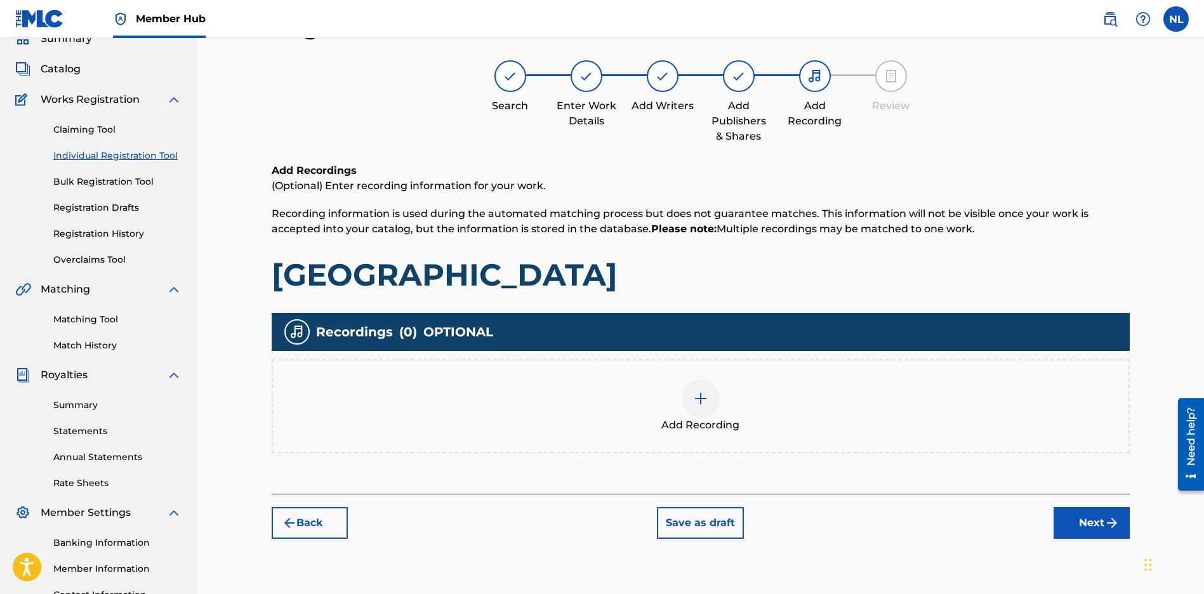
click at [711, 400] on div at bounding box center [700, 398] width 38 height 38
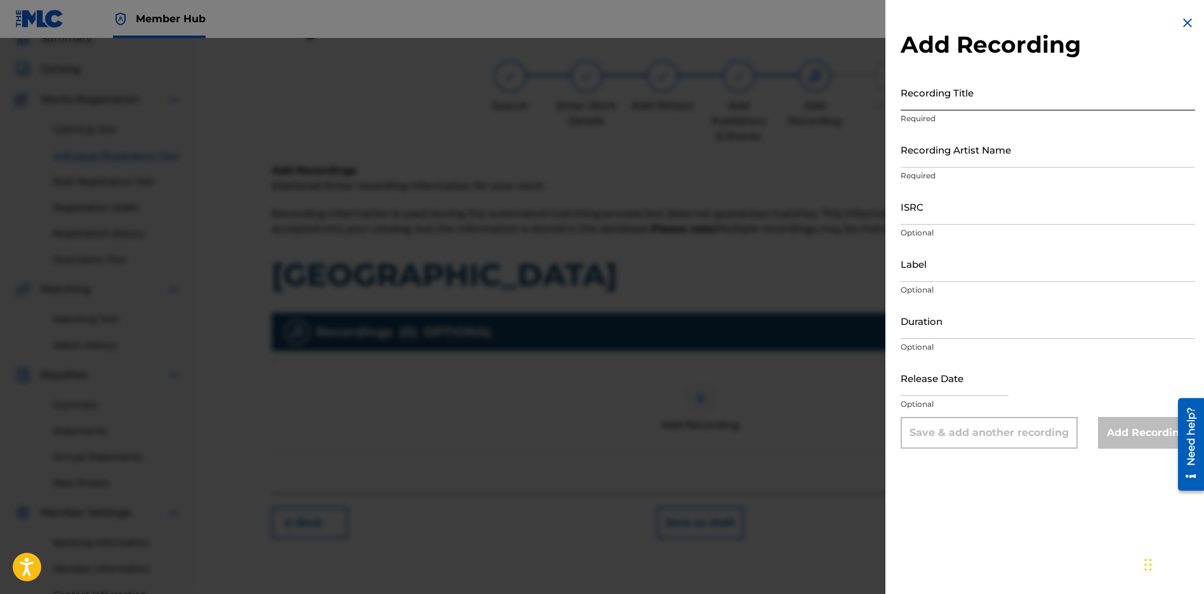
click at [909, 98] on input "Recording Title" at bounding box center [1047, 92] width 294 height 36
paste input "[GEOGRAPHIC_DATA]"
type input "[GEOGRAPHIC_DATA]"
click at [935, 157] on input "Recording Artist Name" at bounding box center [1047, 149] width 294 height 36
type input "JUNI QUICKLY"
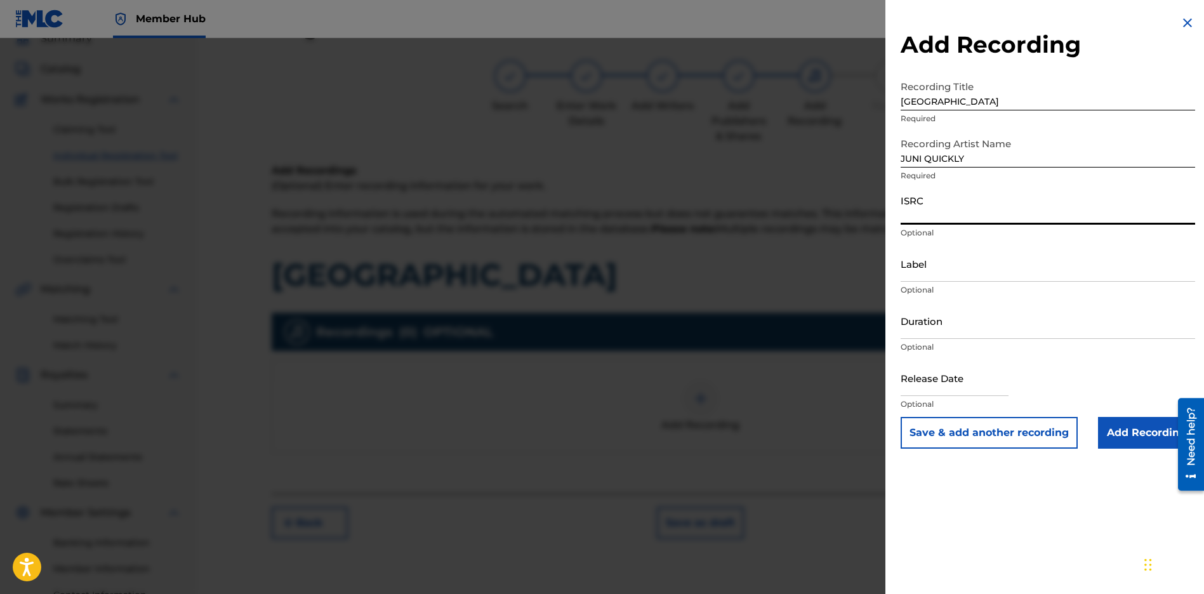
click at [942, 211] on input "ISRC" at bounding box center [1047, 206] width 294 height 36
click at [931, 211] on input "ISRC" at bounding box center [1047, 206] width 294 height 36
paste input "CBEYJ2545202"
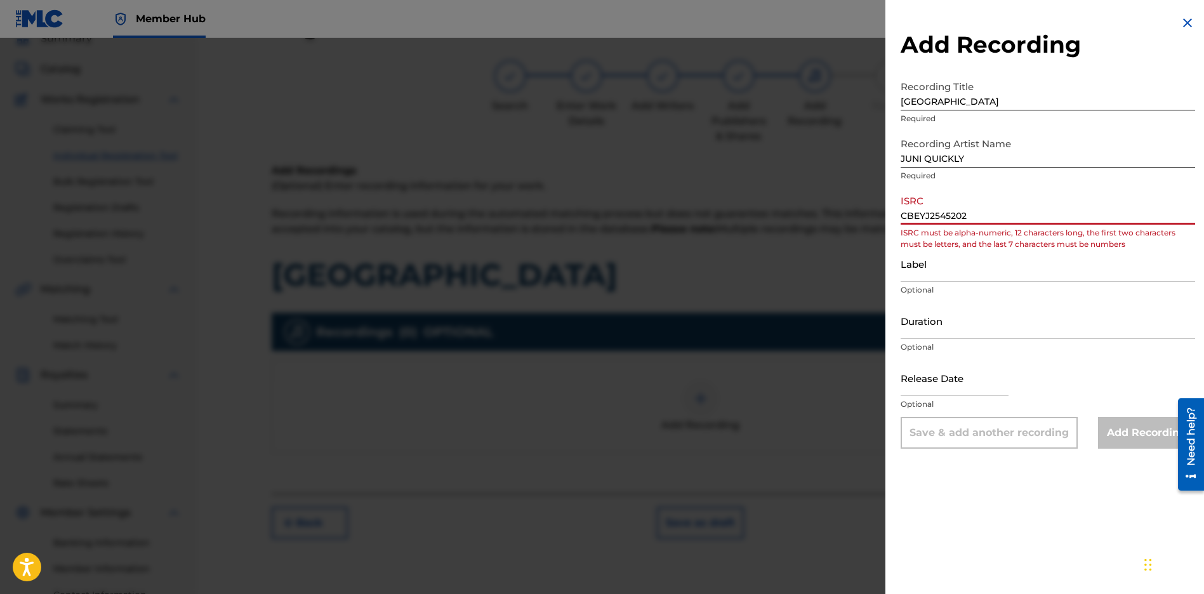
click at [919, 218] on input "CBEYJ2545202" at bounding box center [1047, 206] width 294 height 36
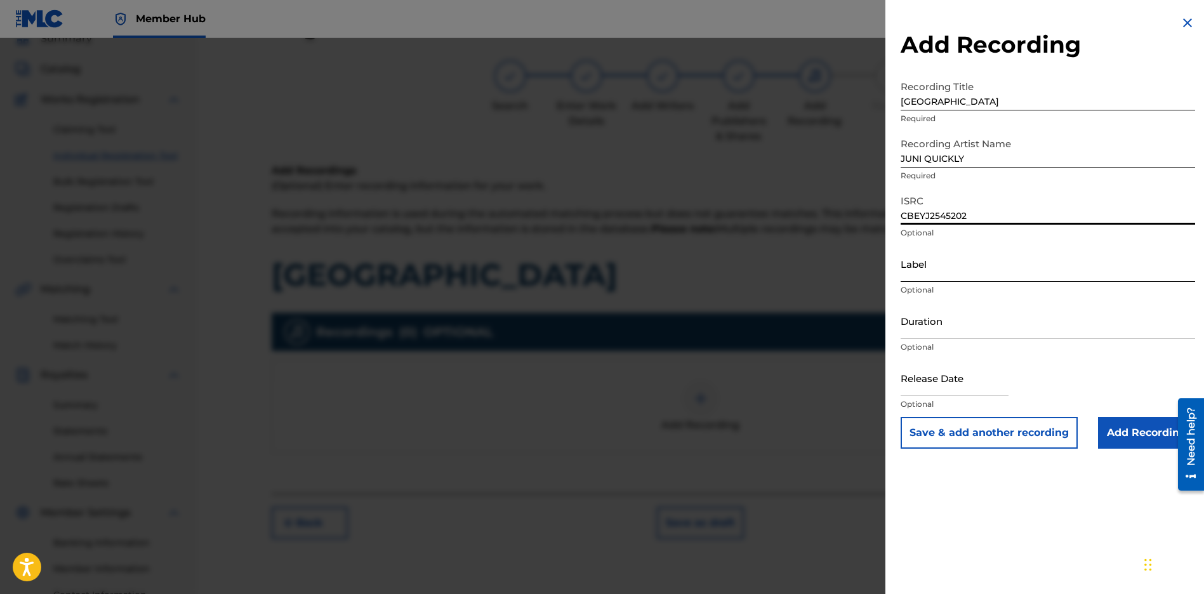
type input "CBEYJ2545202"
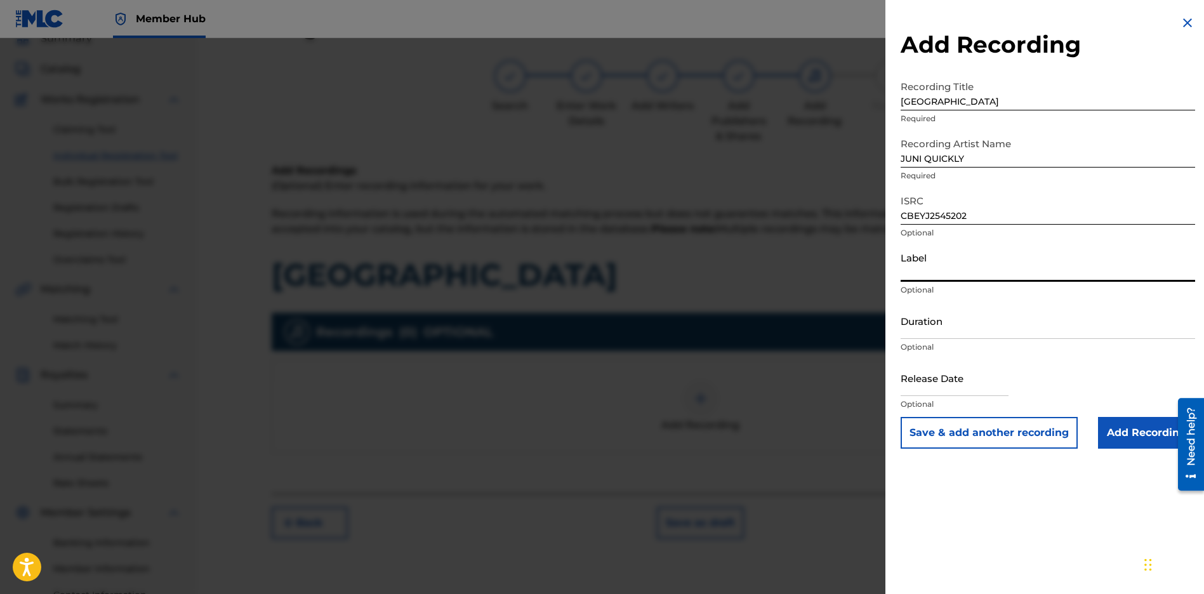
click at [963, 268] on input "Label" at bounding box center [1047, 264] width 294 height 36
type input "[PERSON_NAME] Music Group"
click at [944, 378] on input "text" at bounding box center [954, 378] width 108 height 36
select select "8"
select select "2025"
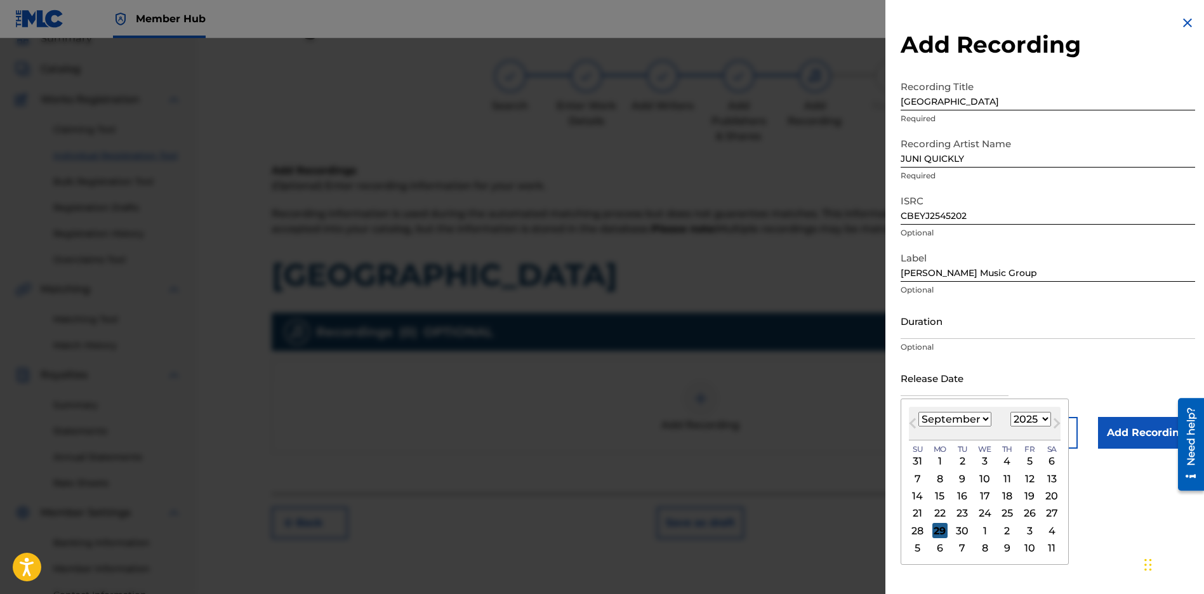
click at [932, 535] on div "29" at bounding box center [939, 530] width 15 height 15
type input "[DATE]"
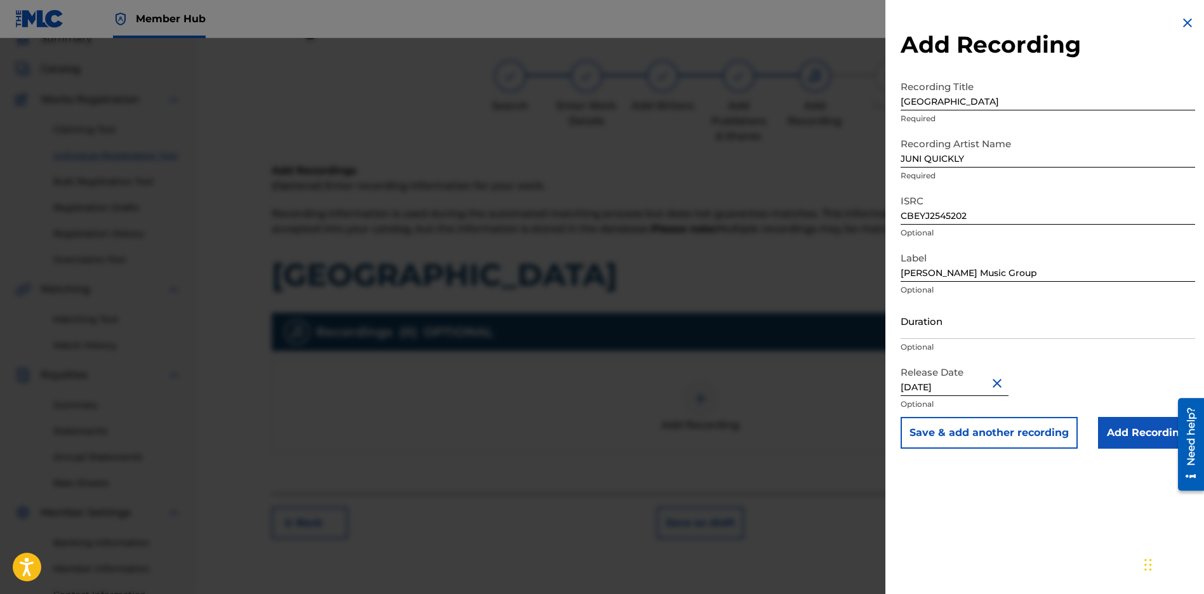
scroll to position [167, 0]
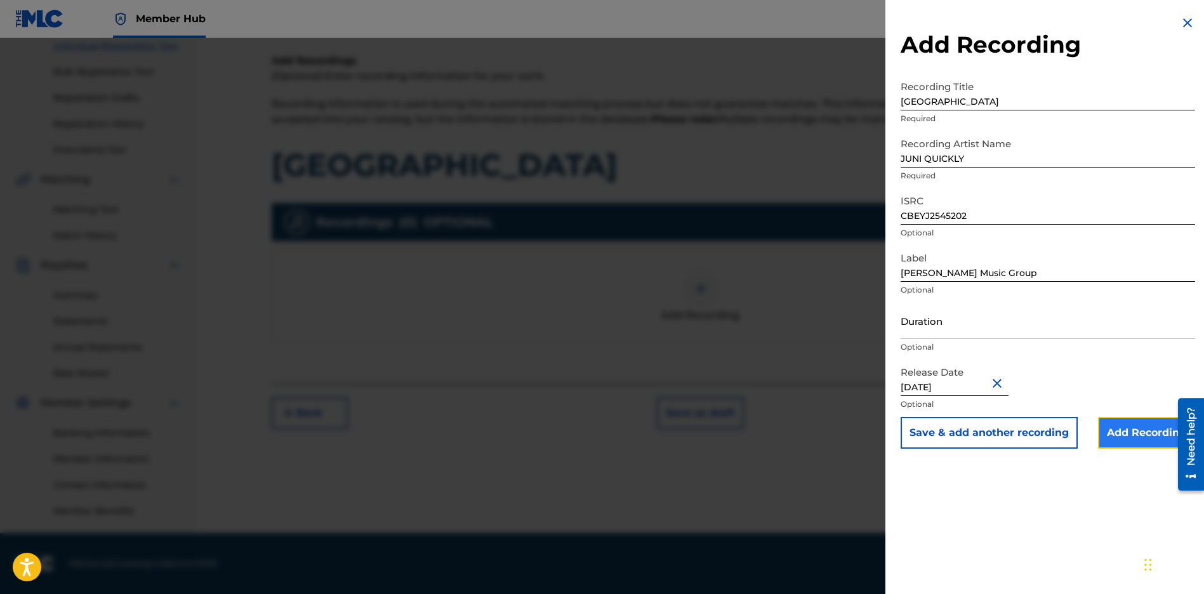
click at [1154, 446] on input "Add Recording" at bounding box center [1146, 433] width 97 height 32
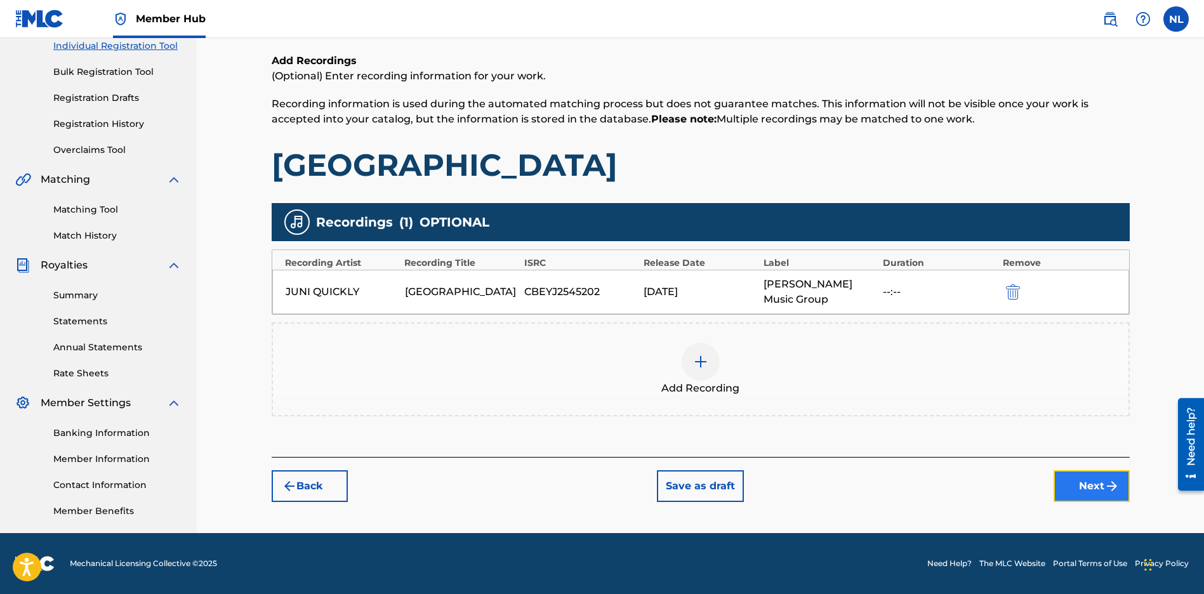
click at [1083, 484] on button "Next" at bounding box center [1091, 486] width 76 height 32
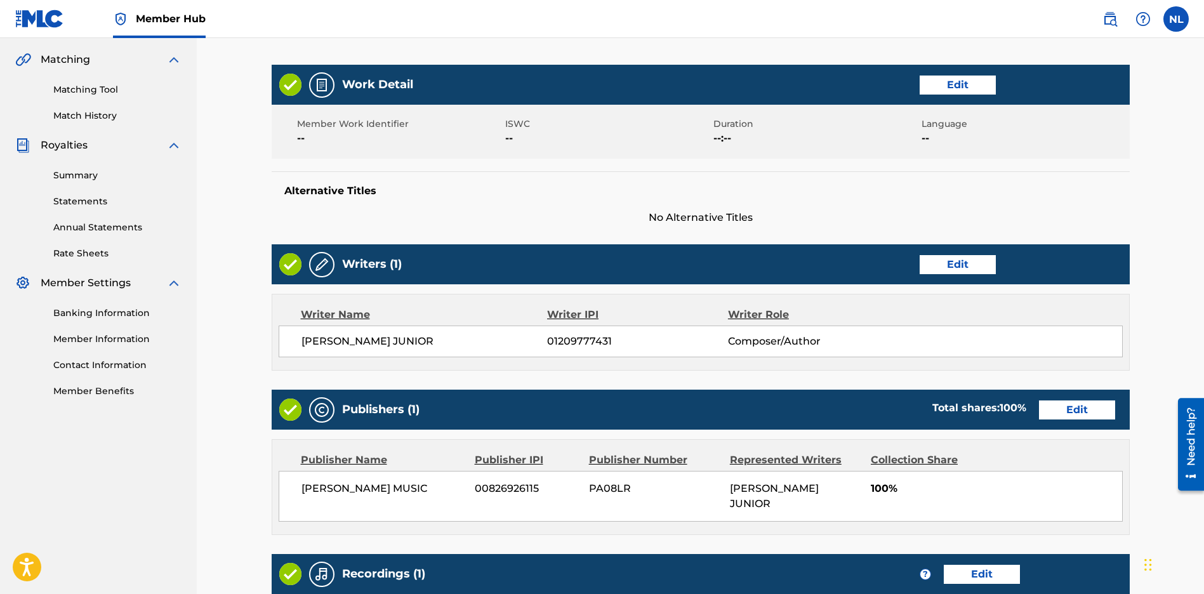
scroll to position [479, 0]
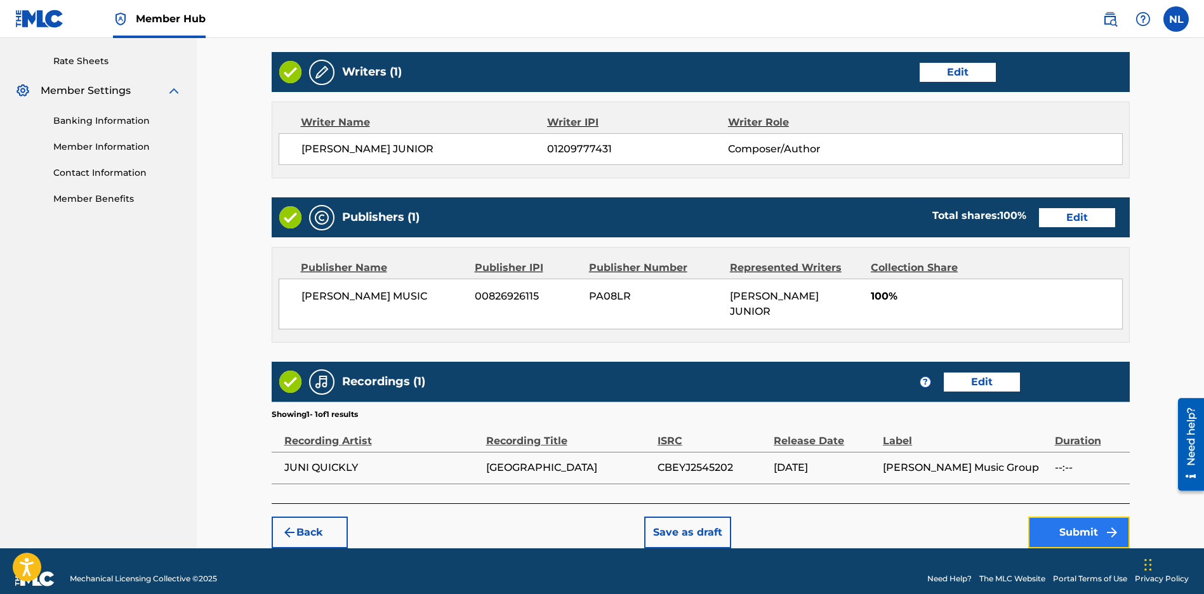
click at [1060, 516] on button "Submit" at bounding box center [1079, 532] width 102 height 32
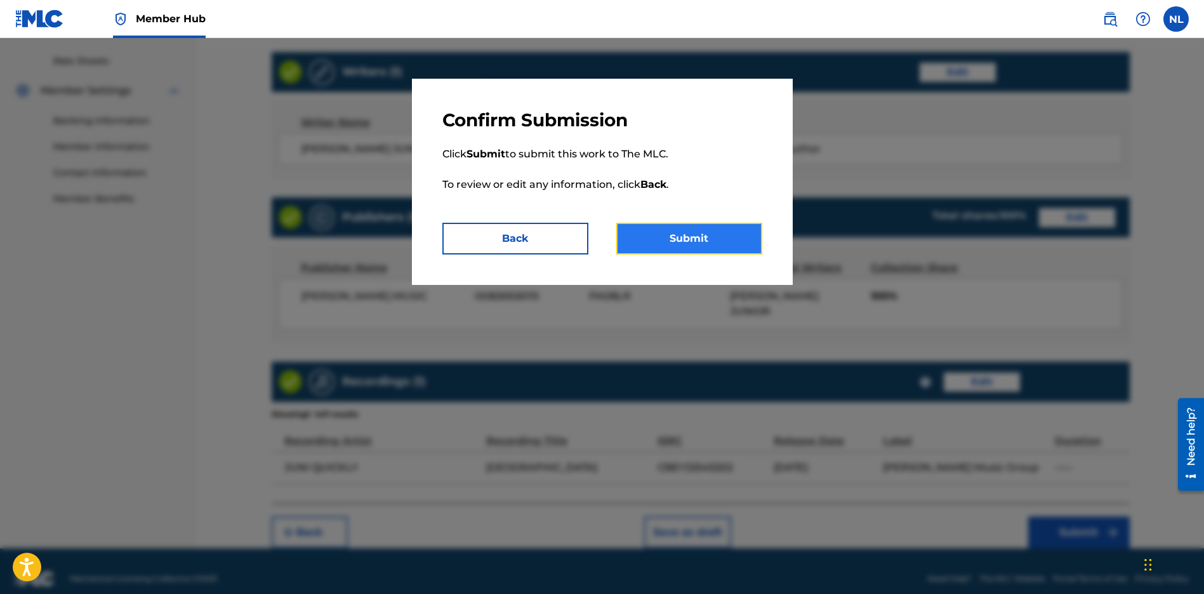
click at [718, 253] on button "Submit" at bounding box center [689, 239] width 146 height 32
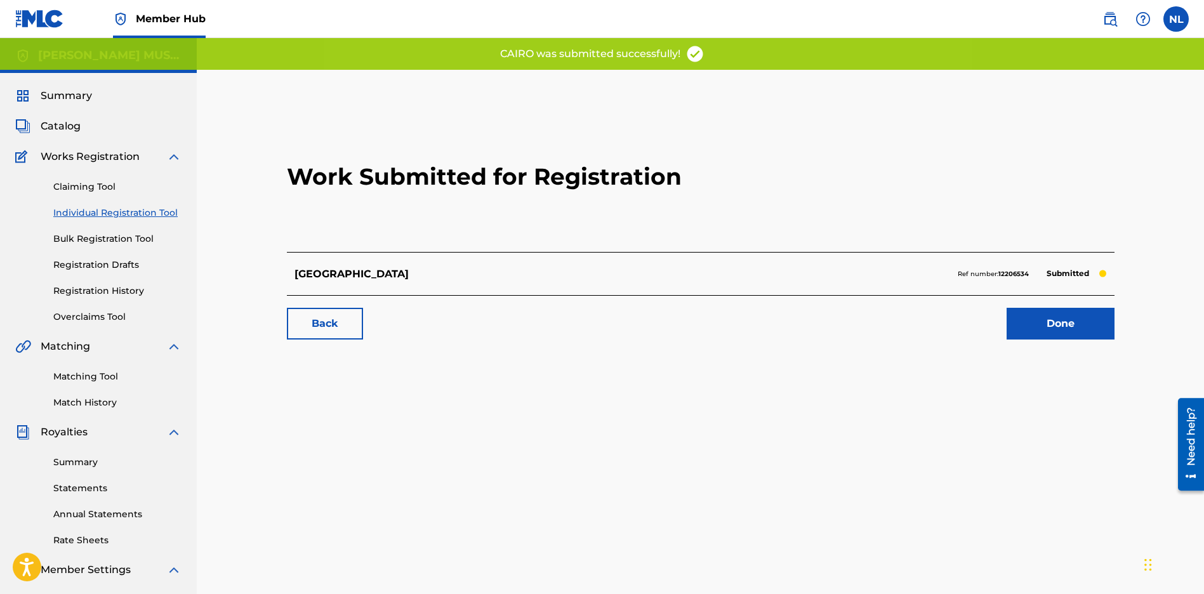
click at [331, 340] on div "Work Submitted for Registration [GEOGRAPHIC_DATA] Ref number: 12206534 Submitte…" at bounding box center [701, 227] width 858 height 251
click at [320, 333] on link "Back" at bounding box center [325, 324] width 76 height 32
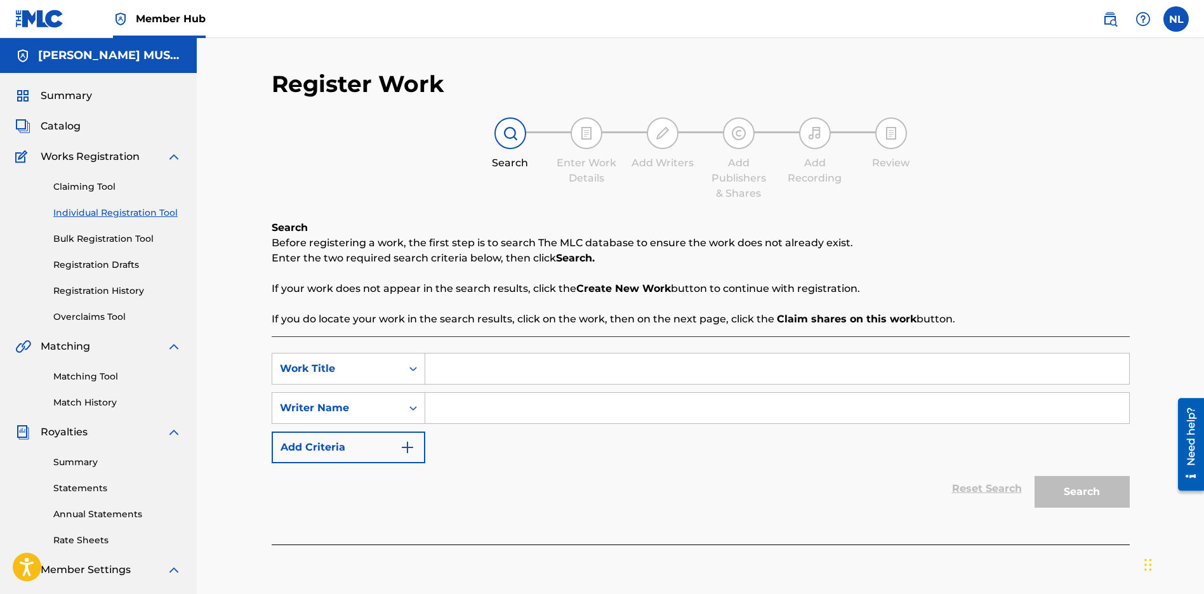
click at [470, 365] on input "Search Form" at bounding box center [777, 368] width 704 height 30
paste input "TIK TOK 2"
type input "TIK TOK 2"
click at [462, 395] on input "Search Form" at bounding box center [777, 408] width 704 height 30
drag, startPoint x: 467, startPoint y: 414, endPoint x: 459, endPoint y: 406, distance: 11.2
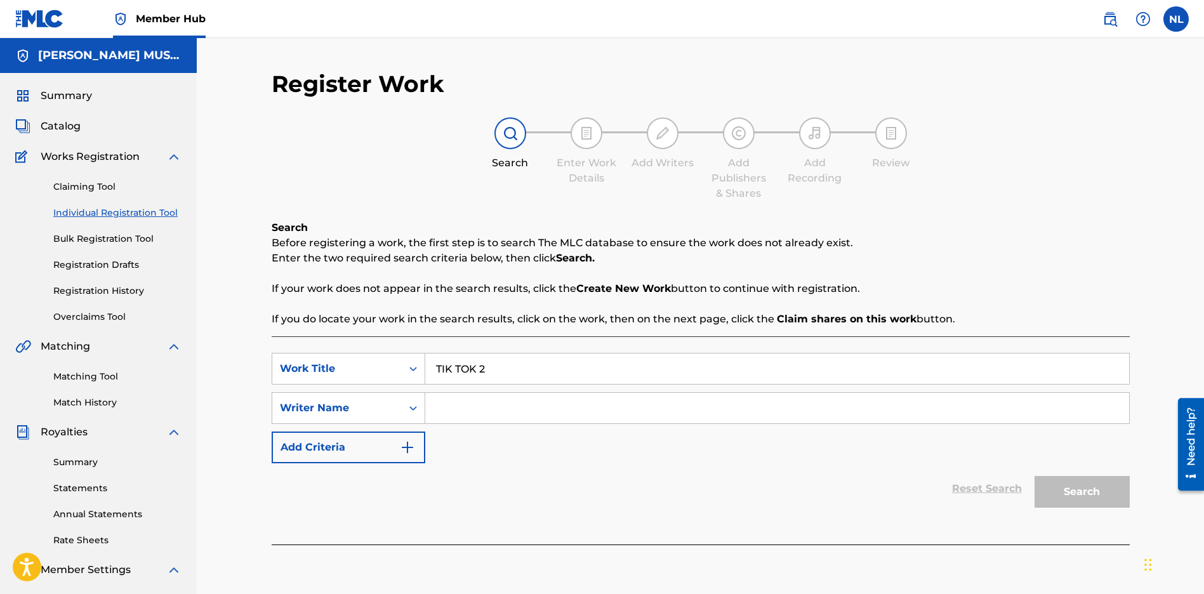
click at [467, 414] on input "Search Form" at bounding box center [777, 408] width 704 height 30
paste input "[PERSON_NAME] JUNIOR"
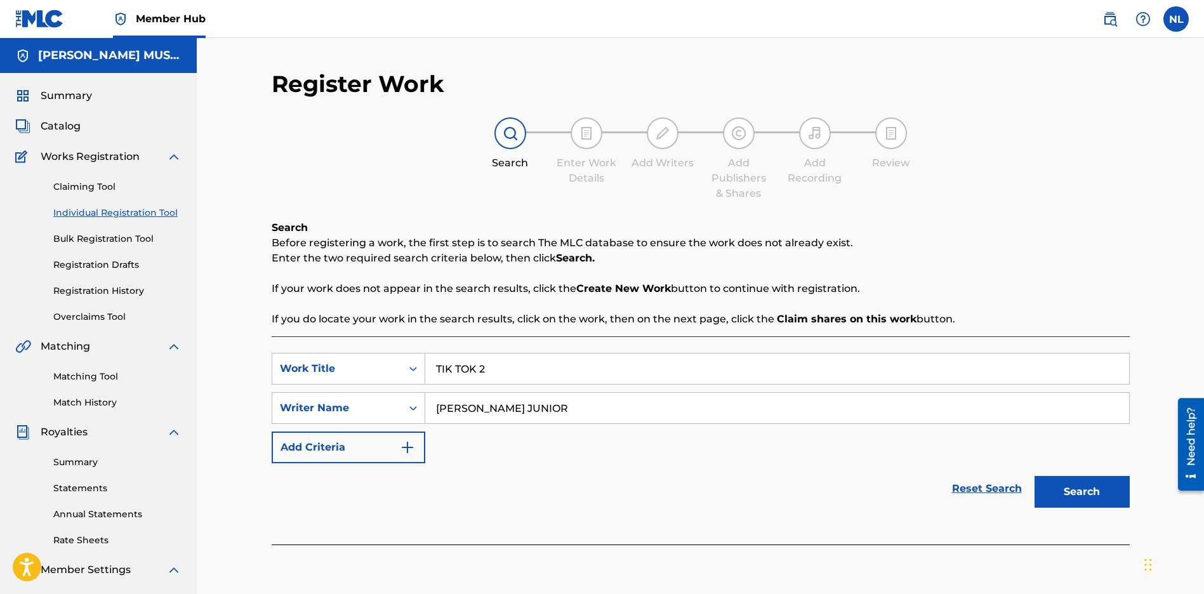
type input "[PERSON_NAME] JUNIOR"
click at [1093, 499] on button "Search" at bounding box center [1081, 492] width 95 height 32
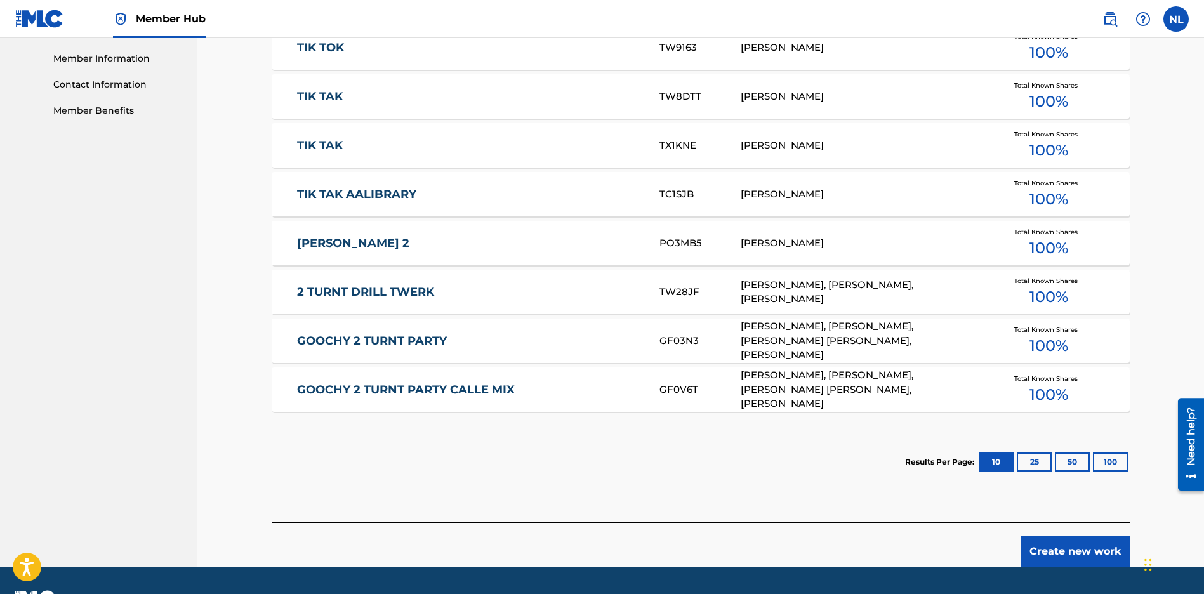
scroll to position [602, 0]
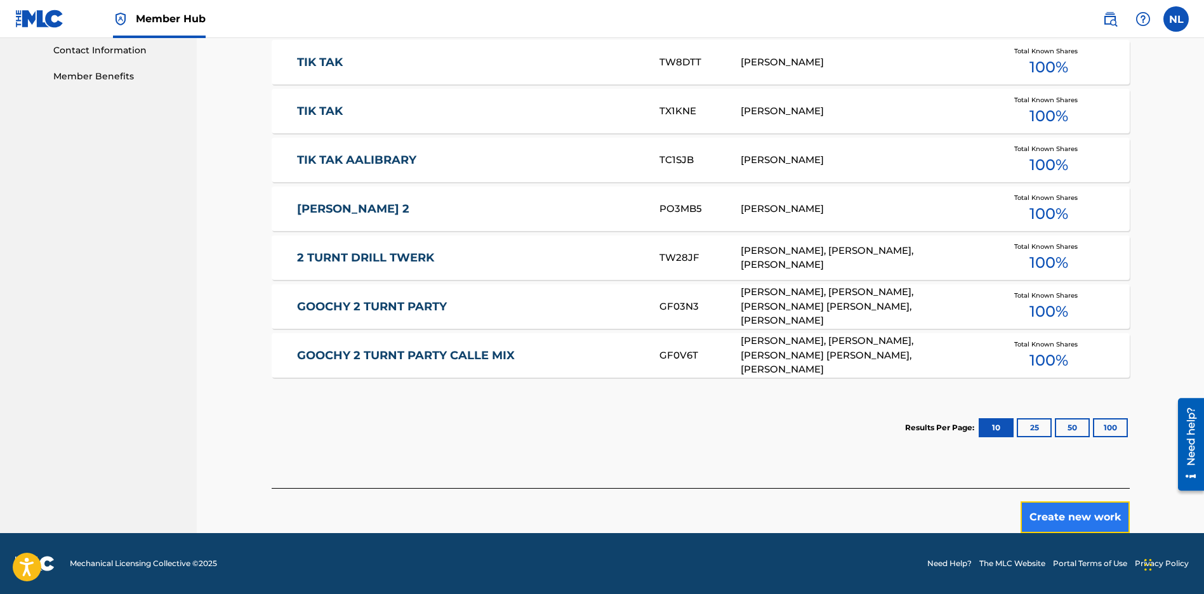
click at [1073, 514] on button "Create new work" at bounding box center [1074, 517] width 109 height 32
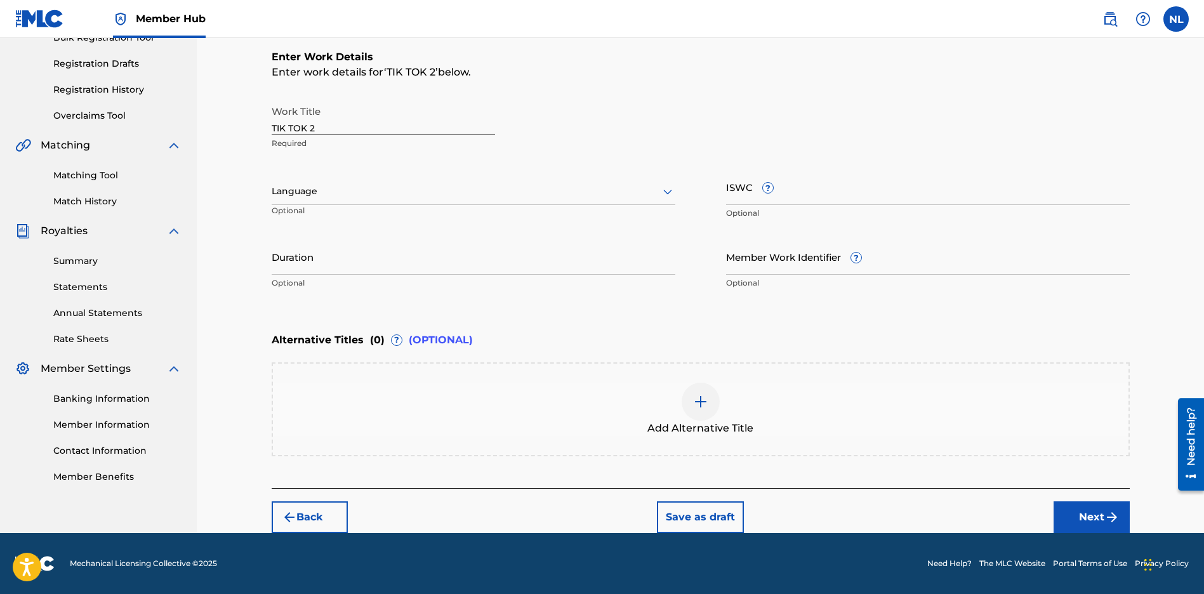
scroll to position [201, 0]
click at [1105, 513] on img "submit" at bounding box center [1111, 517] width 15 height 15
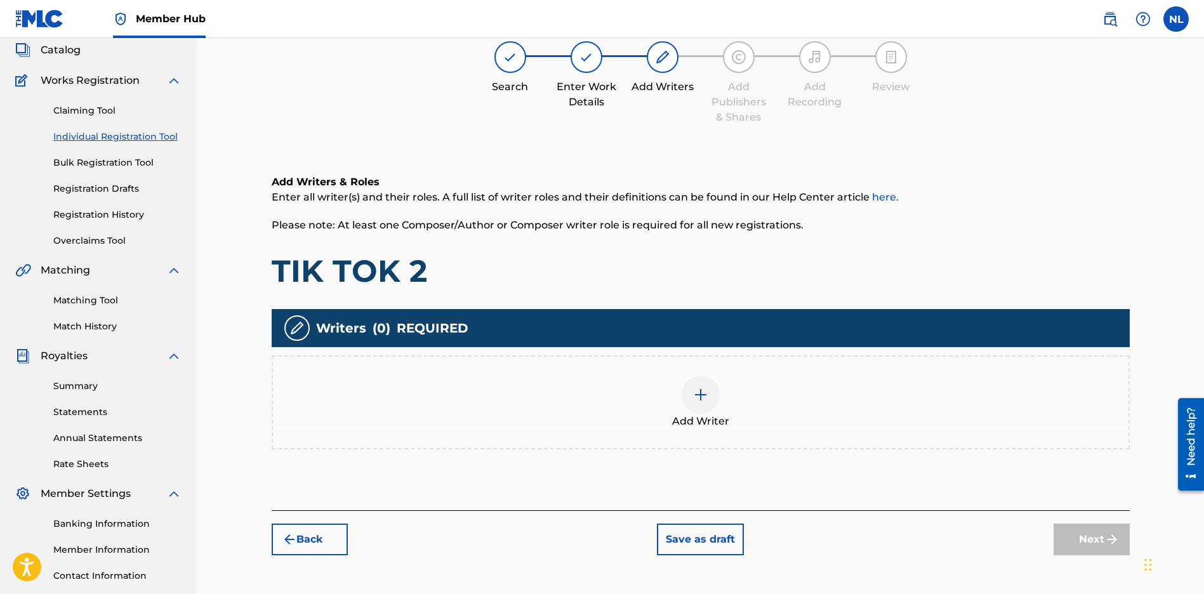
scroll to position [57, 0]
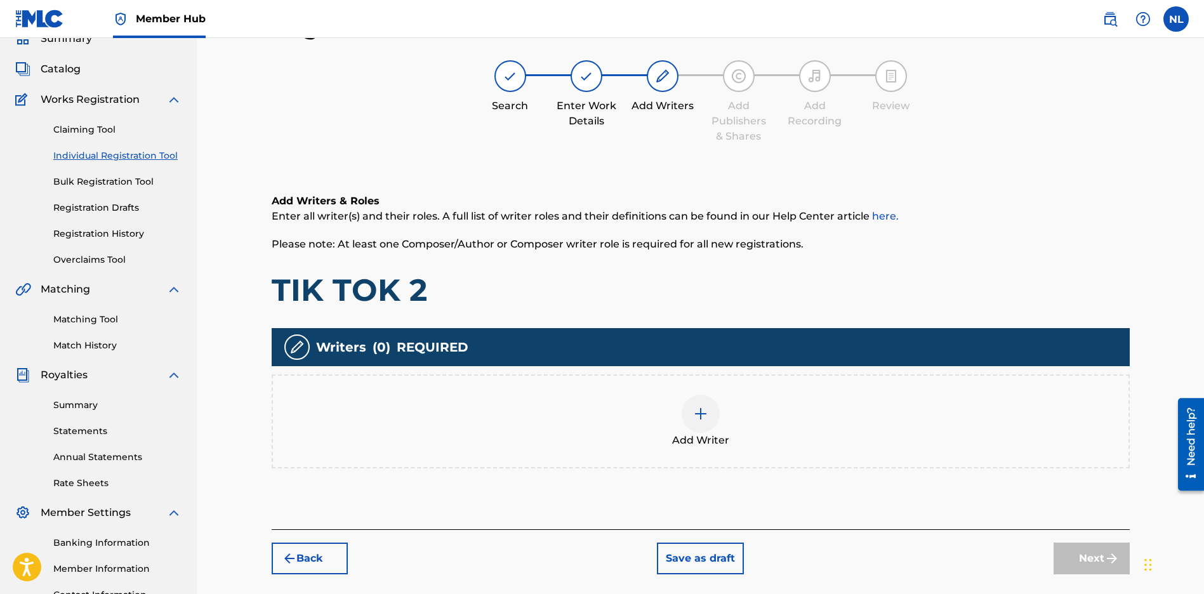
click at [706, 410] on img at bounding box center [700, 413] width 15 height 15
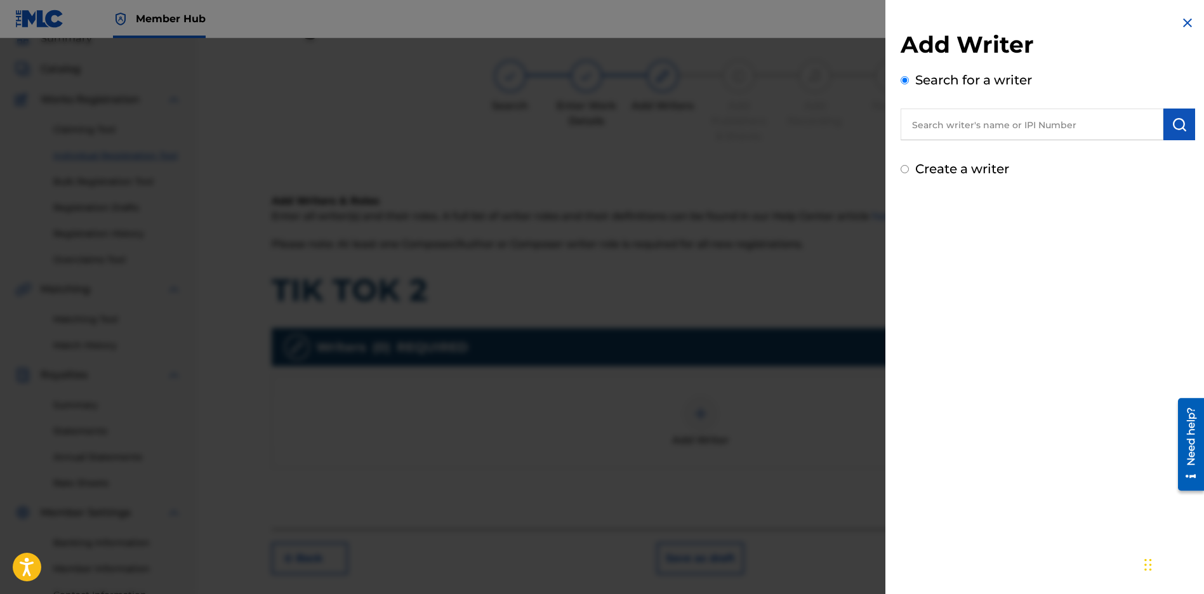
click at [998, 121] on input "text" at bounding box center [1031, 125] width 263 height 32
click at [969, 130] on input "text" at bounding box center [1031, 125] width 263 height 32
paste input "[PERSON_NAME] JUNIOR"
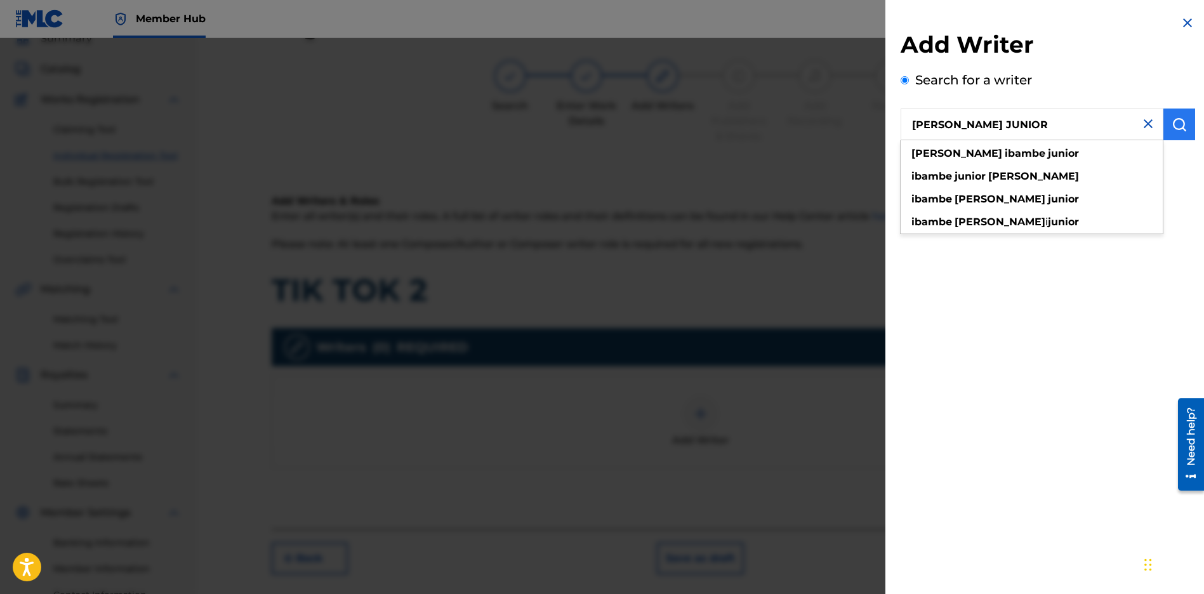
type input "[PERSON_NAME] JUNIOR"
click at [1182, 121] on button "submit" at bounding box center [1179, 125] width 32 height 32
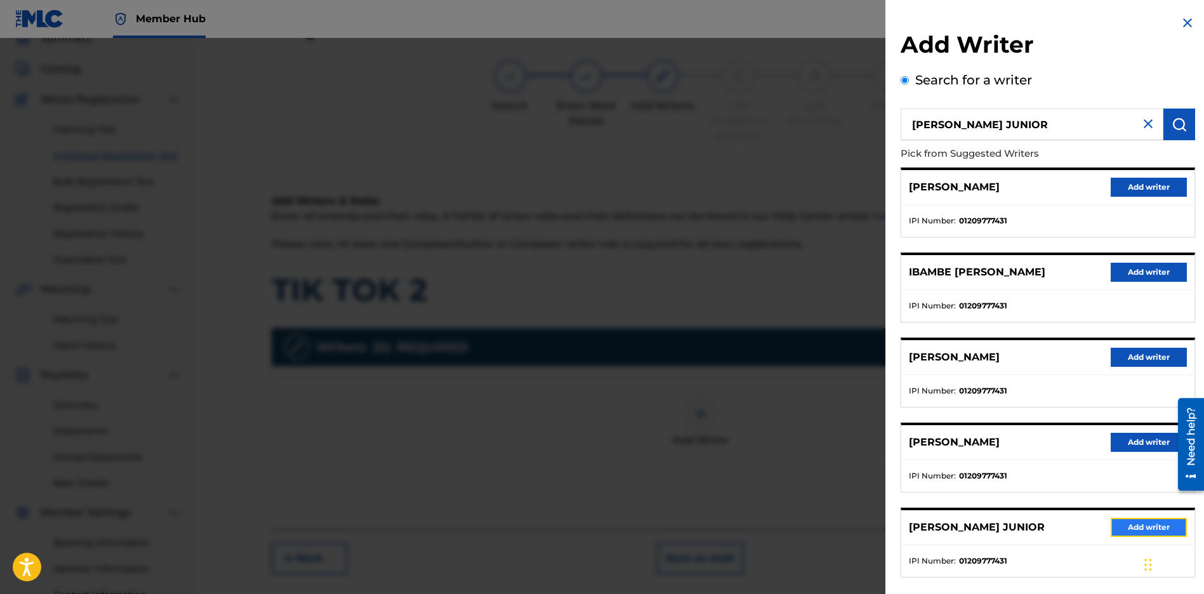
click at [1138, 529] on button "Add writer" at bounding box center [1148, 527] width 76 height 19
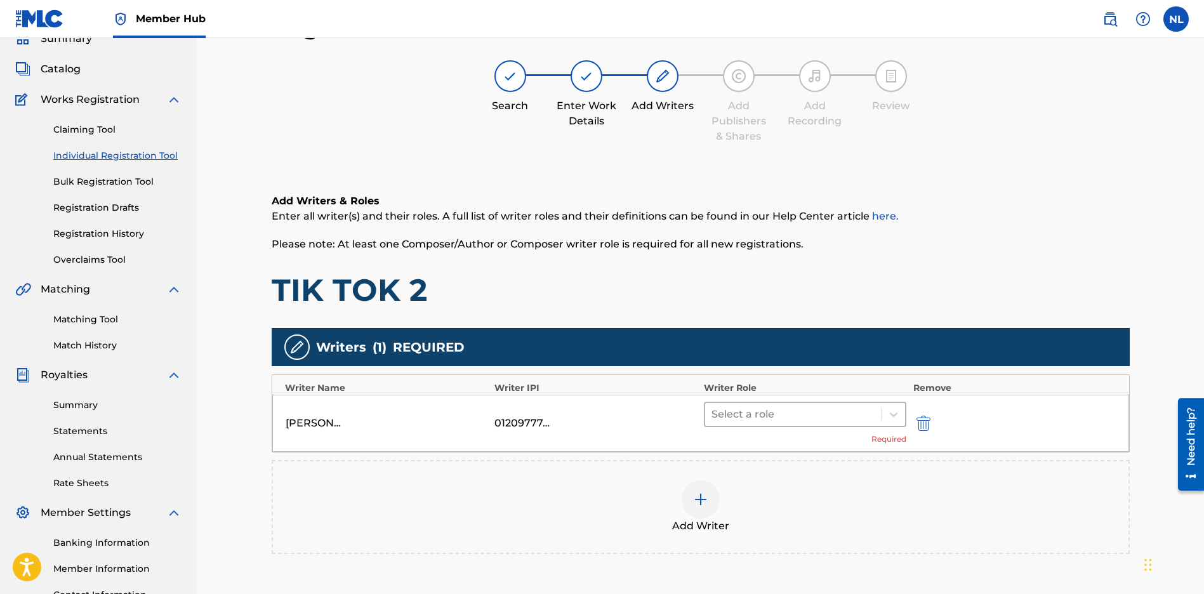
click at [779, 412] on div at bounding box center [793, 414] width 164 height 18
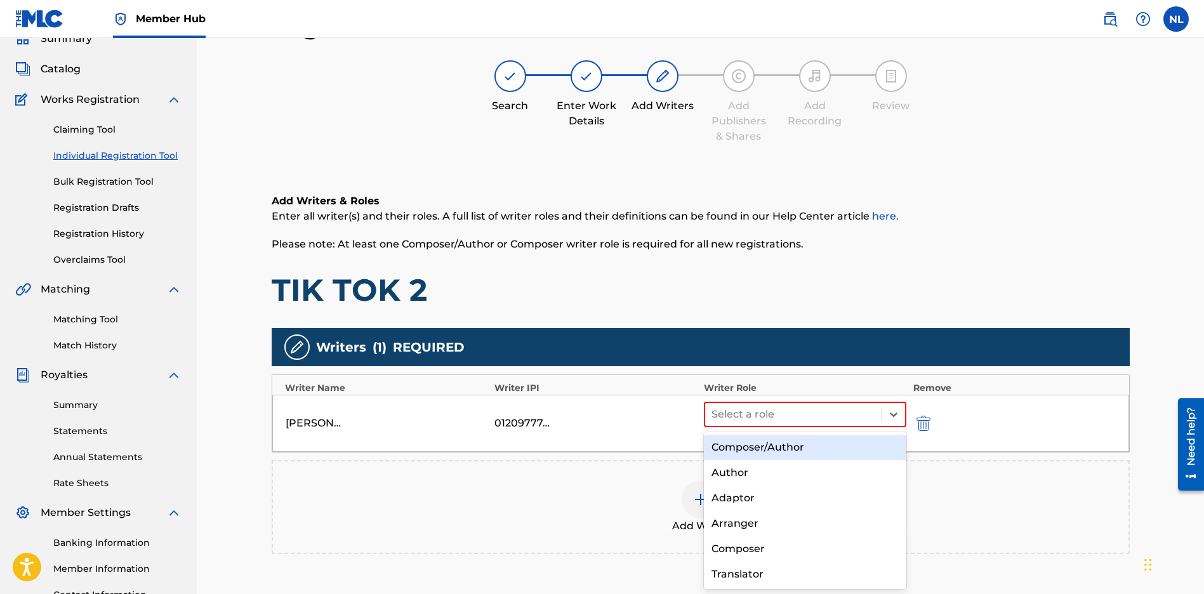
click at [745, 446] on div "Composer/Author" at bounding box center [805, 447] width 203 height 25
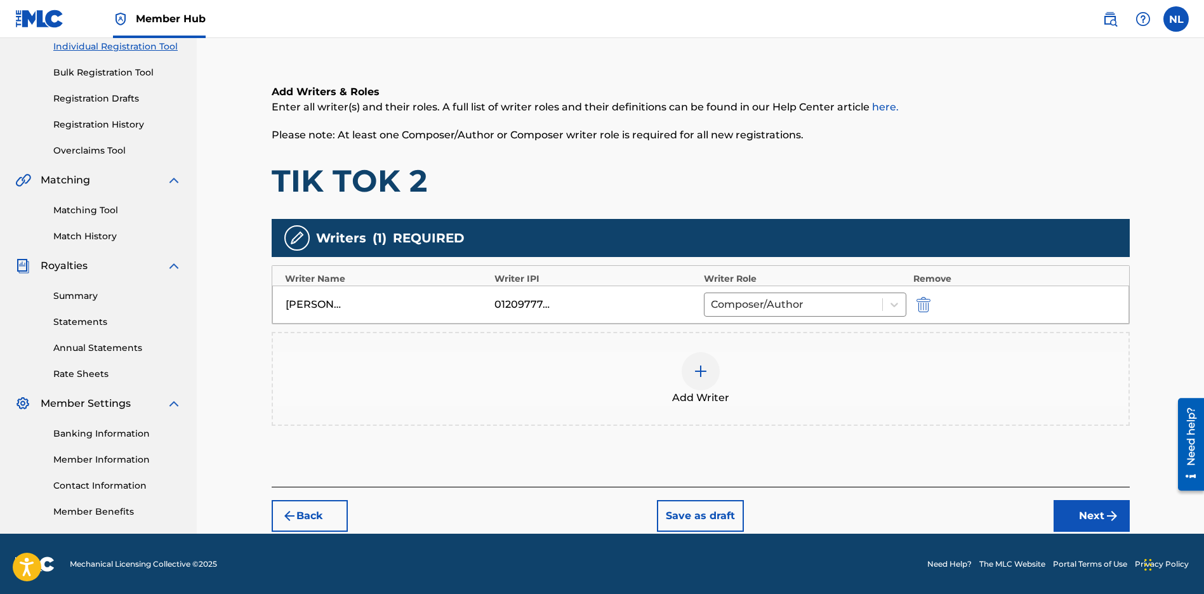
scroll to position [167, 0]
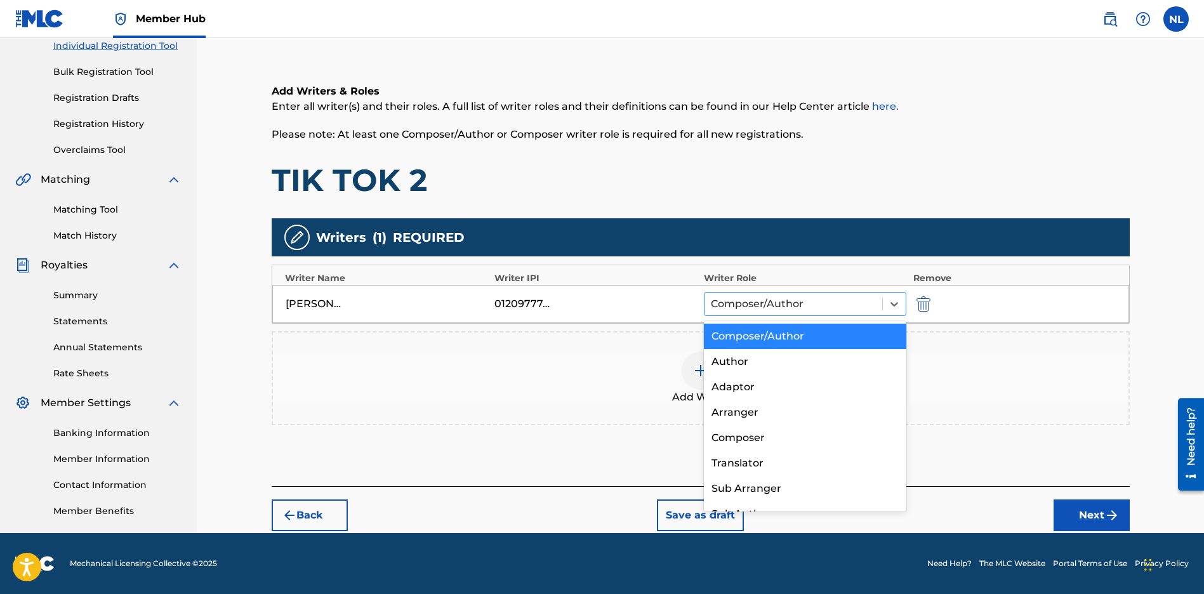
click at [711, 297] on input "text" at bounding box center [712, 303] width 3 height 15
click at [1074, 380] on div "Add Writer" at bounding box center [700, 378] width 855 height 53
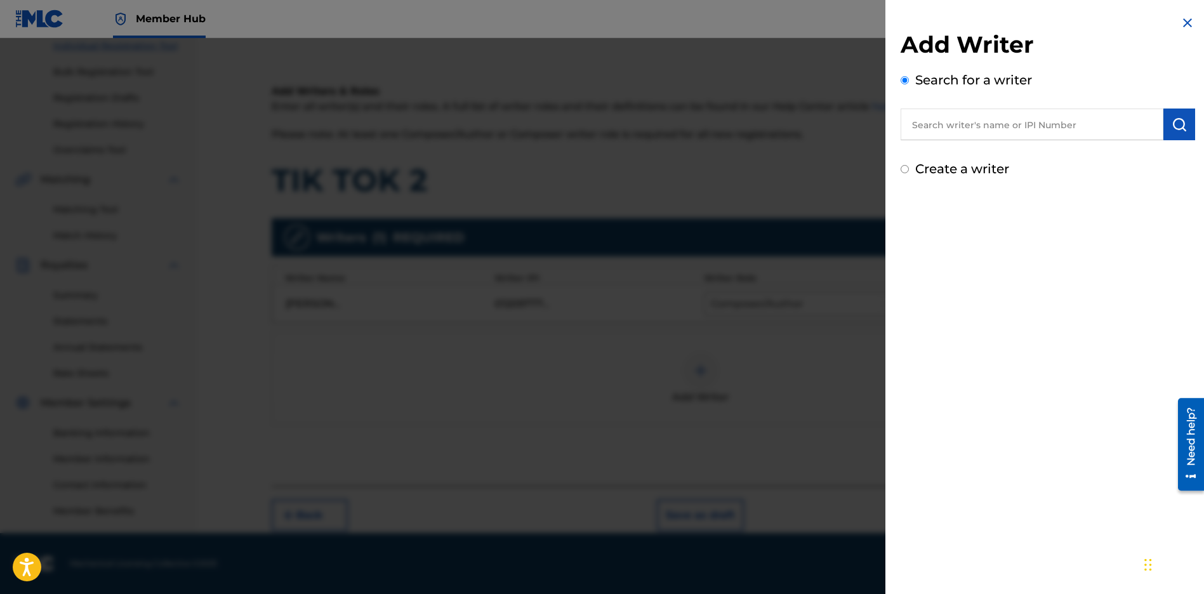
click at [1182, 24] on img at bounding box center [1187, 22] width 15 height 15
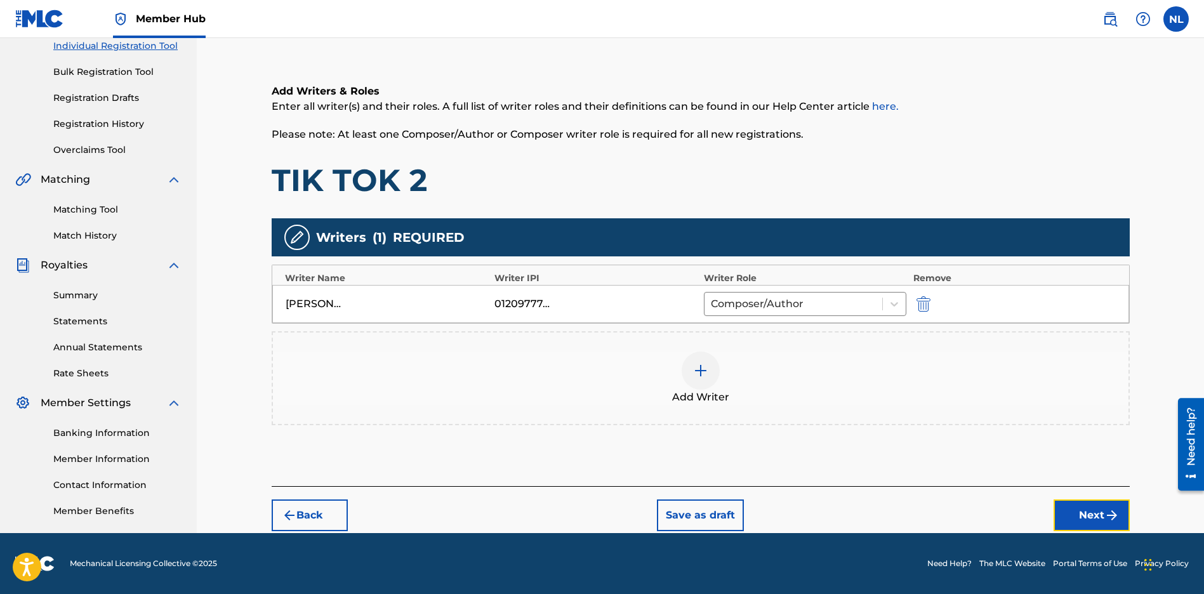
click at [1100, 506] on button "Next" at bounding box center [1091, 515] width 76 height 32
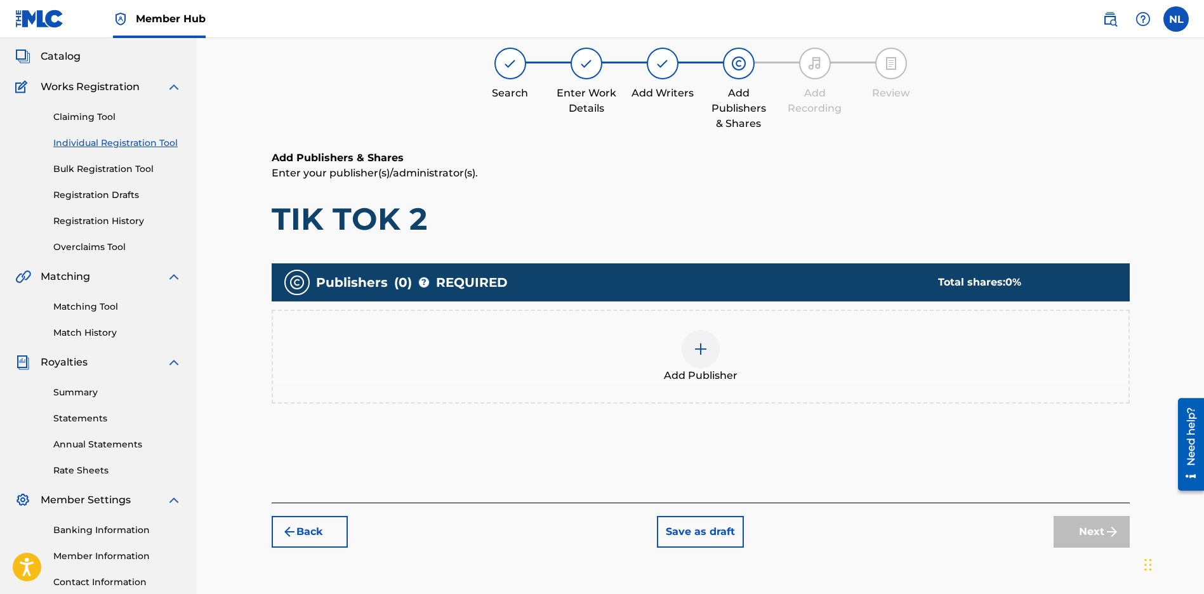
scroll to position [57, 0]
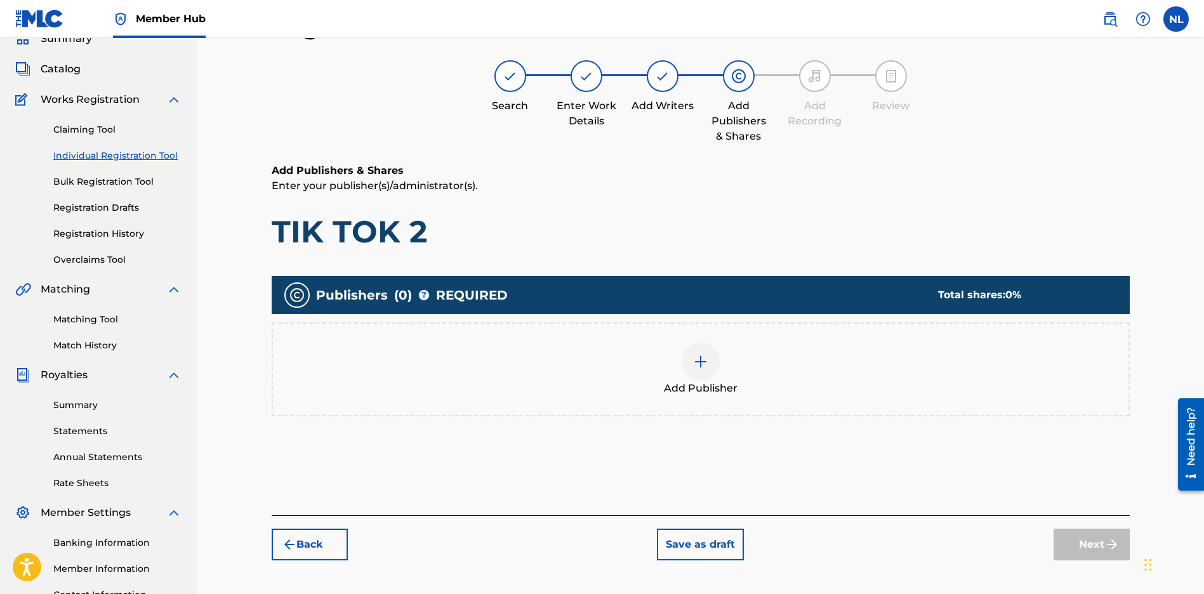
click at [694, 365] on img at bounding box center [700, 361] width 15 height 15
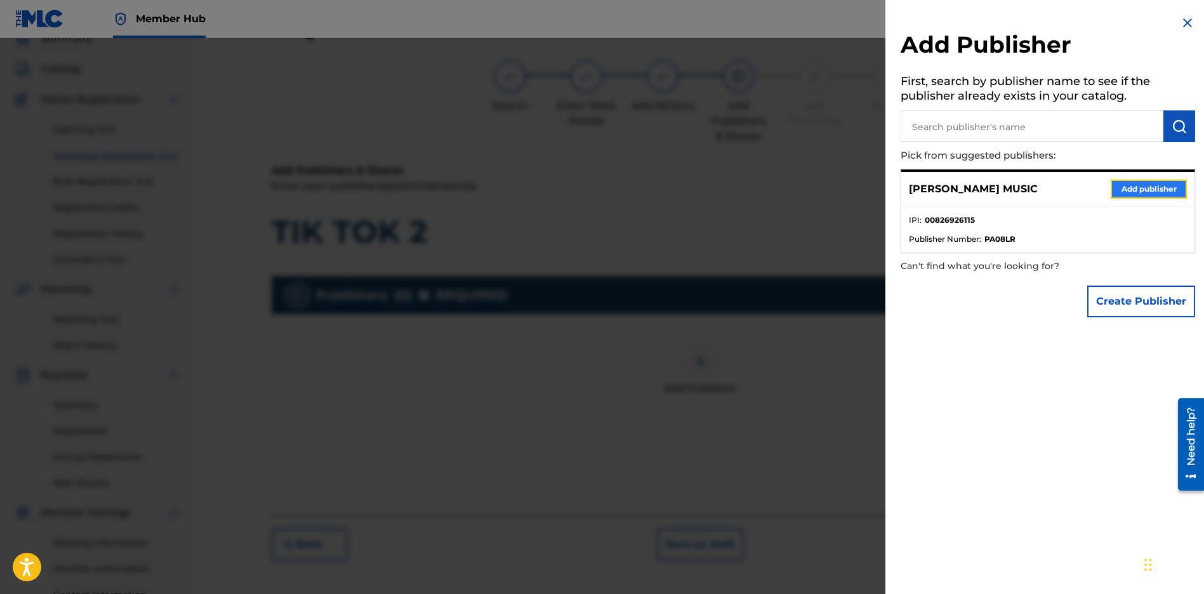
click at [1141, 190] on button "Add publisher" at bounding box center [1148, 189] width 76 height 19
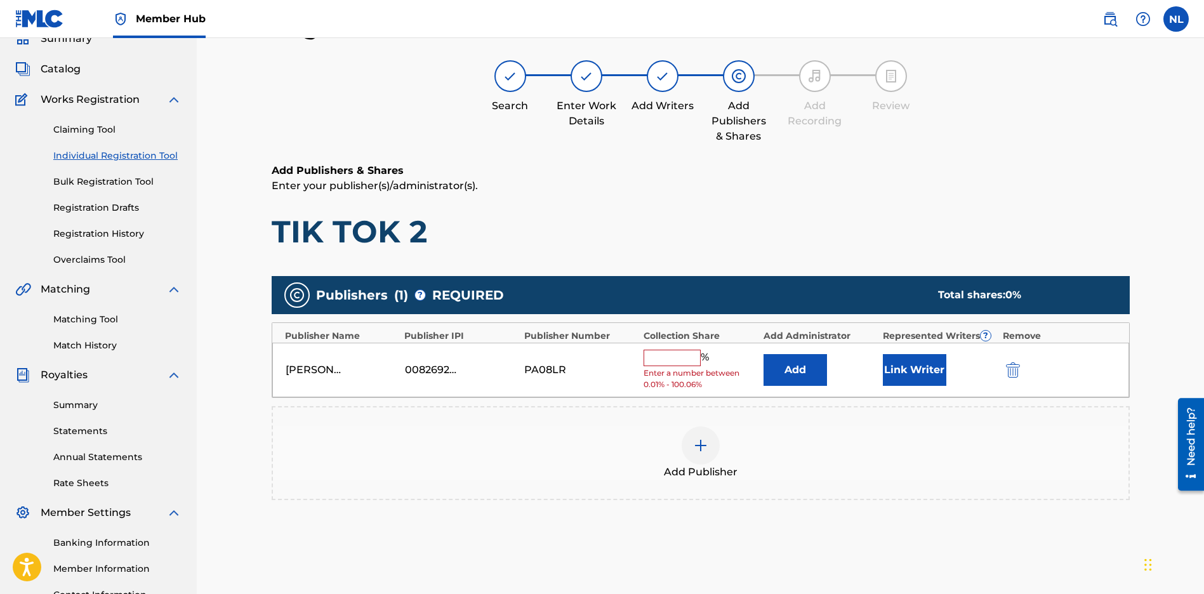
click at [673, 353] on input "text" at bounding box center [671, 358] width 57 height 16
type input "100"
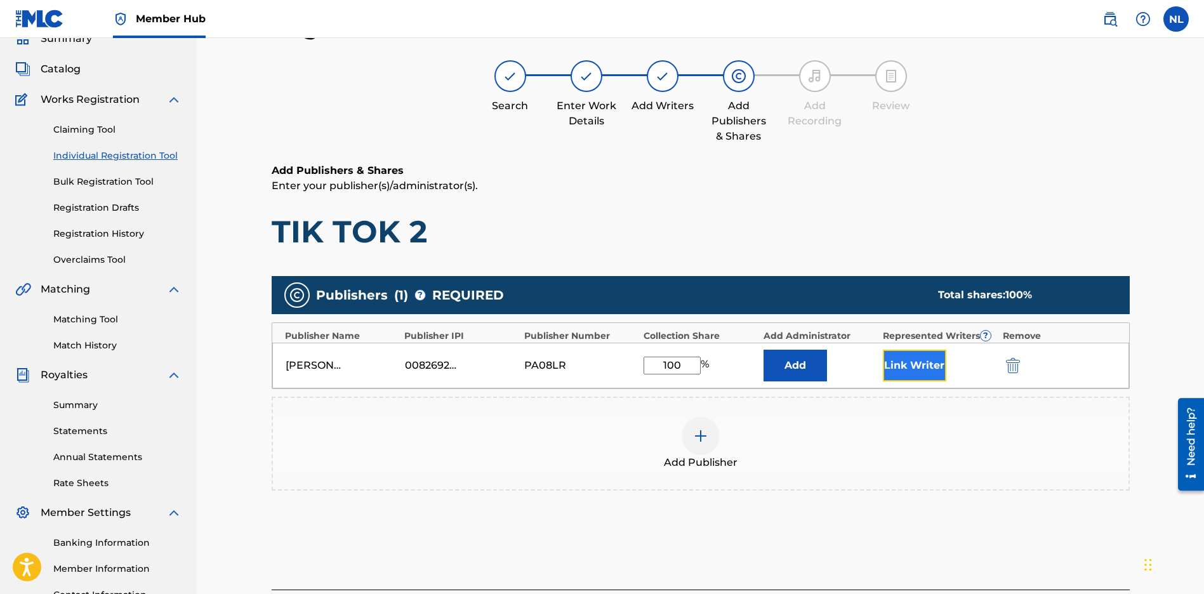
click at [936, 366] on button "Link Writer" at bounding box center [914, 366] width 63 height 32
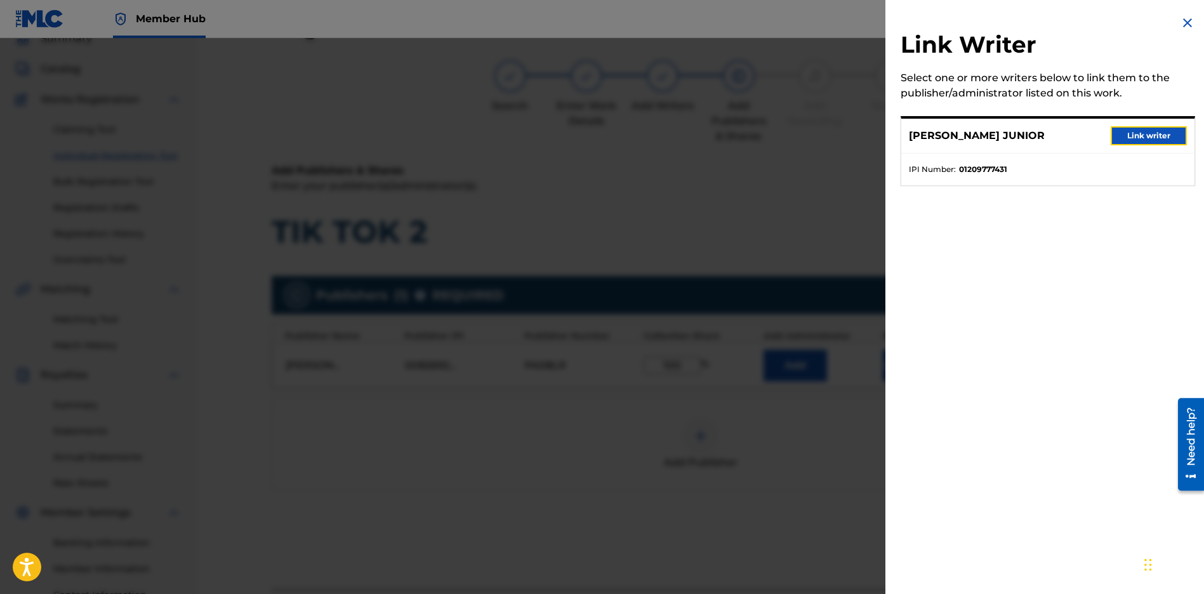
click at [1144, 136] on button "Link writer" at bounding box center [1148, 135] width 76 height 19
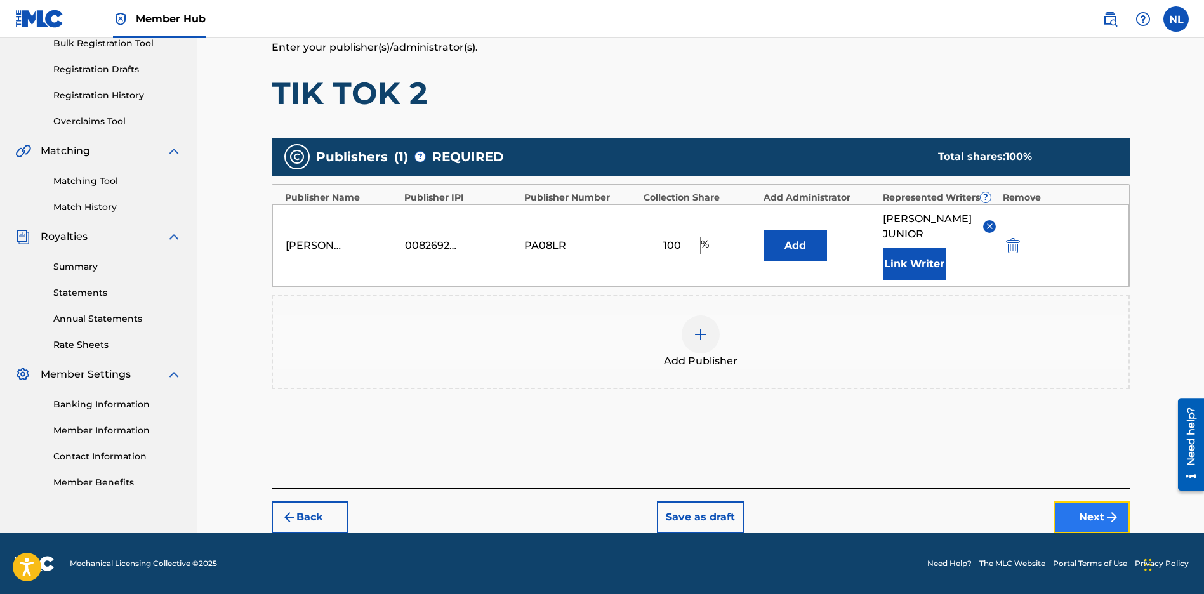
click at [1101, 525] on button "Next" at bounding box center [1091, 517] width 76 height 32
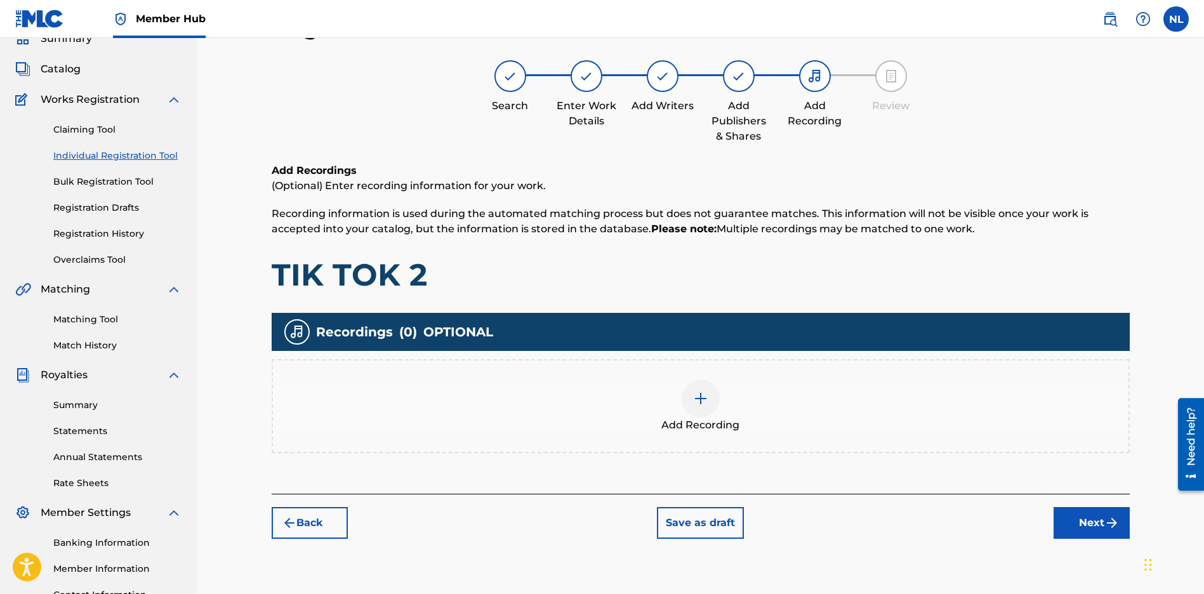
click at [706, 410] on div at bounding box center [700, 398] width 38 height 38
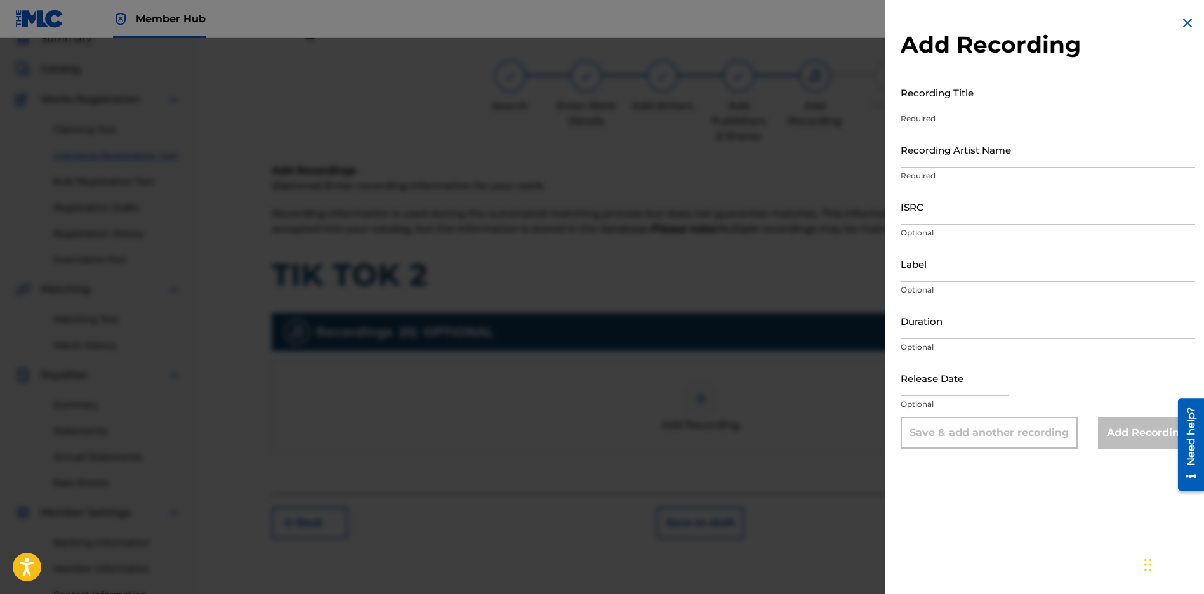
click at [905, 102] on input "Recording Title" at bounding box center [1047, 92] width 294 height 36
paste input "TIK TOK 2"
type input "TIK TOK 2"
click at [944, 161] on input "Recording Artist Name" at bounding box center [1047, 149] width 294 height 36
type input "JUNI QUICKLY"
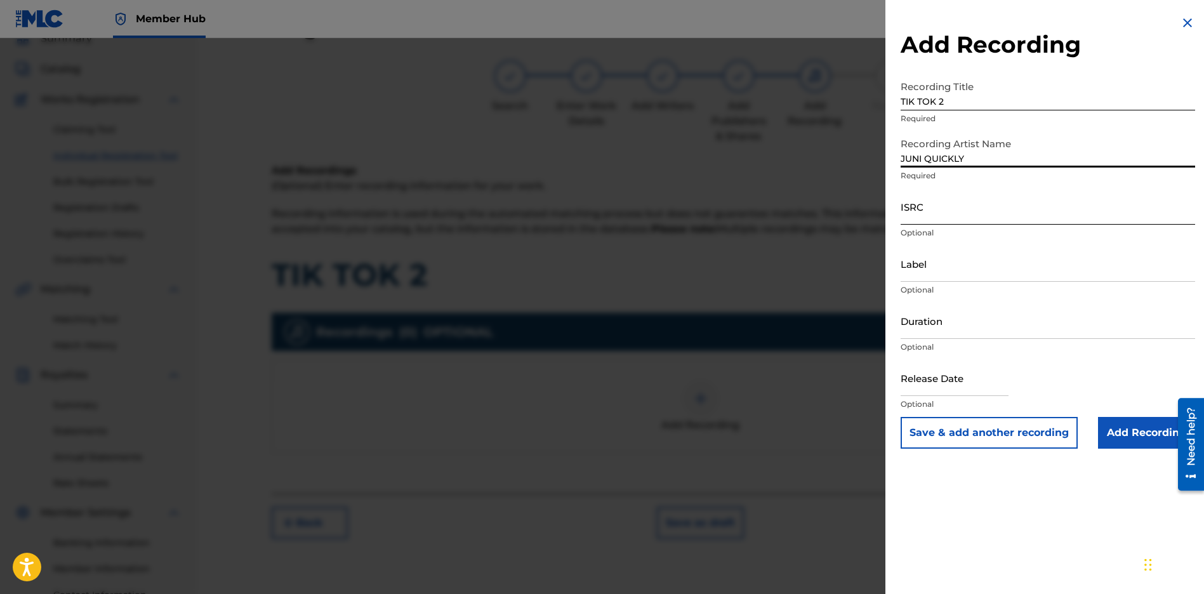
click at [947, 209] on input "ISRC" at bounding box center [1047, 206] width 294 height 36
click at [934, 222] on input "ISRC" at bounding box center [1047, 206] width 294 height 36
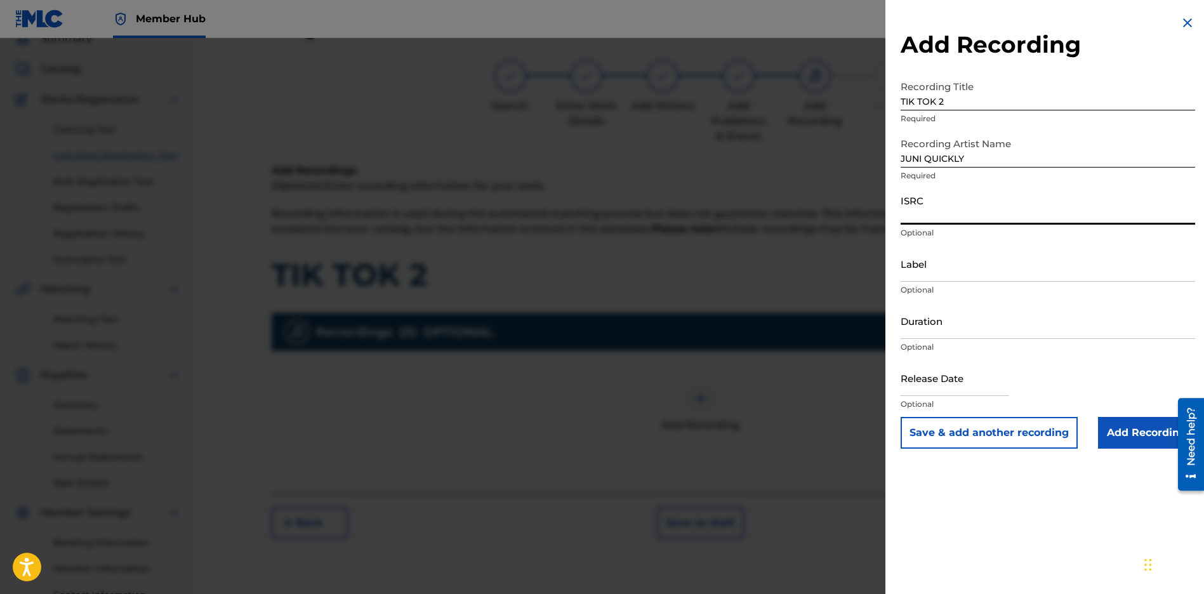
paste input "CBEYJ2575110"
type input "CBEYJ2575110"
click at [959, 263] on input "Label" at bounding box center [1047, 264] width 294 height 36
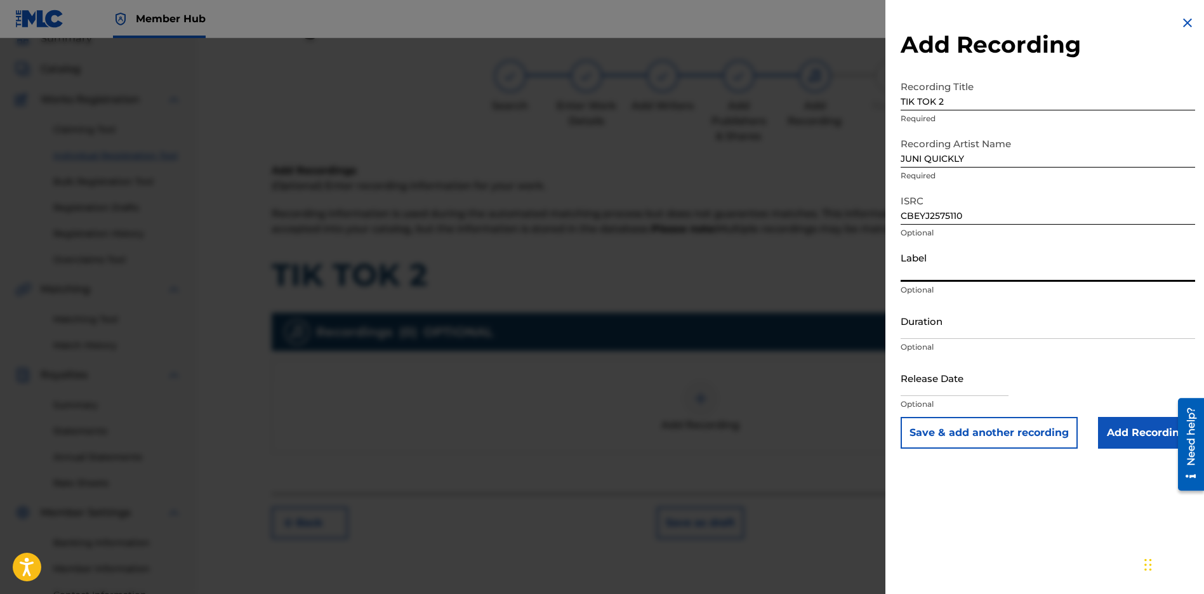
type input "[PERSON_NAME] Music Group"
click at [927, 385] on input "text" at bounding box center [954, 378] width 108 height 36
select select "8"
select select "2025"
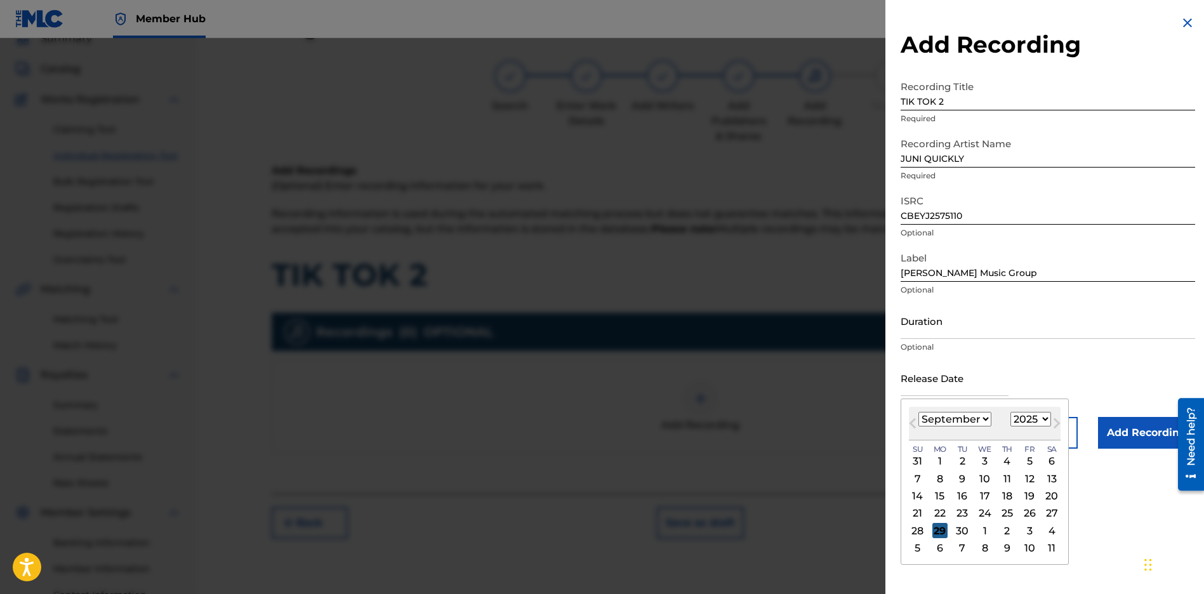
click at [934, 532] on div "29" at bounding box center [939, 530] width 15 height 15
type input "[DATE]"
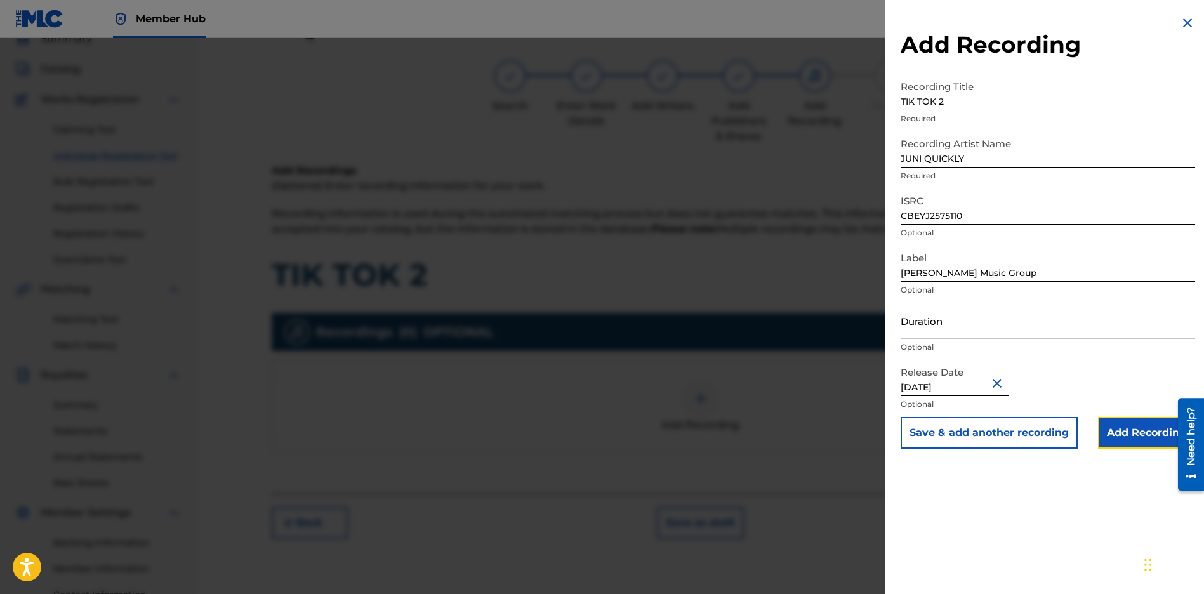
click at [1138, 433] on input "Add Recording" at bounding box center [1146, 433] width 97 height 32
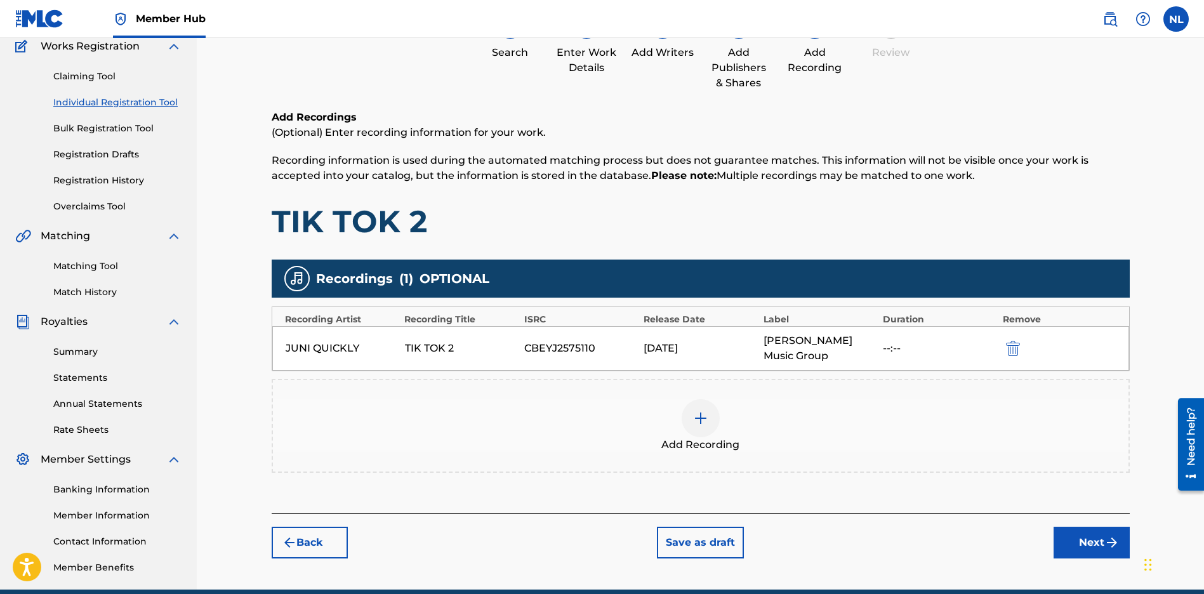
scroll to position [167, 0]
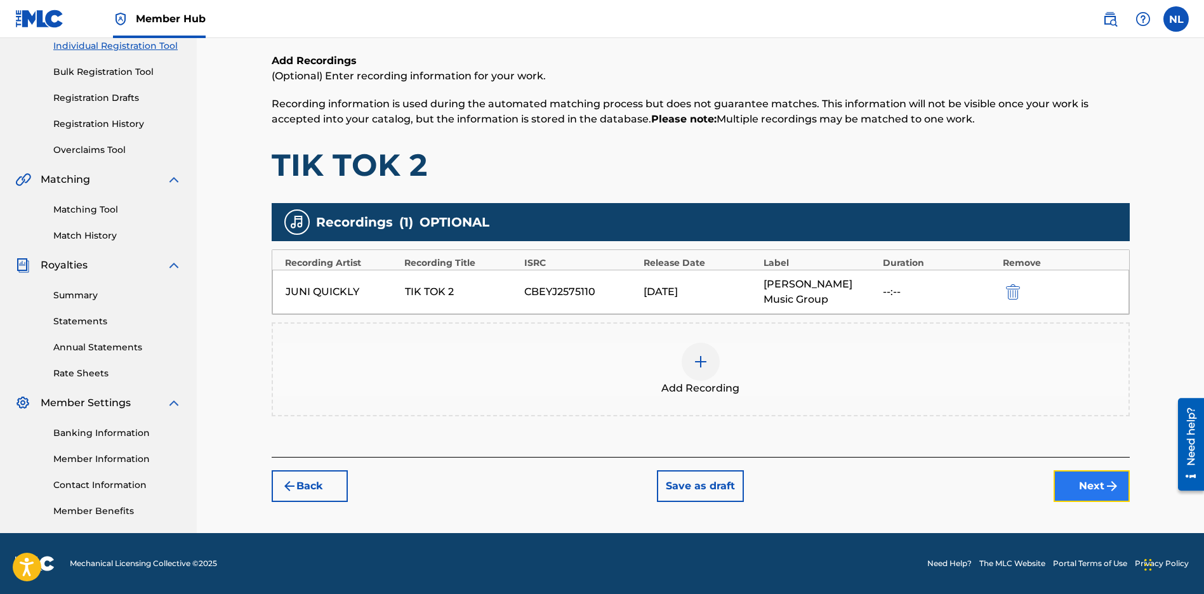
click at [1069, 477] on button "Next" at bounding box center [1091, 486] width 76 height 32
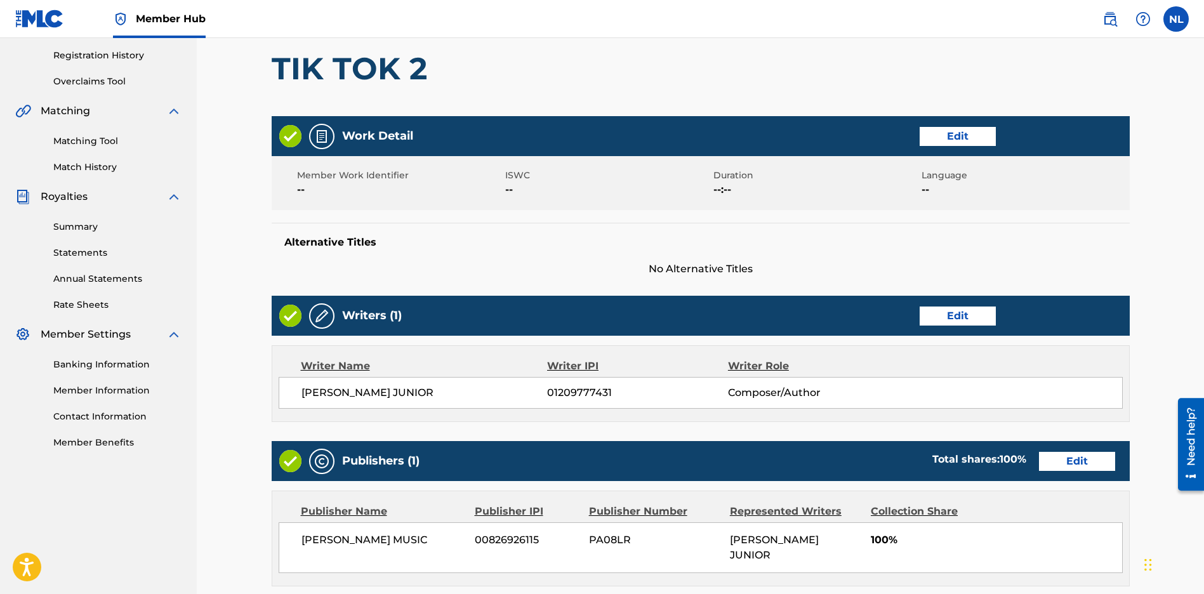
scroll to position [479, 0]
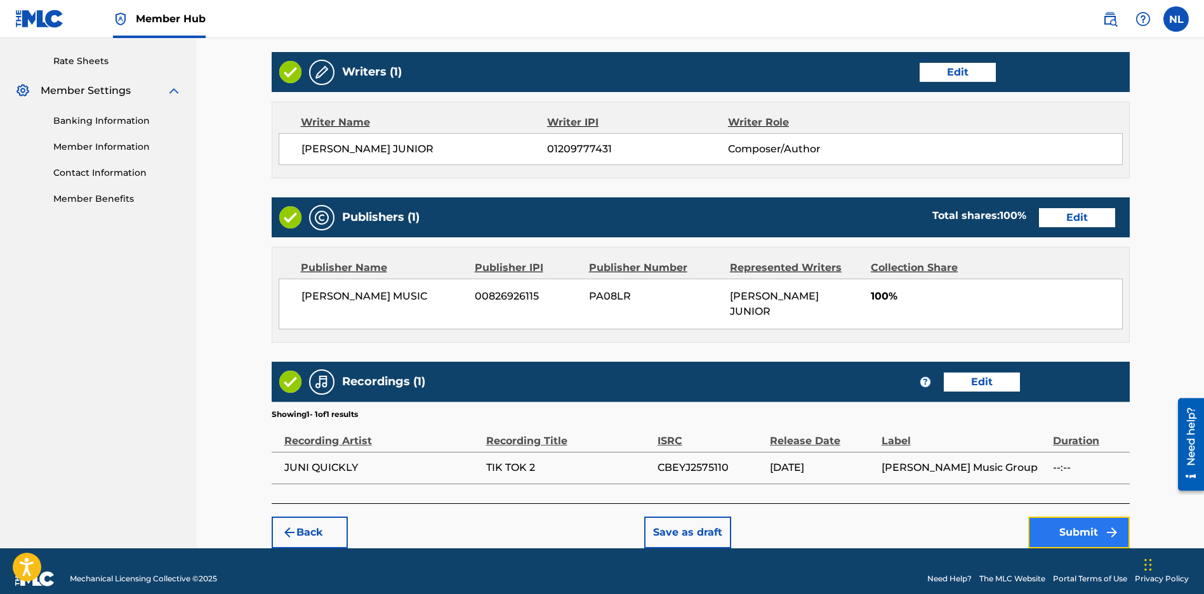
click at [1062, 516] on button "Submit" at bounding box center [1079, 532] width 102 height 32
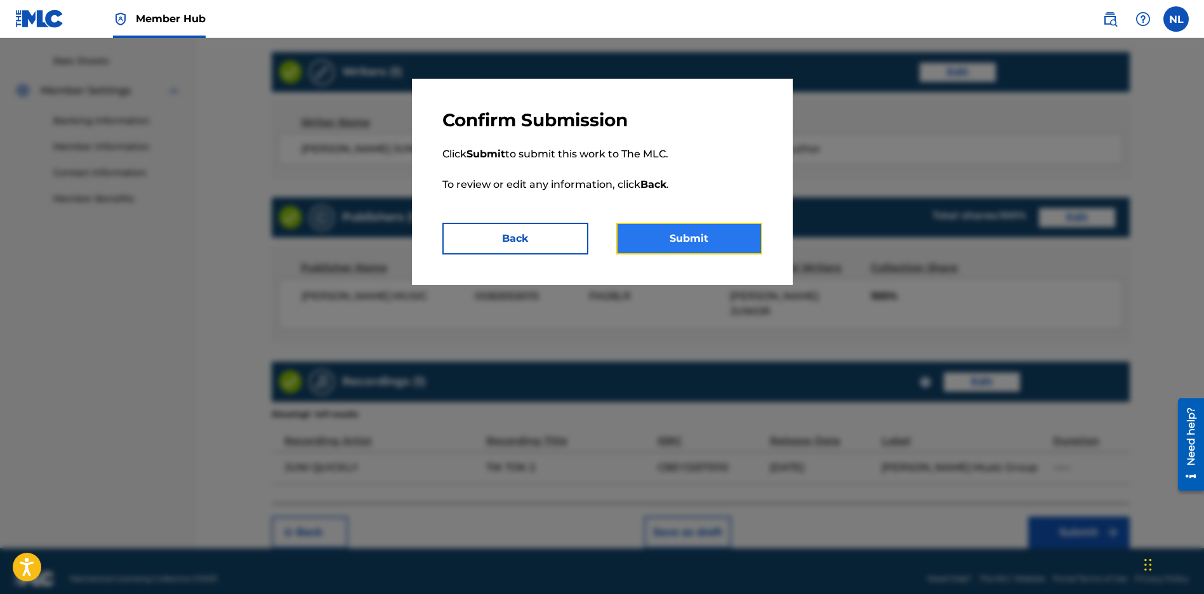
click at [716, 237] on button "Submit" at bounding box center [689, 239] width 146 height 32
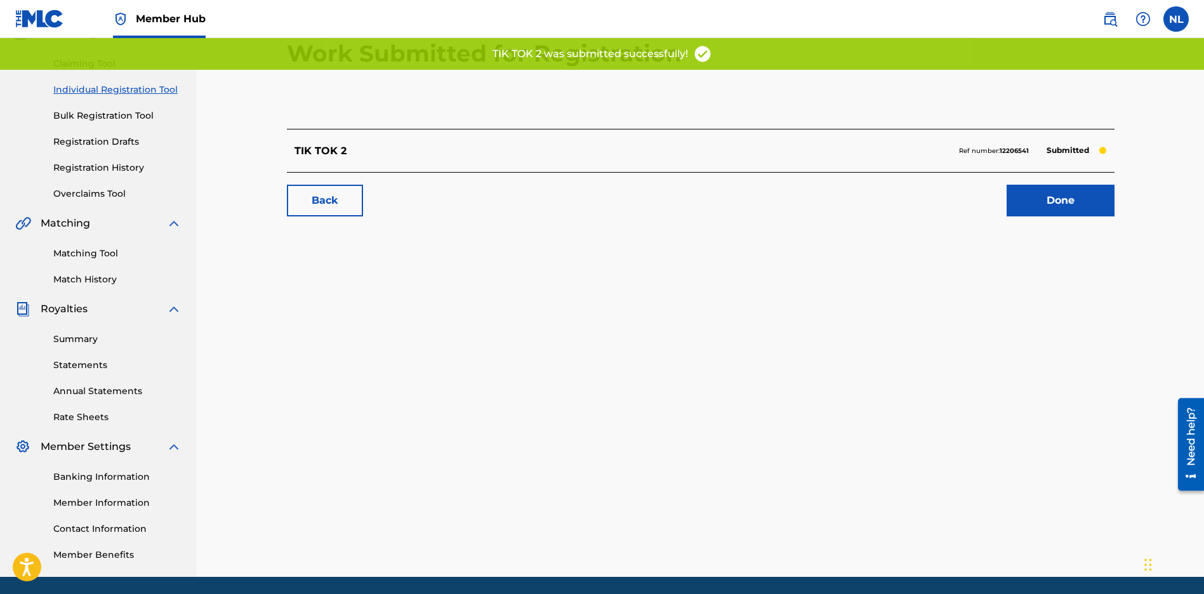
scroll to position [167, 0]
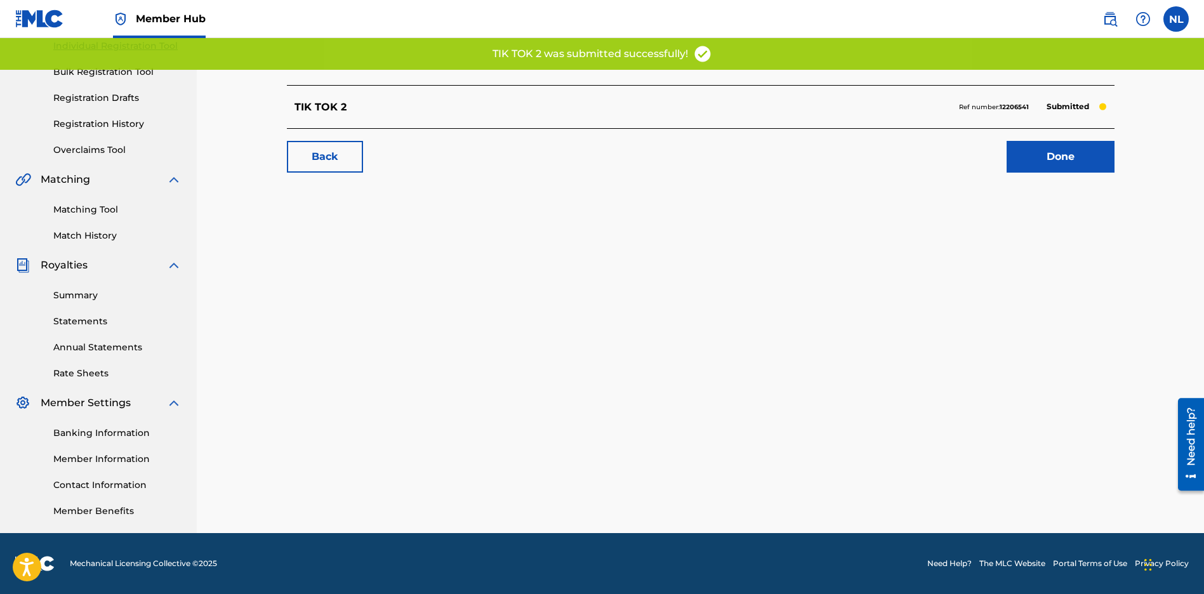
click at [367, 143] on div "Back Done" at bounding box center [700, 150] width 827 height 44
click at [350, 158] on link "Back" at bounding box center [325, 157] width 76 height 32
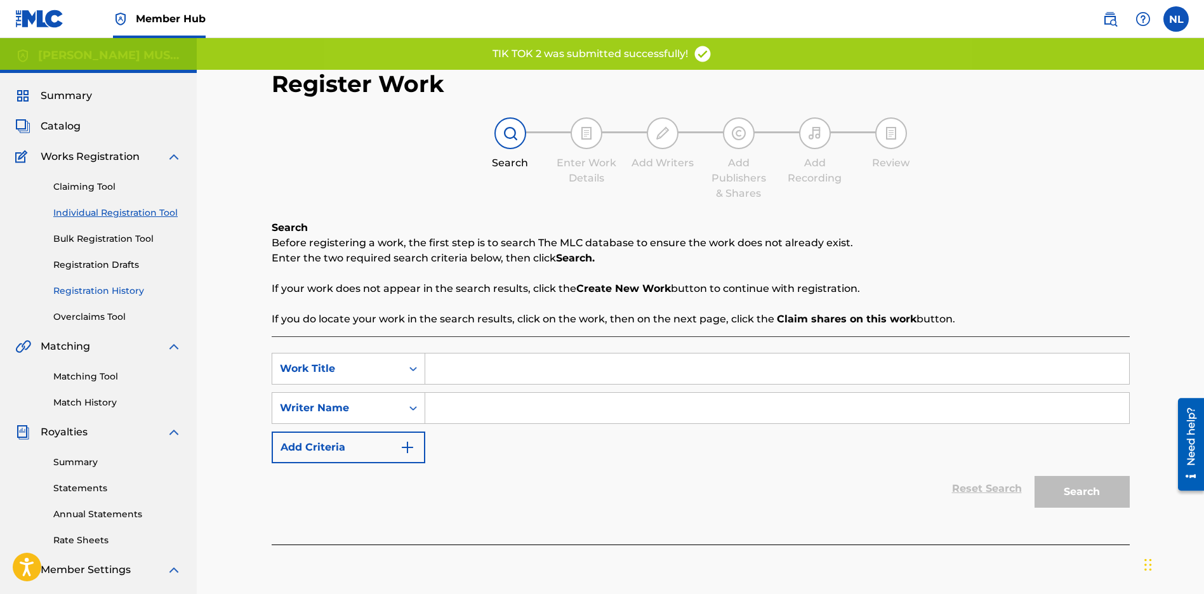
click at [79, 291] on link "Registration History" at bounding box center [117, 290] width 128 height 13
